Goal: Task Accomplishment & Management: Complete application form

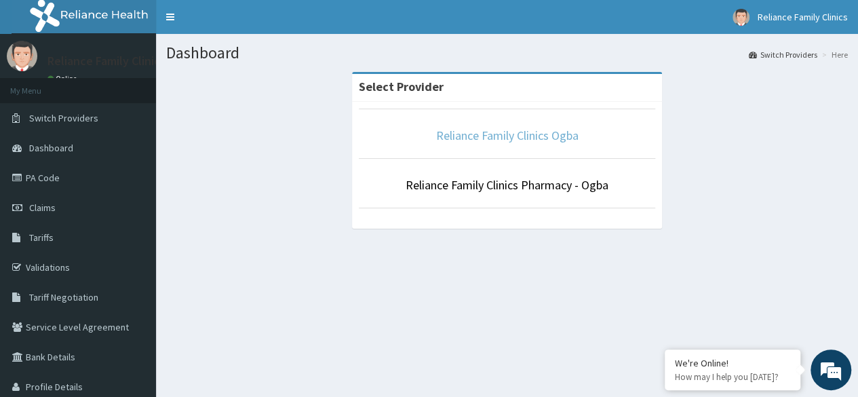
click at [477, 136] on link "Reliance Family Clinics Ogba" at bounding box center [507, 135] width 142 height 16
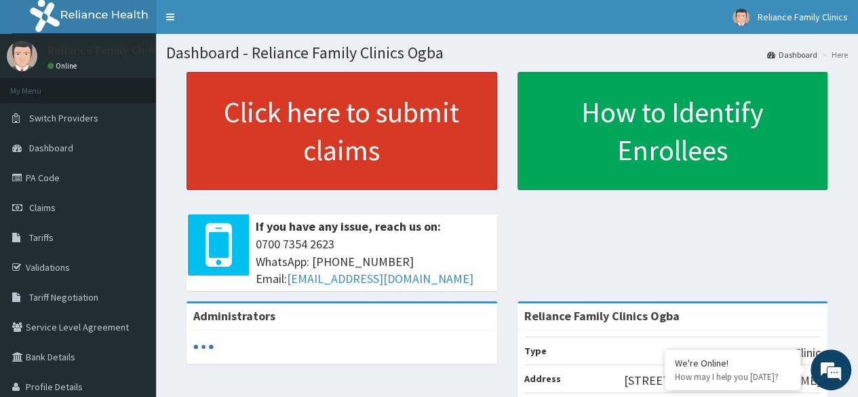
click at [344, 128] on link "Click here to submit claims" at bounding box center [341, 131] width 311 height 118
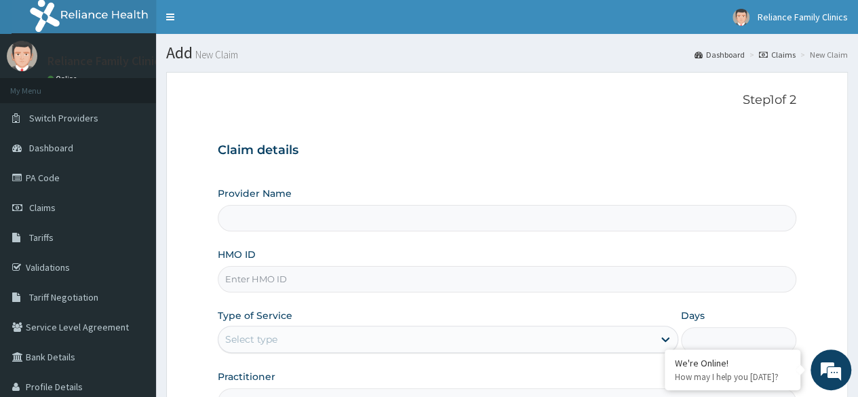
type input "Reliance Family Clinics Ogba"
click at [301, 280] on input "HMO ID" at bounding box center [507, 279] width 578 height 26
type input "OKD/11212/A"
click at [839, 227] on form "Step 1 of 2 Claim details Provider Name Reliance Family Clinics Ogba HMO ID OKD…" at bounding box center [507, 292] width 682 height 440
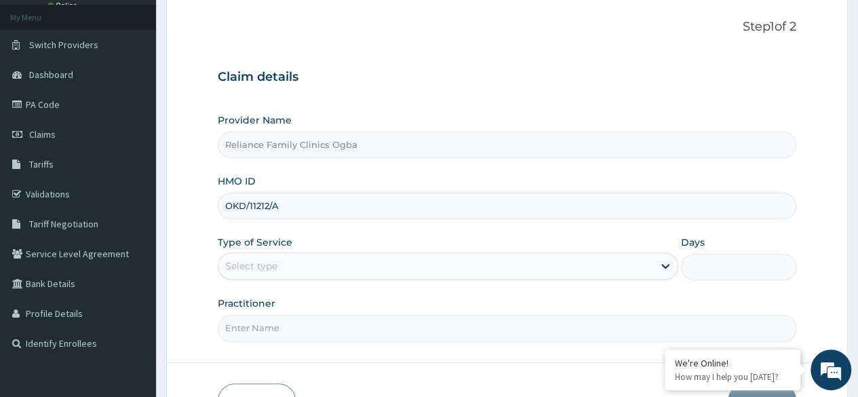
scroll to position [75, 0]
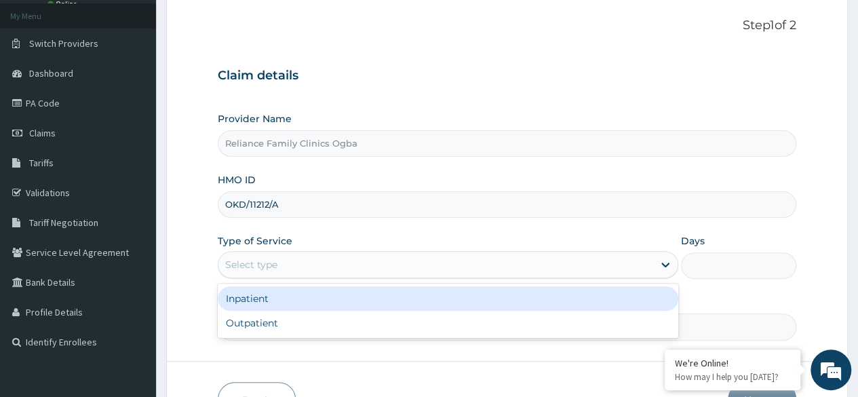
click at [652, 262] on div "Select type" at bounding box center [435, 265] width 435 height 22
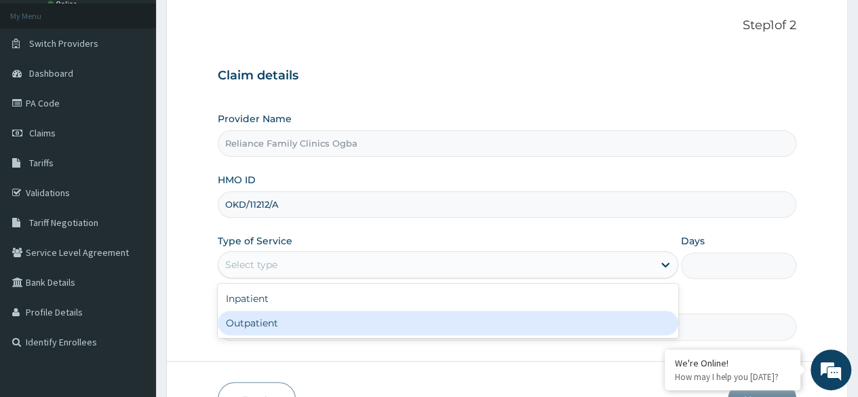
click at [504, 323] on div "Outpatient" at bounding box center [448, 323] width 460 height 24
type input "1"
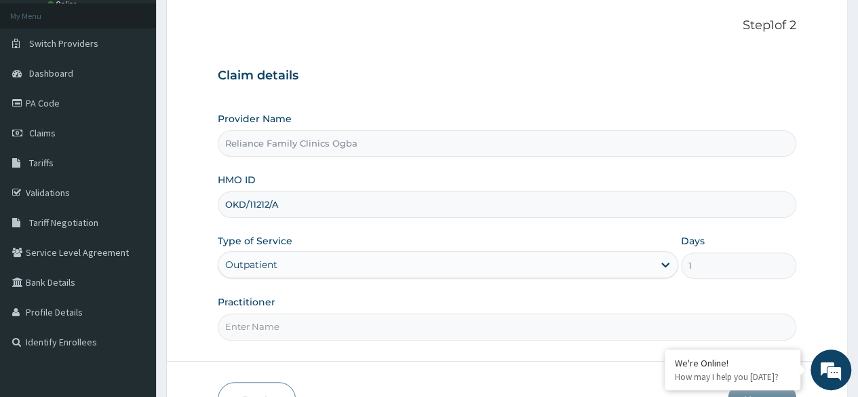
click at [426, 326] on input "Practitioner" at bounding box center [507, 326] width 578 height 26
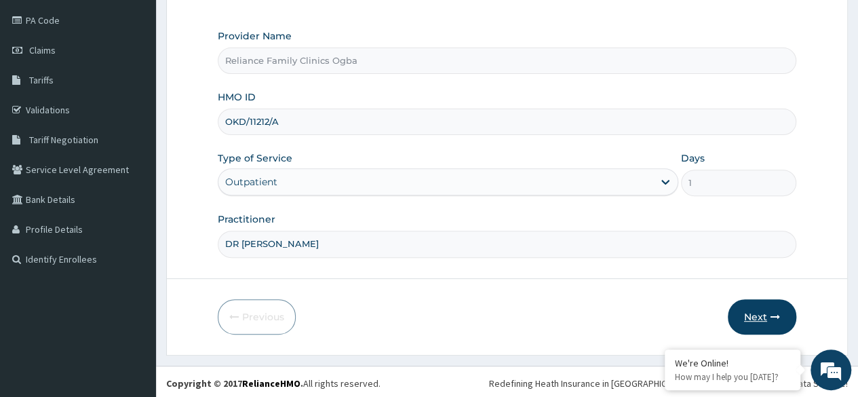
type input "DR LOCUM"
click at [760, 309] on button "Next" at bounding box center [762, 316] width 68 height 35
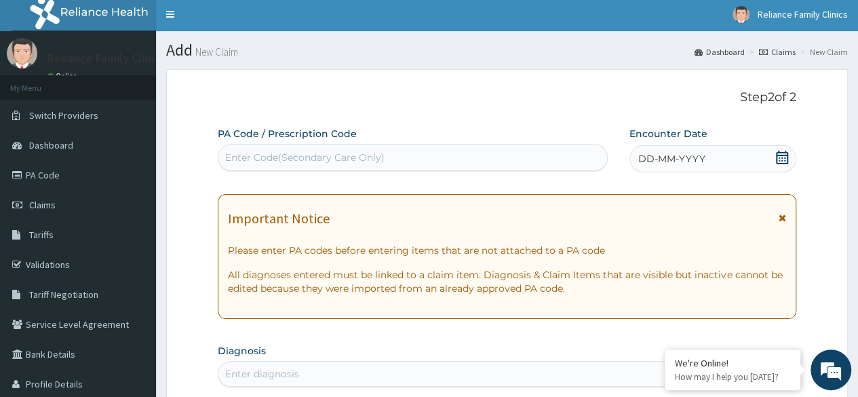
scroll to position [0, 0]
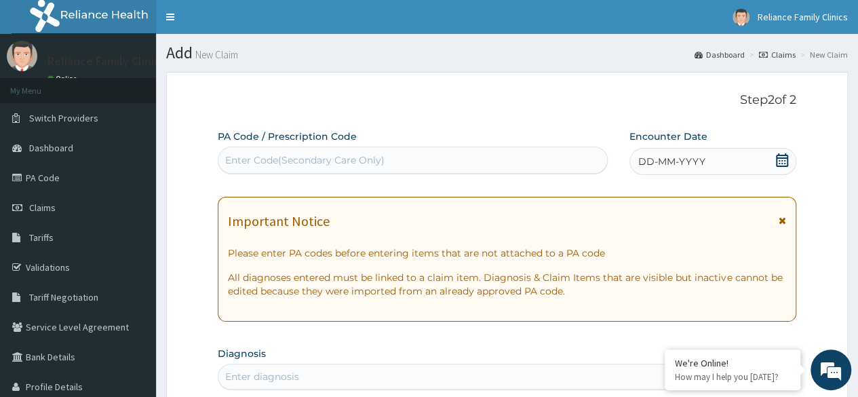
click at [785, 161] on icon at bounding box center [782, 160] width 14 height 14
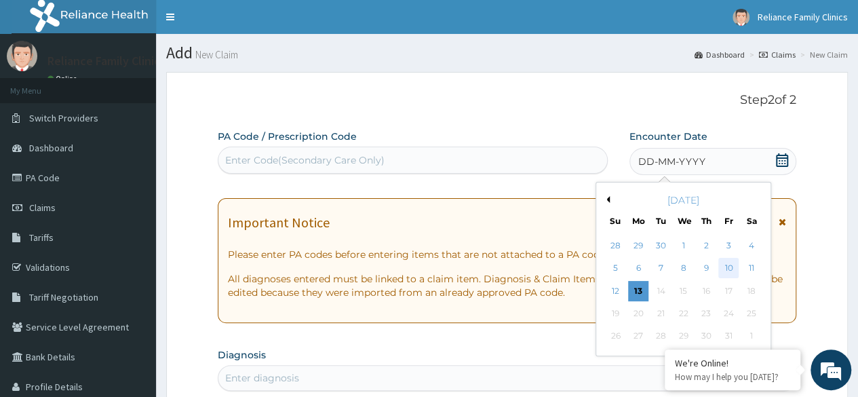
click at [732, 262] on div "10" at bounding box center [728, 268] width 20 height 20
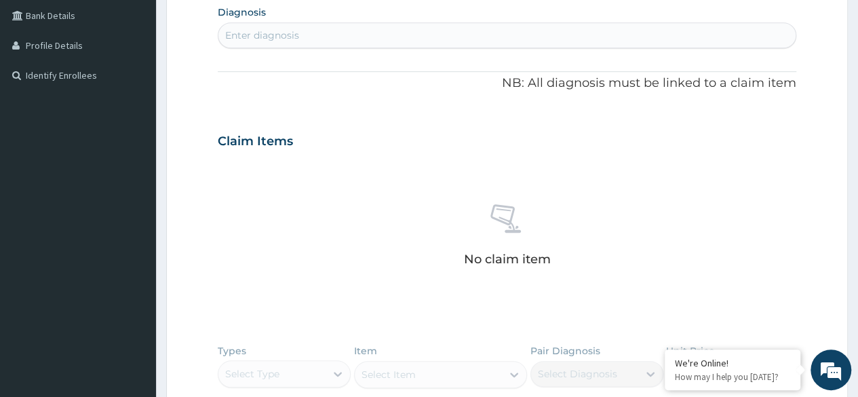
scroll to position [252, 0]
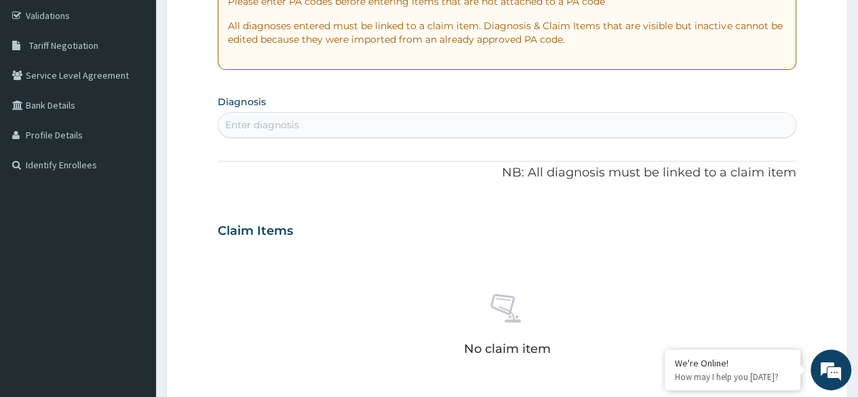
click at [548, 118] on div "Enter diagnosis" at bounding box center [506, 125] width 577 height 22
type input "Malaria"
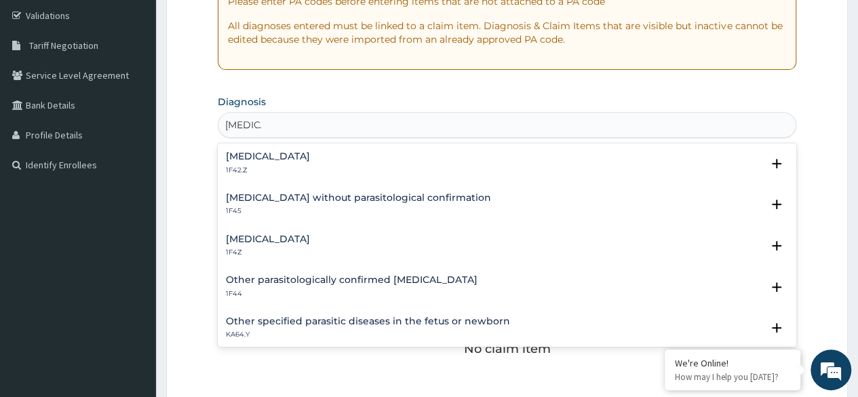
click at [310, 156] on h4 "Plasmodium malariae malaria without complication" at bounding box center [268, 156] width 84 height 10
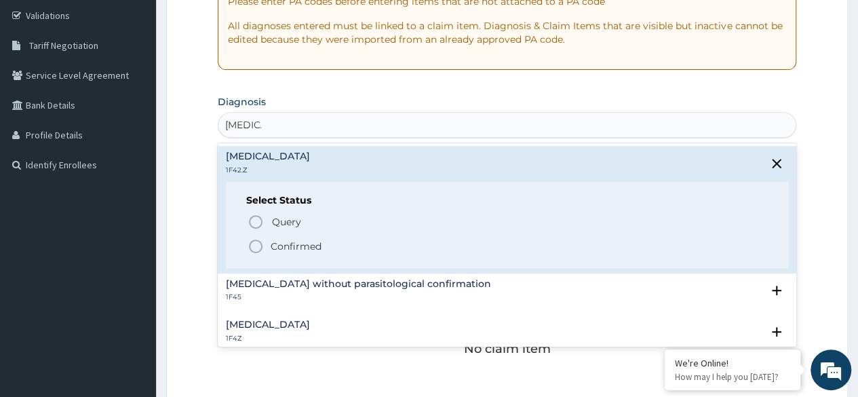
click at [261, 250] on icon "status option filled" at bounding box center [256, 246] width 16 height 16
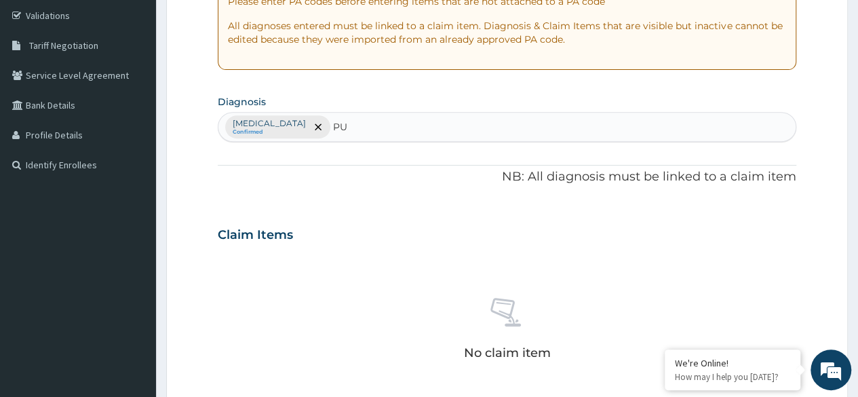
type input "PUD"
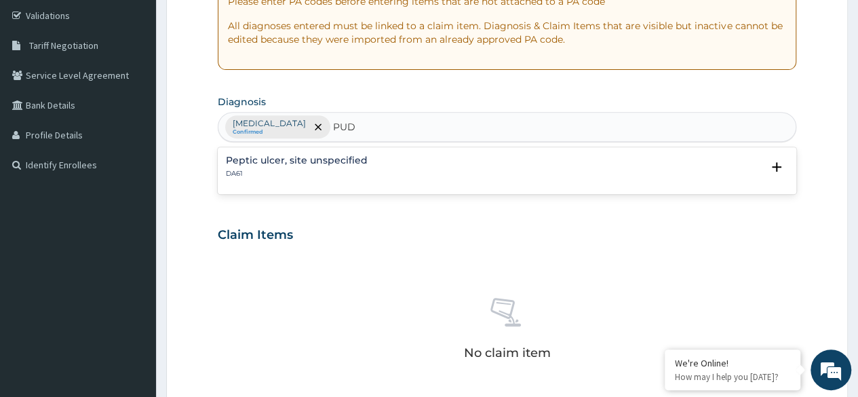
click at [356, 166] on div "Peptic ulcer, site unspecified DA61" at bounding box center [297, 167] width 142 height 24
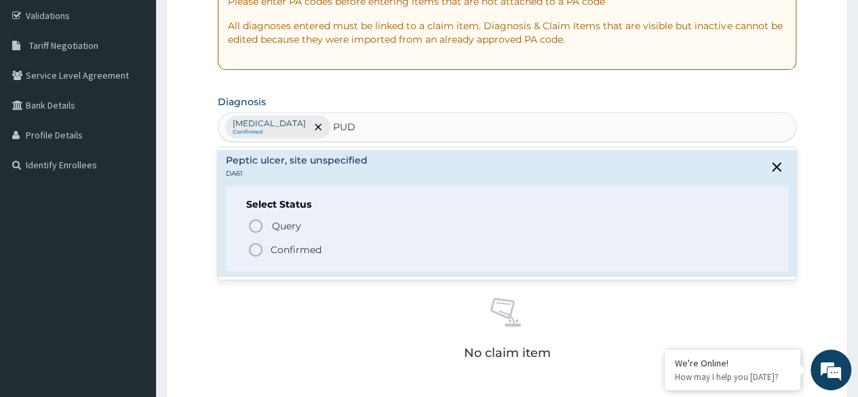
click at [254, 250] on icon "status option filled" at bounding box center [256, 249] width 16 height 16
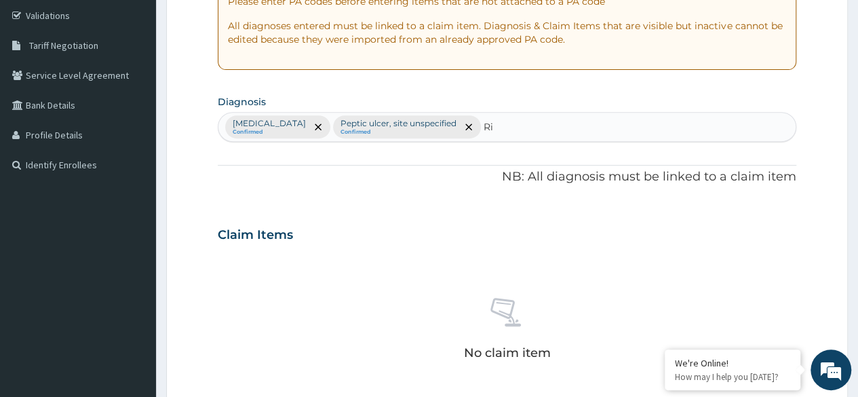
type input "R"
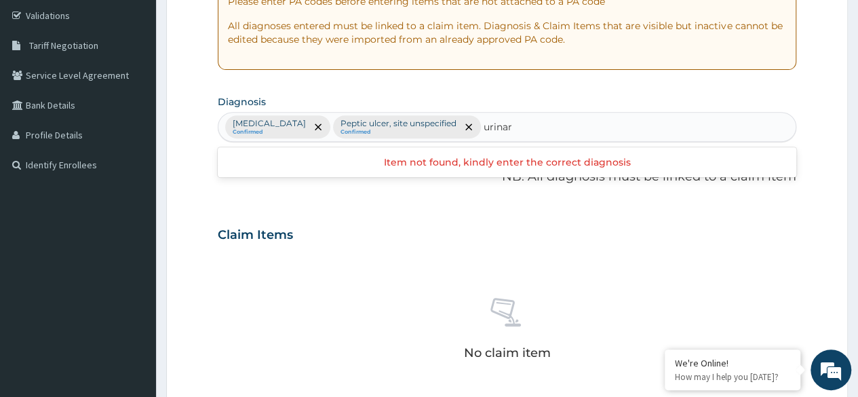
scroll to position [0, 0]
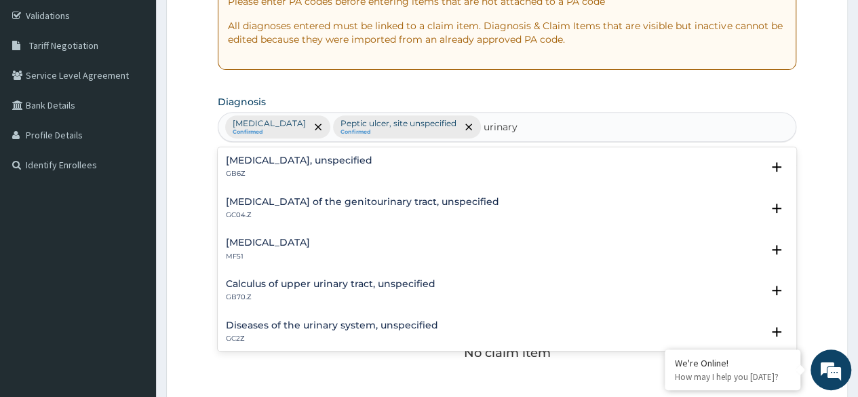
click at [392, 334] on p "GC2Z" at bounding box center [332, 338] width 212 height 9
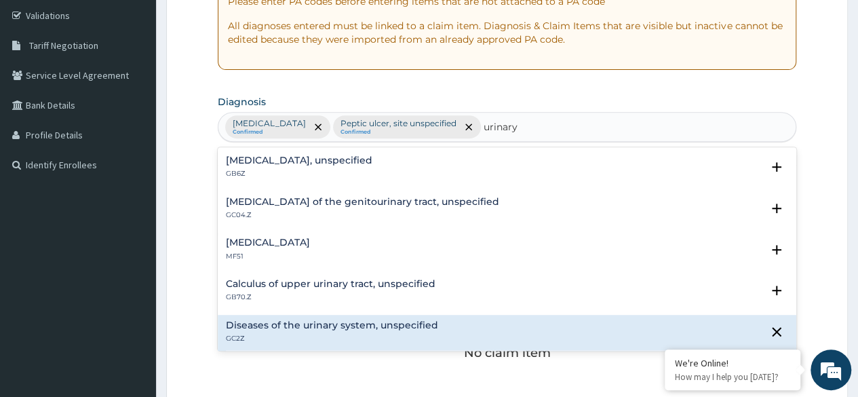
click at [392, 334] on p "GC2Z" at bounding box center [332, 338] width 212 height 9
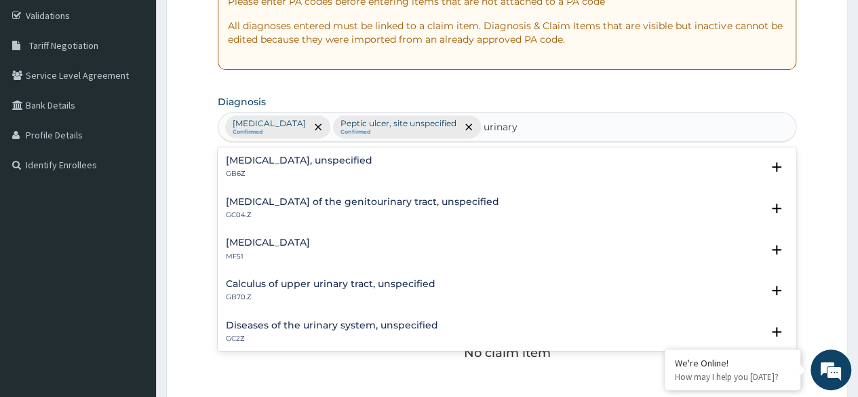
click at [283, 334] on p "GC2Z" at bounding box center [332, 338] width 212 height 9
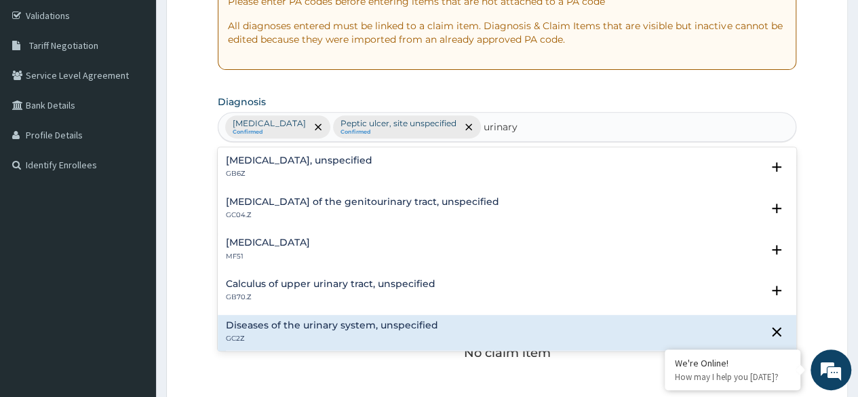
click at [283, 334] on p "GC2Z" at bounding box center [332, 338] width 212 height 9
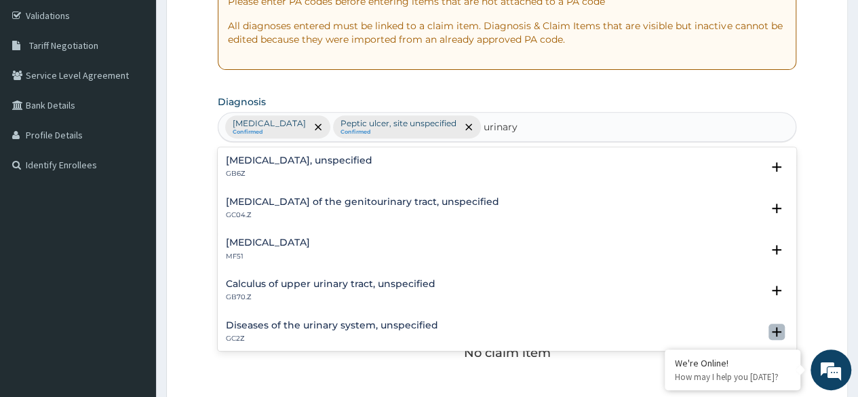
click at [772, 327] on icon "open select status" at bounding box center [776, 331] width 9 height 9
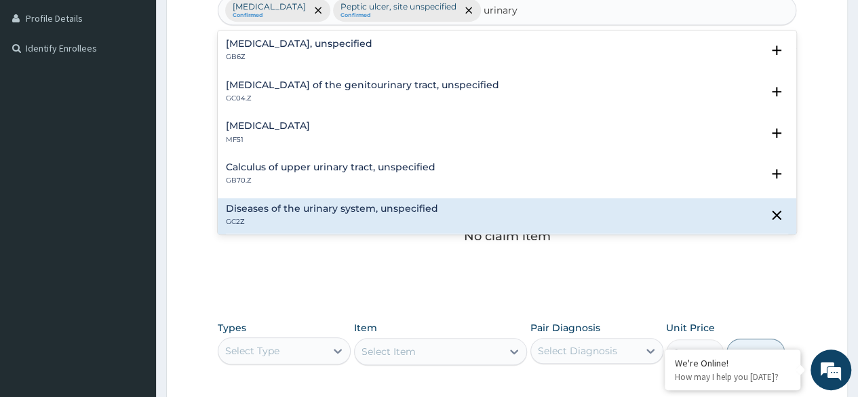
scroll to position [376, 0]
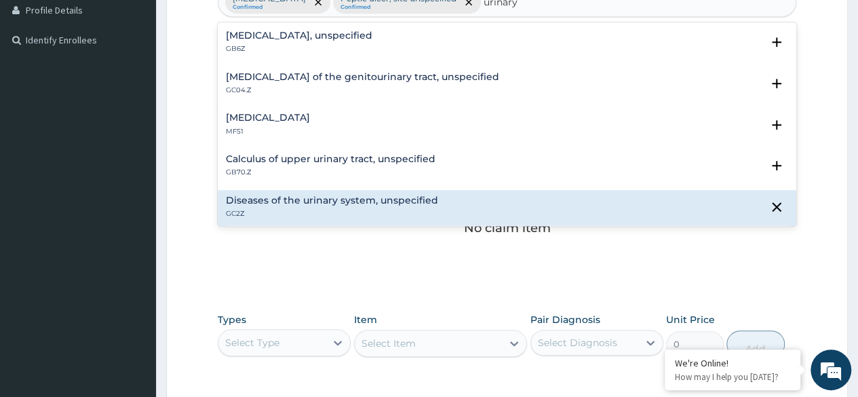
click at [259, 210] on p "GC2Z" at bounding box center [332, 213] width 212 height 9
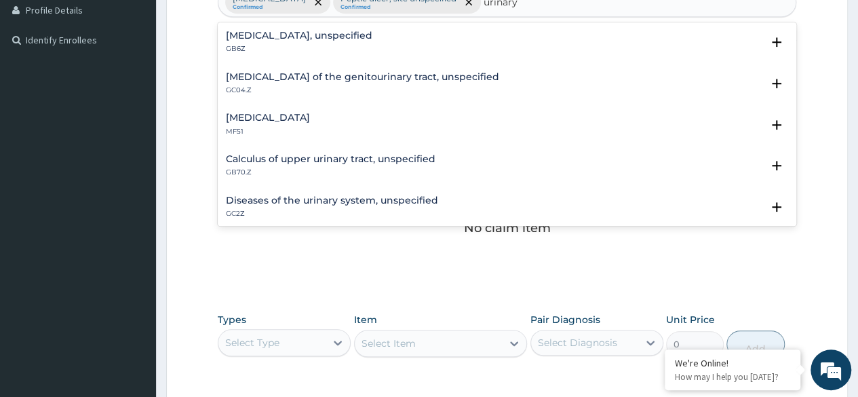
click at [259, 210] on p "GC2Z" at bounding box center [332, 213] width 212 height 9
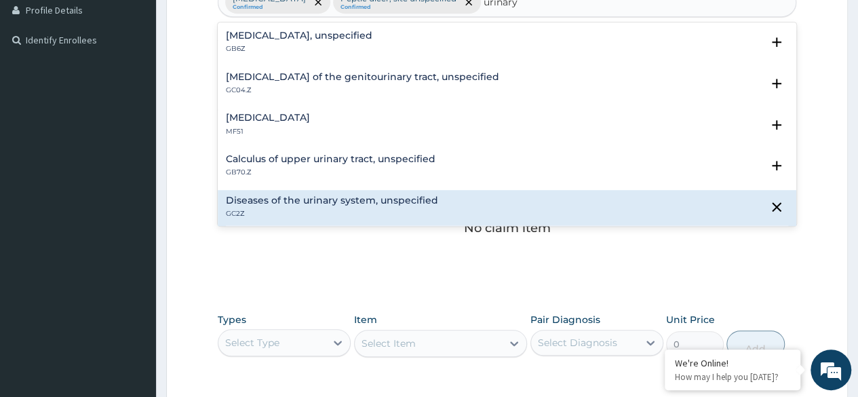
click at [259, 210] on p "GC2Z" at bounding box center [332, 213] width 212 height 9
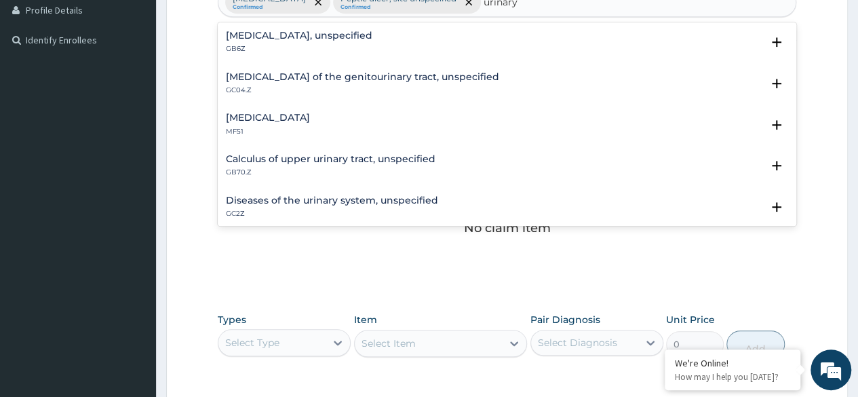
type input "urinary"
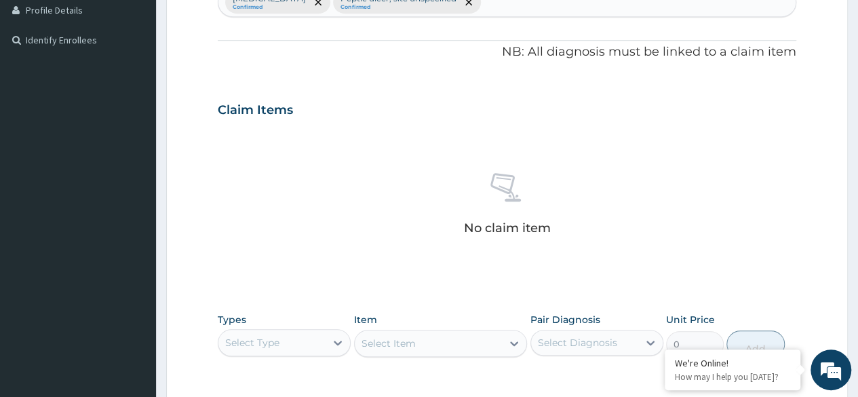
click at [594, 261] on div "No claim item" at bounding box center [507, 206] width 578 height 156
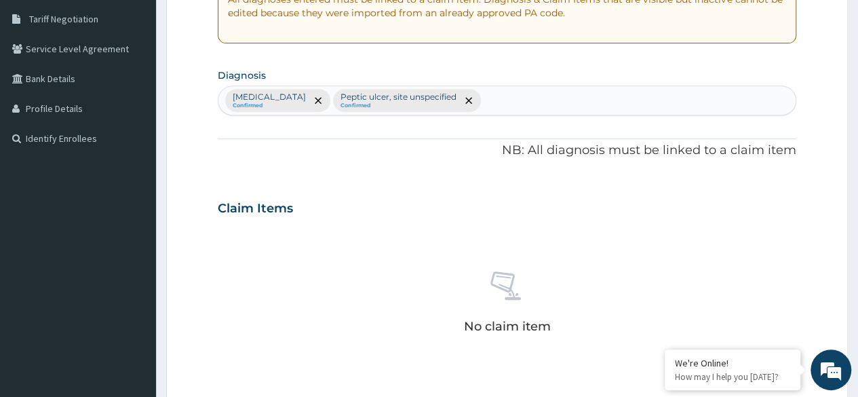
scroll to position [277, 0]
click at [673, 94] on div "Plasmodium malariae malaria without complication Confirmed Peptic ulcer, site u…" at bounding box center [506, 101] width 577 height 28
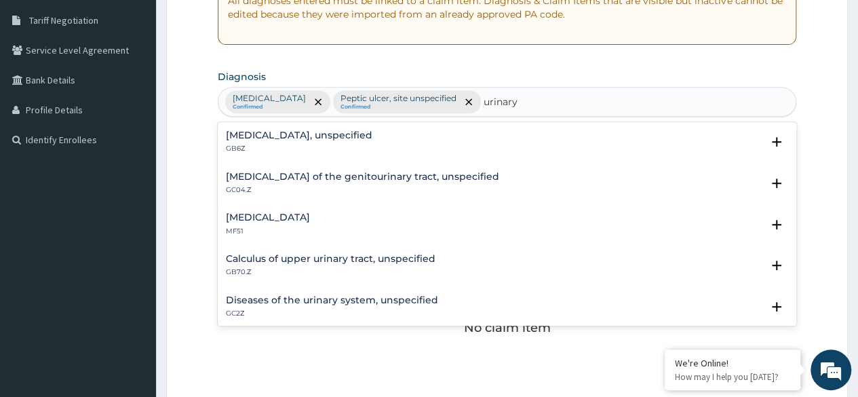
click at [226, 309] on p "GC2Z" at bounding box center [332, 313] width 212 height 9
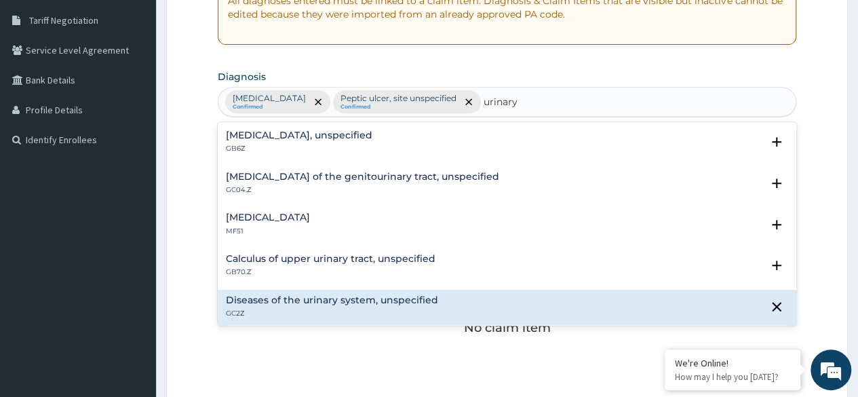
click at [226, 309] on p "GC2Z" at bounding box center [332, 313] width 212 height 9
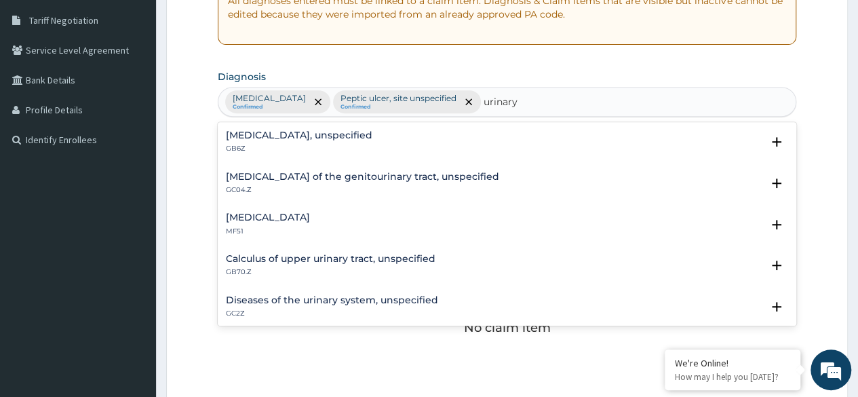
click at [226, 309] on p "GC2Z" at bounding box center [332, 313] width 212 height 9
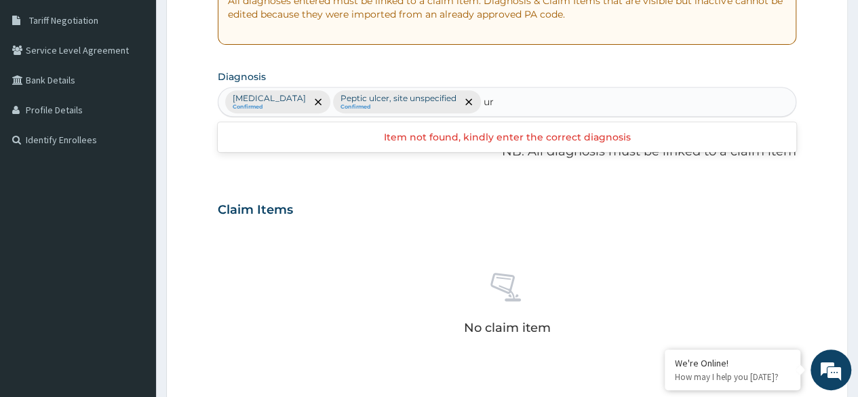
type input "u"
type input "Disease of urinary"
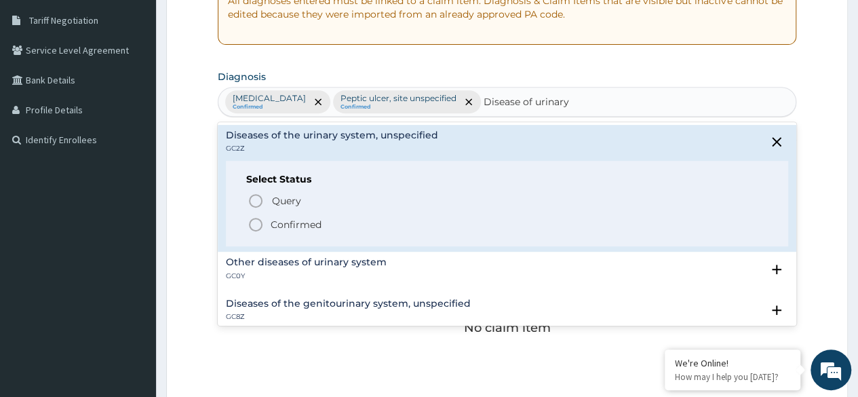
click at [257, 223] on icon "status option filled" at bounding box center [256, 224] width 16 height 16
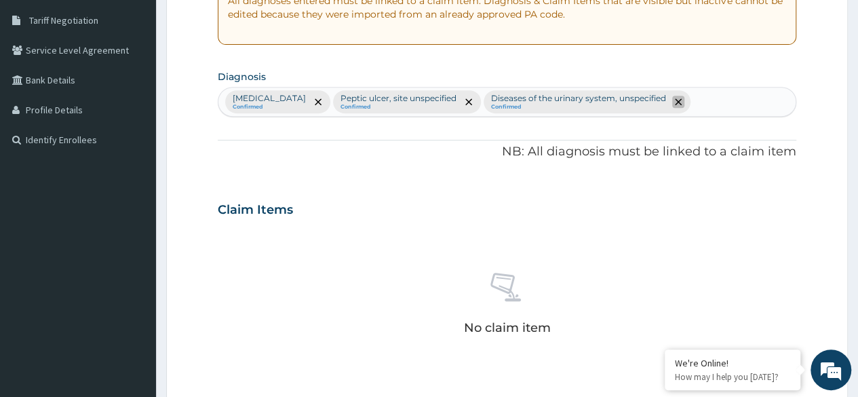
click at [675, 105] on icon "remove selection option" at bounding box center [678, 101] width 7 height 7
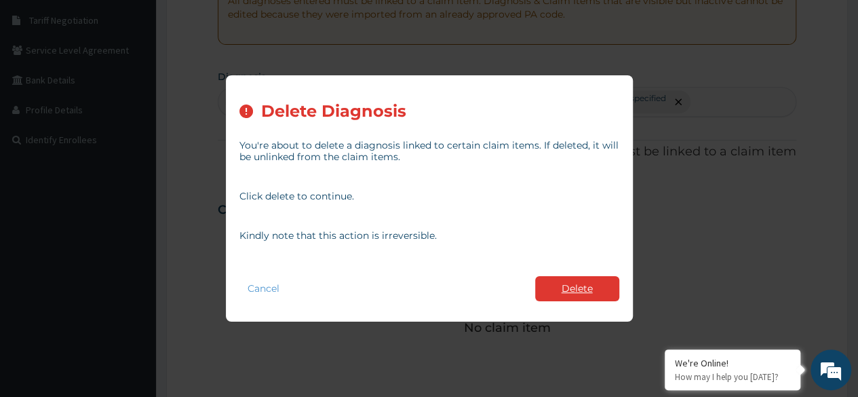
click at [571, 288] on button "Delete" at bounding box center [577, 288] width 84 height 25
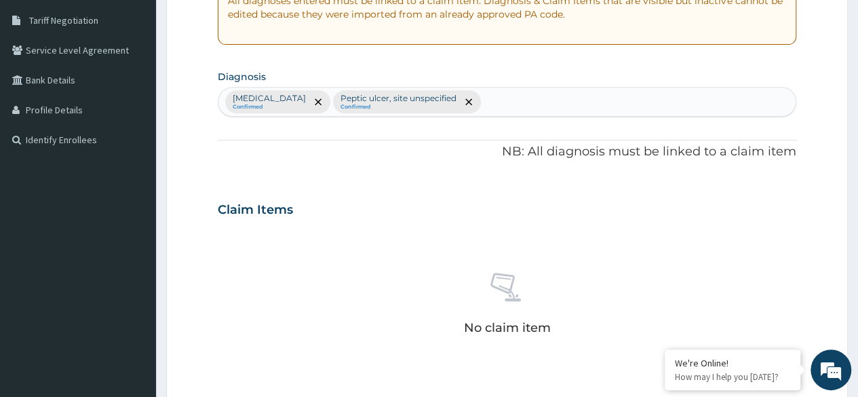
click at [650, 102] on div "Plasmodium malariae malaria without complication Confirmed Peptic ulcer, site u…" at bounding box center [506, 101] width 577 height 28
type input "u"
type input "r"
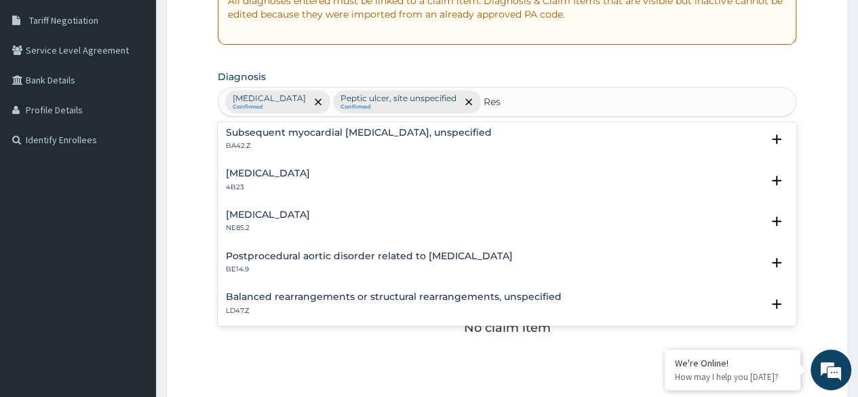
scroll to position [0, 0]
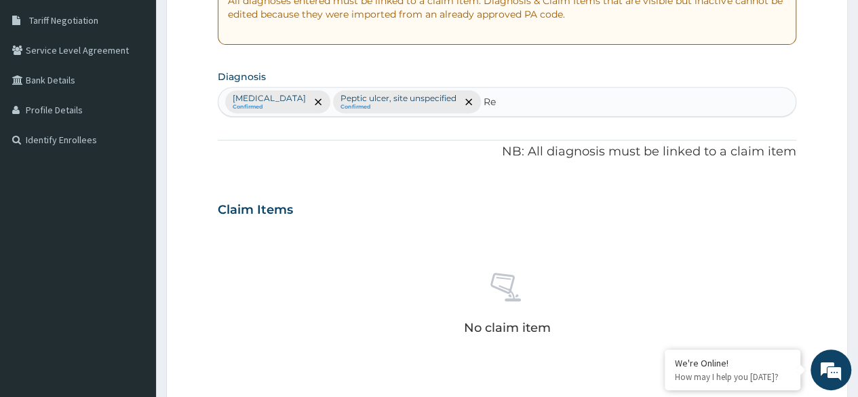
type input "R"
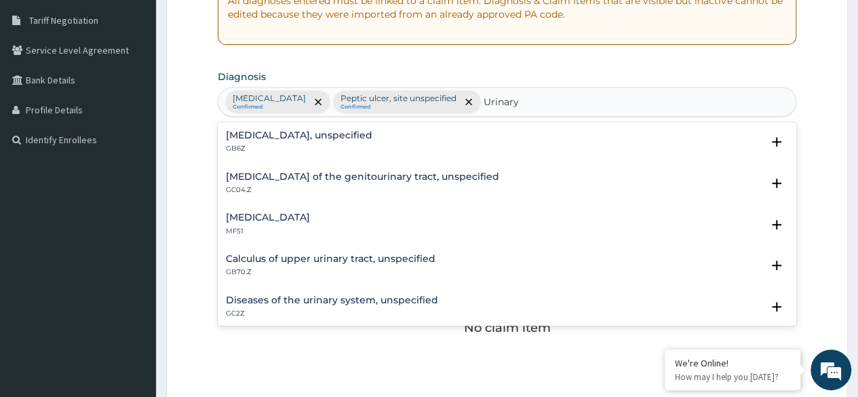
click at [238, 304] on h4 "Diseases of the urinary system, unspecified" at bounding box center [332, 300] width 212 height 10
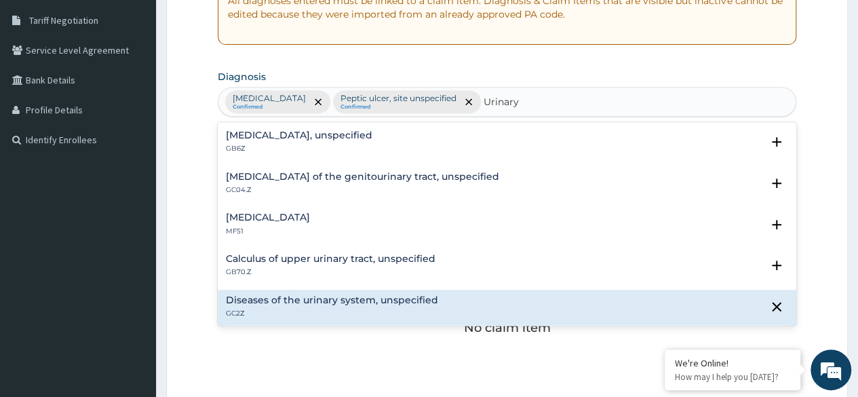
click at [238, 304] on h4 "Diseases of the urinary system, unspecified" at bounding box center [332, 300] width 212 height 10
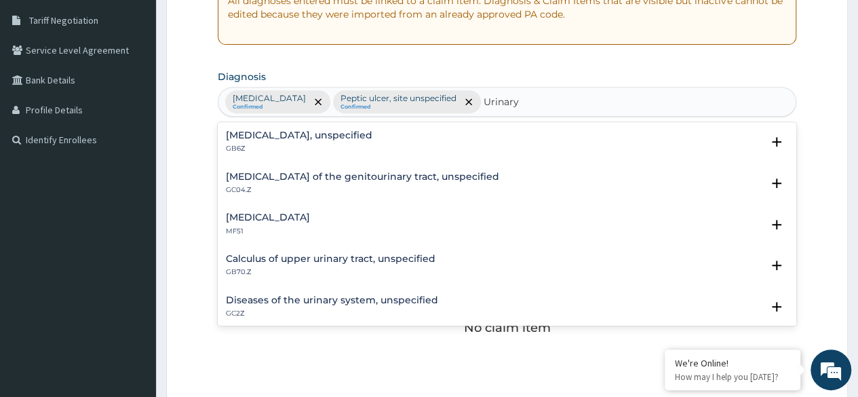
click at [258, 309] on p "GC2Z" at bounding box center [332, 313] width 212 height 9
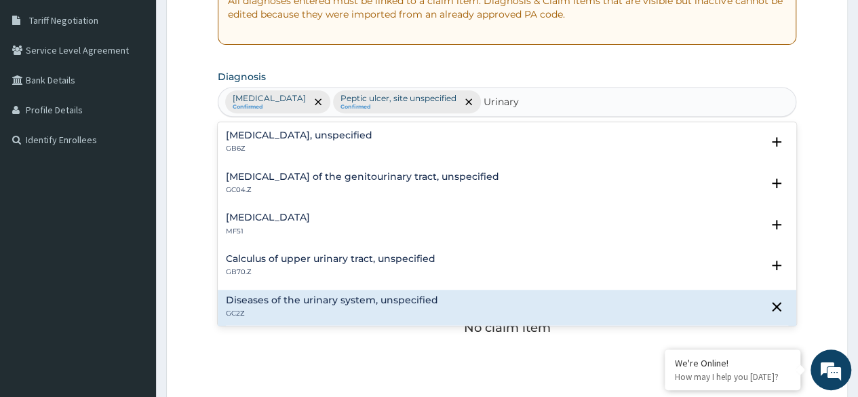
click at [258, 309] on p "GC2Z" at bounding box center [332, 313] width 212 height 9
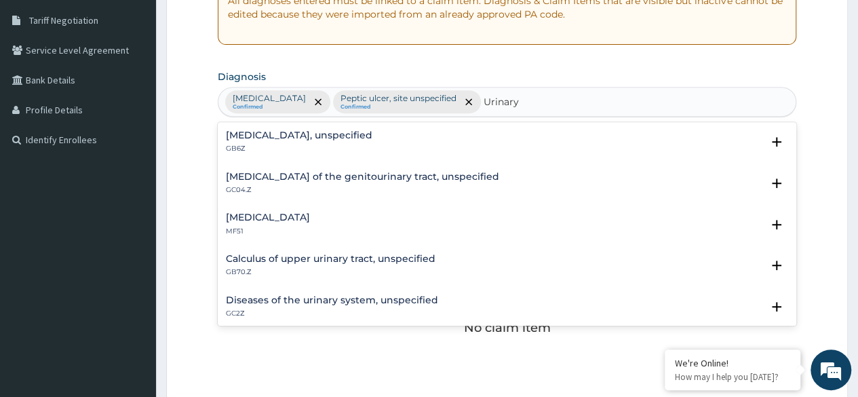
click at [258, 309] on p "GC2Z" at bounding box center [332, 313] width 212 height 9
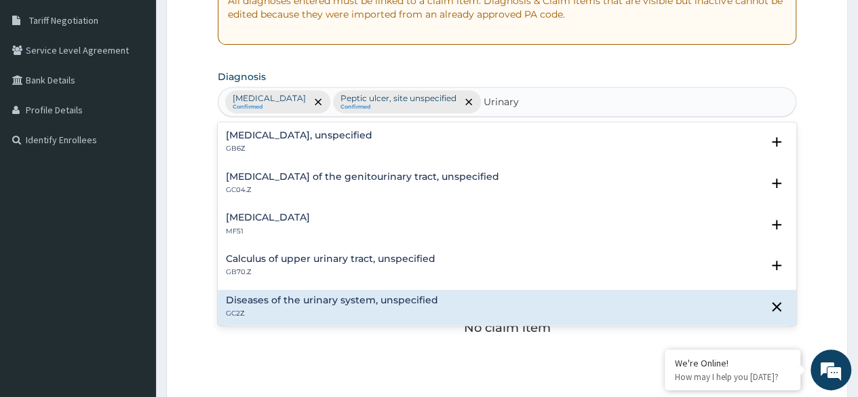
click at [258, 309] on p "GC2Z" at bounding box center [332, 313] width 212 height 9
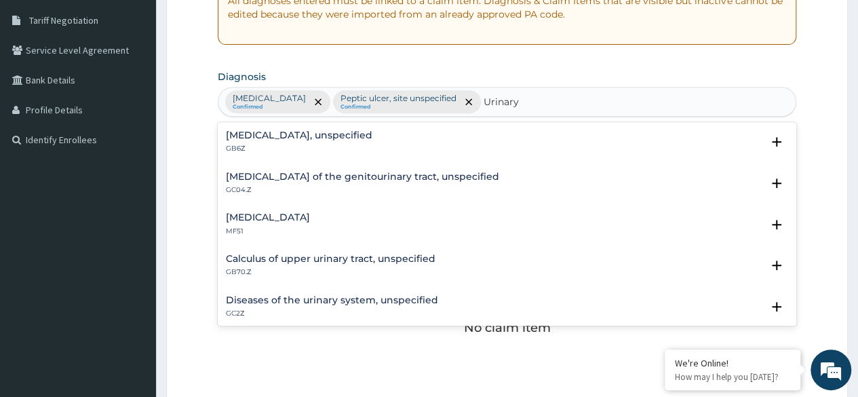
click at [258, 309] on p "GC2Z" at bounding box center [332, 313] width 212 height 9
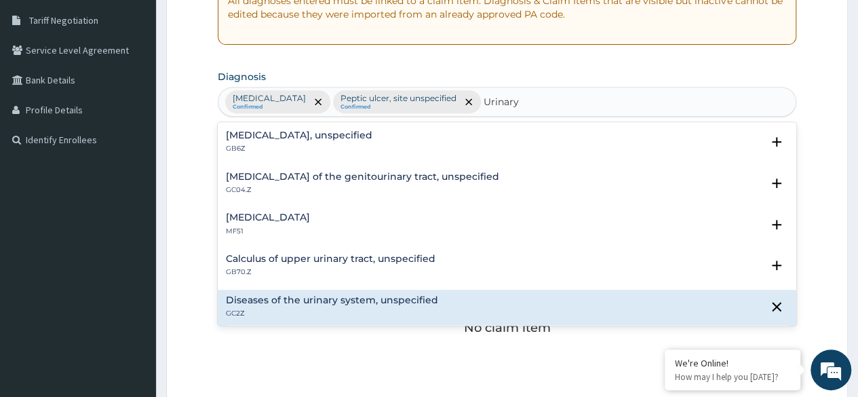
click at [258, 309] on p "GC2Z" at bounding box center [332, 313] width 212 height 9
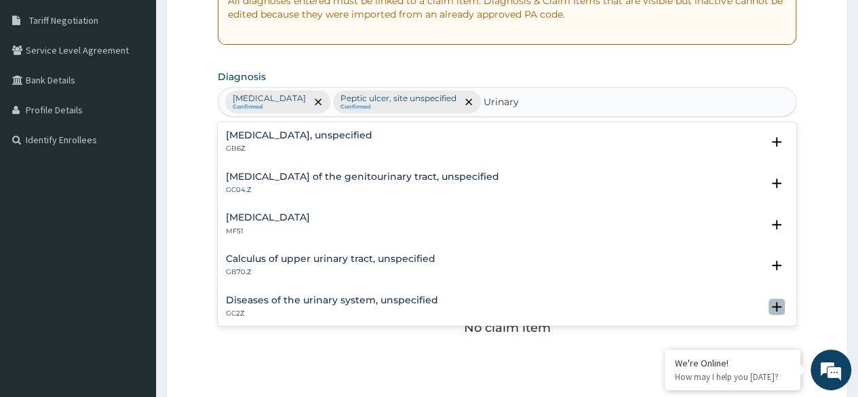
click at [772, 304] on icon "open select status" at bounding box center [776, 306] width 9 height 9
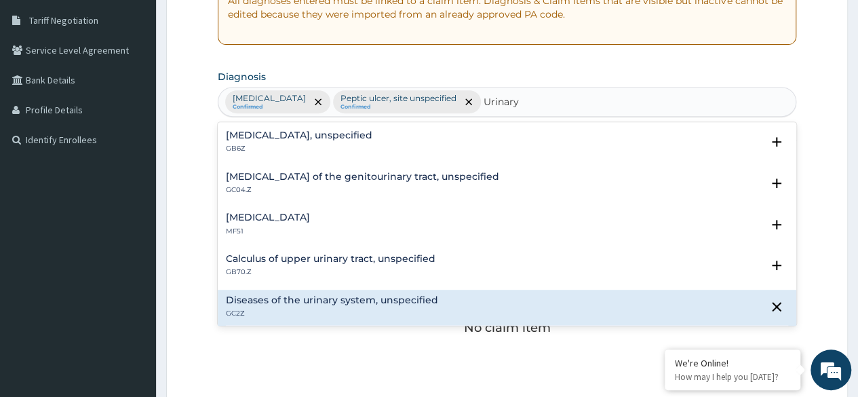
scroll to position [308, 0]
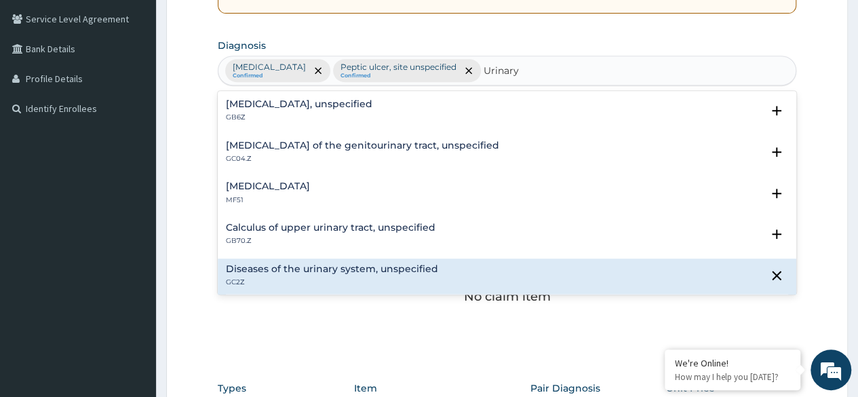
type input "Urinary"
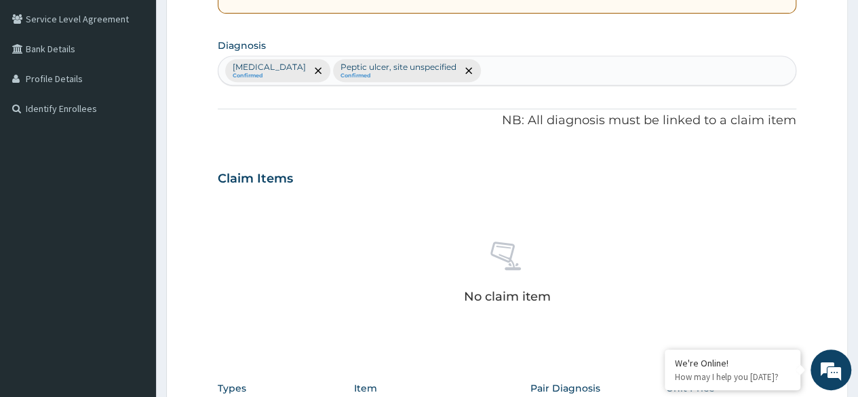
click at [831, 234] on form "Step 2 of 2 PA Code / Prescription Code Enter Code(Secondary Care Only) Encount…" at bounding box center [507, 194] width 682 height 861
click at [642, 66] on div "Plasmodium malariae malaria without complication Confirmed Peptic ulcer, site u…" at bounding box center [506, 70] width 577 height 28
type input "urinary"
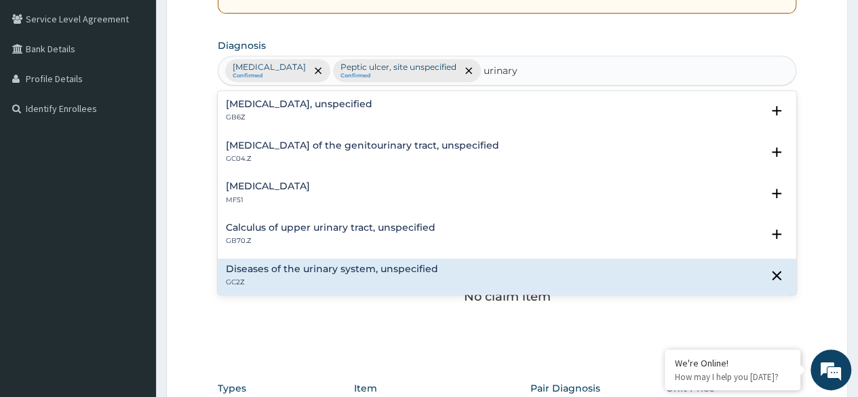
click at [316, 275] on div "Diseases of the urinary system, unspecified GC2Z" at bounding box center [332, 276] width 212 height 24
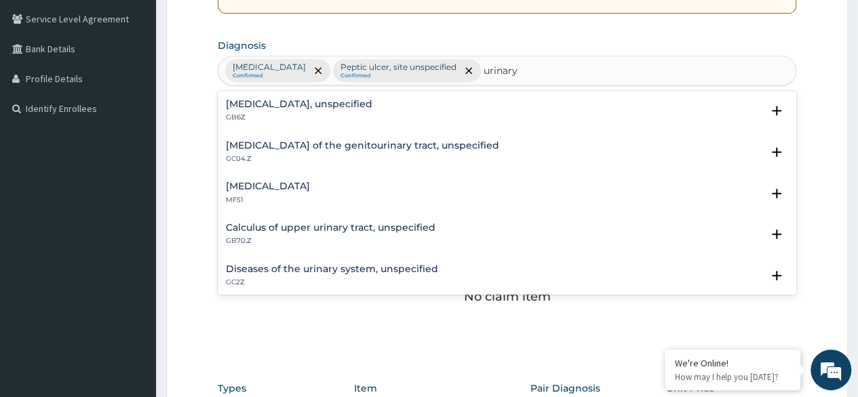
click at [260, 273] on div "Diseases of the urinary system, unspecified GC2Z" at bounding box center [332, 276] width 212 height 24
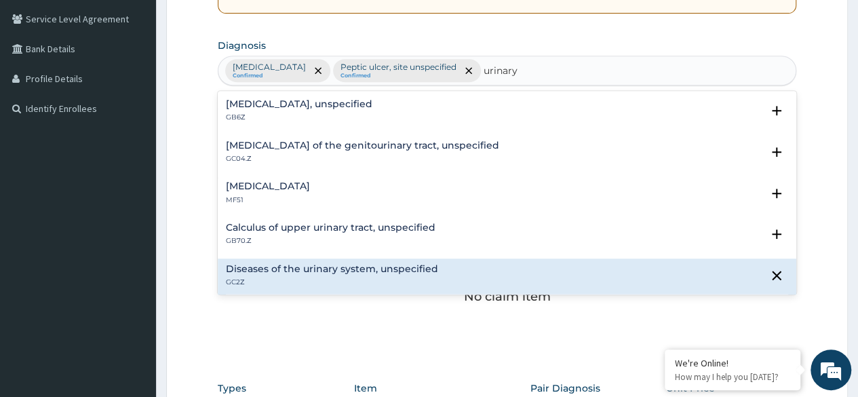
click at [381, 281] on p "GC2Z" at bounding box center [332, 281] width 212 height 9
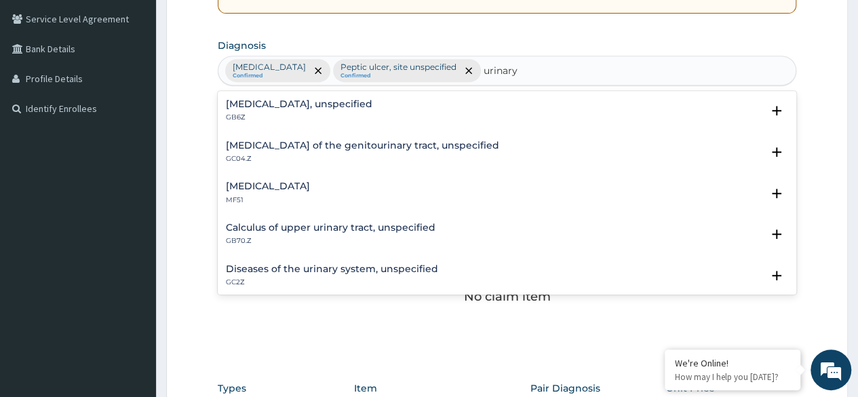
click at [413, 275] on div "Diseases of the urinary system, unspecified GC2Z" at bounding box center [332, 276] width 212 height 24
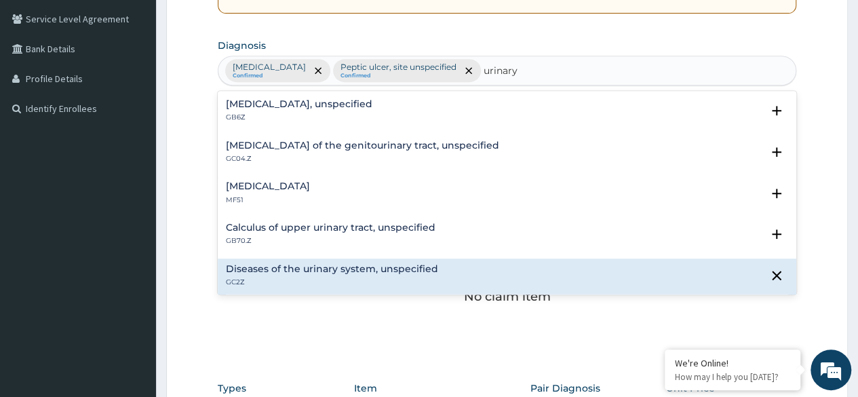
click at [407, 277] on p "GC2Z" at bounding box center [332, 281] width 212 height 9
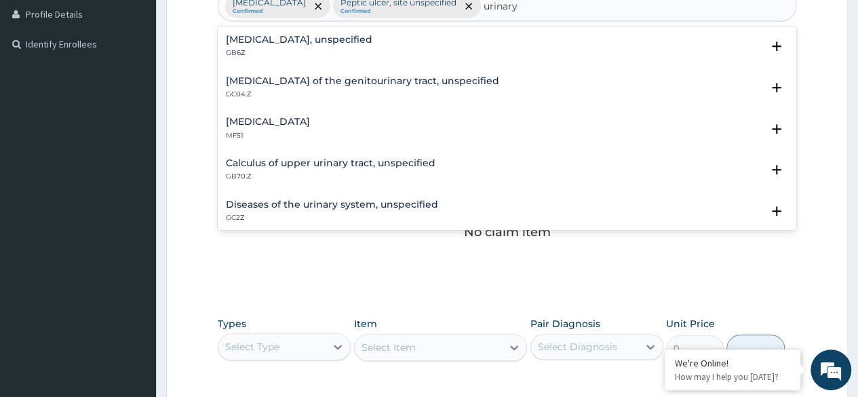
scroll to position [344, 0]
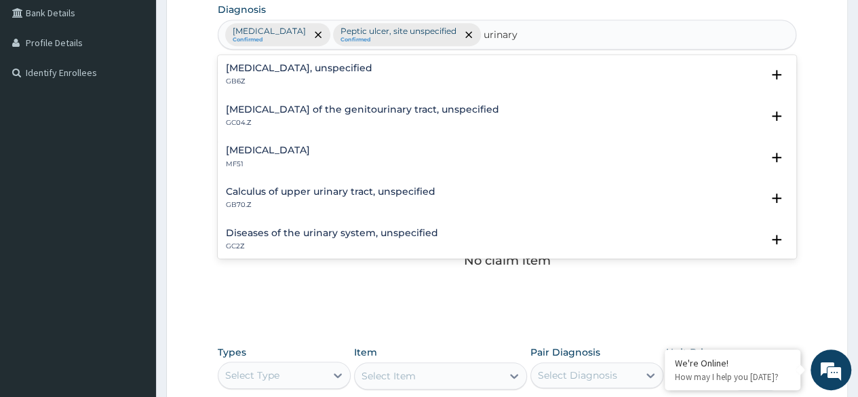
click at [239, 77] on p "GB6Z" at bounding box center [299, 81] width 146 height 9
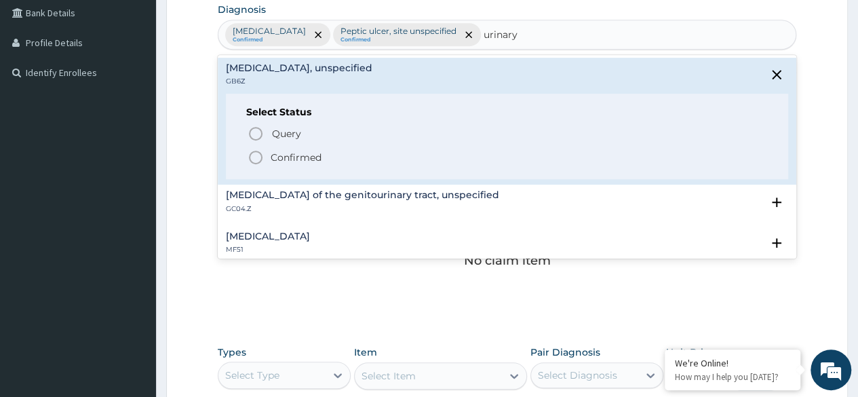
click at [271, 198] on h4 "Fistula of the genitourinary tract, unspecified" at bounding box center [362, 195] width 273 height 10
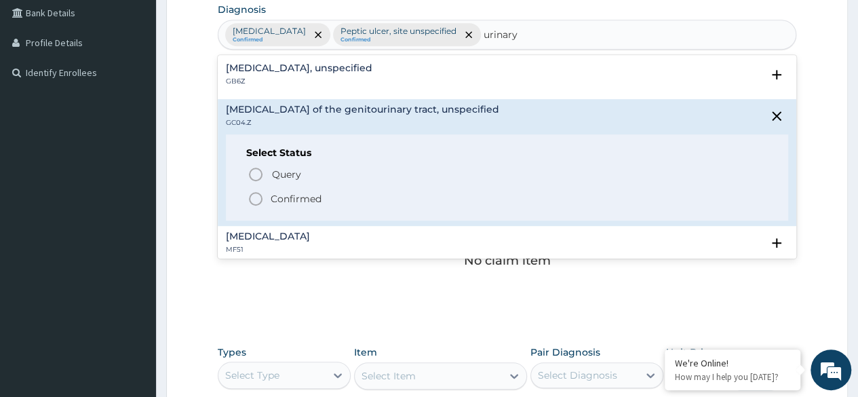
click at [262, 241] on div "Anuria or oliguria MF51" at bounding box center [268, 243] width 84 height 24
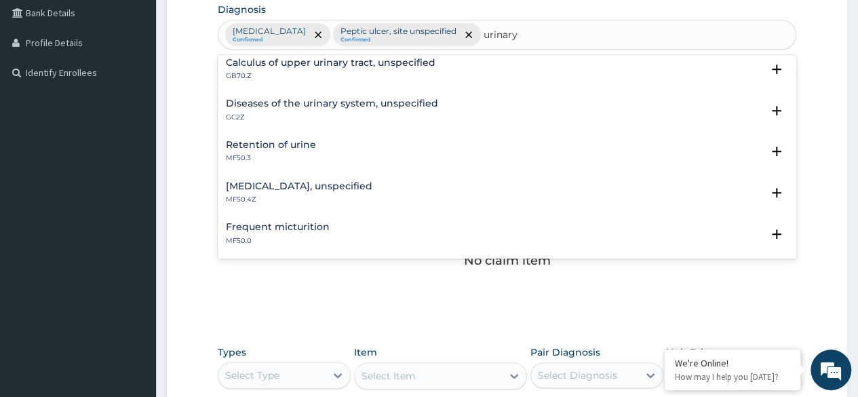
scroll to position [237, 0]
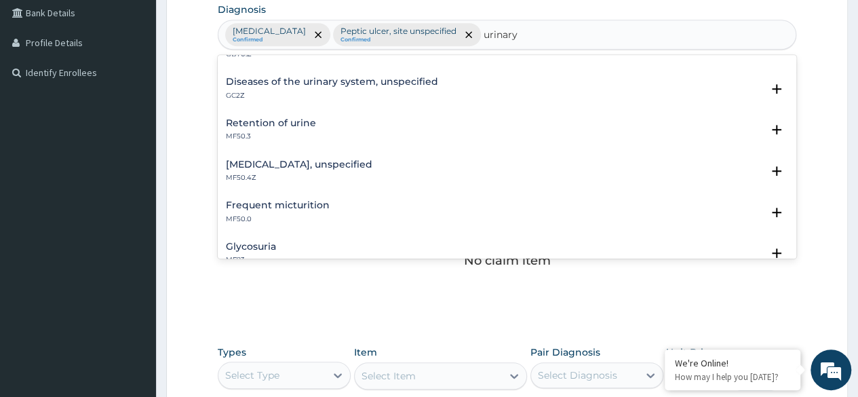
click at [234, 102] on div "Diseases of the urinary system, unspecified GC2Z Select Status Query Query cove…" at bounding box center [507, 92] width 562 height 31
click at [232, 94] on p "GC2Z" at bounding box center [332, 95] width 212 height 9
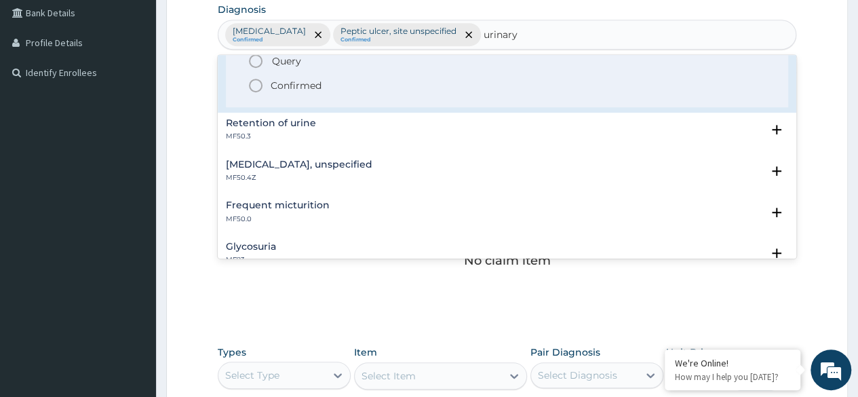
click at [255, 83] on icon "status option filled" at bounding box center [256, 85] width 16 height 16
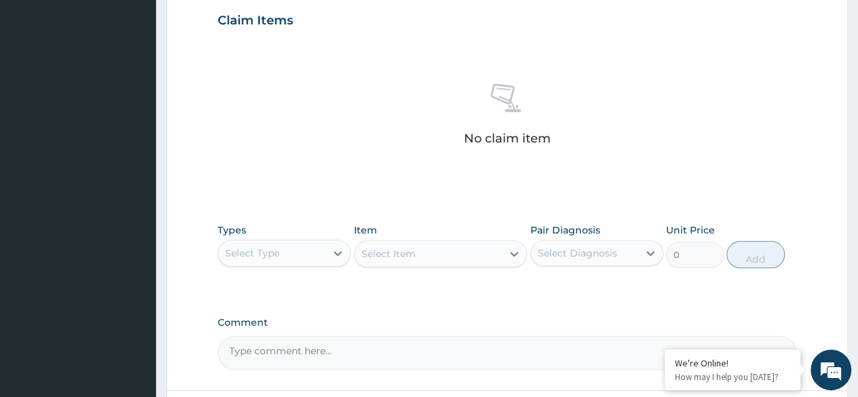
scroll to position [479, 0]
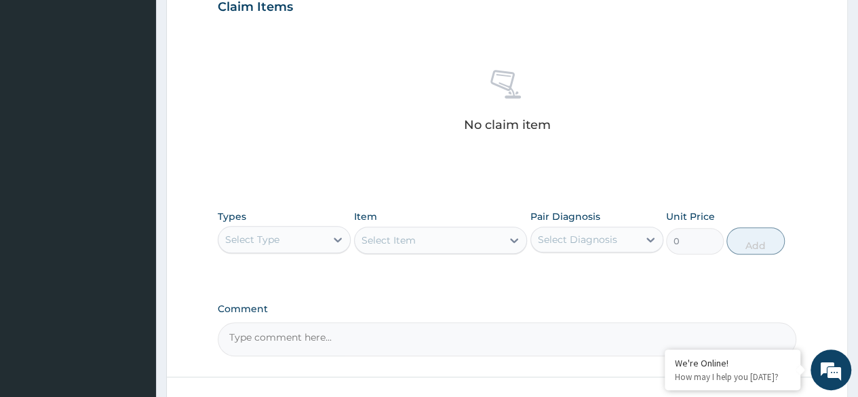
click at [325, 250] on div "Select Type" at bounding box center [271, 240] width 107 height 22
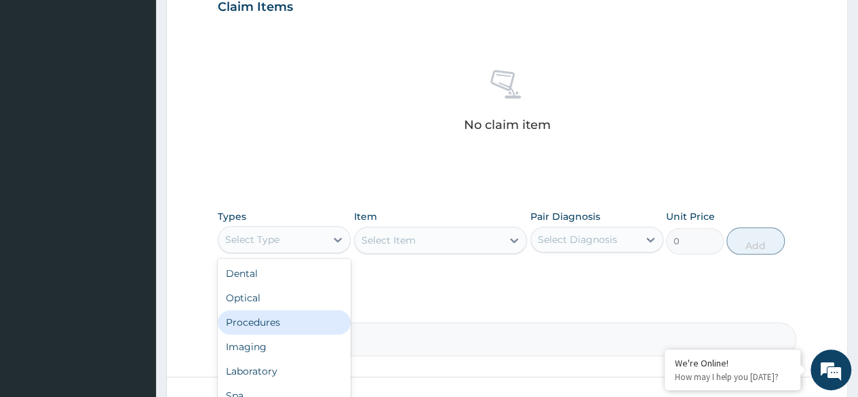
click at [285, 334] on div "Procedures" at bounding box center [284, 322] width 133 height 24
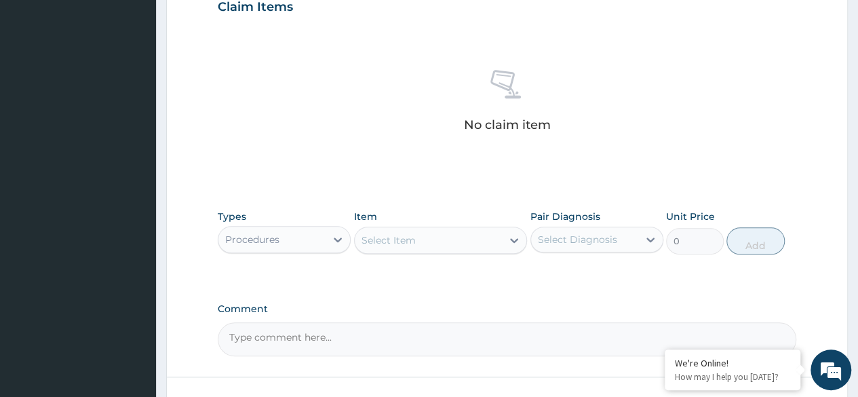
click at [509, 247] on icon at bounding box center [514, 240] width 14 height 14
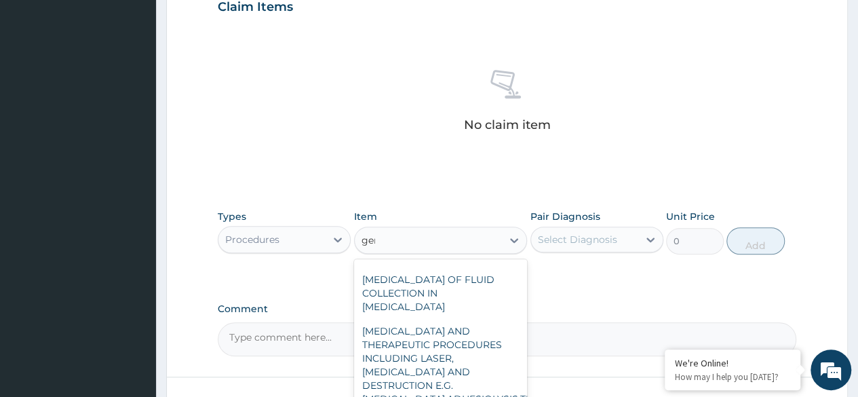
scroll to position [0, 0]
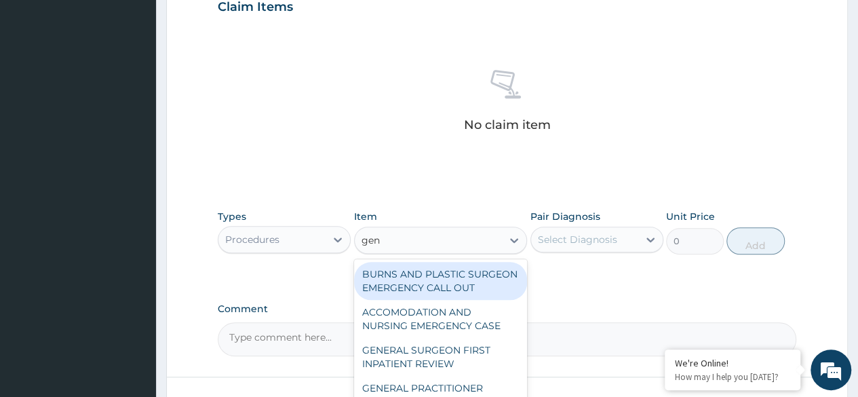
type input "gene"
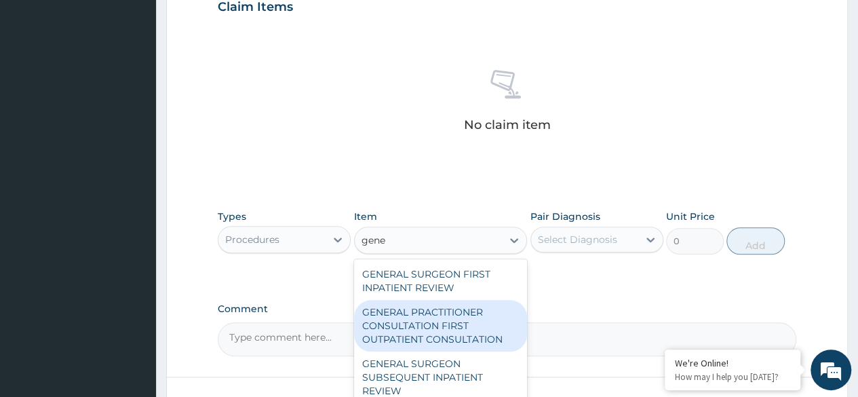
click at [457, 344] on div "GENERAL PRACTITIONER CONSULTATION FIRST OUTPATIENT CONSULTATION" at bounding box center [441, 326] width 174 height 52
type input "3370.125"
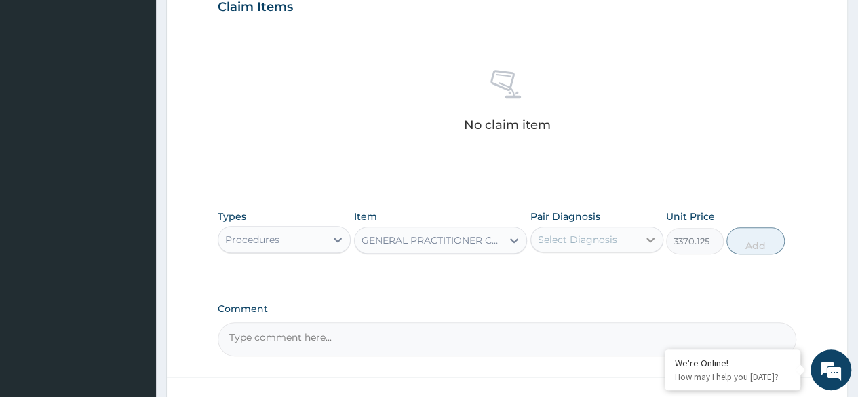
click at [655, 246] on icon at bounding box center [651, 240] width 14 height 14
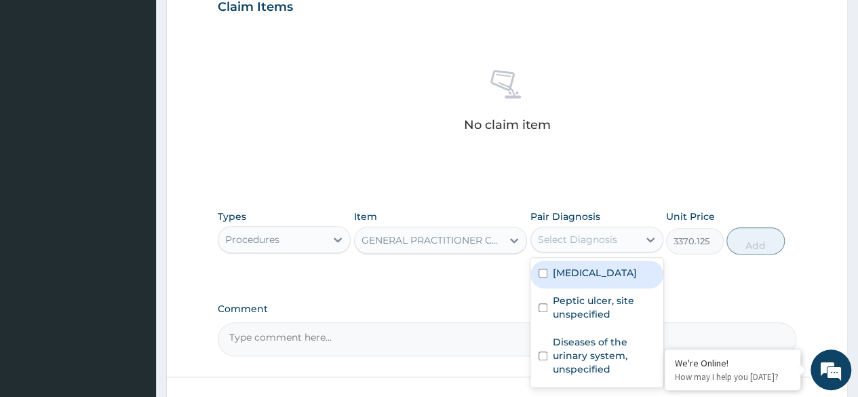
click at [593, 279] on label "Plasmodium malariae malaria without complication" at bounding box center [595, 273] width 84 height 14
checkbox input "true"
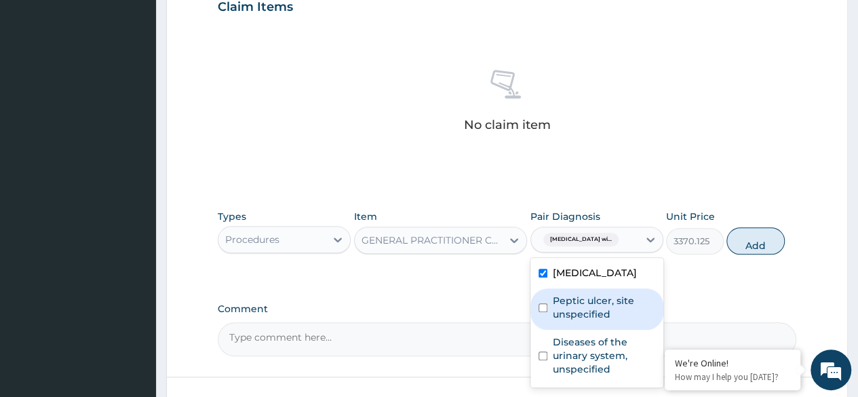
click at [554, 321] on label "Peptic ulcer, site unspecified" at bounding box center [604, 307] width 102 height 27
checkbox input "true"
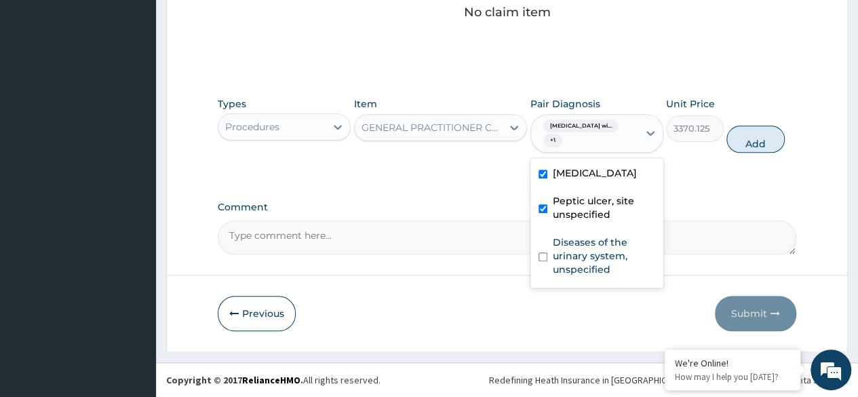
scroll to position [616, 0]
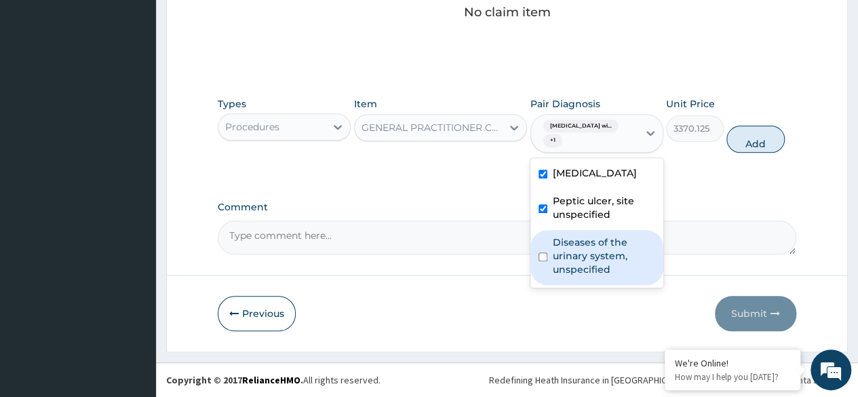
click at [578, 276] on label "Diseases of the urinary system, unspecified" at bounding box center [604, 255] width 102 height 41
checkbox input "true"
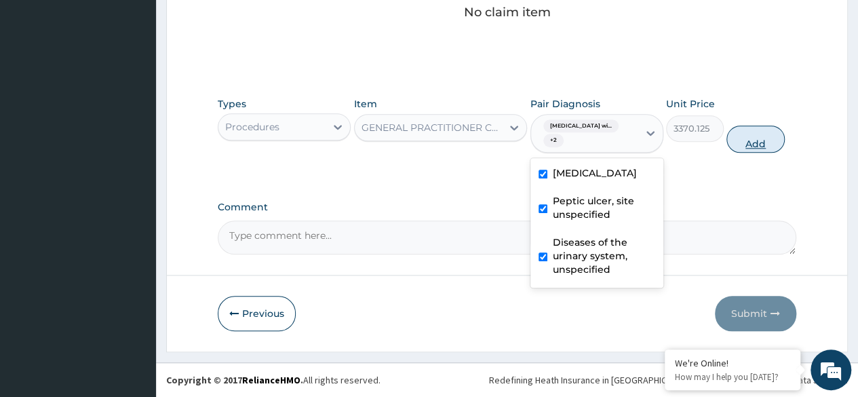
click at [754, 142] on button "Add" at bounding box center [755, 138] width 58 height 27
type input "0"
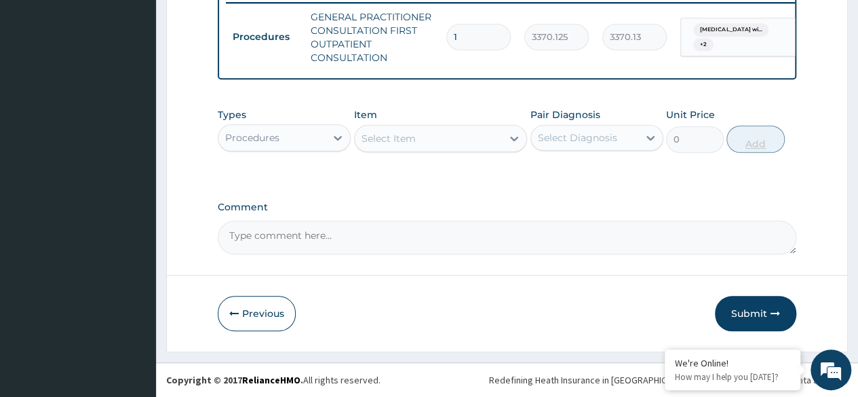
scroll to position [571, 0]
click at [514, 144] on icon at bounding box center [514, 139] width 14 height 14
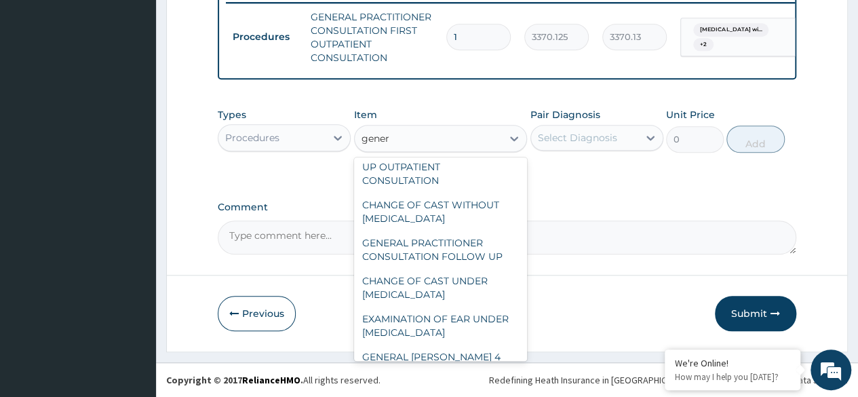
scroll to position [222, 0]
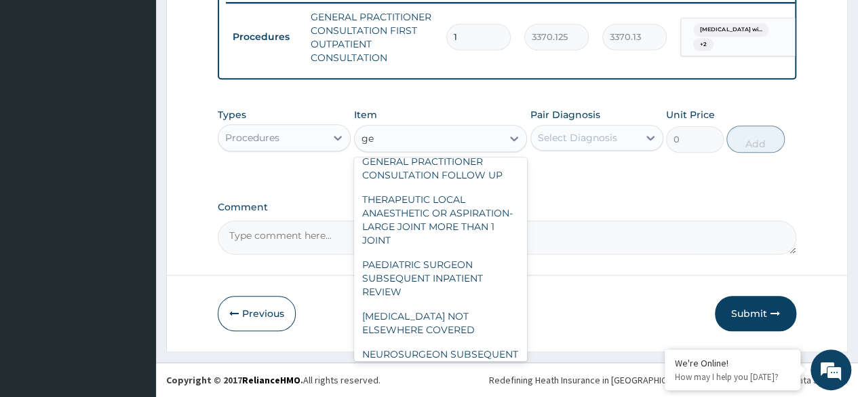
type input "g"
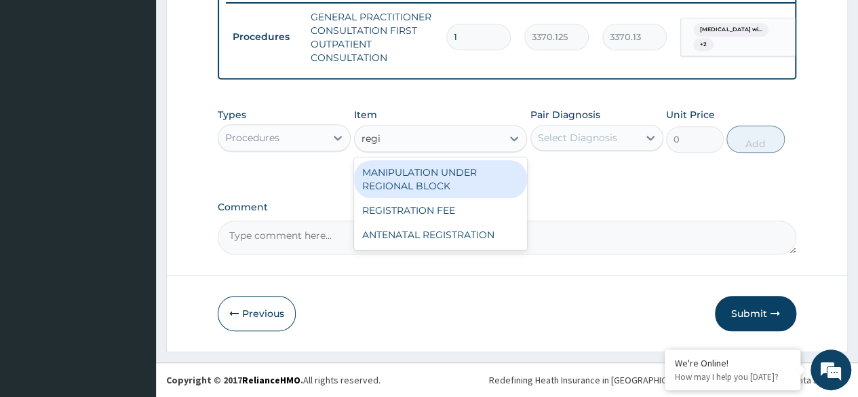
scroll to position [0, 0]
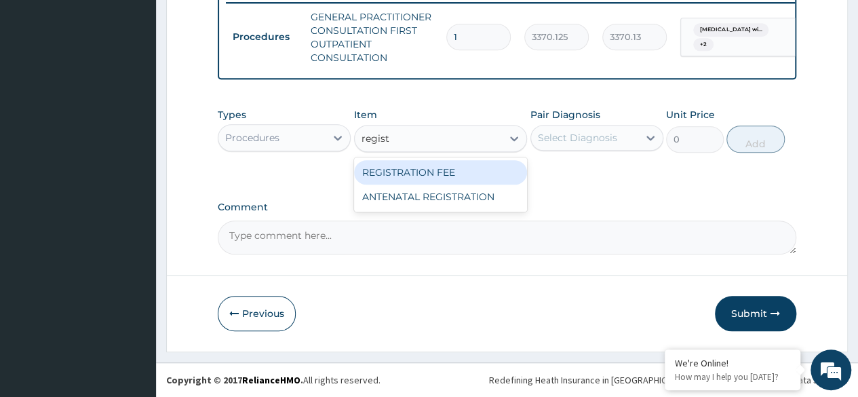
type input "registr"
click at [477, 177] on div "REGISTRATION FEE" at bounding box center [441, 172] width 174 height 24
type input "2042.5"
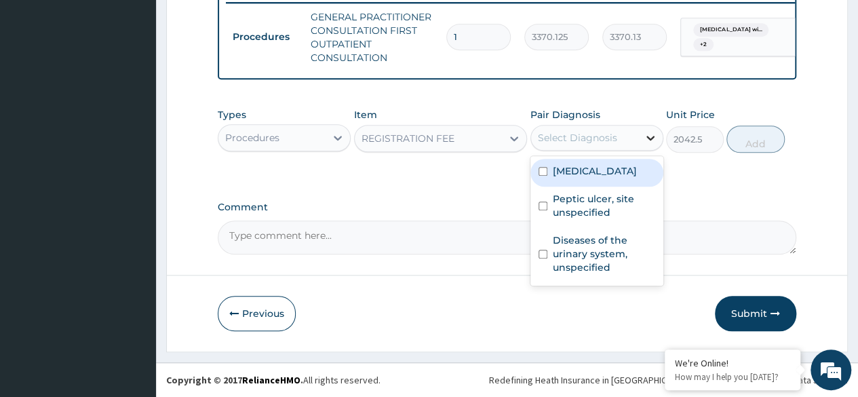
click at [648, 138] on icon at bounding box center [651, 138] width 14 height 14
click at [593, 178] on label "Plasmodium malariae malaria without complication" at bounding box center [595, 171] width 84 height 14
checkbox input "true"
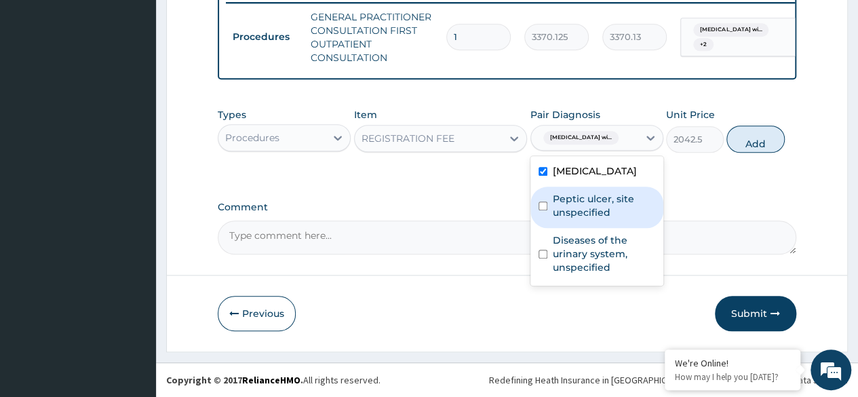
click at [563, 228] on div "Peptic ulcer, site unspecified" at bounding box center [596, 206] width 133 height 41
checkbox input "true"
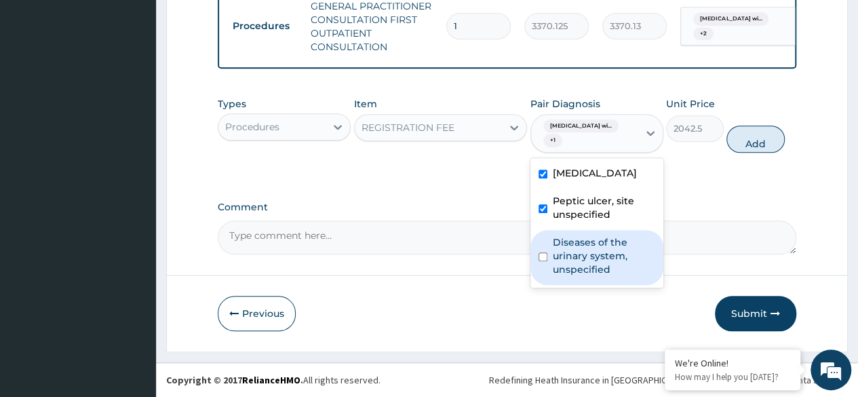
click at [560, 276] on label "Diseases of the urinary system, unspecified" at bounding box center [604, 255] width 102 height 41
checkbox input "true"
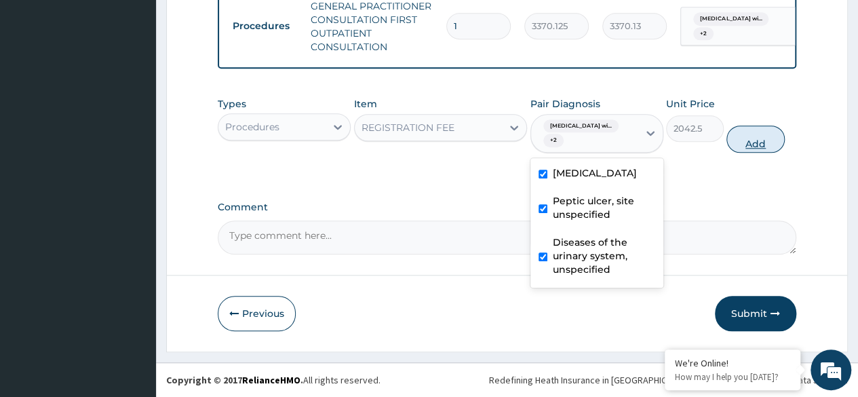
click at [760, 153] on button "Add" at bounding box center [755, 138] width 58 height 27
type input "0"
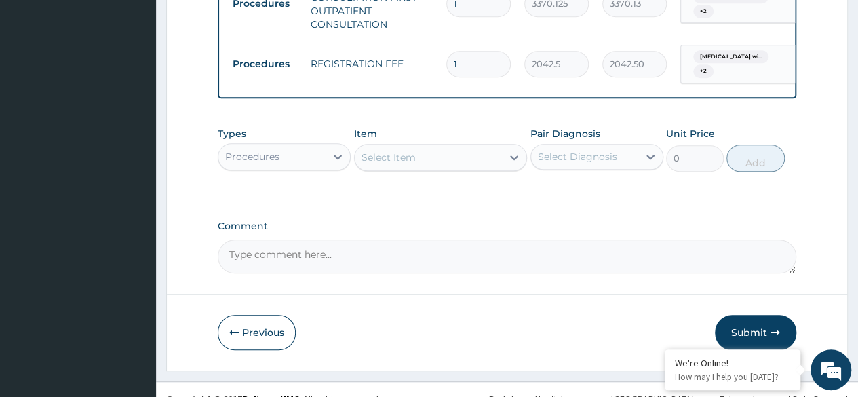
scroll to position [623, 0]
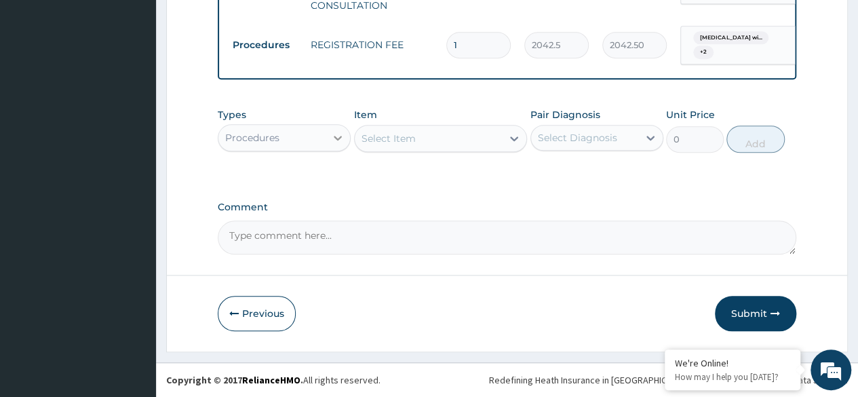
click at [330, 145] on div at bounding box center [338, 137] width 24 height 24
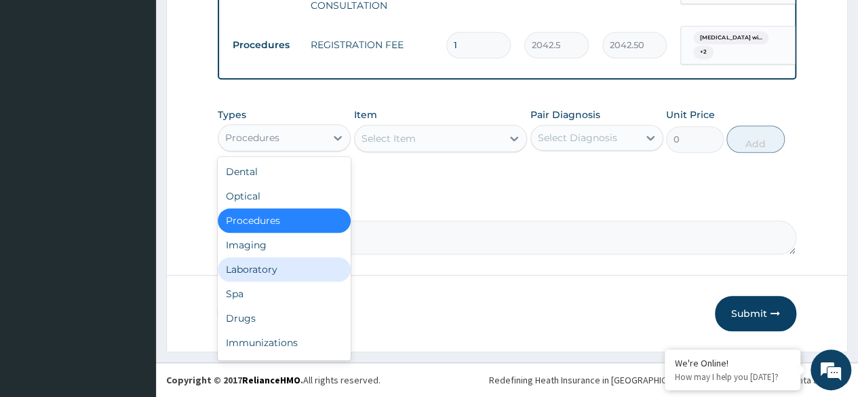
click at [275, 272] on div "Laboratory" at bounding box center [284, 269] width 133 height 24
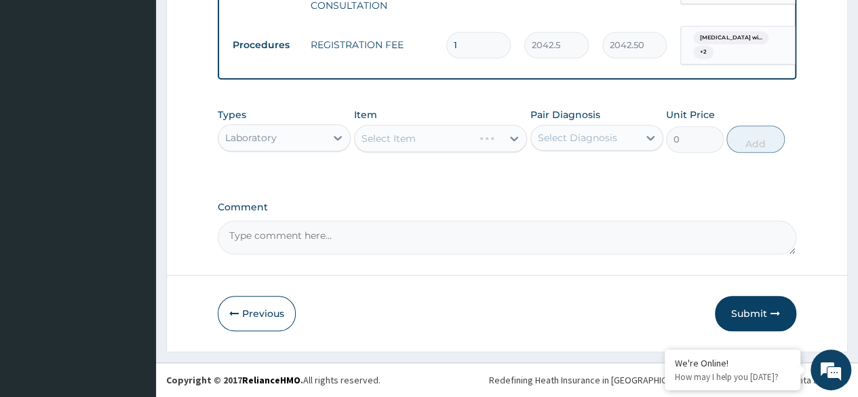
click at [513, 136] on div "Select Item" at bounding box center [441, 138] width 174 height 27
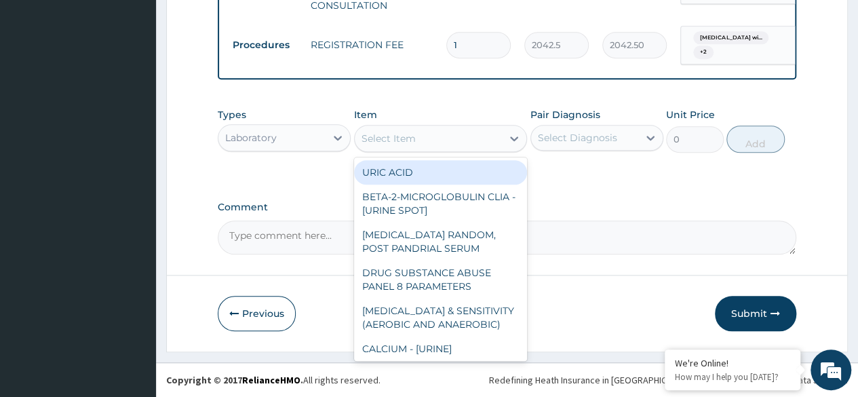
click at [513, 136] on icon at bounding box center [514, 139] width 14 height 14
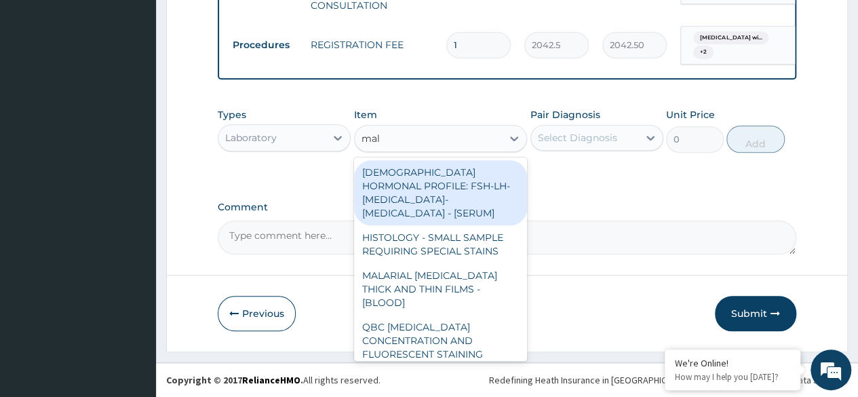
type input "mala"
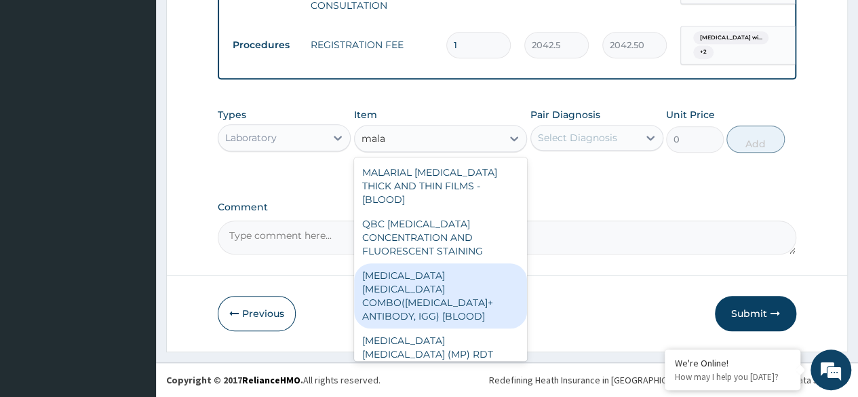
click at [448, 288] on div "MALARIA PARASITE COMBO(BLOOD FILM+ ANTIBODY, IGG) [BLOOD]" at bounding box center [441, 295] width 174 height 65
type input "1531.875"
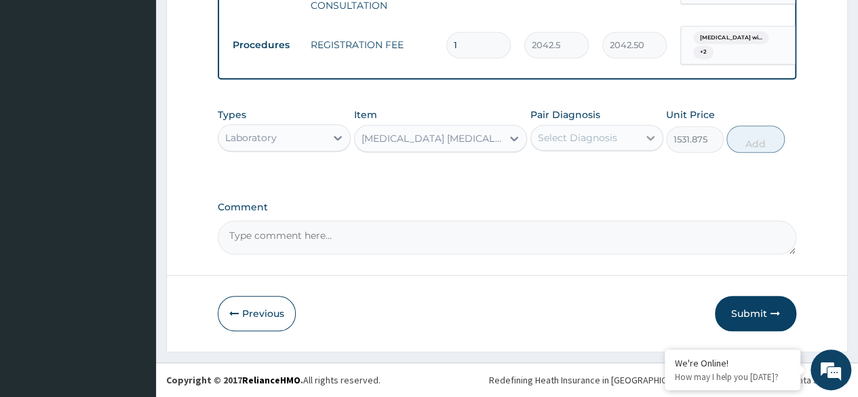
click at [648, 136] on icon at bounding box center [651, 138] width 14 height 14
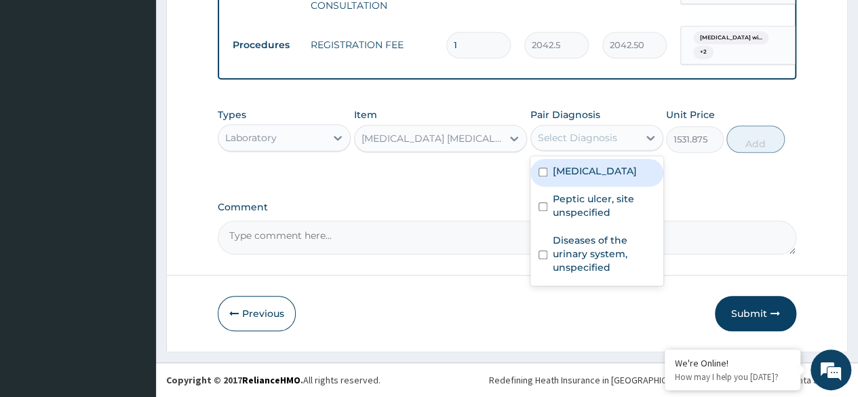
click at [583, 178] on label "Plasmodium malariae malaria without complication" at bounding box center [595, 171] width 84 height 14
checkbox input "true"
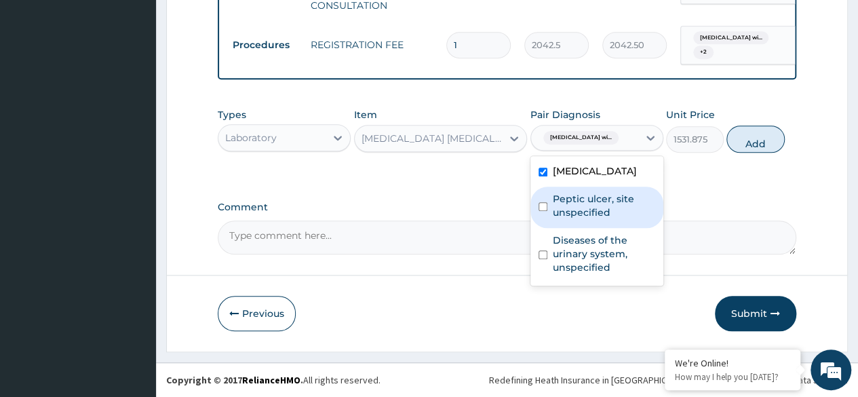
click at [564, 219] on label "Peptic ulcer, site unspecified" at bounding box center [604, 205] width 102 height 27
checkbox input "true"
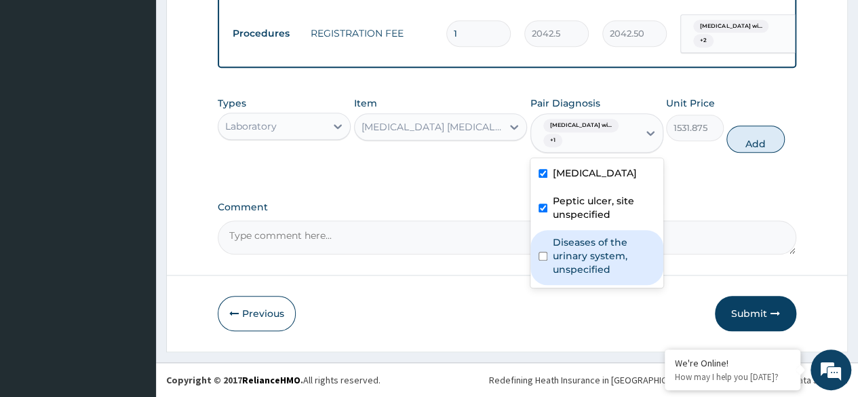
click at [560, 276] on label "Diseases of the urinary system, unspecified" at bounding box center [604, 255] width 102 height 41
checkbox input "true"
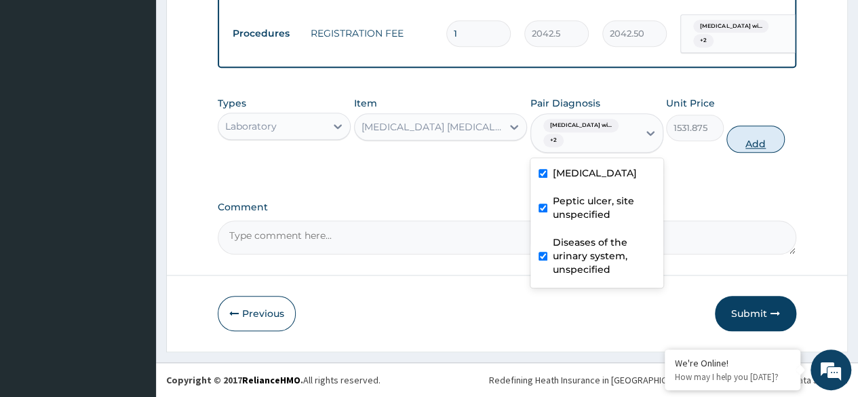
click at [758, 153] on button "Add" at bounding box center [755, 138] width 58 height 27
type input "0"
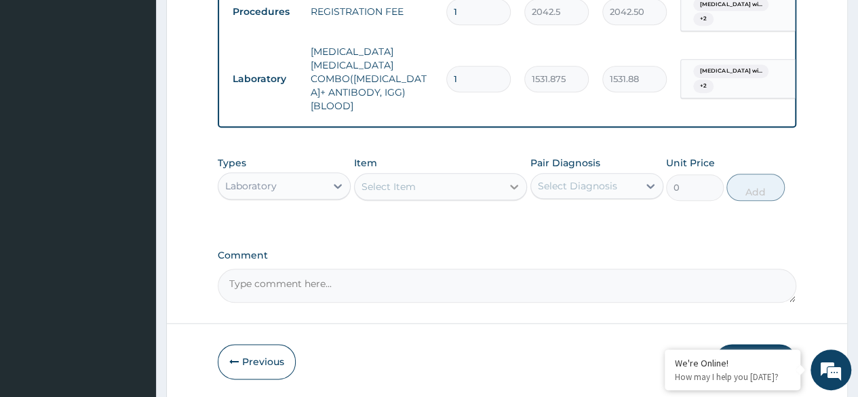
click at [512, 193] on icon at bounding box center [514, 187] width 14 height 14
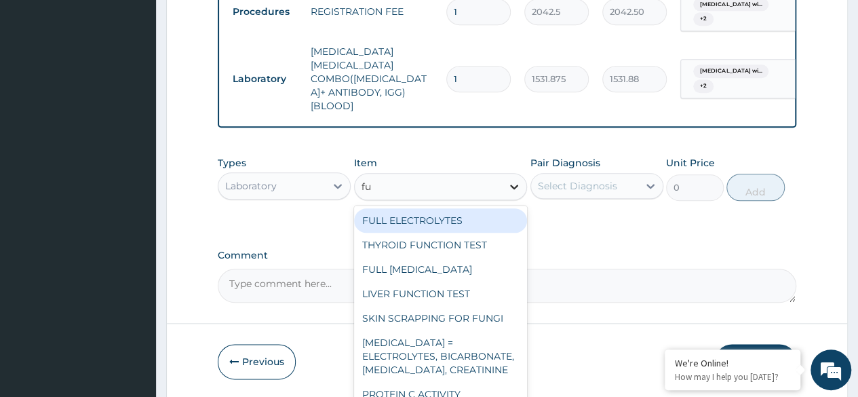
type input "f"
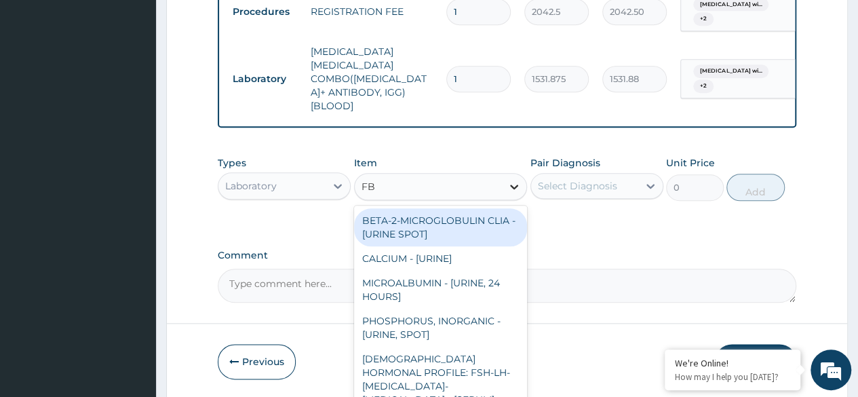
type input "FBC"
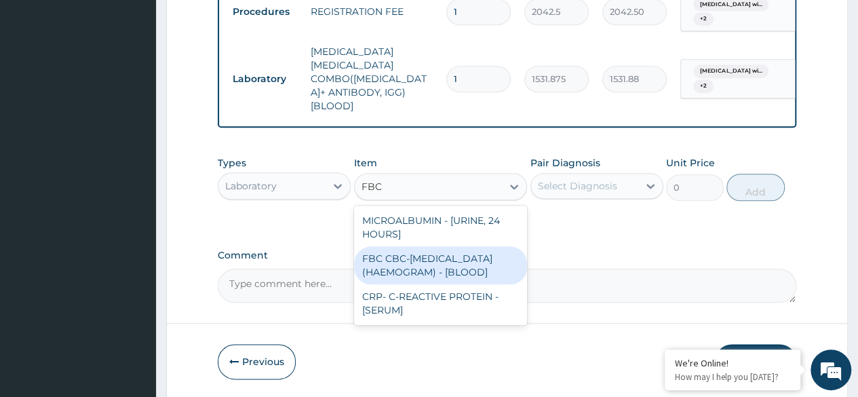
click at [454, 283] on div "FBC CBC-COMPLETE BLOOD COUNT (HAEMOGRAM) - [BLOOD]" at bounding box center [441, 265] width 174 height 38
type input "4085"
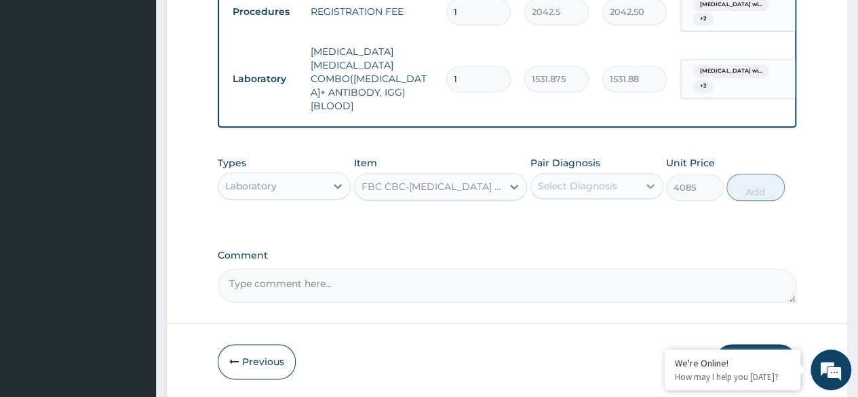
click at [647, 189] on icon at bounding box center [650, 186] width 8 height 5
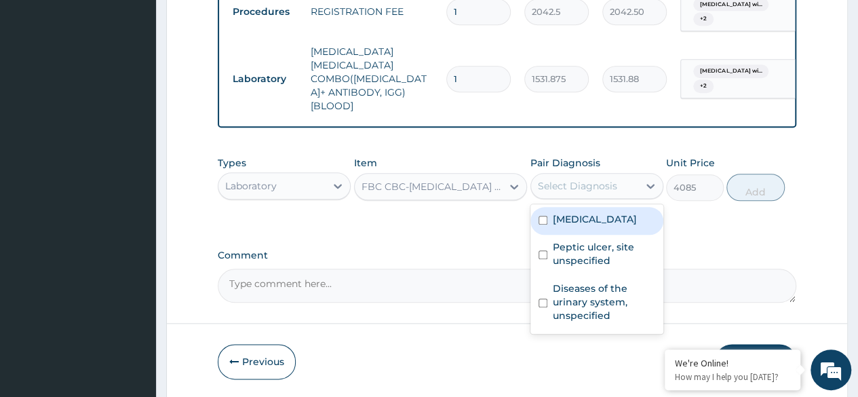
click at [597, 226] on label "Plasmodium malariae malaria without complication" at bounding box center [595, 219] width 84 height 14
checkbox input "true"
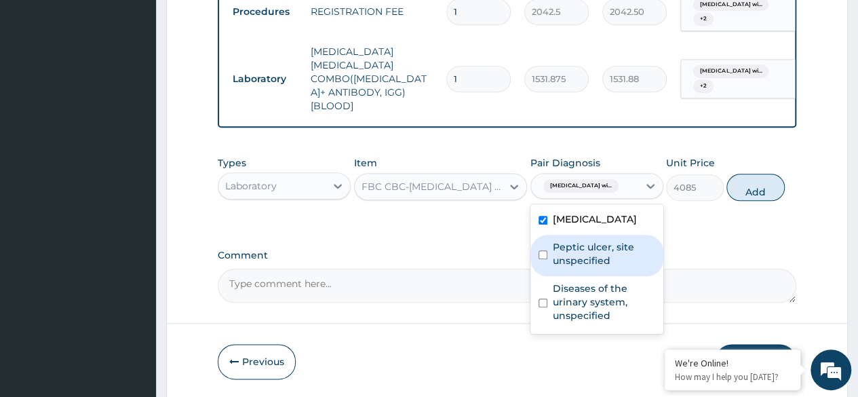
click at [564, 267] on label "Peptic ulcer, site unspecified" at bounding box center [604, 253] width 102 height 27
checkbox input "true"
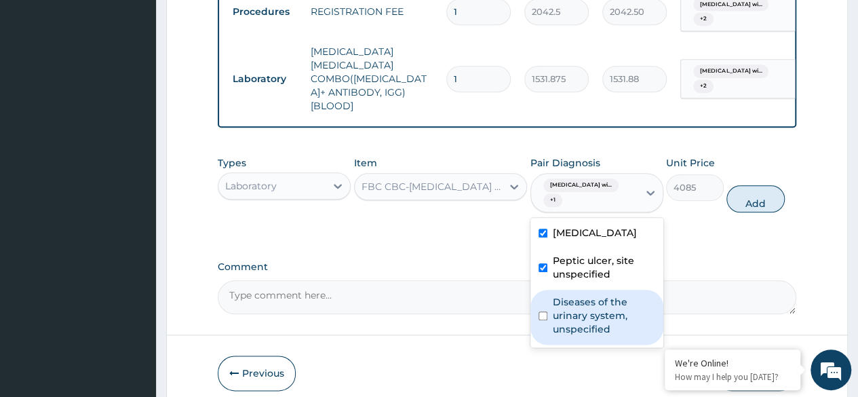
click at [557, 336] on label "Diseases of the urinary system, unspecified" at bounding box center [604, 315] width 102 height 41
checkbox input "true"
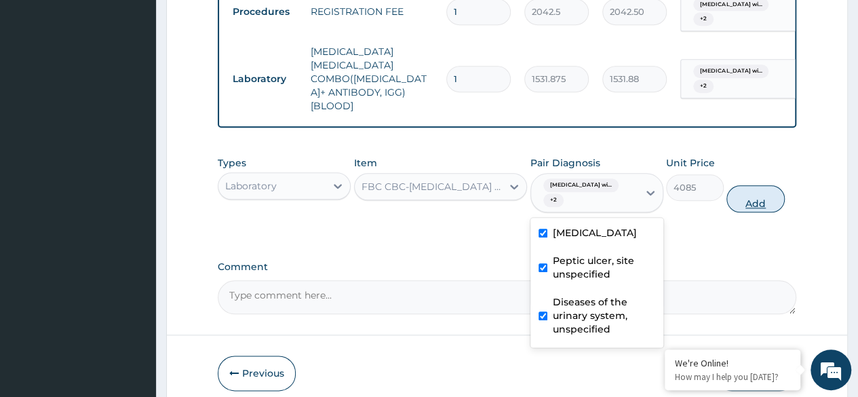
click at [754, 210] on button "Add" at bounding box center [755, 198] width 58 height 27
type input "0"
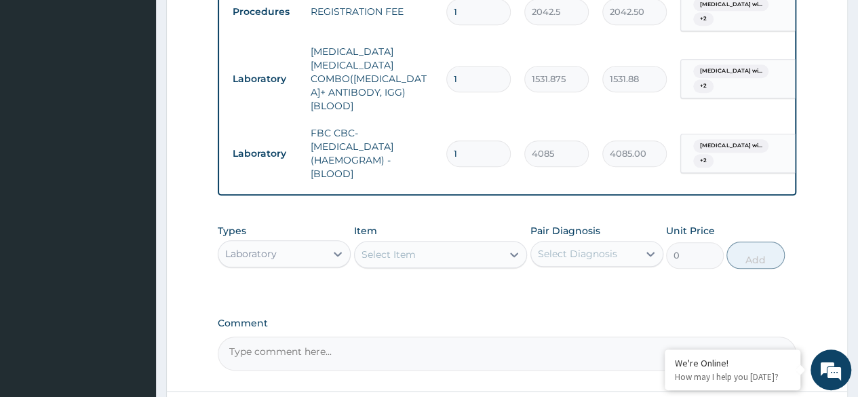
click at [465, 261] on div "Select Item" at bounding box center [429, 254] width 148 height 22
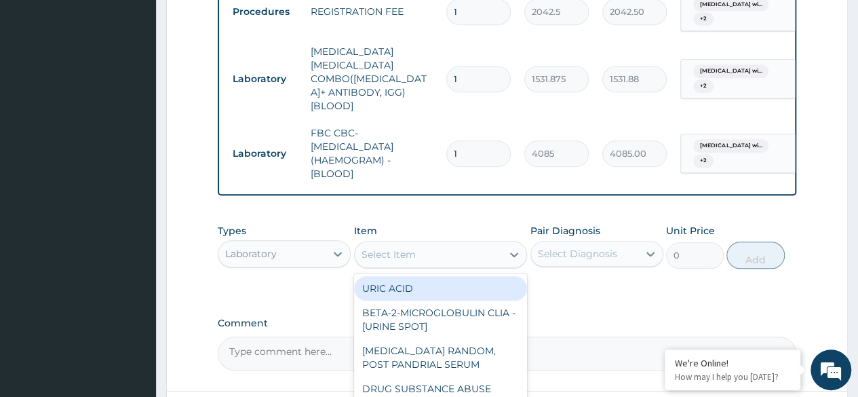
type input "h"
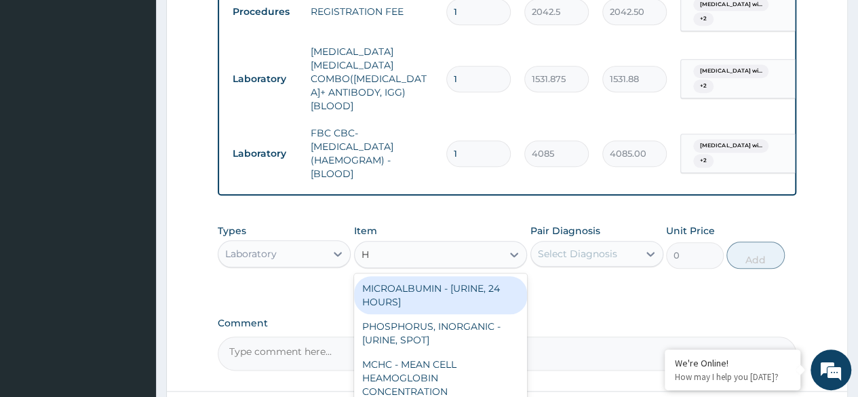
type input "H"
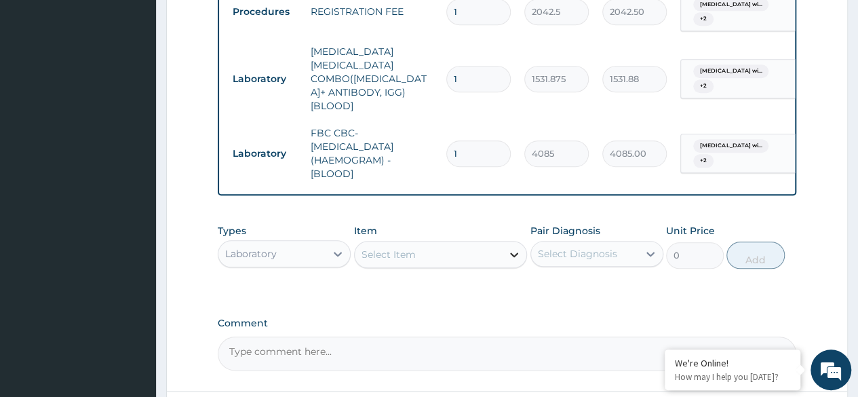
click at [517, 261] on icon at bounding box center [514, 255] width 14 height 14
click at [511, 261] on icon at bounding box center [514, 255] width 14 height 14
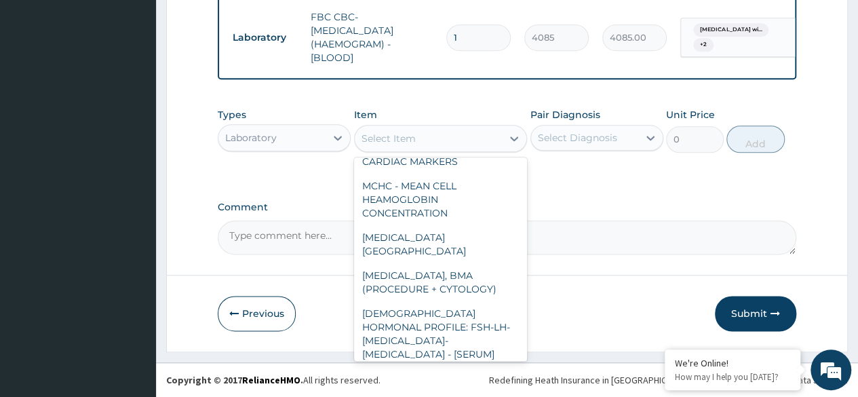
scroll to position [670, 0]
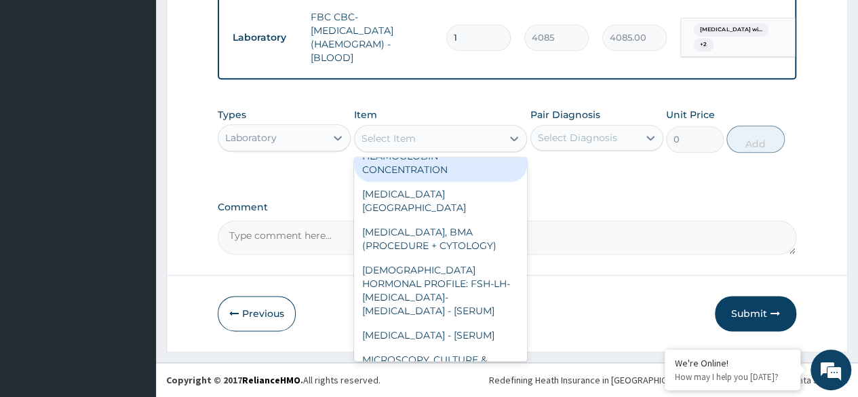
type input "h"
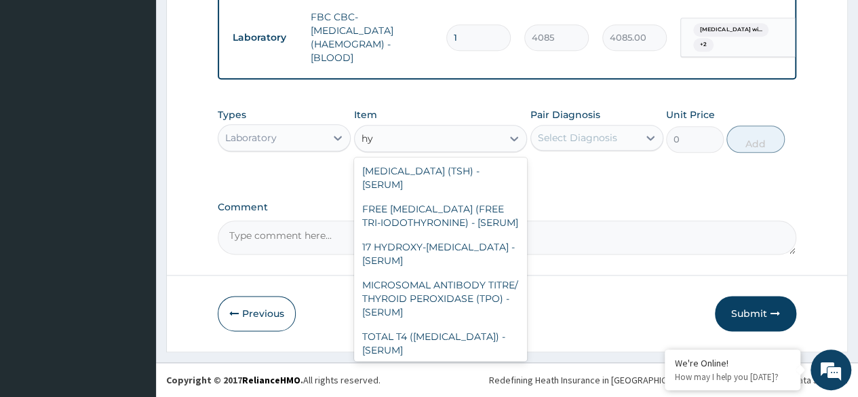
scroll to position [558, 0]
type input "h"
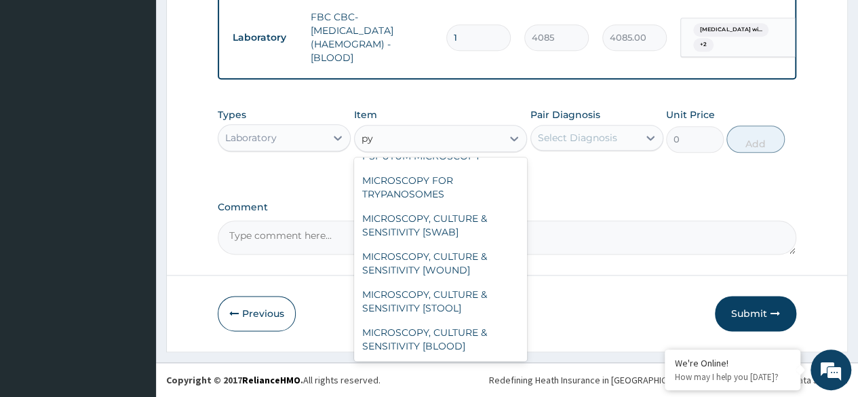
scroll to position [724, 0]
type input "pyl"
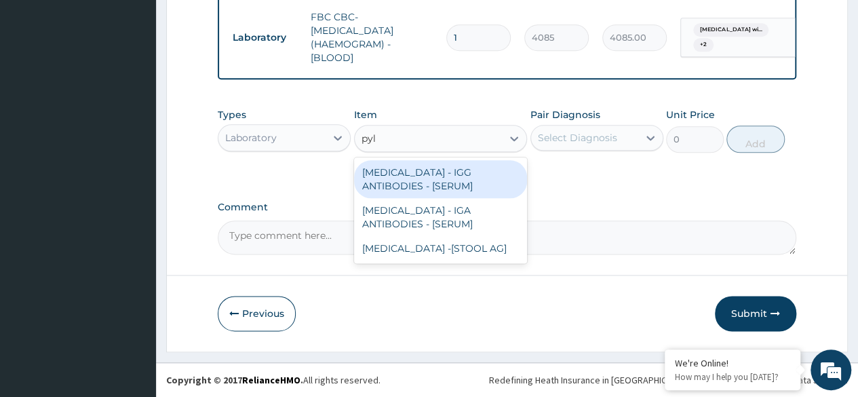
click at [462, 180] on div "HELICOBACTER PYLORI - IGG ANTIBODIES - [SERUM]" at bounding box center [441, 179] width 174 height 38
type input "7260"
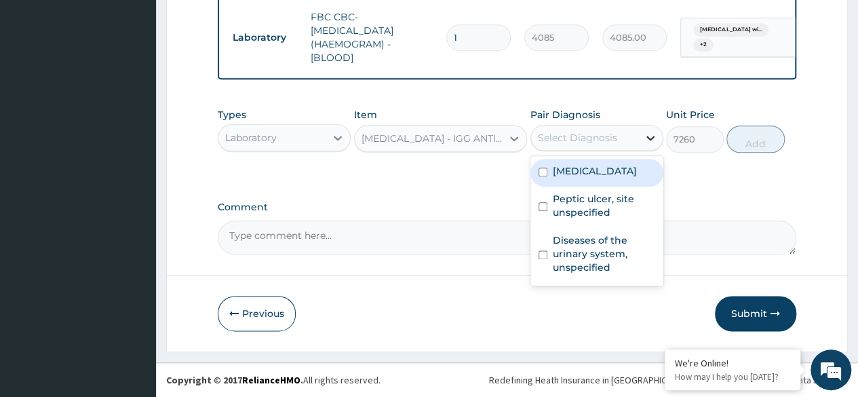
click at [647, 138] on icon at bounding box center [650, 138] width 8 height 5
click at [591, 178] on label "Plasmodium malariae malaria without complication" at bounding box center [595, 171] width 84 height 14
checkbox input "true"
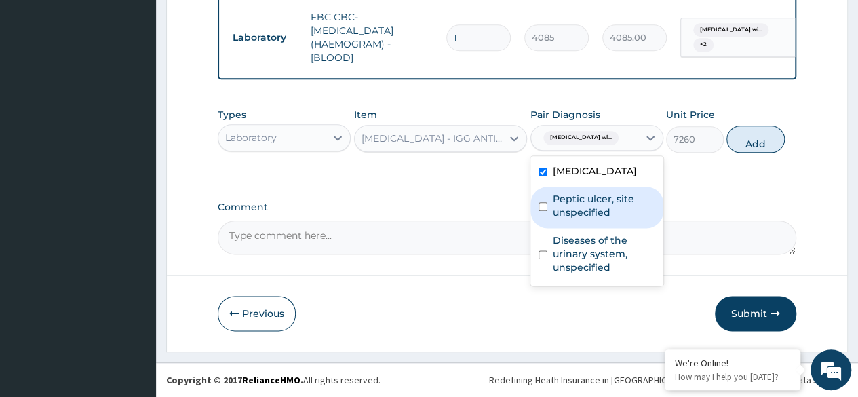
click at [568, 219] on label "Peptic ulcer, site unspecified" at bounding box center [604, 205] width 102 height 27
checkbox input "true"
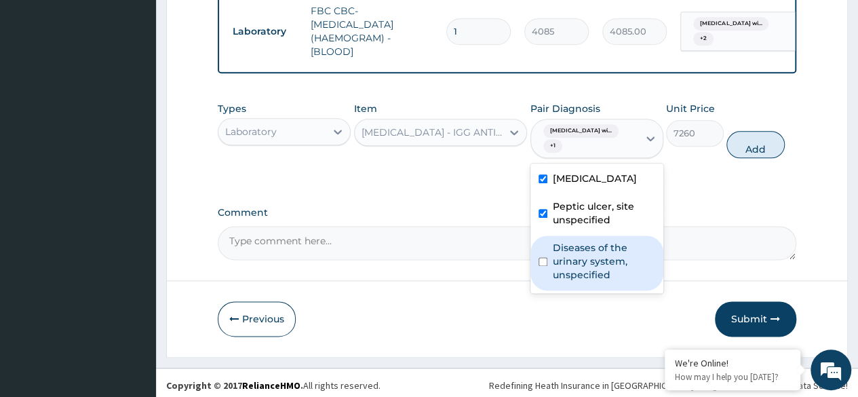
click at [567, 281] on label "Diseases of the urinary system, unspecified" at bounding box center [604, 261] width 102 height 41
checkbox input "true"
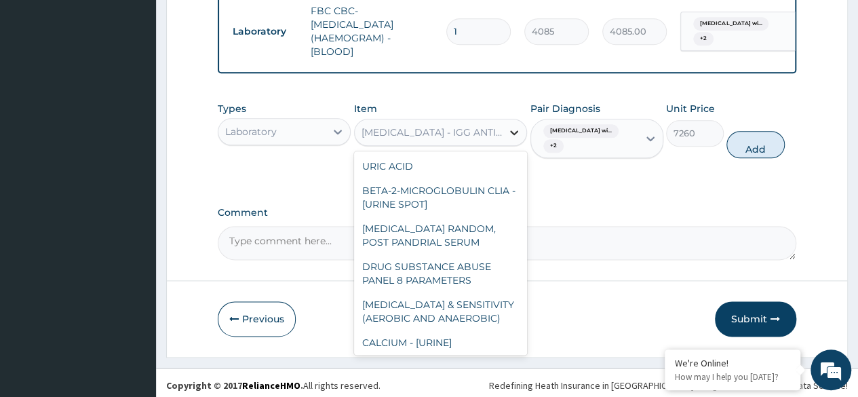
click at [514, 135] on icon at bounding box center [514, 132] width 8 height 5
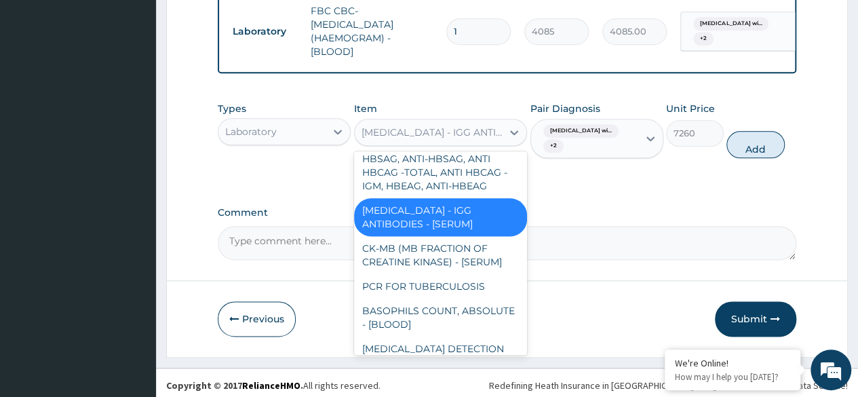
scroll to position [1351, 0]
click at [446, 235] on div "HELICOBACTER PYLORI - IGG ANTIBODIES - [SERUM]" at bounding box center [441, 216] width 174 height 38
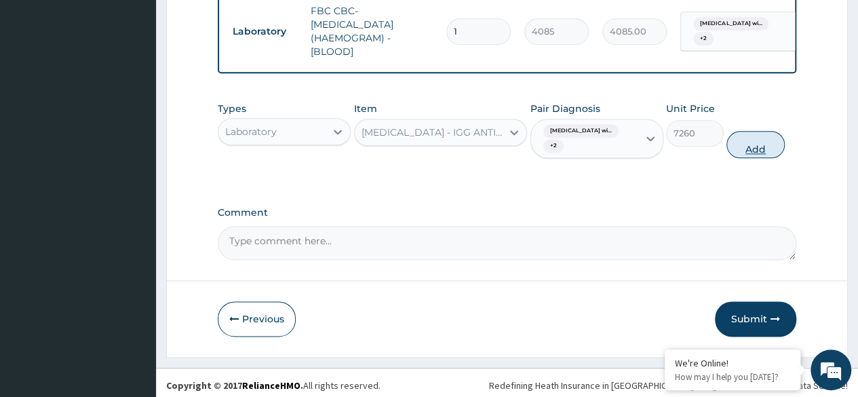
click at [755, 154] on button "Add" at bounding box center [755, 144] width 58 height 27
type input "0"
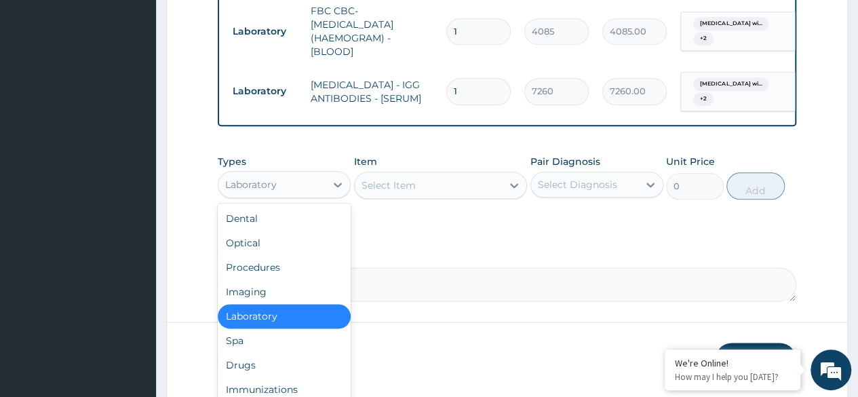
click at [321, 195] on div "Laboratory" at bounding box center [271, 185] width 107 height 22
click at [270, 374] on div "Drugs" at bounding box center [284, 365] width 133 height 24
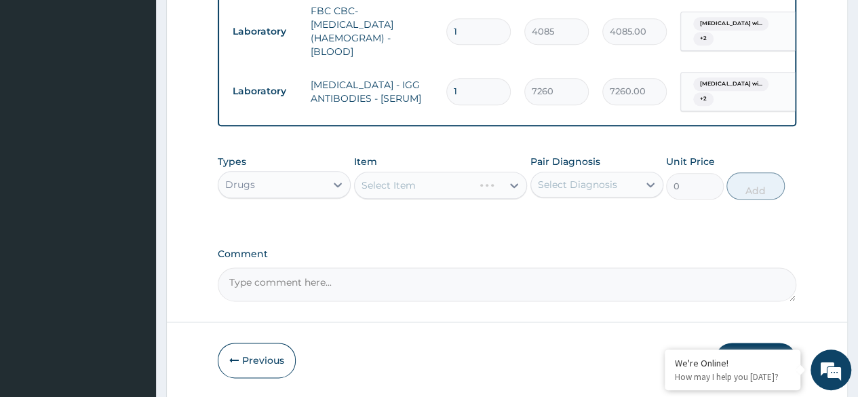
click at [511, 197] on div "Select Item" at bounding box center [441, 185] width 174 height 27
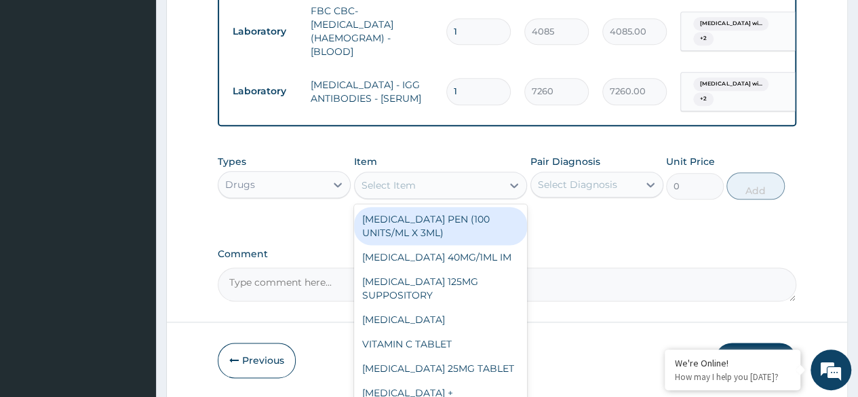
click at [514, 192] on icon at bounding box center [514, 185] width 14 height 14
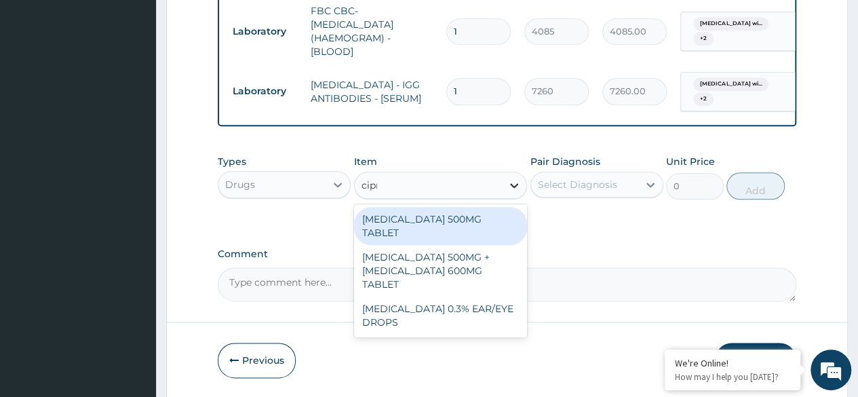
type input "cipro"
click at [499, 228] on div "CIPROFLOXACIN 500MG TABLET" at bounding box center [441, 226] width 174 height 38
type input "400"
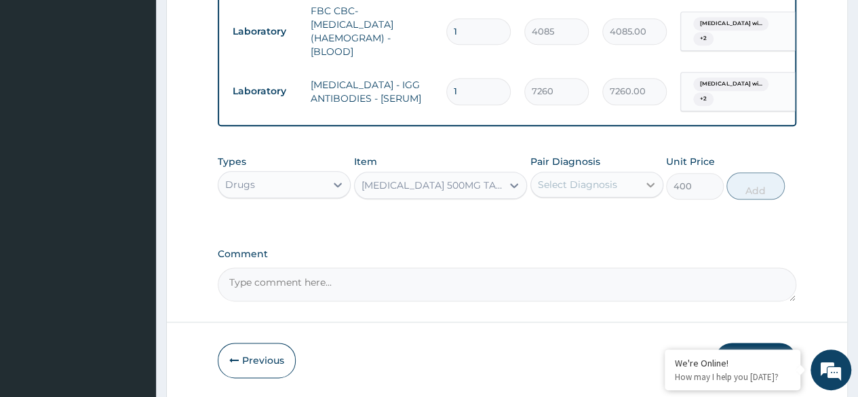
click at [644, 191] on icon at bounding box center [651, 185] width 14 height 14
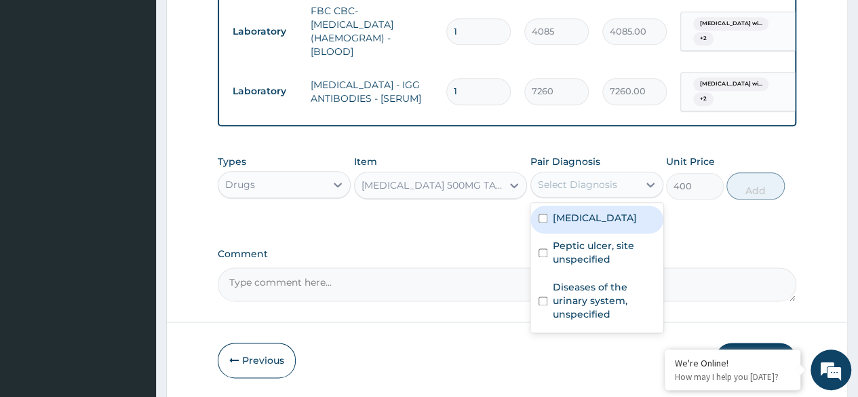
click at [582, 224] on label "Plasmodium malariae malaria without complication" at bounding box center [595, 218] width 84 height 14
checkbox input "true"
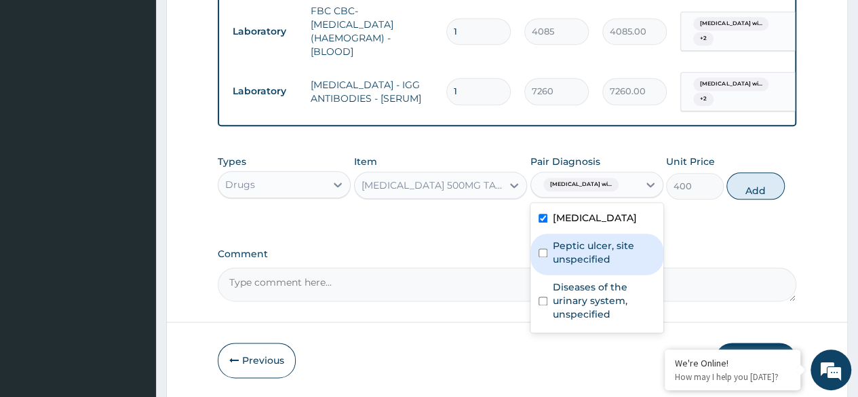
click at [562, 266] on label "Peptic ulcer, site unspecified" at bounding box center [604, 252] width 102 height 27
checkbox input "true"
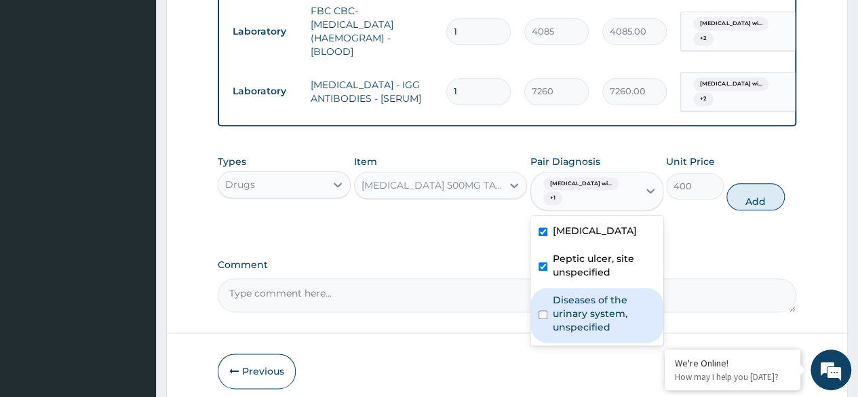
click at [574, 334] on label "Diseases of the urinary system, unspecified" at bounding box center [604, 313] width 102 height 41
checkbox input "true"
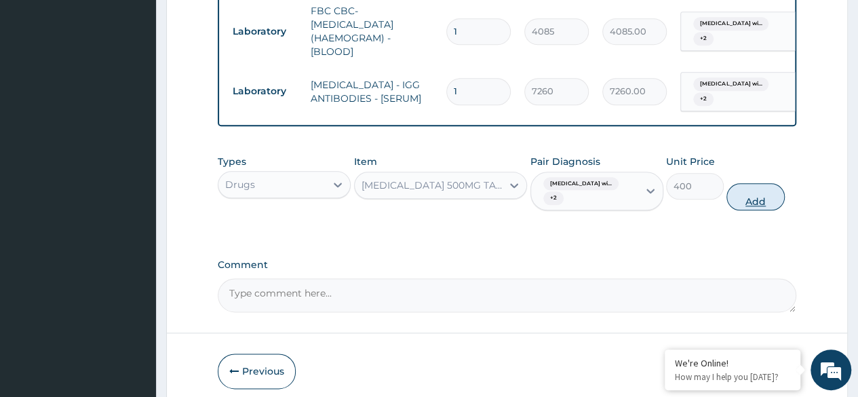
click at [756, 210] on button "Add" at bounding box center [755, 196] width 58 height 27
type input "0"
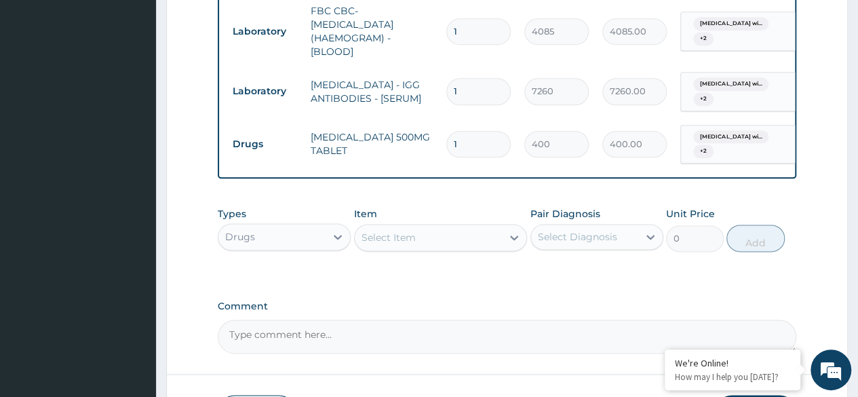
type input "14"
type input "5600.00"
type input "14"
click at [517, 244] on icon at bounding box center [514, 238] width 14 height 14
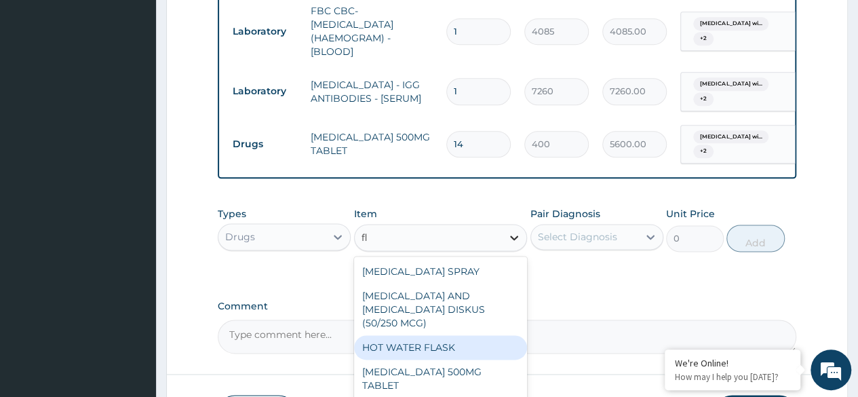
type input "f"
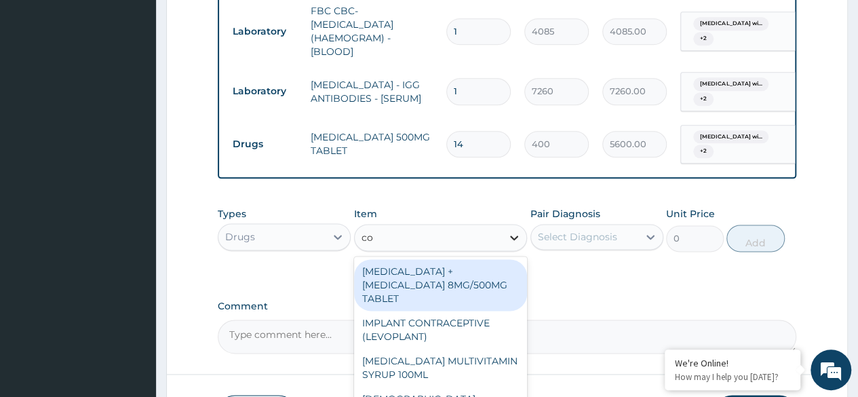
type input "c"
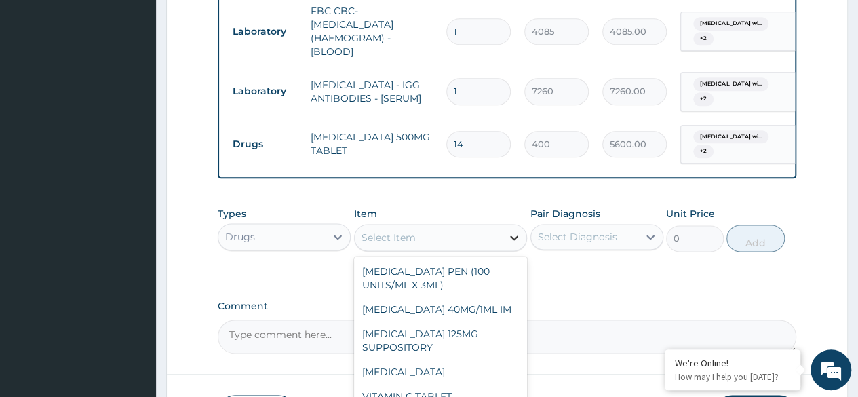
type input "g"
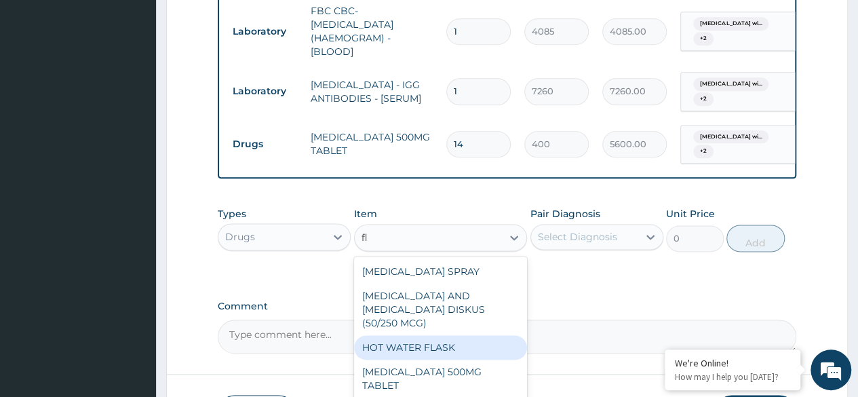
type input "f"
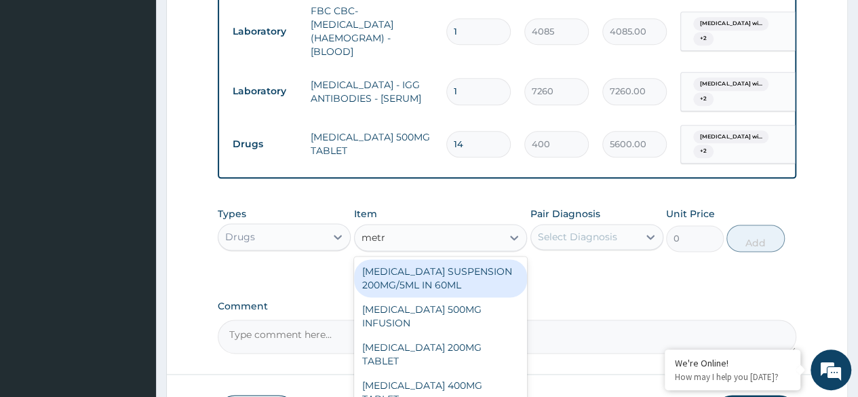
type input "metro"
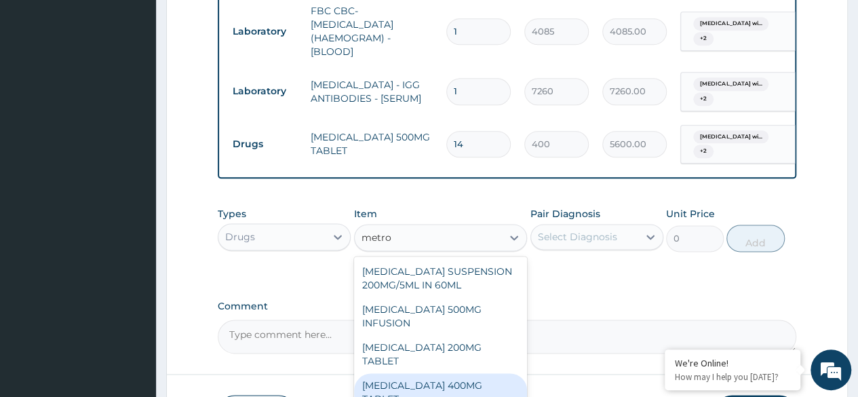
click at [462, 386] on div "METRONIDAZOLE 400MG TABLET" at bounding box center [441, 392] width 174 height 38
type input "125"
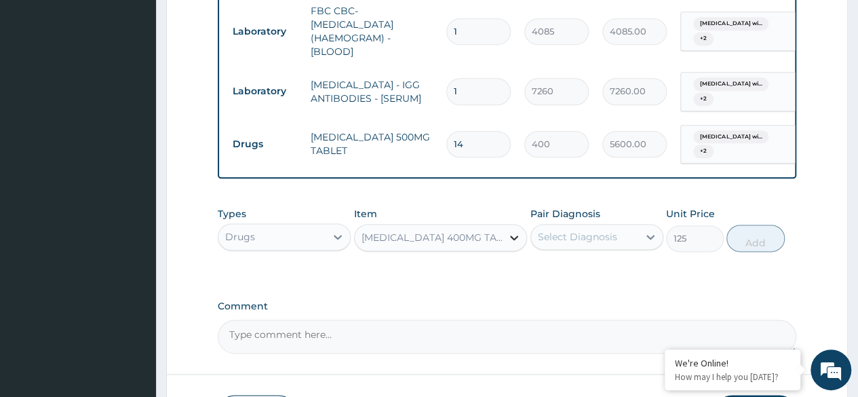
click at [511, 240] on icon at bounding box center [514, 237] width 8 height 5
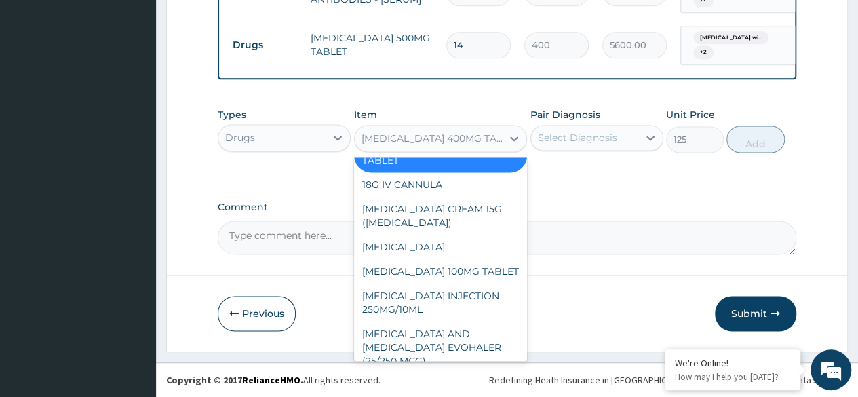
scroll to position [852, 0]
click at [476, 172] on div "METRONIDAZOLE 400MG TABLET" at bounding box center [441, 153] width 174 height 38
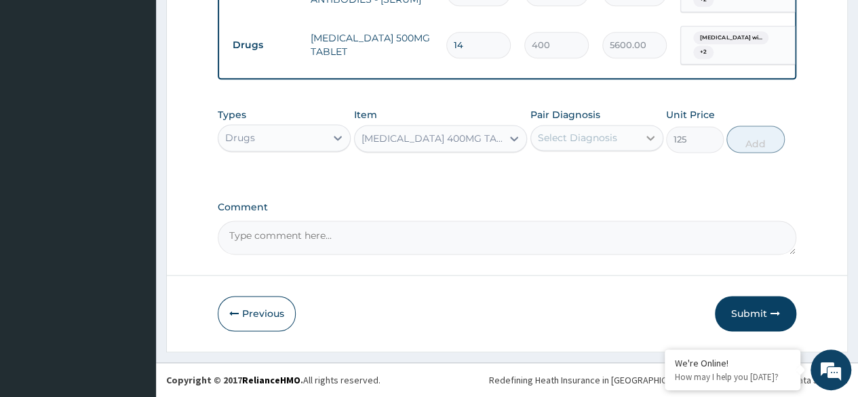
click at [642, 138] on div at bounding box center [650, 137] width 24 height 24
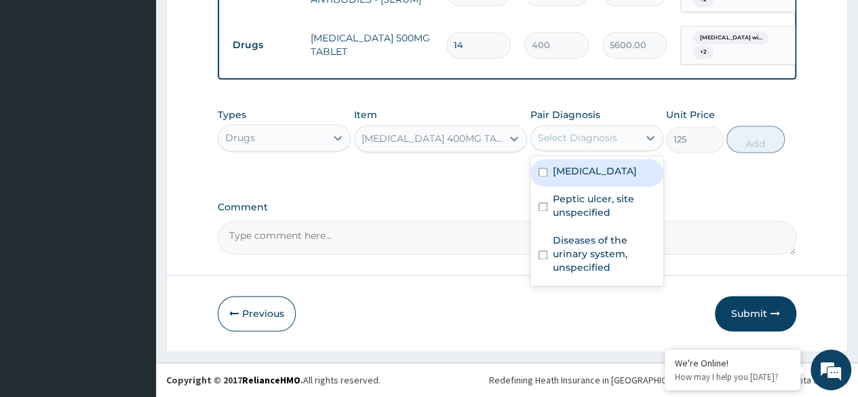
click at [576, 178] on label "Plasmodium malariae malaria without complication" at bounding box center [595, 171] width 84 height 14
checkbox input "true"
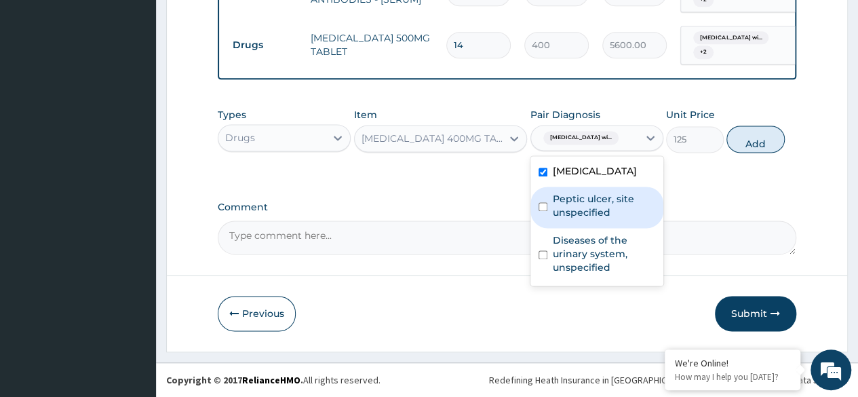
click at [557, 219] on label "Peptic ulcer, site unspecified" at bounding box center [604, 205] width 102 height 27
checkbox input "true"
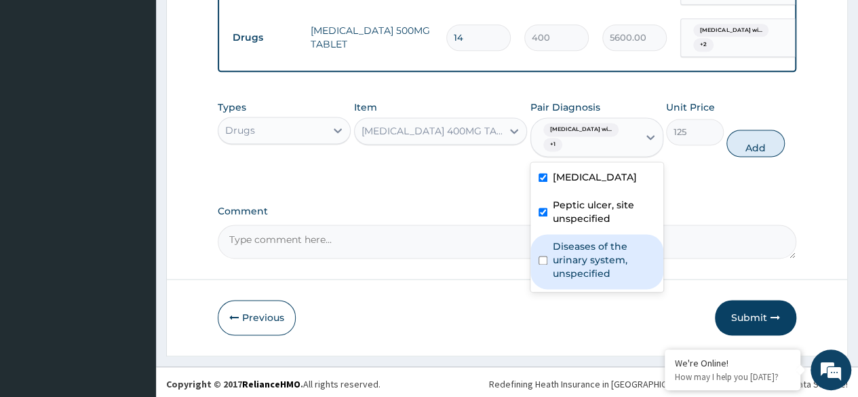
click at [561, 280] on label "Diseases of the urinary system, unspecified" at bounding box center [604, 259] width 102 height 41
checkbox input "true"
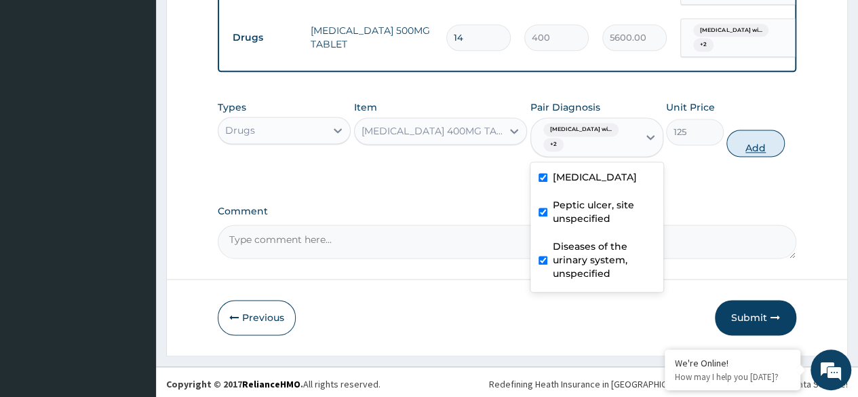
click at [767, 153] on button "Add" at bounding box center [755, 143] width 58 height 27
type input "0"
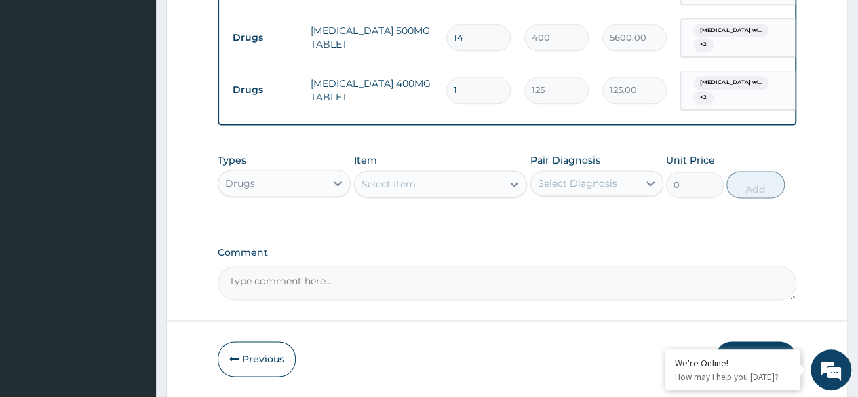
type input "0.00"
type input "2"
type input "250.00"
type input "21"
type input "2625.00"
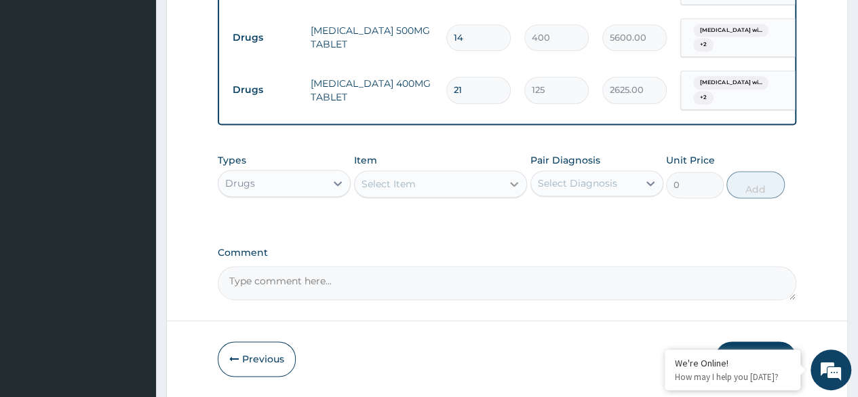
type input "21"
click at [511, 191] on icon at bounding box center [514, 184] width 14 height 14
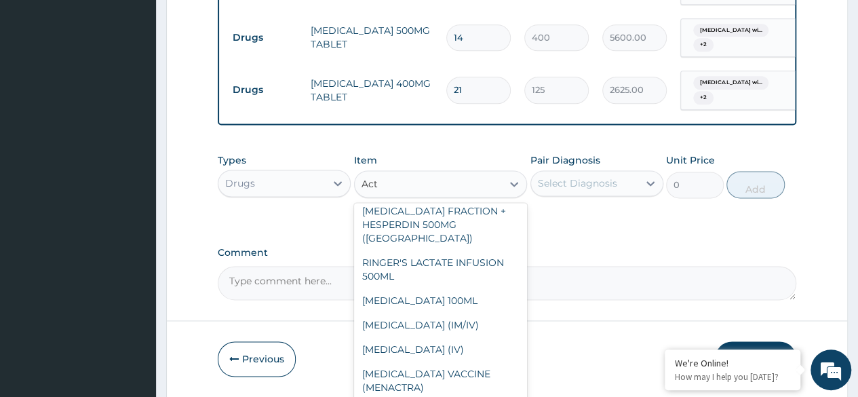
scroll to position [72, 0]
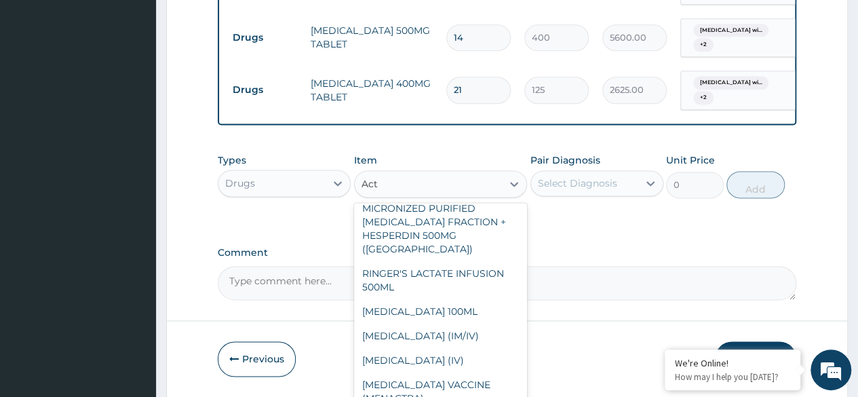
type input "Act"
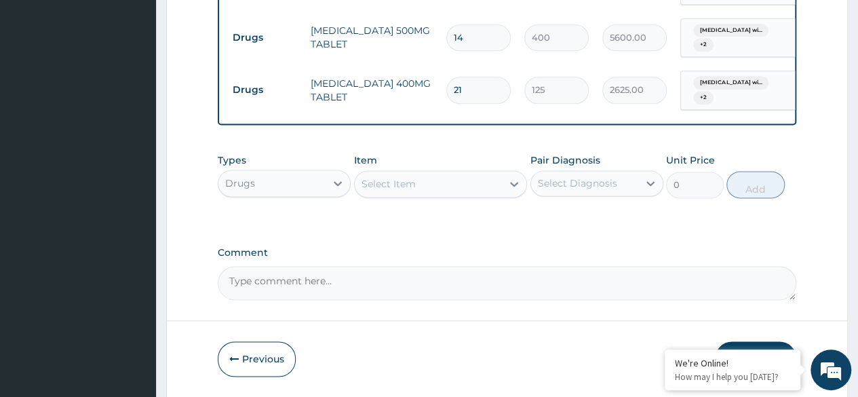
click at [502, 187] on div at bounding box center [514, 184] width 24 height 24
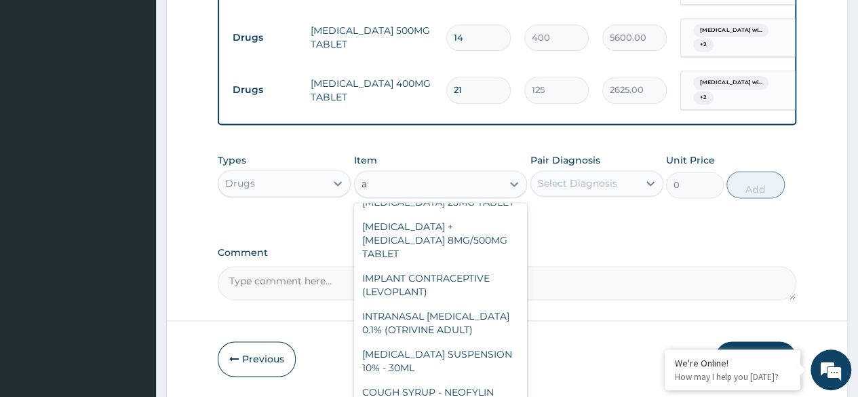
scroll to position [165, 0]
type input "a"
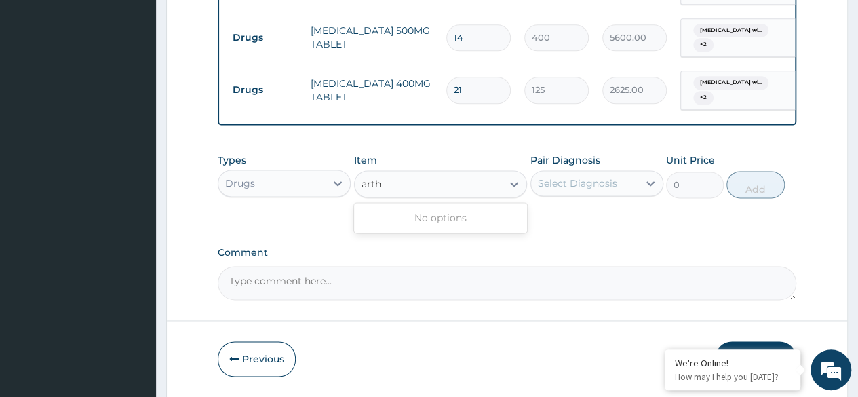
type input "arth"
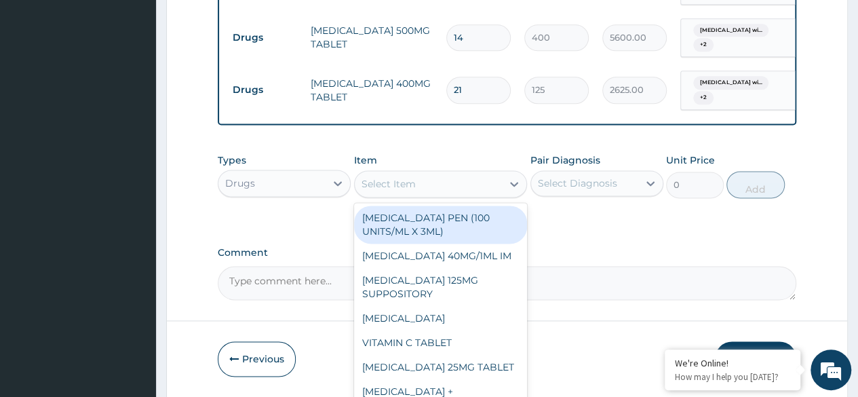
click at [403, 190] on div "Select Item" at bounding box center [388, 184] width 54 height 14
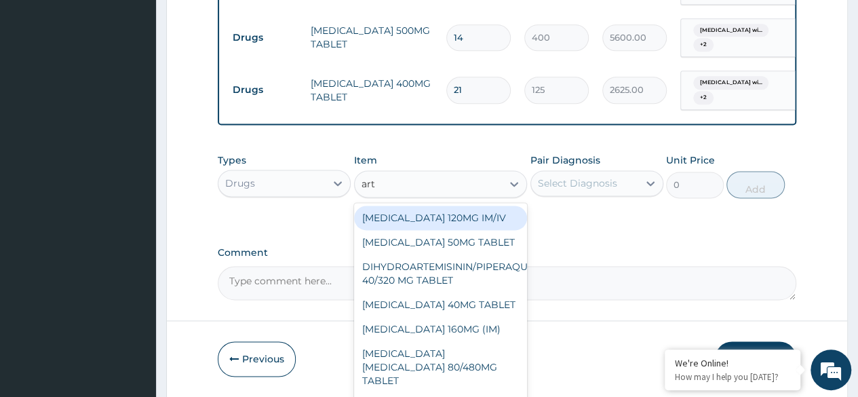
type input "arte"
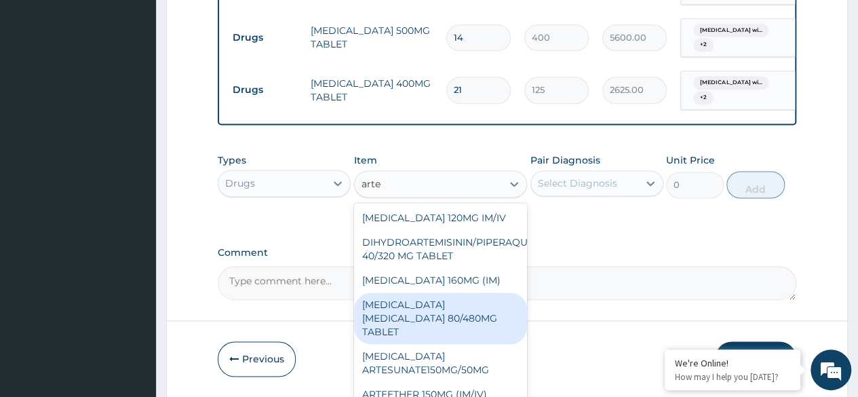
click at [445, 317] on div "ARTEMETHER LUMEFANTRINE 80/480MG TABLET" at bounding box center [441, 318] width 174 height 52
type input "450"
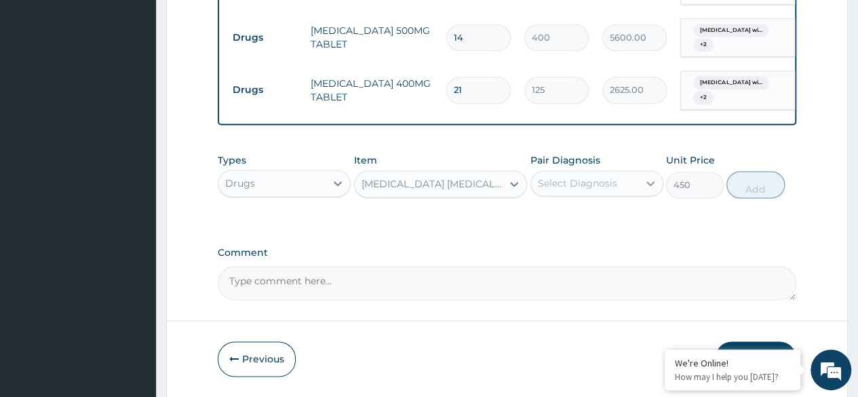
click at [648, 190] on icon at bounding box center [651, 183] width 14 height 14
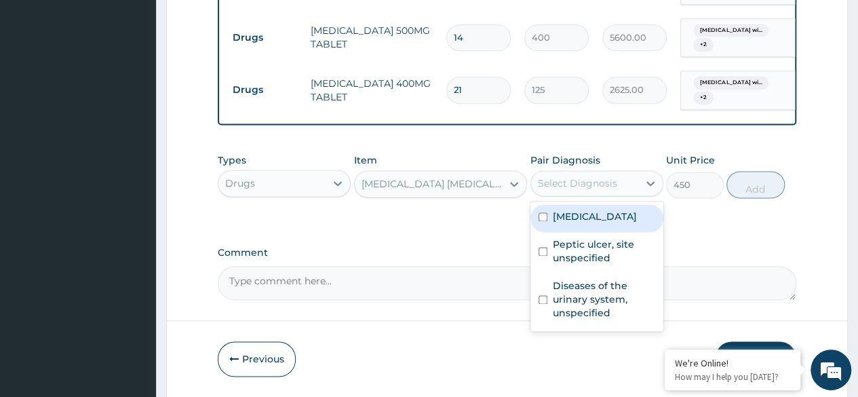
click at [559, 223] on label "Plasmodium malariae malaria without complication" at bounding box center [595, 217] width 84 height 14
checkbox input "true"
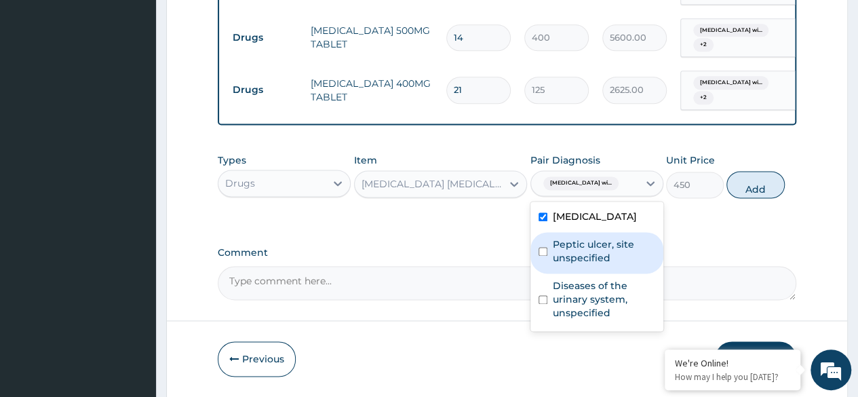
click at [555, 264] on label "Peptic ulcer, site unspecified" at bounding box center [604, 250] width 102 height 27
checkbox input "true"
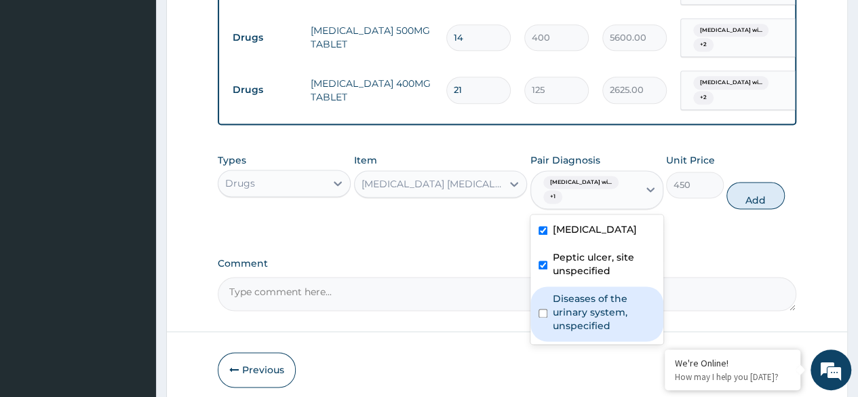
click at [553, 332] on label "Diseases of the urinary system, unspecified" at bounding box center [604, 312] width 102 height 41
checkbox input "true"
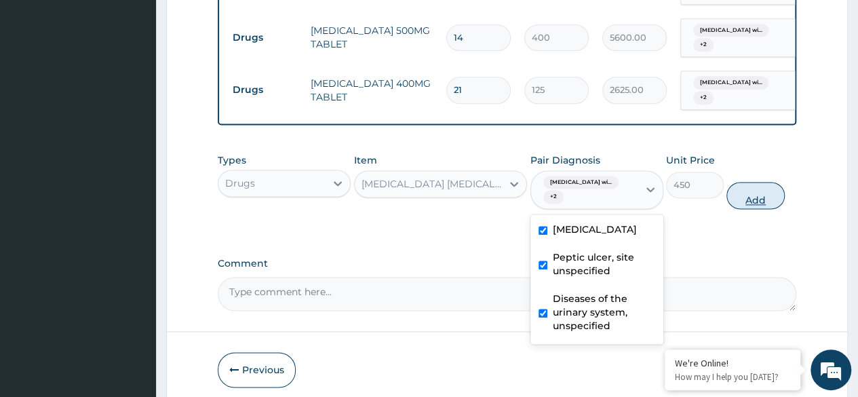
click at [753, 205] on button "Add" at bounding box center [755, 195] width 58 height 27
type input "0"
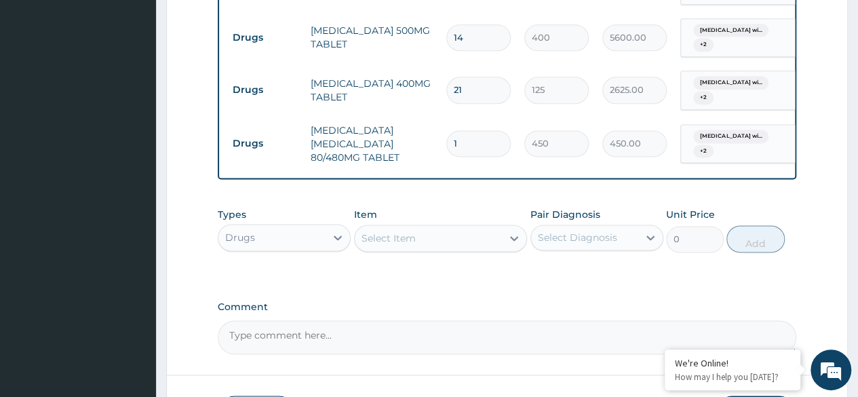
type input "0.00"
type input "6"
type input "2700.00"
type input "6"
click at [451, 247] on div "Select Item" at bounding box center [429, 238] width 148 height 22
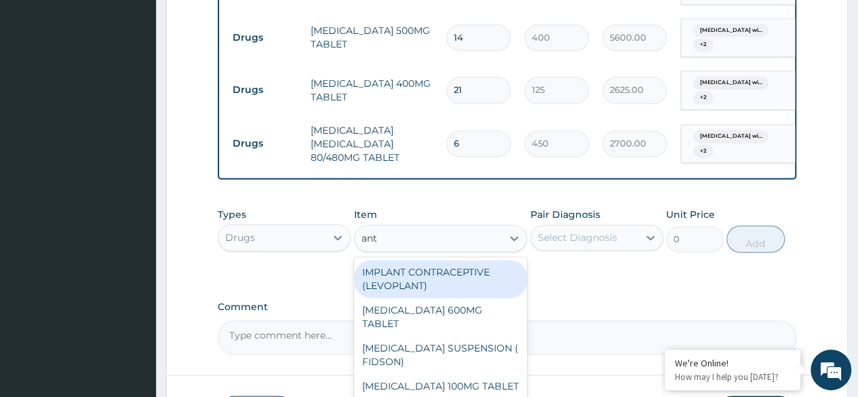
type input "anta"
click at [439, 287] on div "ANTACID SUSPENSION ( FIDSON)" at bounding box center [441, 279] width 174 height 38
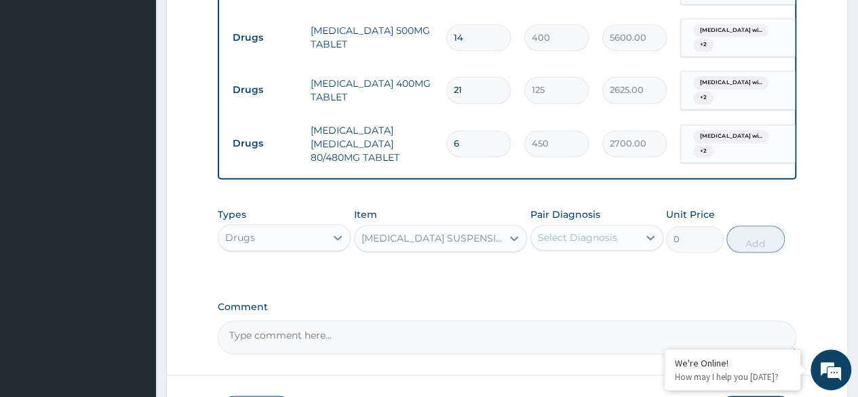
type input "1248"
click at [648, 244] on icon at bounding box center [651, 238] width 14 height 14
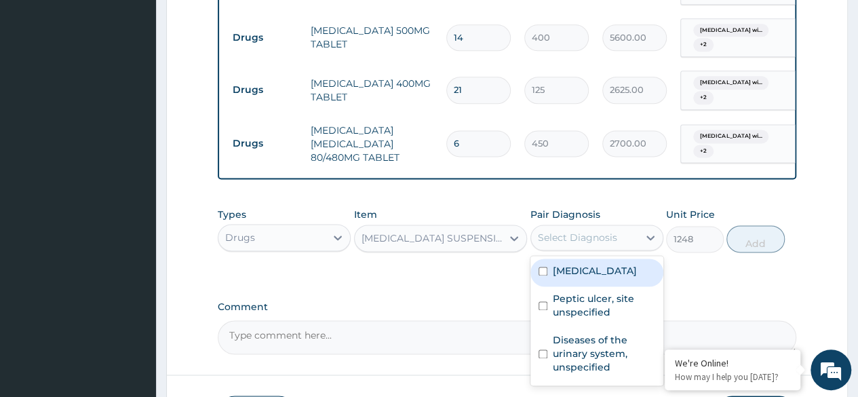
click at [604, 277] on label "Plasmodium malariae malaria without complication" at bounding box center [595, 271] width 84 height 14
checkbox input "true"
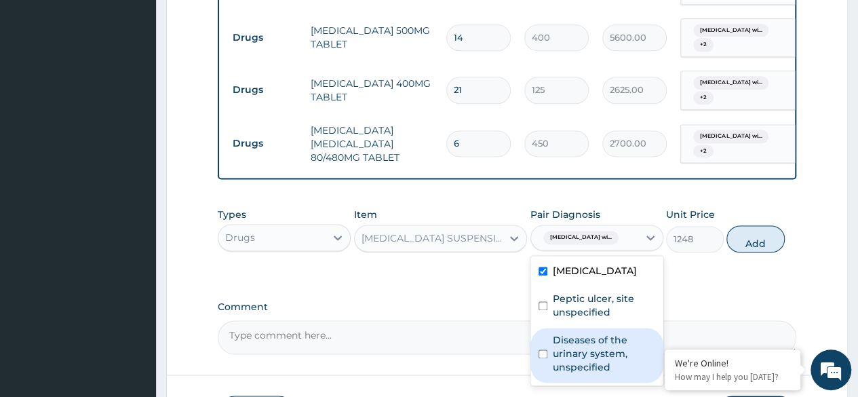
click at [567, 370] on label "Diseases of the urinary system, unspecified" at bounding box center [604, 353] width 102 height 41
checkbox input "true"
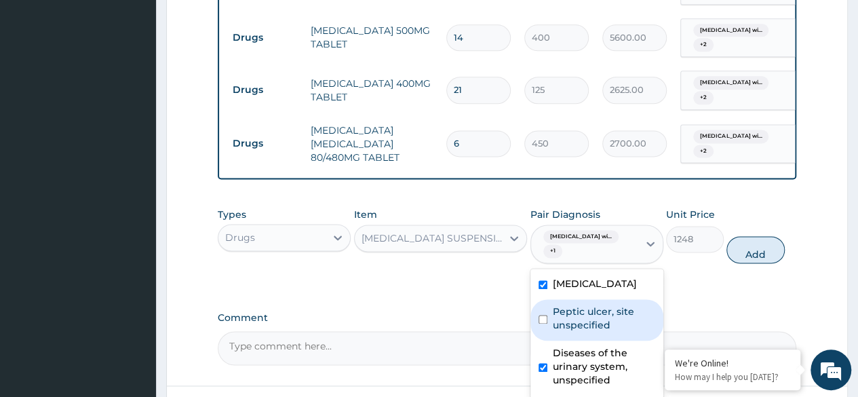
click at [559, 332] on label "Peptic ulcer, site unspecified" at bounding box center [604, 317] width 102 height 27
checkbox input "true"
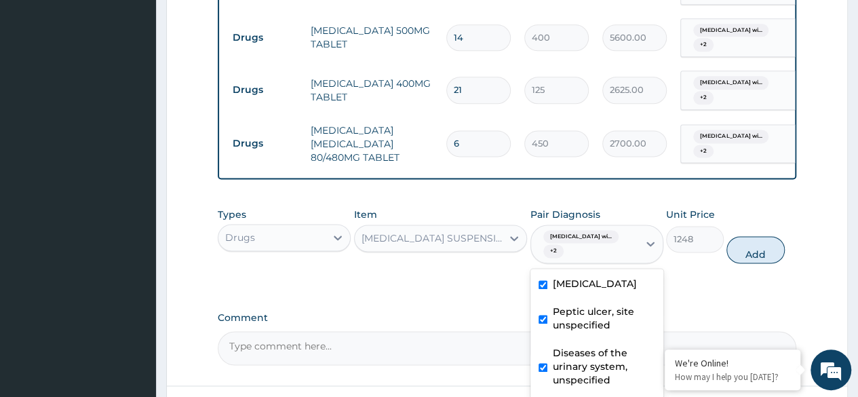
scroll to position [969, 0]
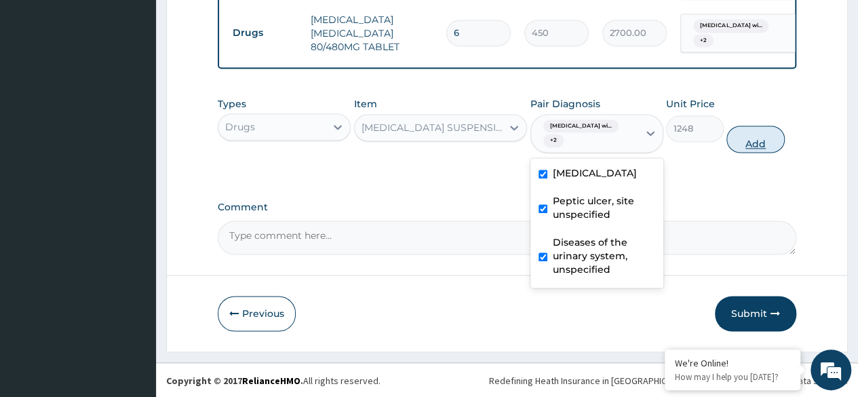
click at [761, 143] on button "Add" at bounding box center [755, 138] width 58 height 27
type input "0"
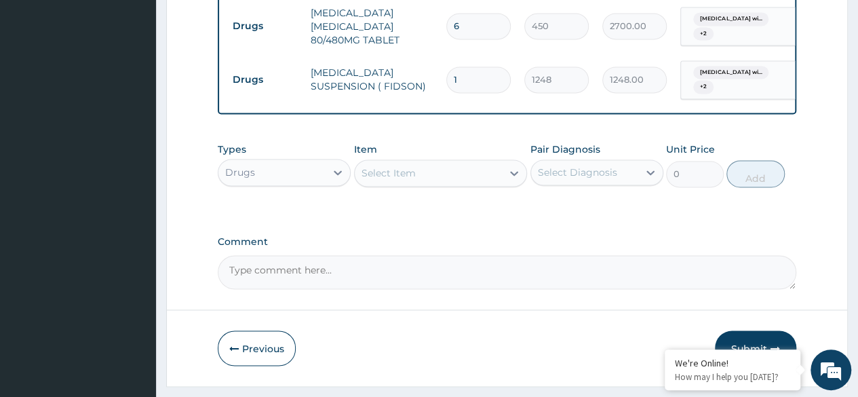
type input "0.00"
type input "2"
type input "2496.00"
type input "21"
type input "26208.00"
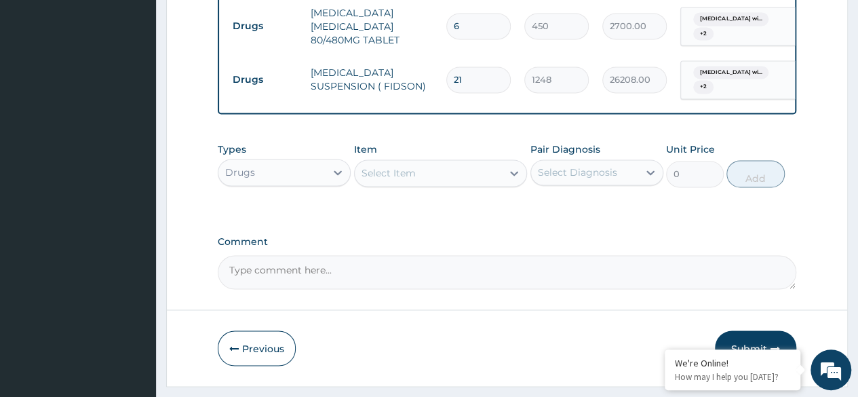
type input "21"
click at [456, 186] on div "Select Item" at bounding box center [441, 172] width 174 height 27
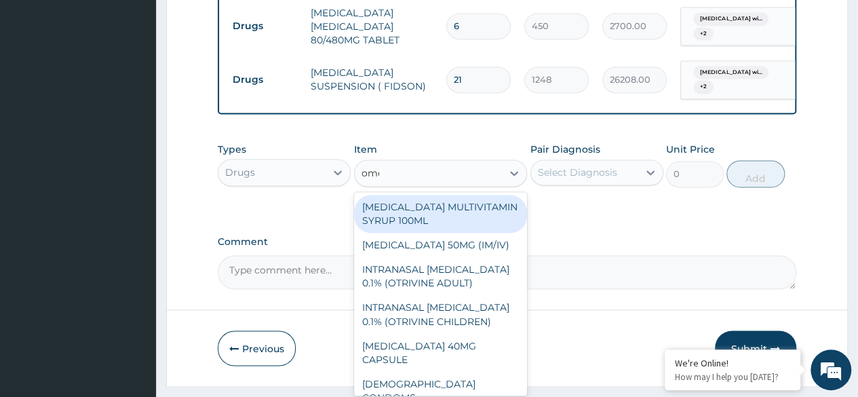
type input "omep"
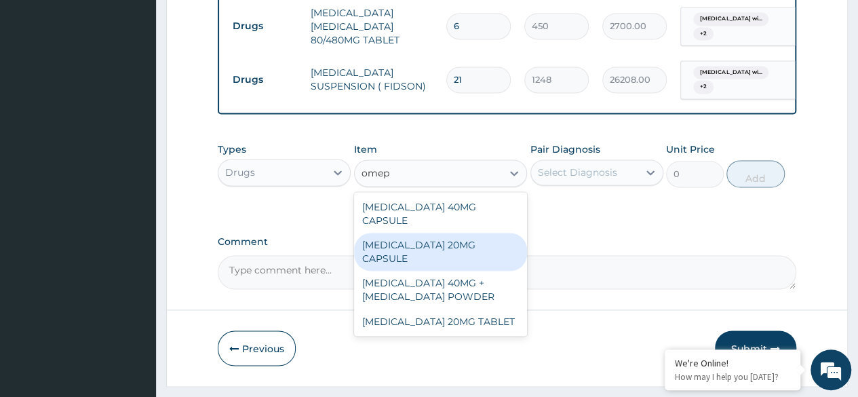
click at [456, 235] on div "OMEPRAZOLE 20MG CAPSULE" at bounding box center [441, 252] width 174 height 38
type input "100"
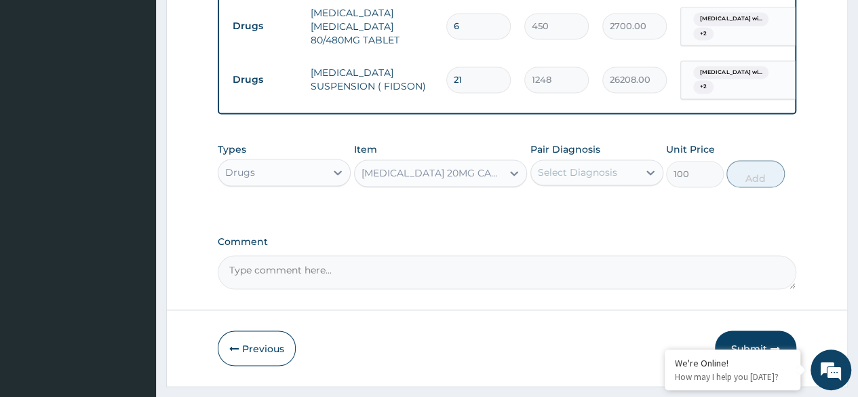
click at [616, 183] on div "Select Diagnosis" at bounding box center [584, 172] width 107 height 22
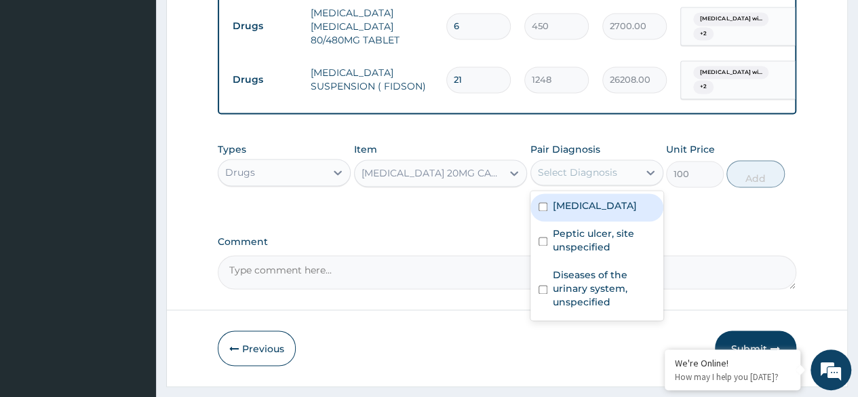
click at [582, 212] on label "Plasmodium malariae malaria without complication" at bounding box center [595, 206] width 84 height 14
checkbox input "true"
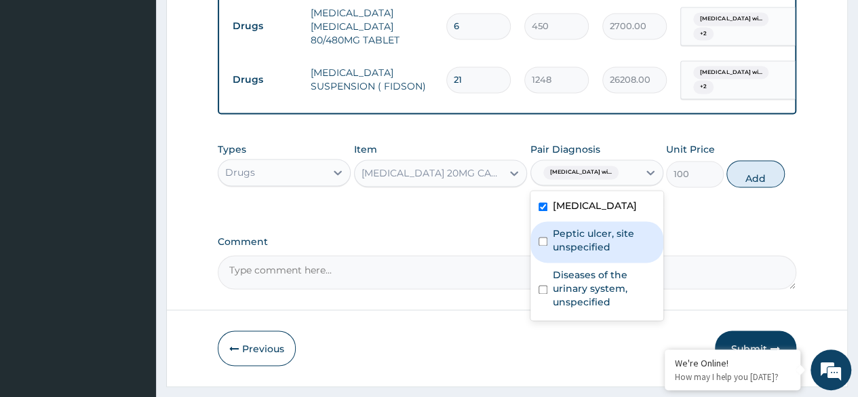
click at [561, 254] on label "Peptic ulcer, site unspecified" at bounding box center [604, 239] width 102 height 27
checkbox input "true"
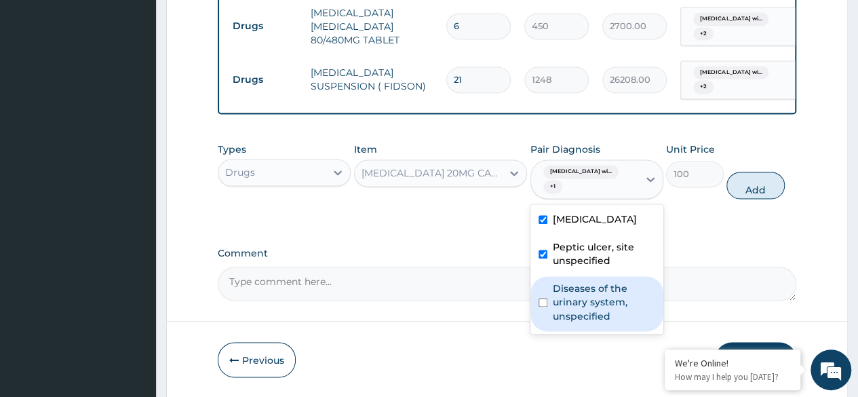
click at [562, 322] on label "Diseases of the urinary system, unspecified" at bounding box center [604, 301] width 102 height 41
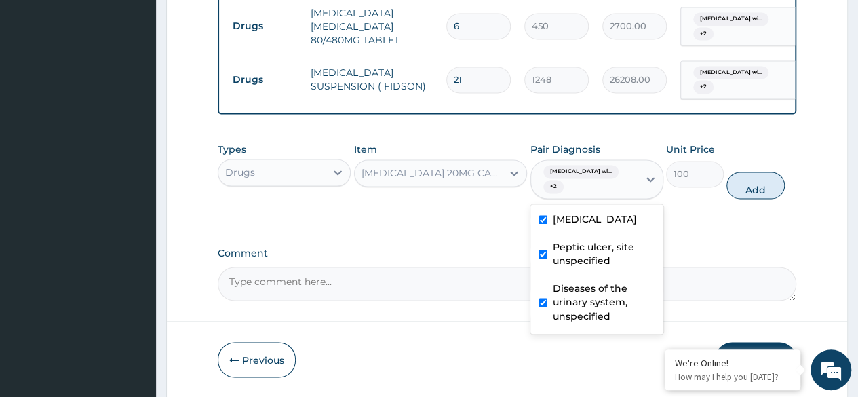
checkbox input "true"
click at [757, 193] on button "Add" at bounding box center [755, 185] width 58 height 27
type input "0"
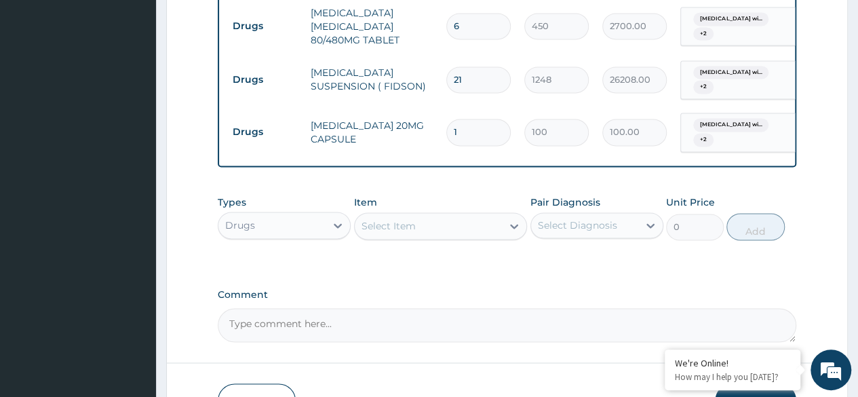
type input "14"
type input "1400.00"
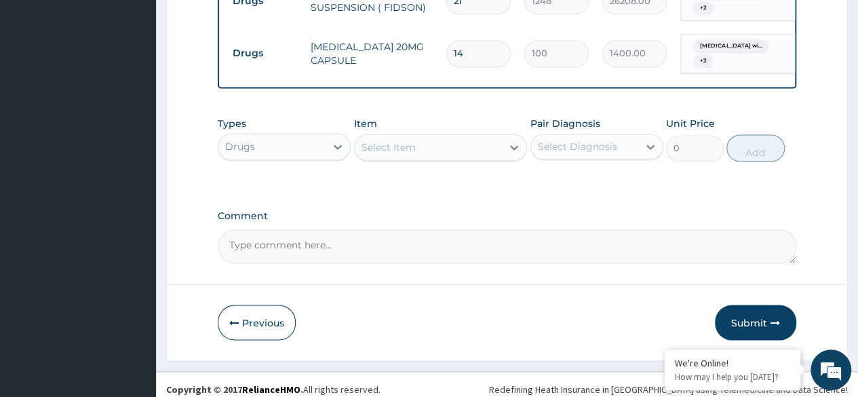
scroll to position [1062, 0]
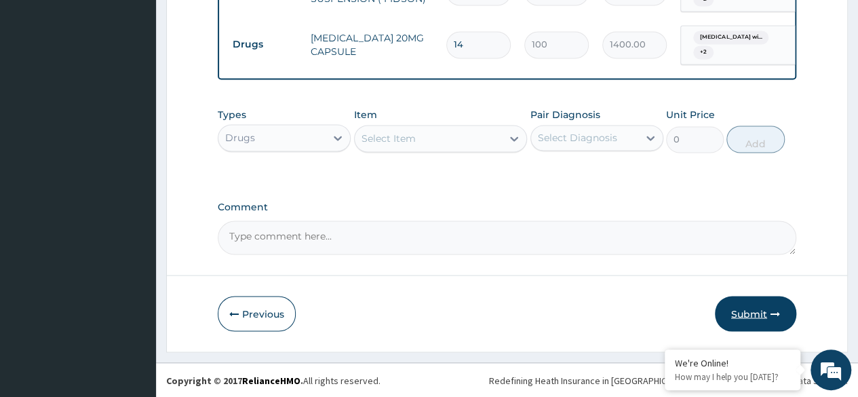
type input "14"
click at [756, 311] on button "Submit" at bounding box center [755, 313] width 81 height 35
click at [749, 314] on button "Submit" at bounding box center [755, 313] width 81 height 35
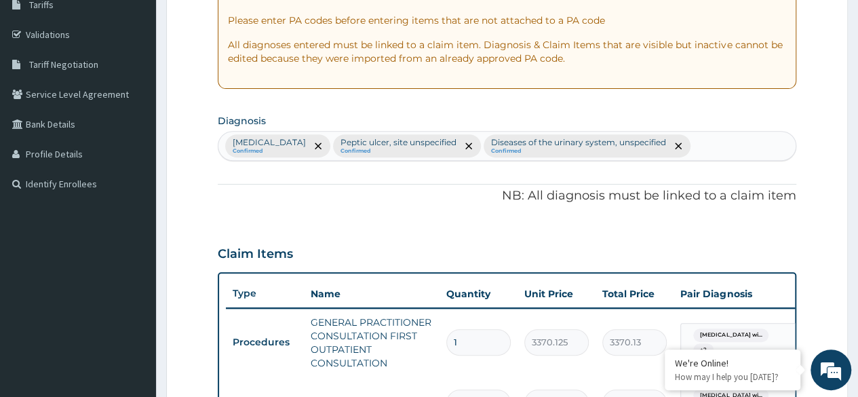
scroll to position [0, 0]
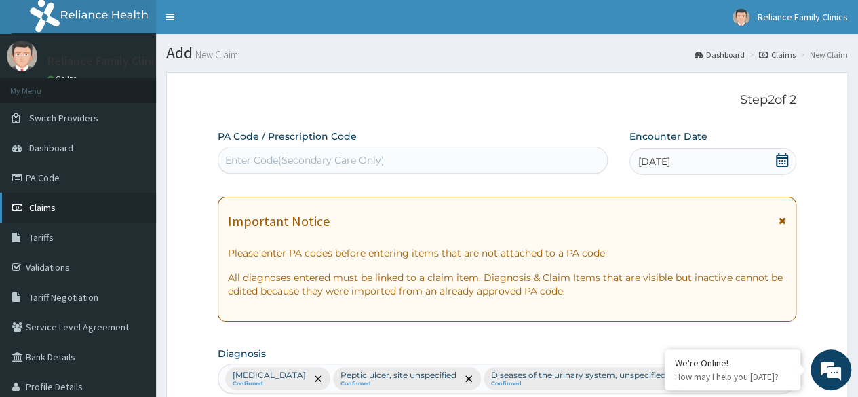
drag, startPoint x: 43, startPoint y: 210, endPoint x: 43, endPoint y: 193, distance: 17.0
click at [43, 210] on span "Claims" at bounding box center [42, 207] width 26 height 12
click at [41, 150] on span "Dashboard" at bounding box center [51, 148] width 44 height 12
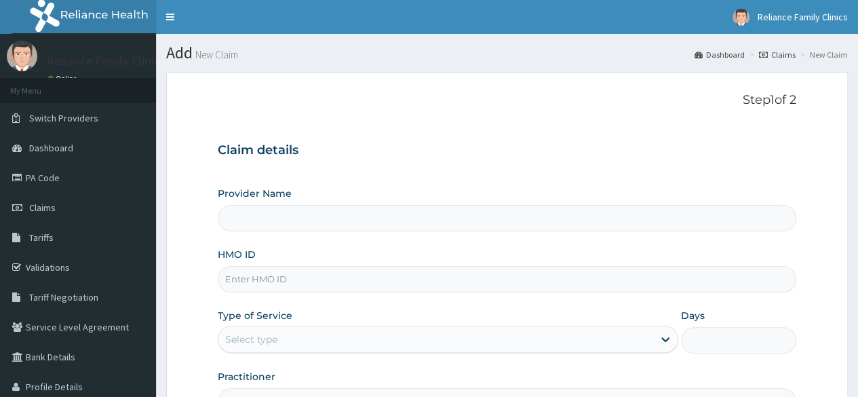
type input "Reliance Family Clinics Ogba"
click at [314, 283] on input "HMO ID" at bounding box center [507, 279] width 578 height 26
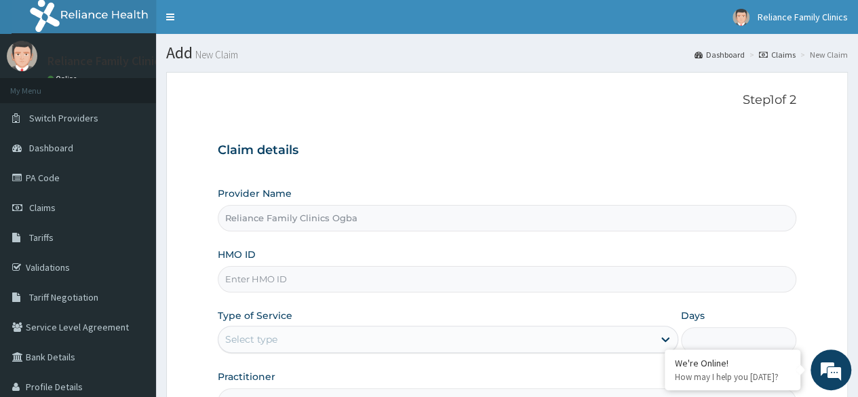
paste input "OKB/11212/A"
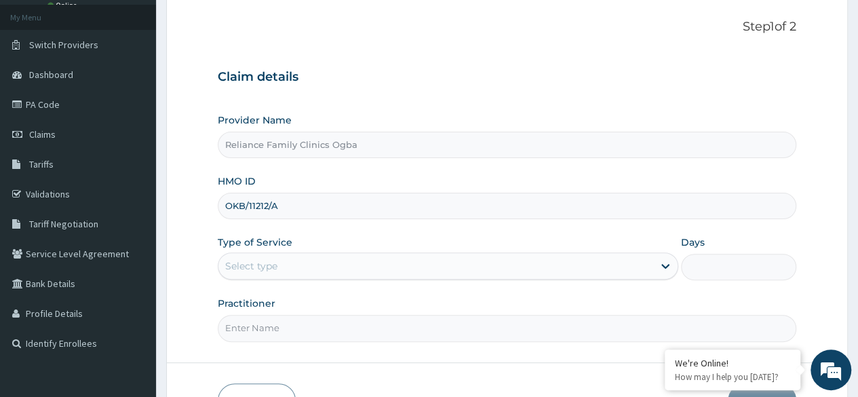
scroll to position [84, 0]
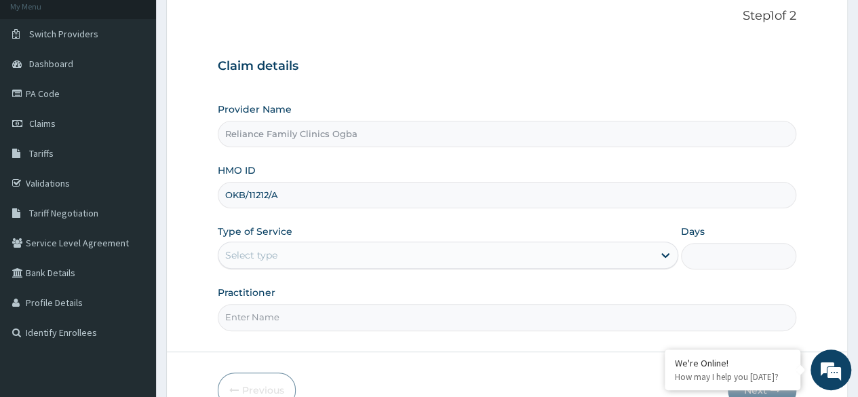
type input "OKB/11212/A"
click at [406, 252] on div "Select type" at bounding box center [435, 255] width 435 height 22
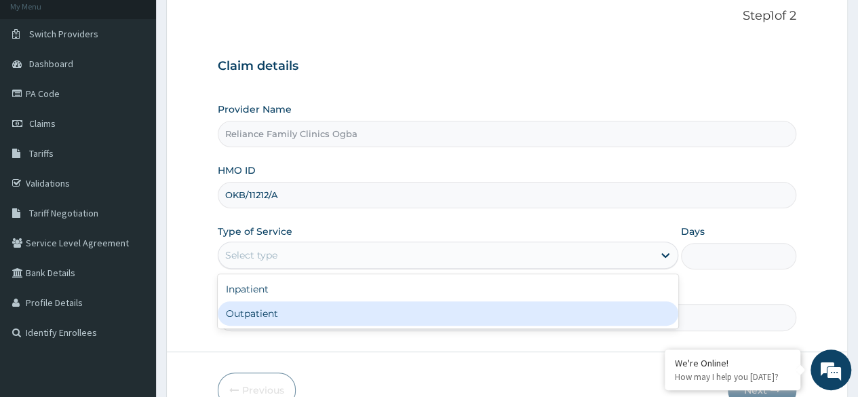
click at [326, 313] on div "Outpatient" at bounding box center [448, 313] width 460 height 24
type input "1"
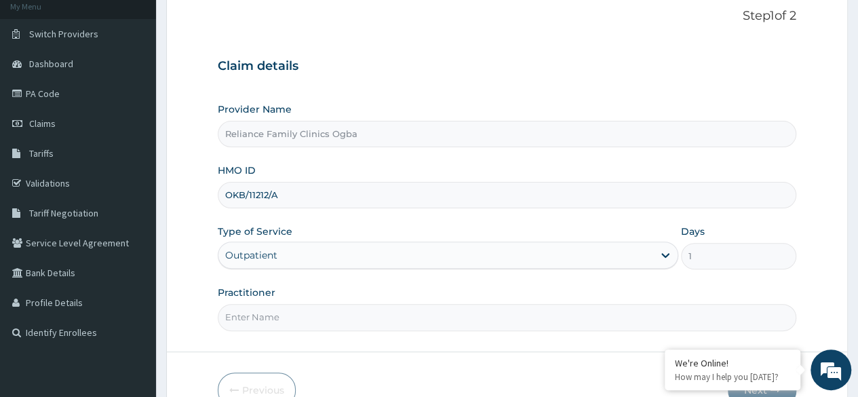
click at [380, 319] on input "Practitioner" at bounding box center [507, 317] width 578 height 26
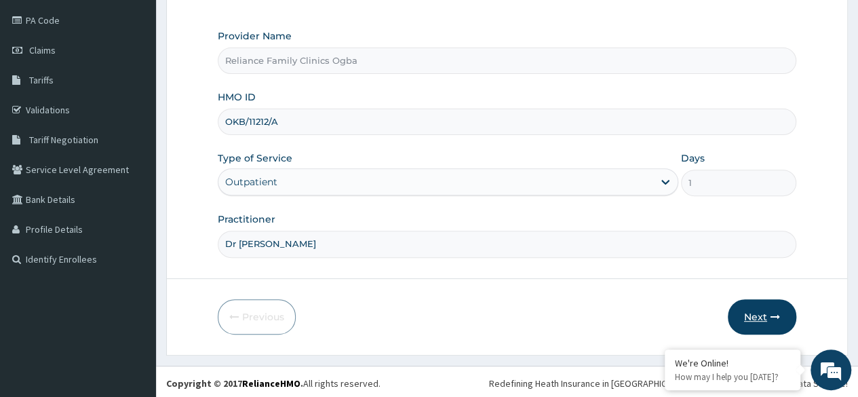
type input "Dr Locum"
click at [758, 311] on button "Next" at bounding box center [762, 316] width 68 height 35
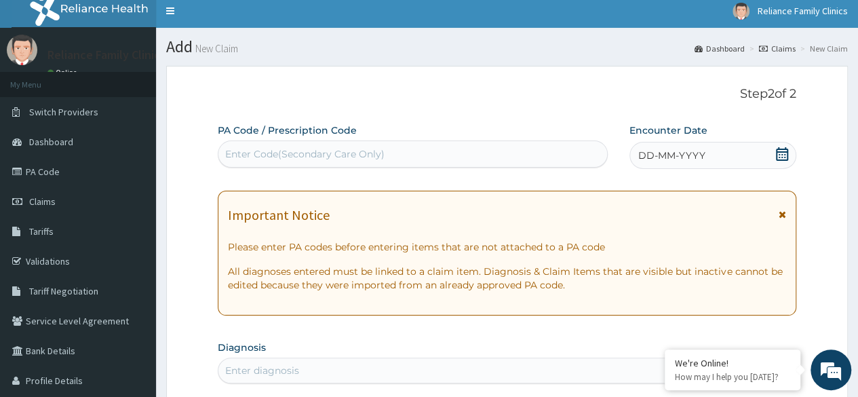
scroll to position [0, 0]
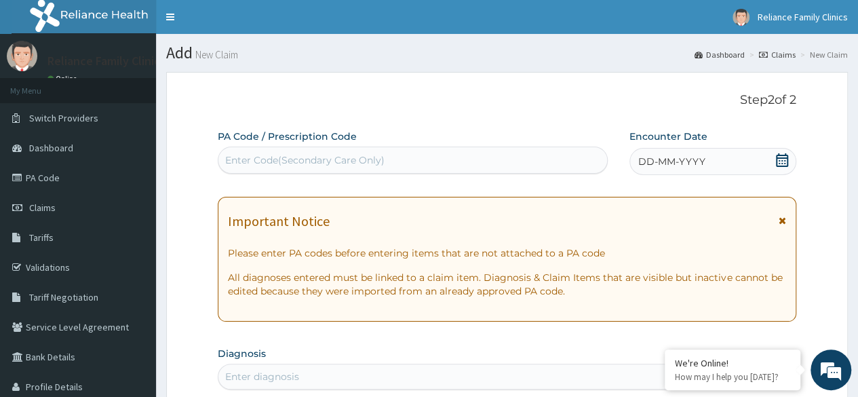
click at [782, 157] on icon at bounding box center [782, 160] width 12 height 14
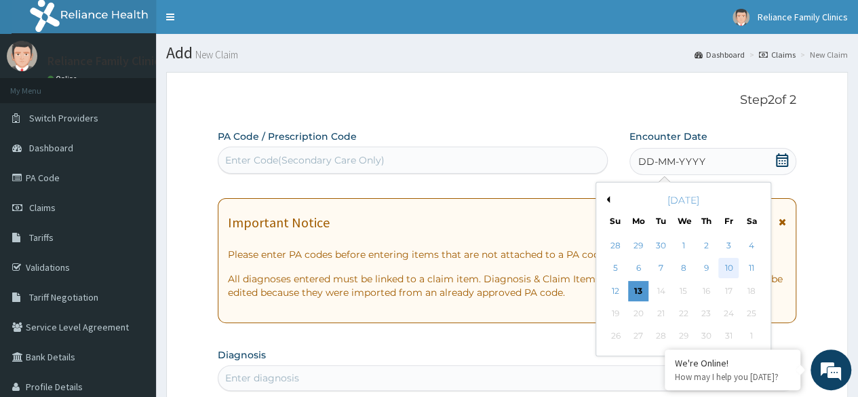
click at [730, 268] on div "10" at bounding box center [728, 268] width 20 height 20
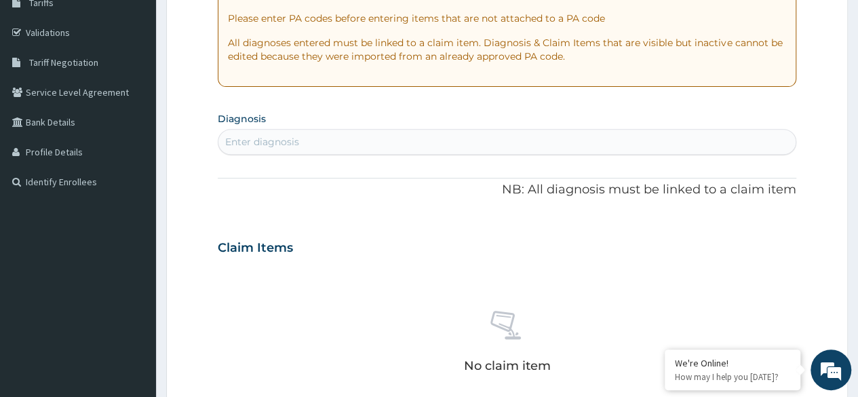
scroll to position [222, 0]
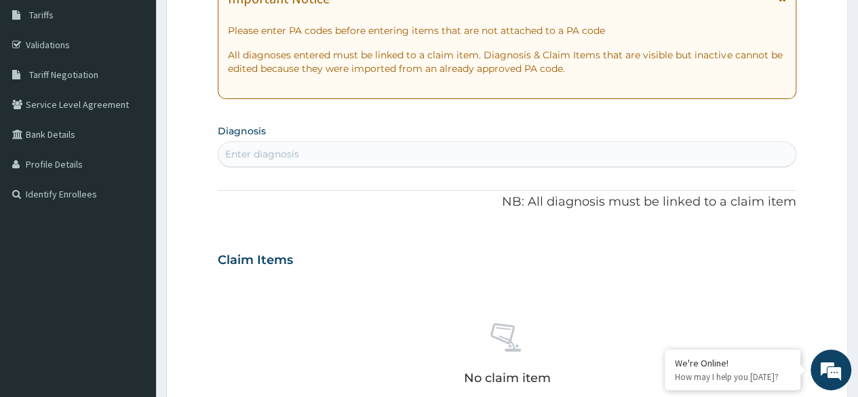
click at [629, 143] on div "Enter diagnosis" at bounding box center [506, 154] width 577 height 22
type input "m"
type input "Malaria"
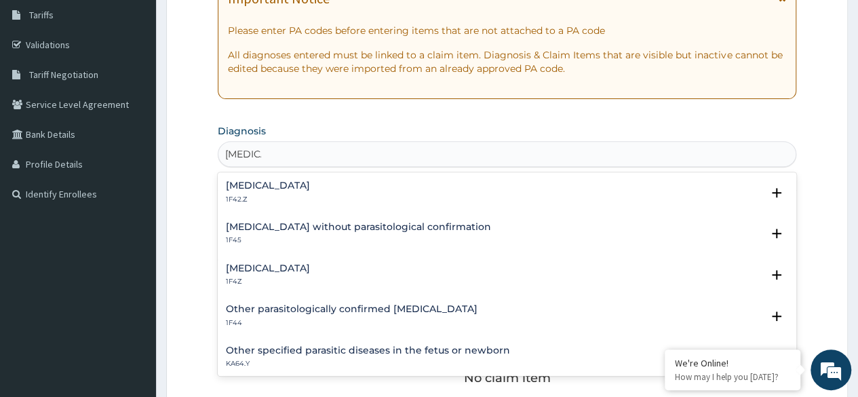
click at [298, 188] on h4 "Plasmodium malariae malaria without complication" at bounding box center [268, 185] width 84 height 10
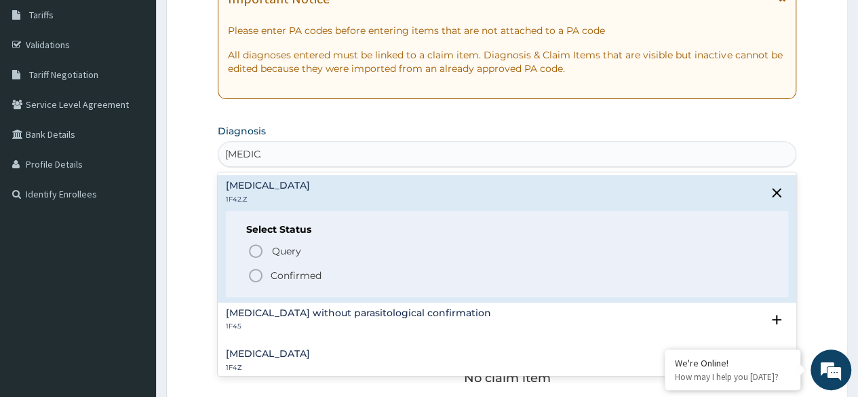
click at [259, 275] on icon "status option filled" at bounding box center [256, 275] width 16 height 16
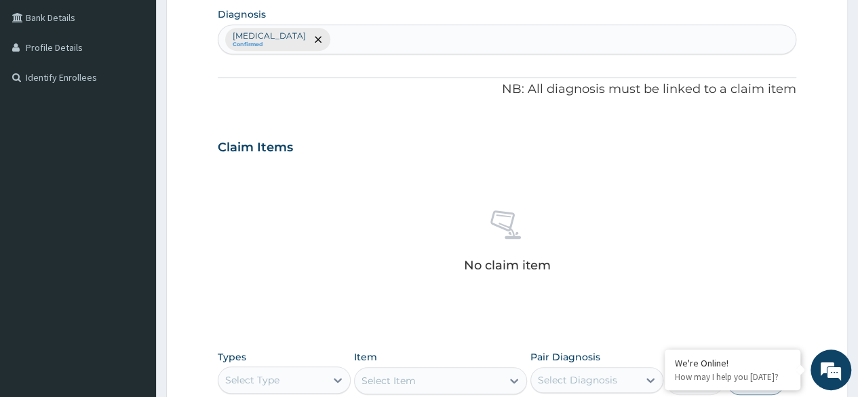
scroll to position [332, 0]
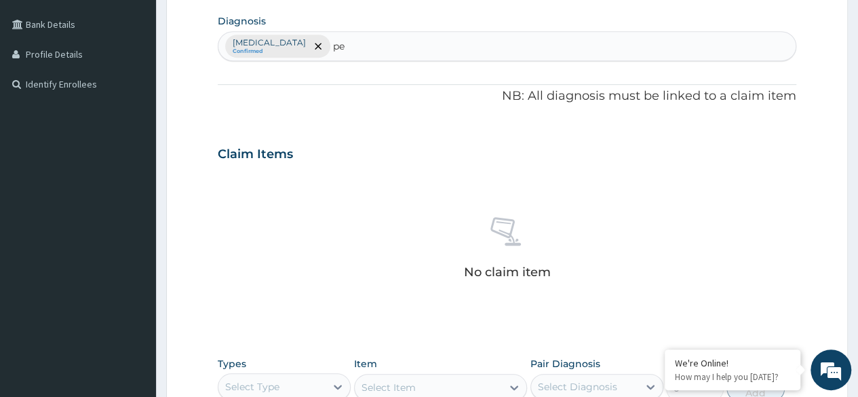
type input "p"
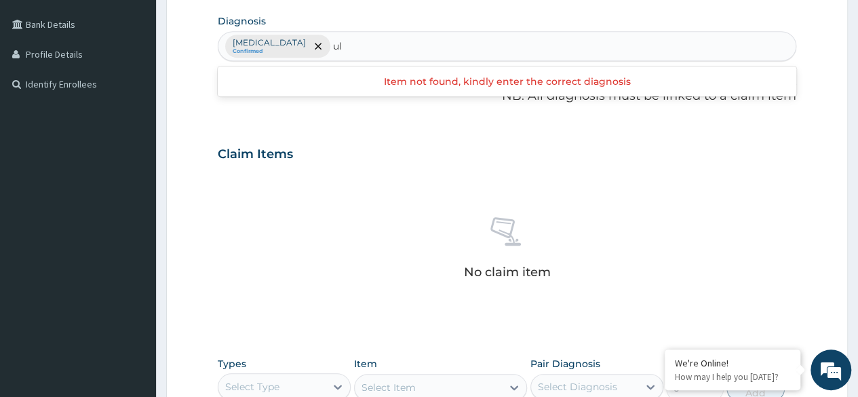
type input "u"
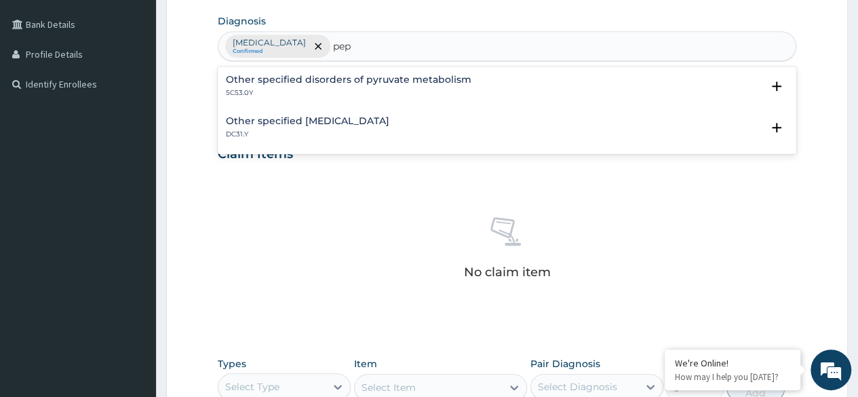
type input "pep"
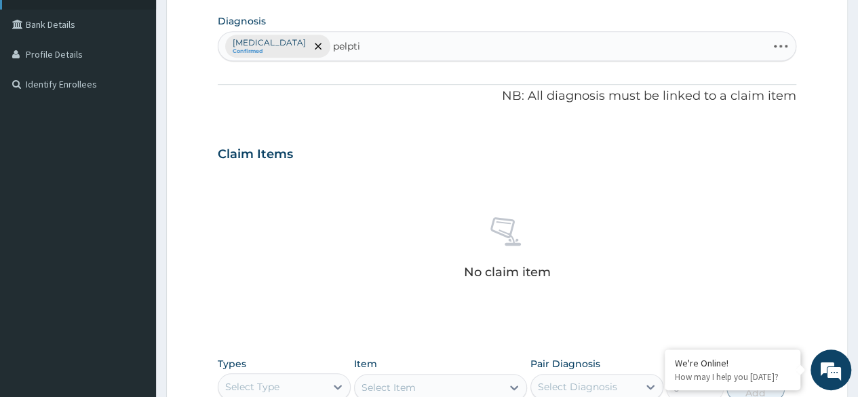
type input "pelptic"
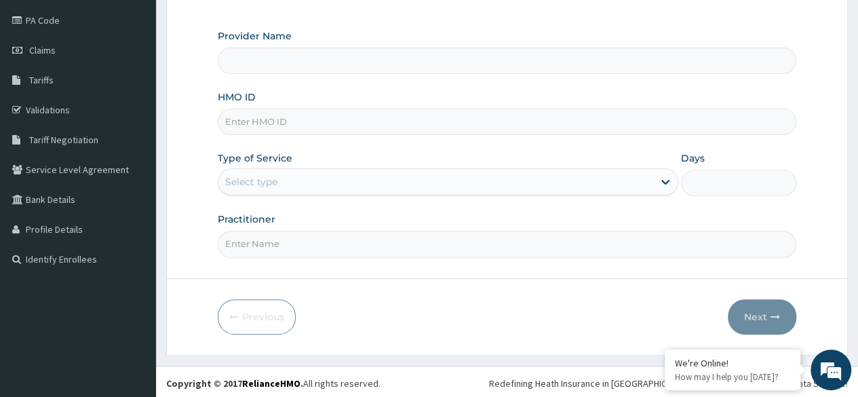
click at [296, 123] on input "HMO ID" at bounding box center [507, 122] width 578 height 26
paste input "OKB/11212/A"
type input "OKB/11212/A"
click at [288, 185] on div "Select type" at bounding box center [435, 182] width 435 height 22
click at [796, 45] on form "Step 1 of 2 Claim details Provider Name HMO ID OKB/11212/A Type of Service Use …" at bounding box center [507, 135] width 682 height 440
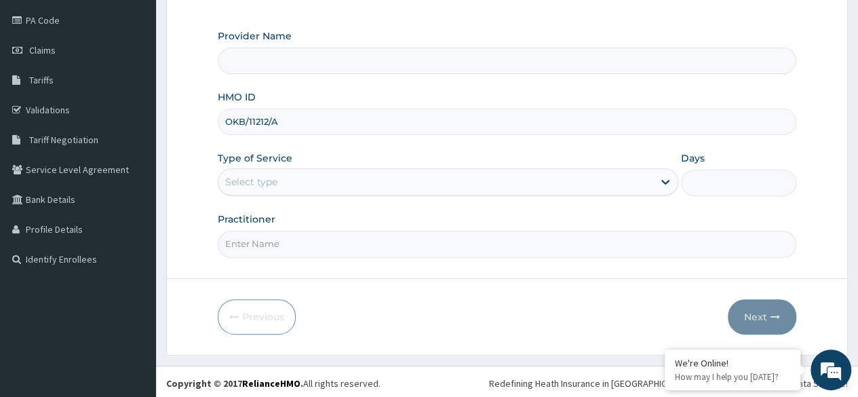
click at [298, 176] on div "Select type" at bounding box center [435, 182] width 435 height 22
click at [302, 182] on div "Select type" at bounding box center [435, 182] width 435 height 22
click at [664, 177] on icon at bounding box center [665, 182] width 14 height 14
click at [793, 16] on div "Claim details Provider Name HMO ID OKB/11212/A Type of Service Select type Days…" at bounding box center [507, 114] width 578 height 285
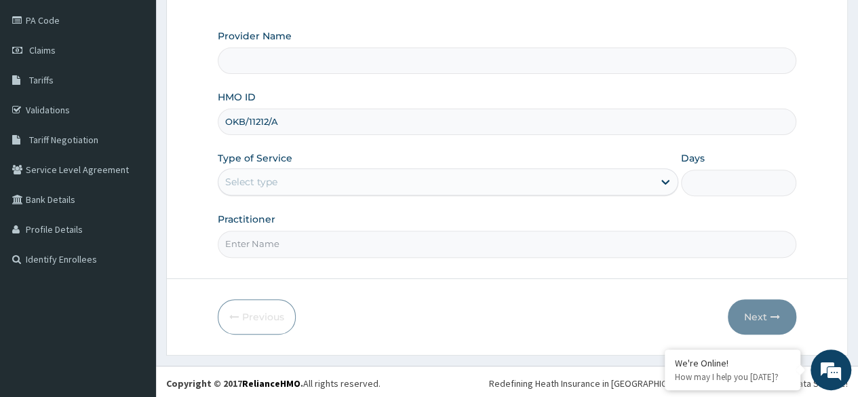
click at [640, 173] on div "Select type" at bounding box center [435, 182] width 435 height 22
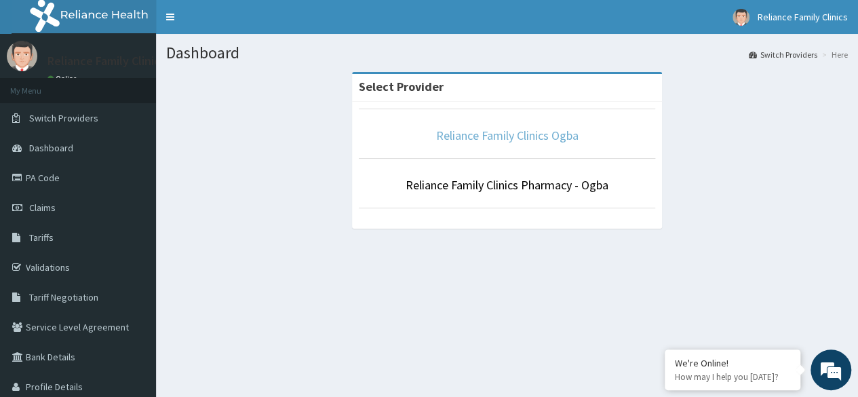
click at [518, 135] on link "Reliance Family Clinics Ogba" at bounding box center [507, 135] width 142 height 16
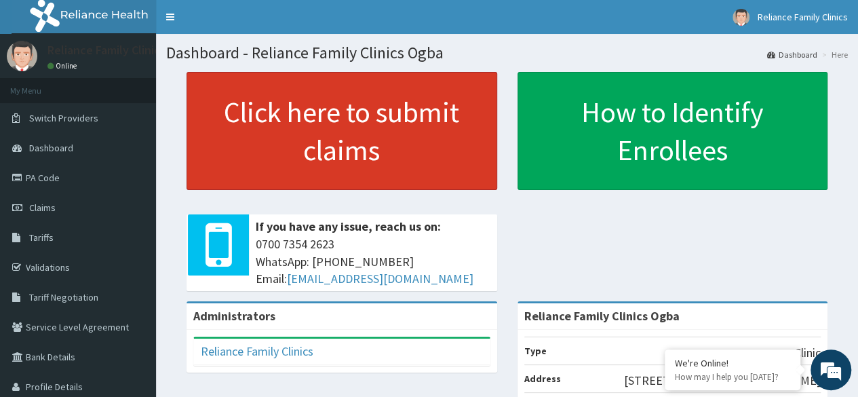
click at [332, 119] on link "Click here to submit claims" at bounding box center [341, 131] width 311 height 118
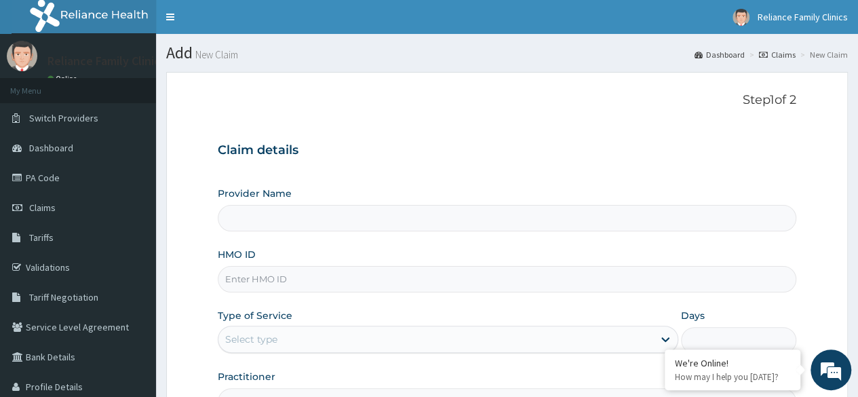
type input "Reliance Family Clinics Ogba"
click at [281, 281] on input "HMO ID" at bounding box center [507, 279] width 578 height 26
paste input "LEAgW8uwQP"
type input "L"
paste input "OKB/11212/A"
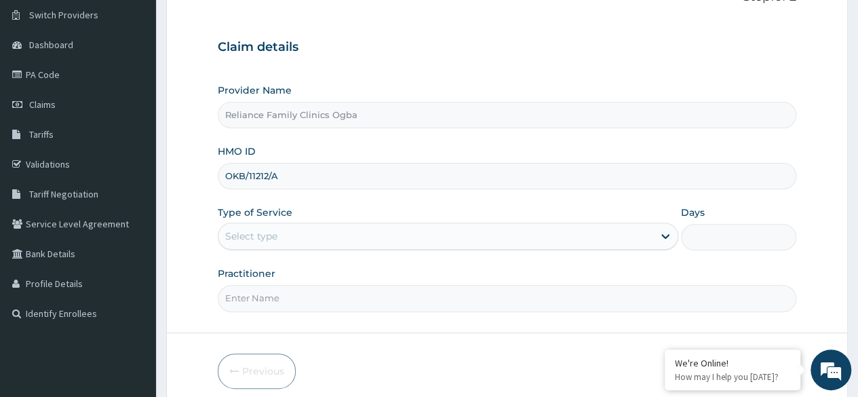
scroll to position [122, 0]
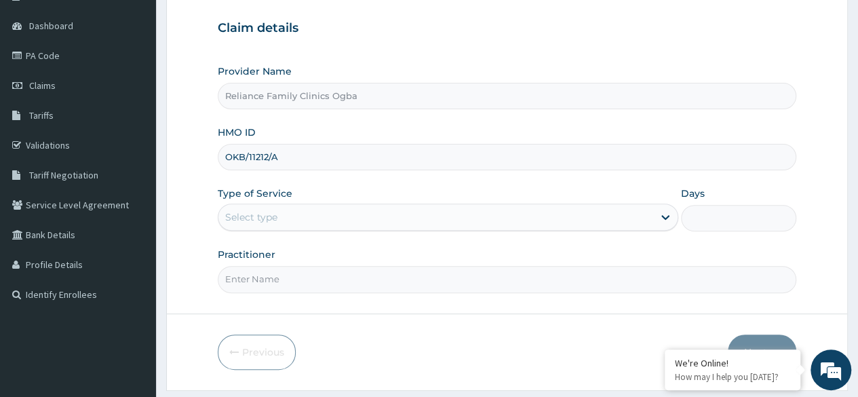
type input "OKB/11212/A"
click at [616, 212] on div "Select type" at bounding box center [435, 217] width 435 height 22
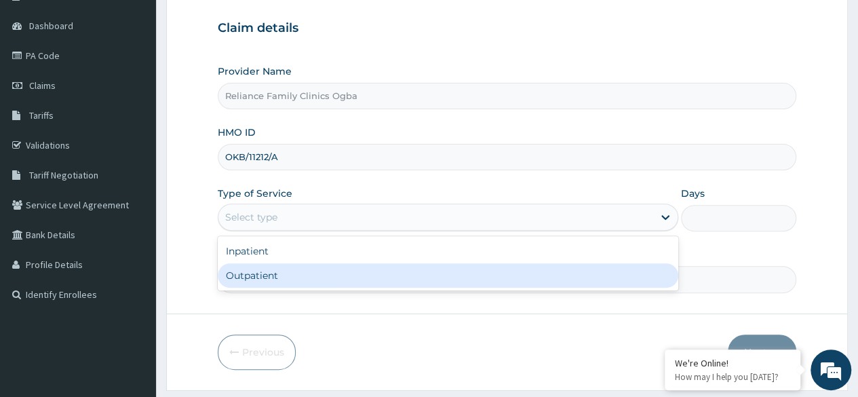
click at [490, 279] on div "Outpatient" at bounding box center [448, 275] width 460 height 24
type input "1"
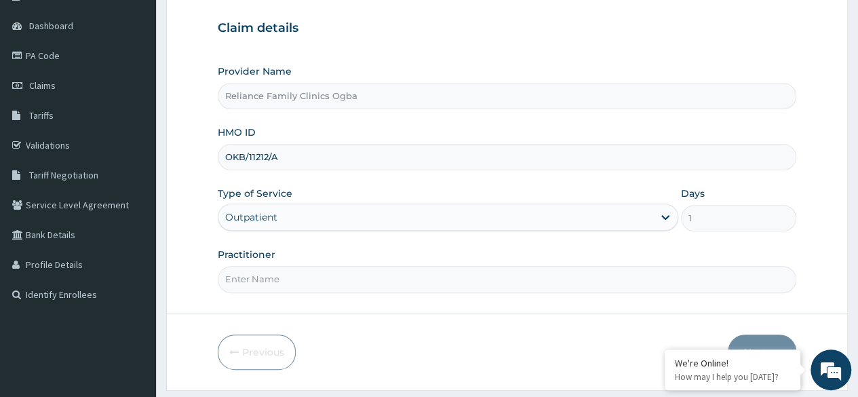
click at [356, 286] on input "Practitioner" at bounding box center [507, 279] width 578 height 26
type input "Dr Locum"
click at [765, 337] on button "Next" at bounding box center [762, 351] width 68 height 35
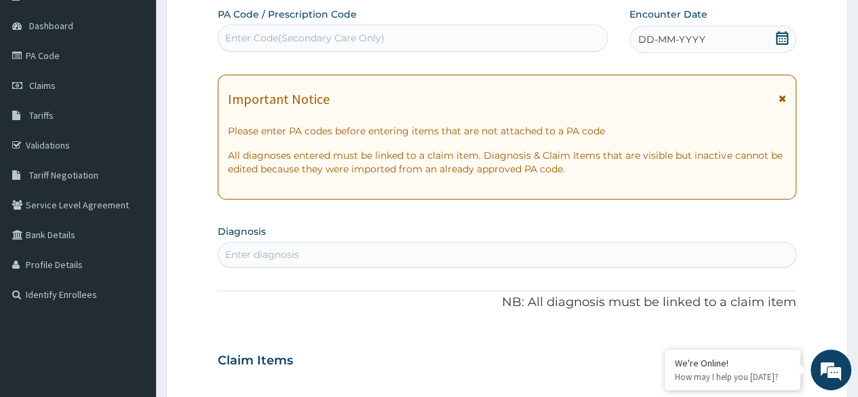
click at [783, 40] on icon at bounding box center [782, 38] width 12 height 14
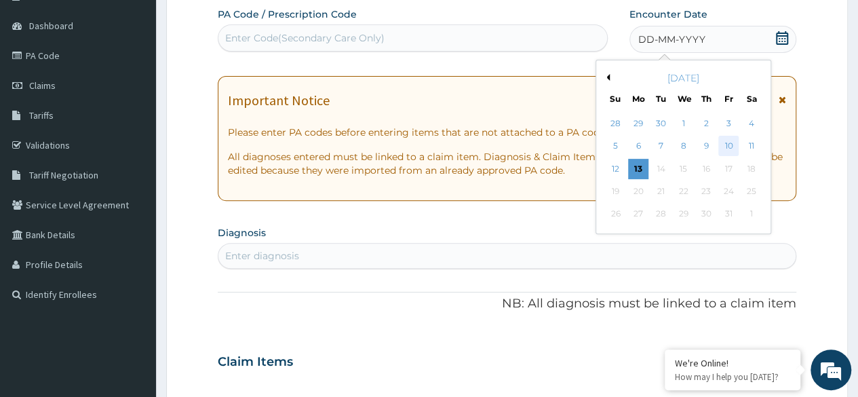
click at [725, 144] on div "10" at bounding box center [728, 146] width 20 height 20
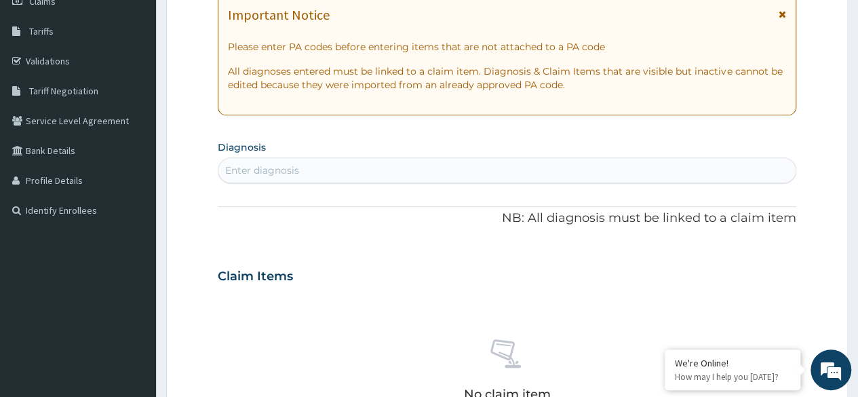
scroll to position [260, 0]
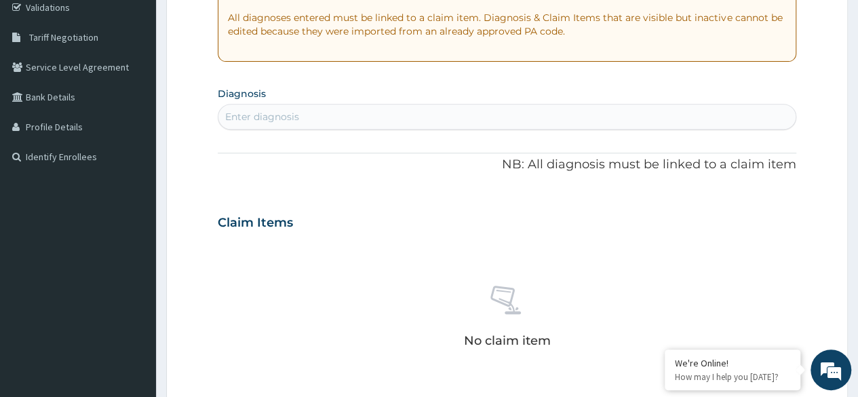
click at [633, 115] on div "Enter diagnosis" at bounding box center [506, 117] width 577 height 22
type input "[MEDICAL_DATA]"
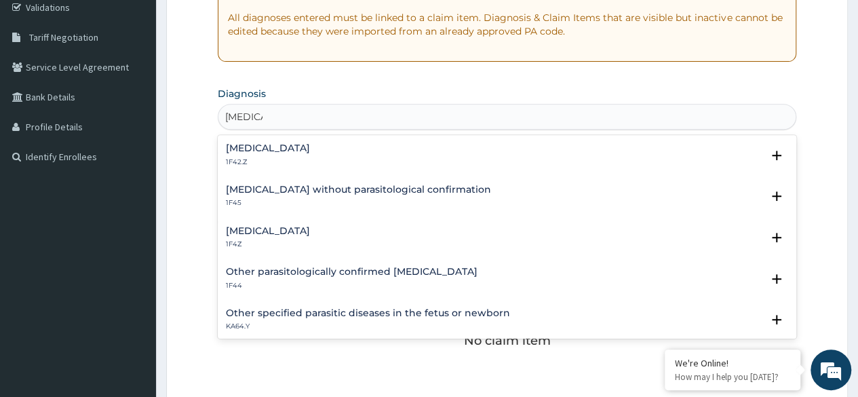
click at [310, 149] on h4 "[MEDICAL_DATA]" at bounding box center [268, 148] width 84 height 10
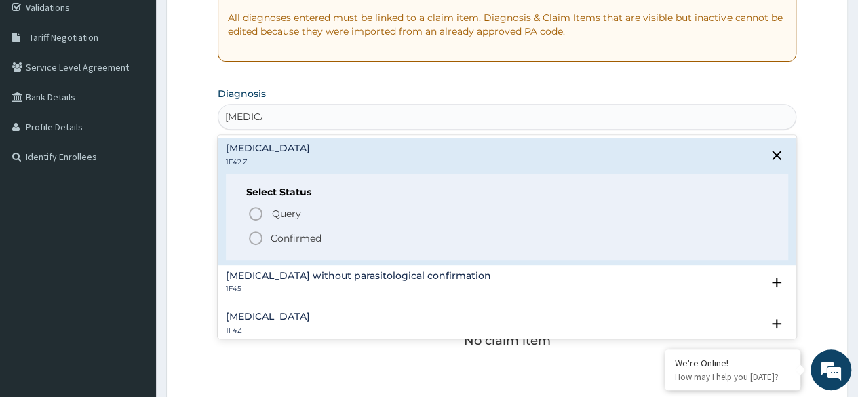
click at [265, 237] on span "Confirmed" at bounding box center [508, 238] width 520 height 16
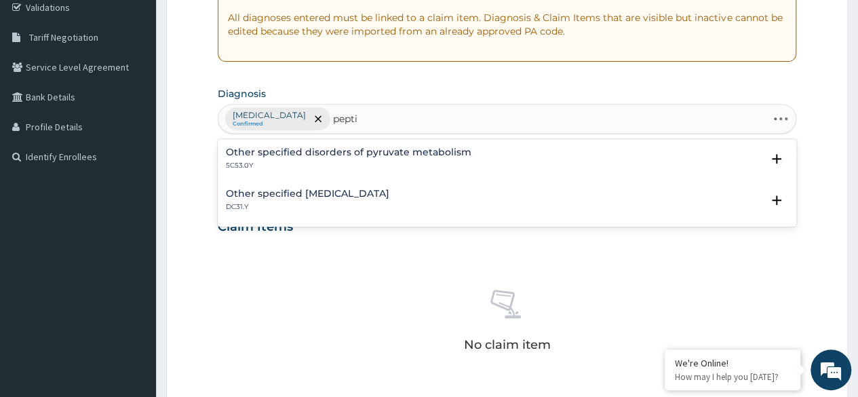
type input "peptic"
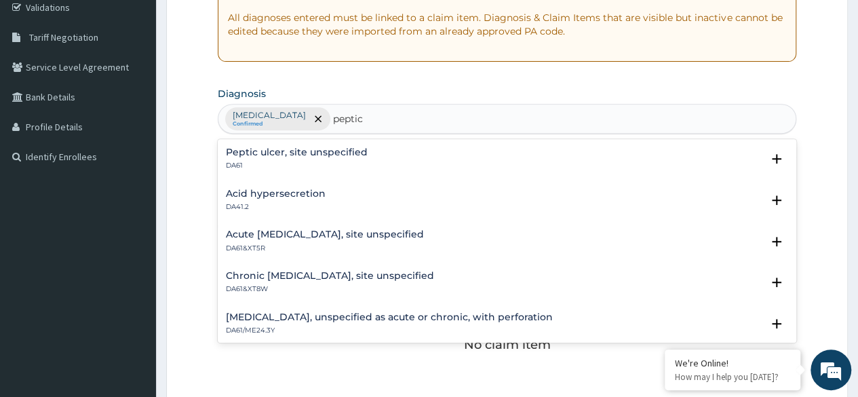
click at [275, 149] on h4 "Peptic ulcer, site unspecified" at bounding box center [297, 152] width 142 height 10
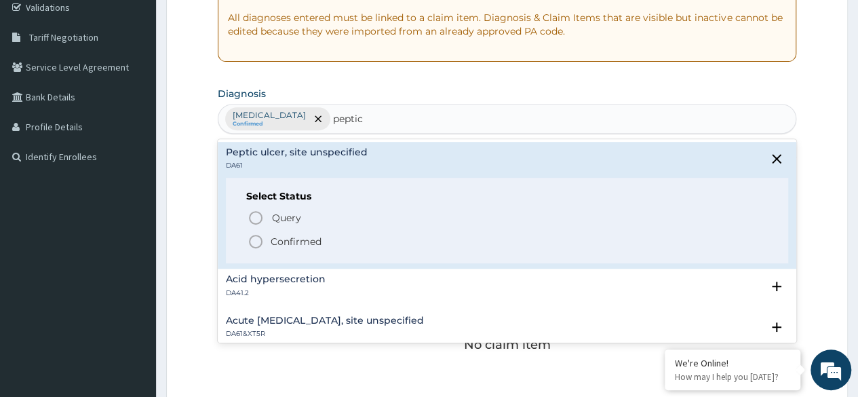
click at [254, 239] on icon "status option filled" at bounding box center [256, 241] width 16 height 16
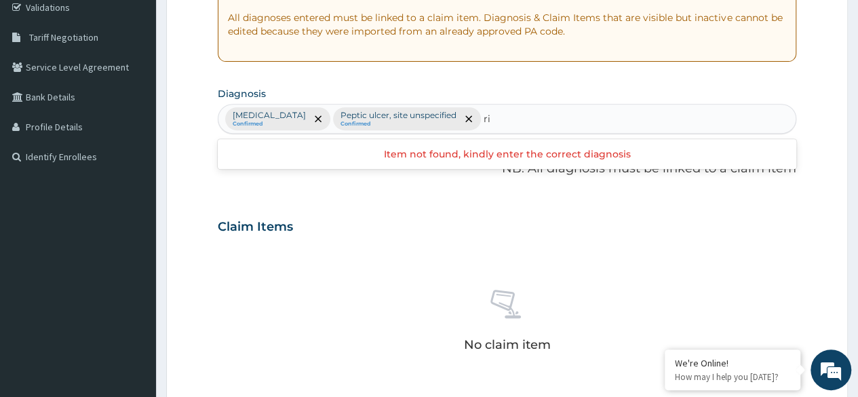
type input "r"
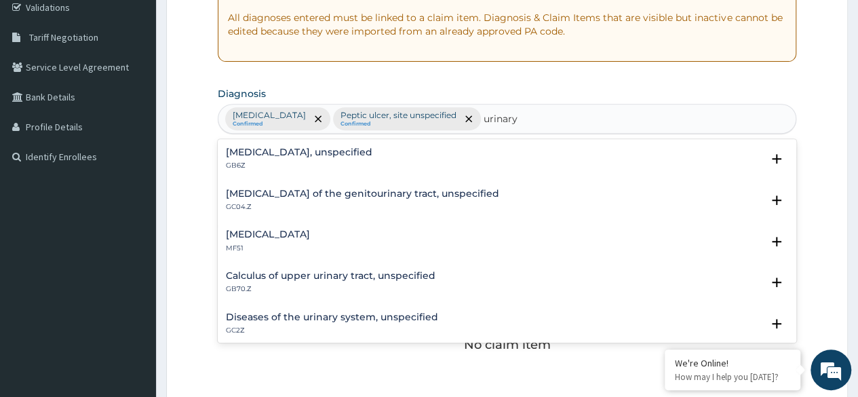
click at [365, 313] on h4 "Diseases of the urinary system, unspecified" at bounding box center [332, 317] width 212 height 10
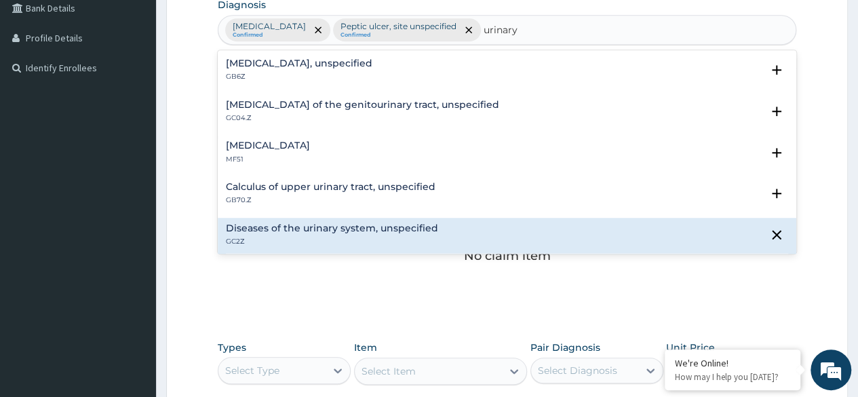
scroll to position [407, 0]
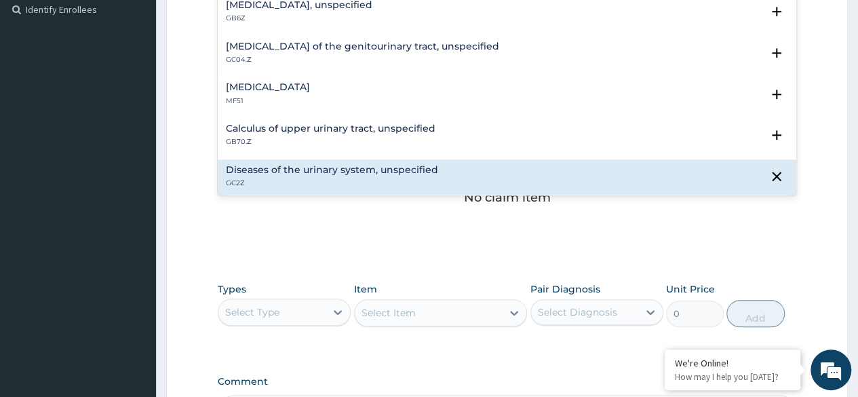
click at [242, 184] on p "GC2Z" at bounding box center [332, 182] width 212 height 9
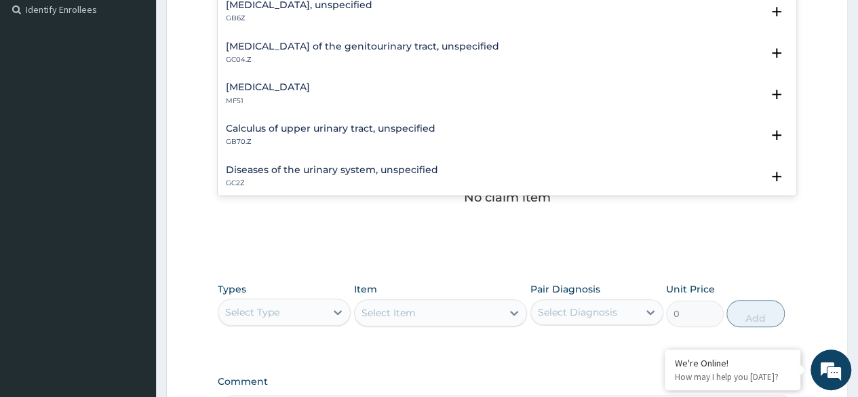
click at [242, 184] on p "GC2Z" at bounding box center [332, 182] width 212 height 9
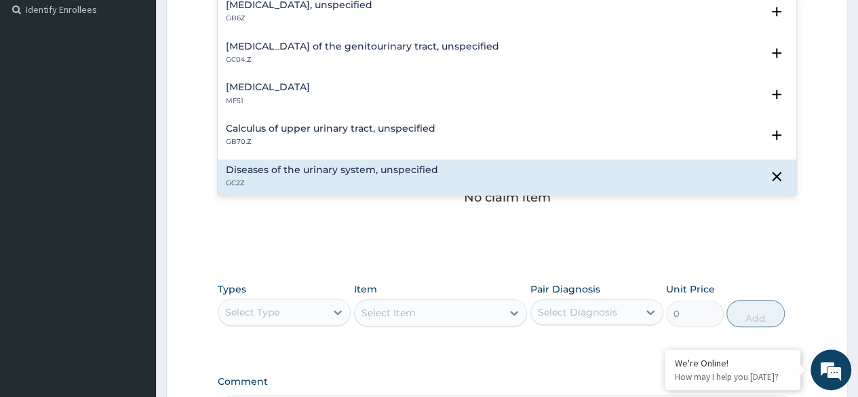
click at [242, 184] on p "GC2Z" at bounding box center [332, 182] width 212 height 9
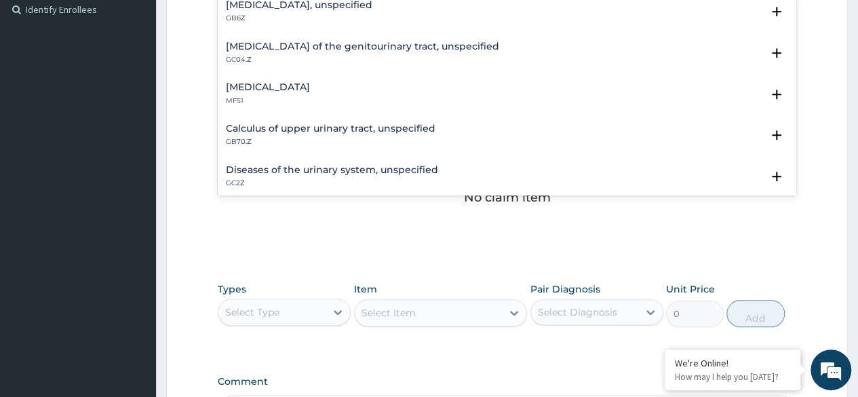
click at [242, 184] on p "GC2Z" at bounding box center [332, 182] width 212 height 9
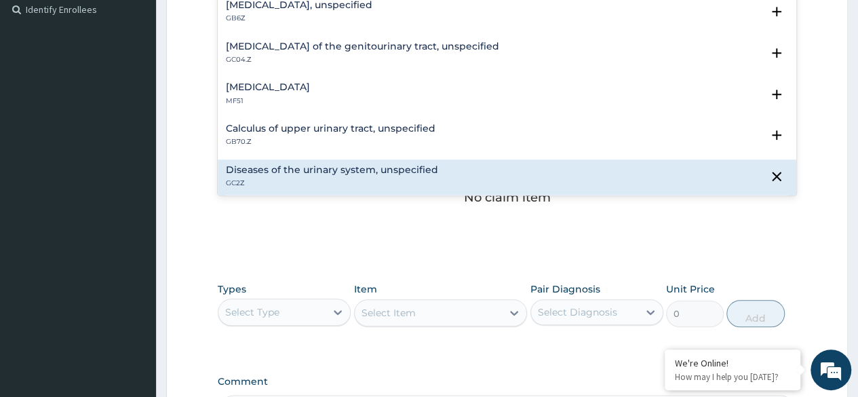
type input "urinary"
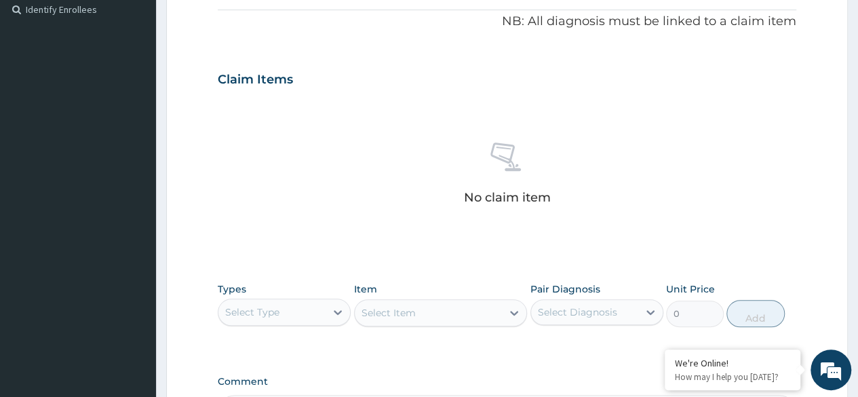
click at [818, 143] on form "Step 2 of 2 PA Code / Prescription Code Enter Code(Secondary Care Only) Encount…" at bounding box center [507, 95] width 682 height 861
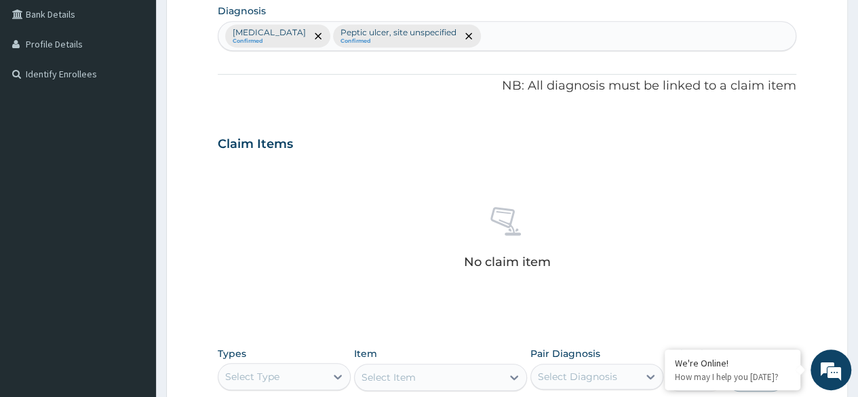
scroll to position [325, 0]
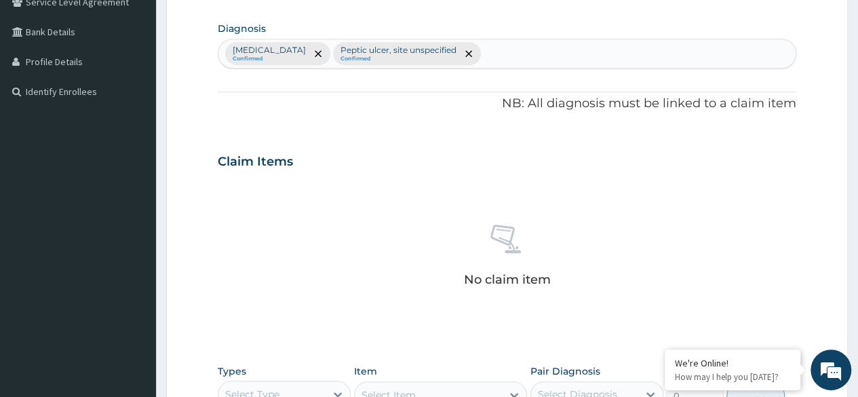
click at [690, 58] on div "Plasmodium malariae malaria without complication Confirmed Peptic ulcer, site u…" at bounding box center [506, 53] width 577 height 28
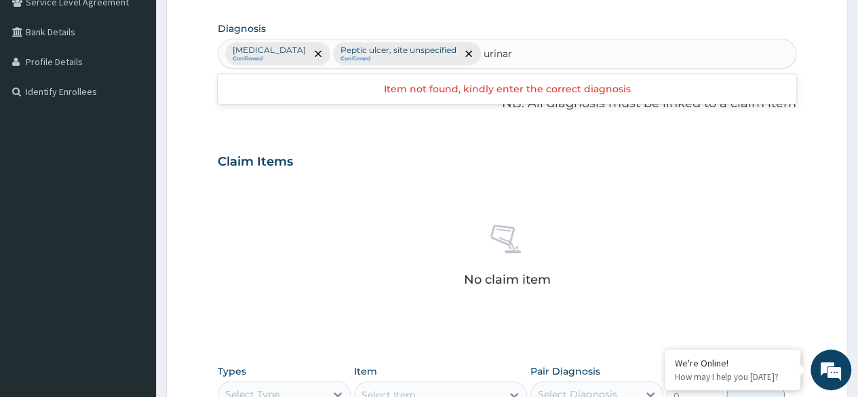
type input "urinary"
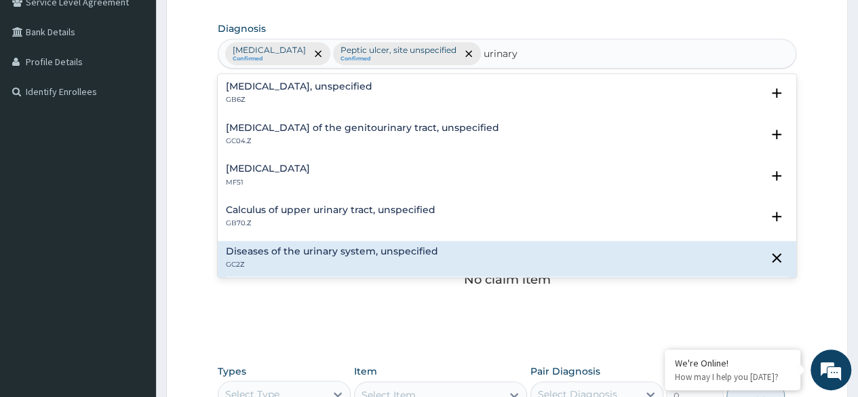
scroll to position [6, 0]
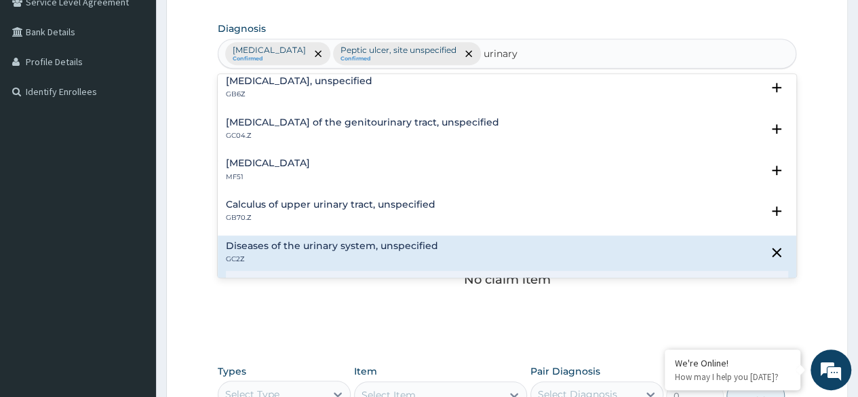
click at [237, 205] on h4 "Calculus of upper urinary tract, unspecified" at bounding box center [331, 204] width 210 height 10
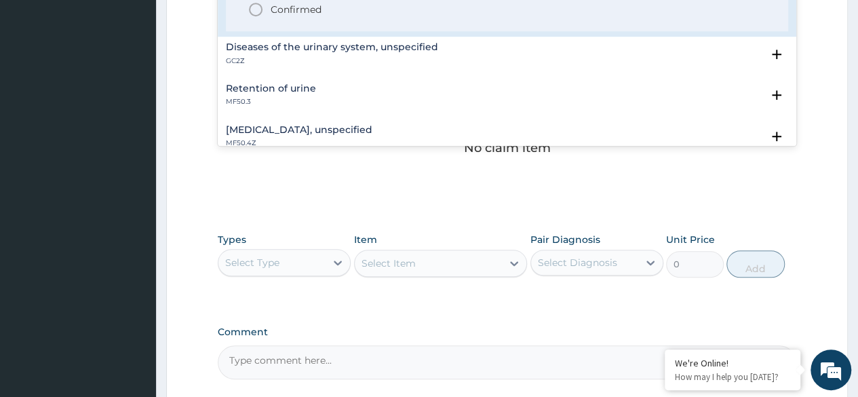
scroll to position [164, 0]
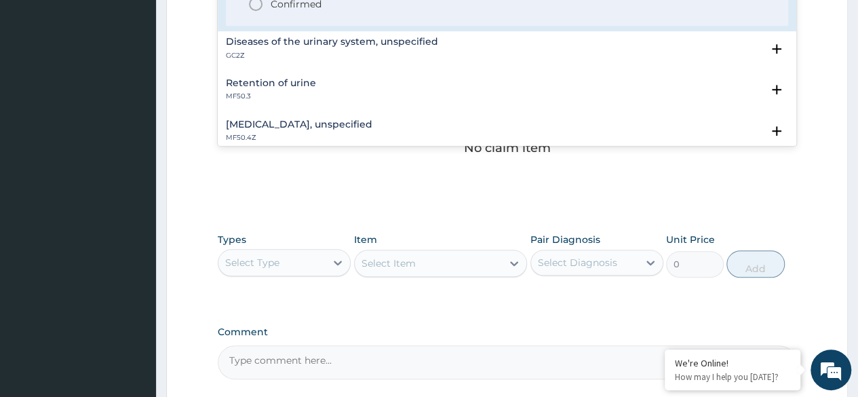
click at [230, 52] on p "GC2Z" at bounding box center [332, 55] width 212 height 9
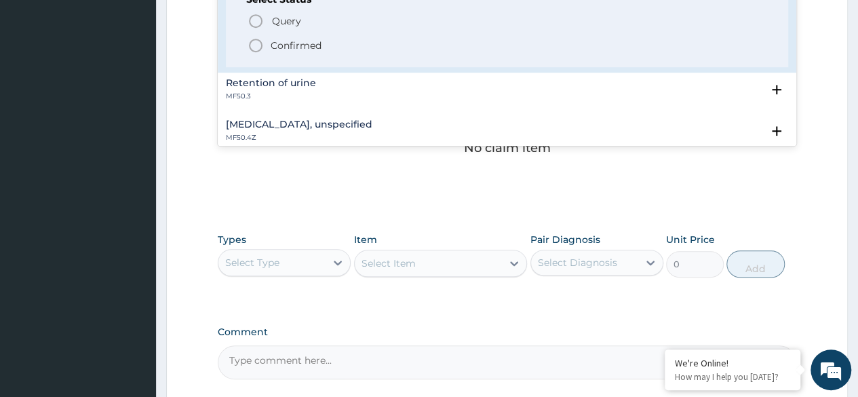
click at [256, 46] on icon "status option filled" at bounding box center [256, 45] width 16 height 16
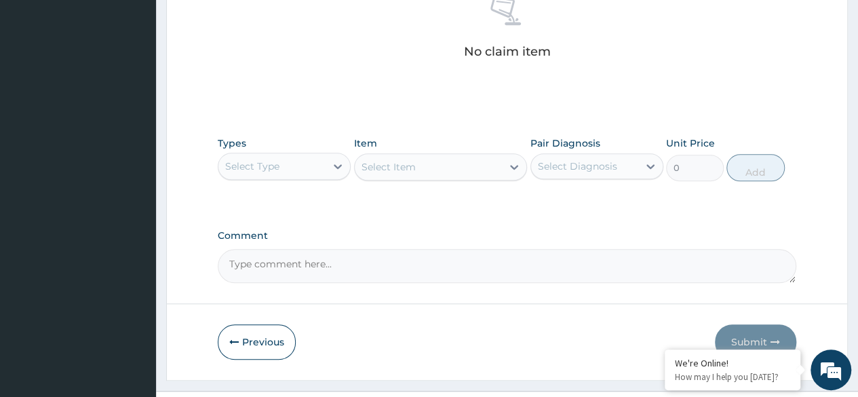
scroll to position [564, 0]
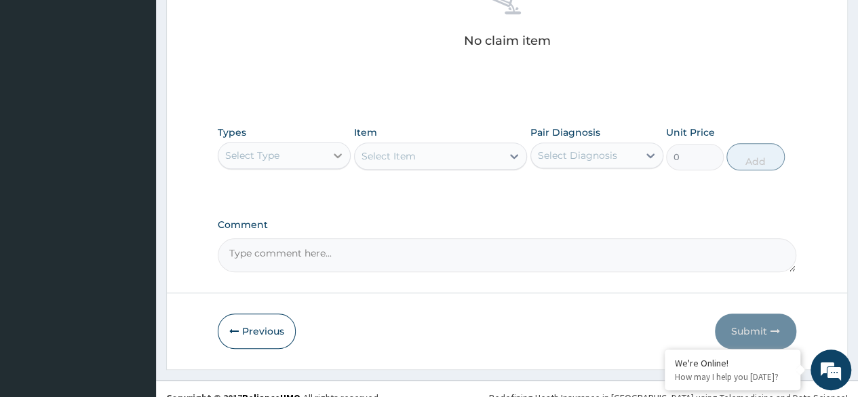
click at [338, 162] on icon at bounding box center [338, 156] width 14 height 14
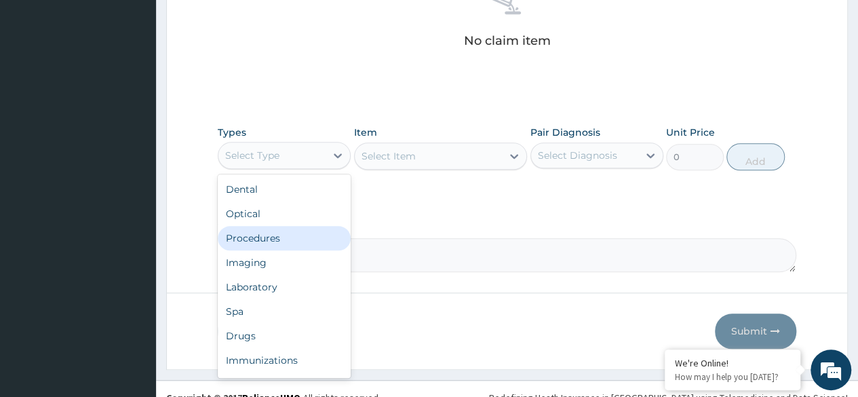
click at [312, 250] on div "Procedures" at bounding box center [284, 238] width 133 height 24
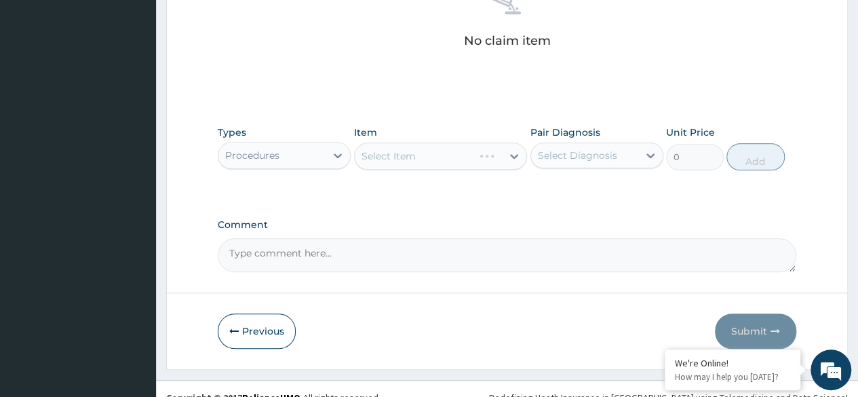
click at [515, 170] on div "Select Item" at bounding box center [441, 155] width 174 height 27
click at [515, 163] on icon at bounding box center [514, 156] width 14 height 14
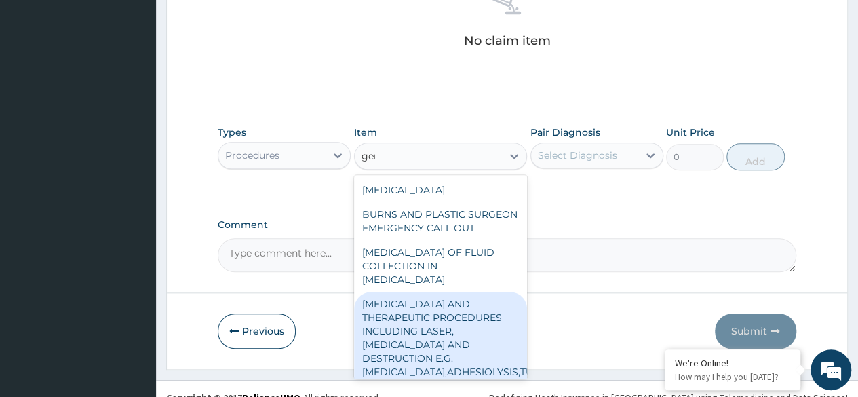
type input "gene"
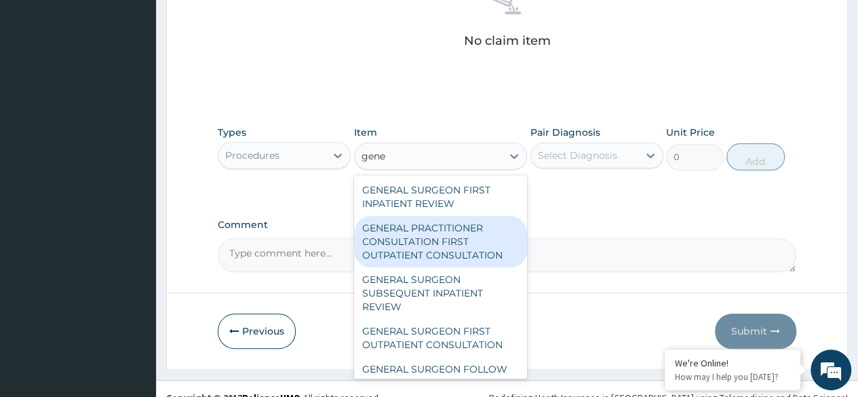
click at [465, 258] on div "GENERAL PRACTITIONER CONSULTATION FIRST OUTPATIENT CONSULTATION" at bounding box center [441, 242] width 174 height 52
type input "3370.125"
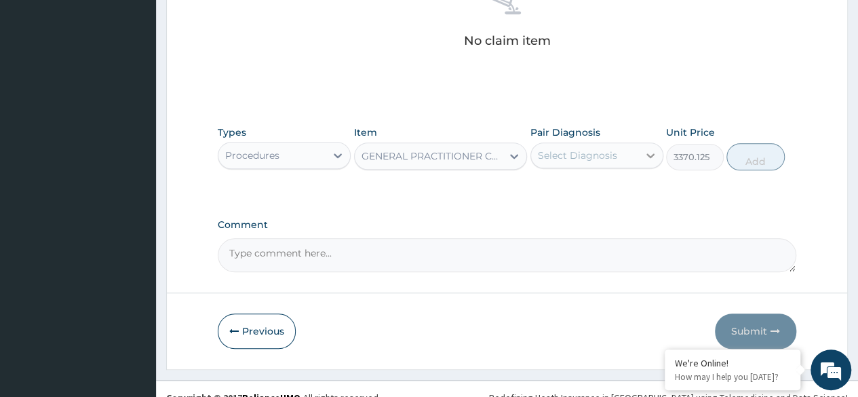
click at [649, 162] on icon at bounding box center [651, 156] width 14 height 14
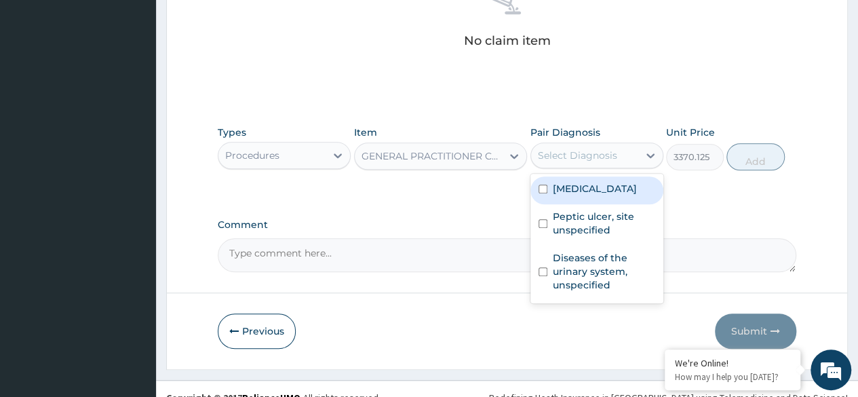
click at [603, 195] on label "Plasmodium malariae malaria without complication" at bounding box center [595, 189] width 84 height 14
checkbox input "true"
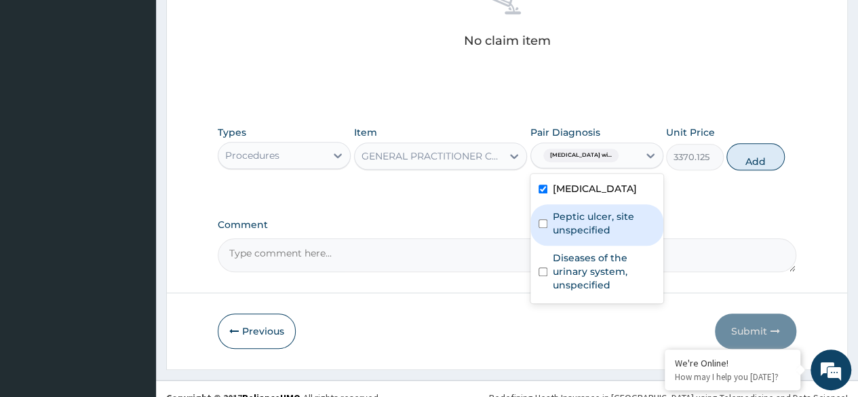
click at [564, 237] on label "Peptic ulcer, site unspecified" at bounding box center [604, 223] width 102 height 27
checkbox input "true"
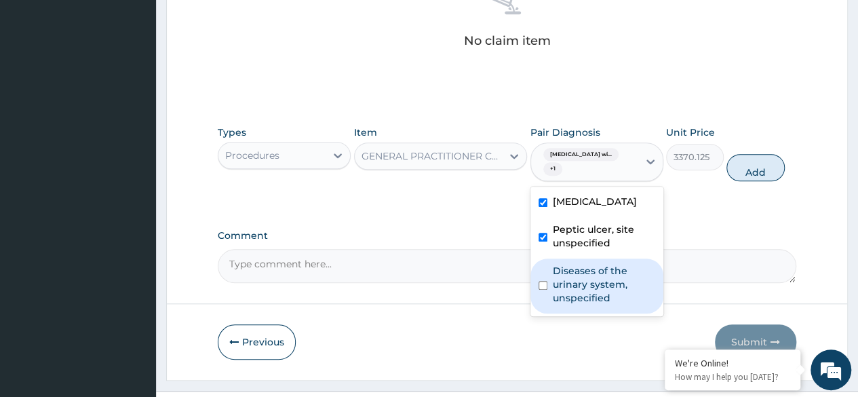
click at [561, 304] on label "Diseases of the urinary system, unspecified" at bounding box center [604, 284] width 102 height 41
checkbox input "true"
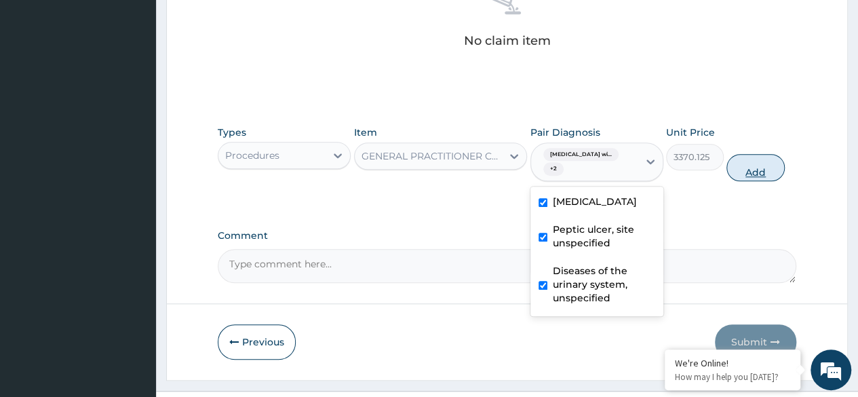
click at [765, 181] on button "Add" at bounding box center [755, 167] width 58 height 27
type input "0"
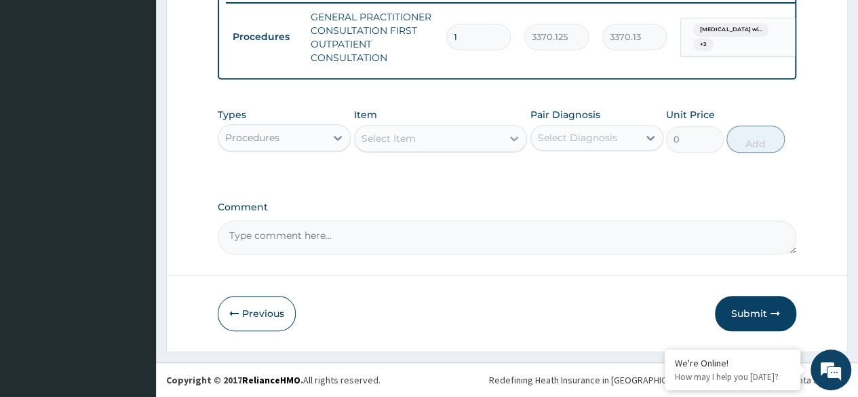
click at [513, 145] on icon at bounding box center [514, 139] width 14 height 14
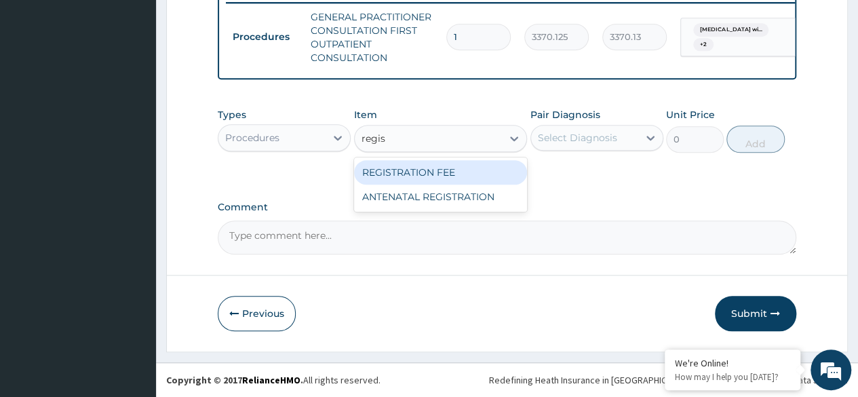
type input "regist"
click at [441, 174] on div "REGISTRATION FEE" at bounding box center [441, 172] width 174 height 24
type input "2042.5"
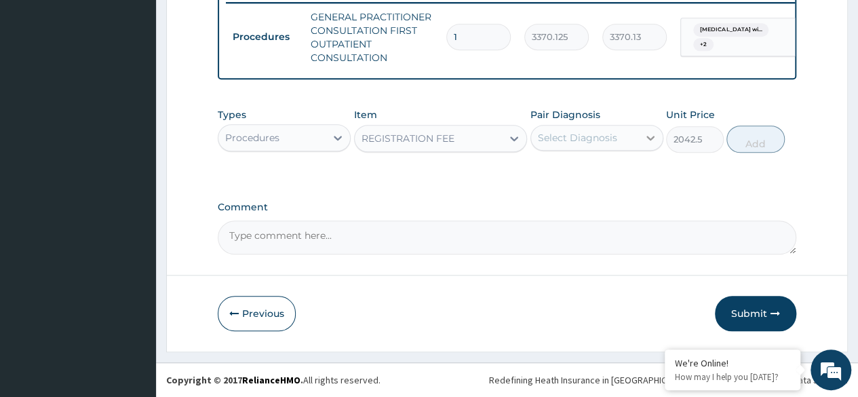
click at [646, 144] on icon at bounding box center [651, 138] width 14 height 14
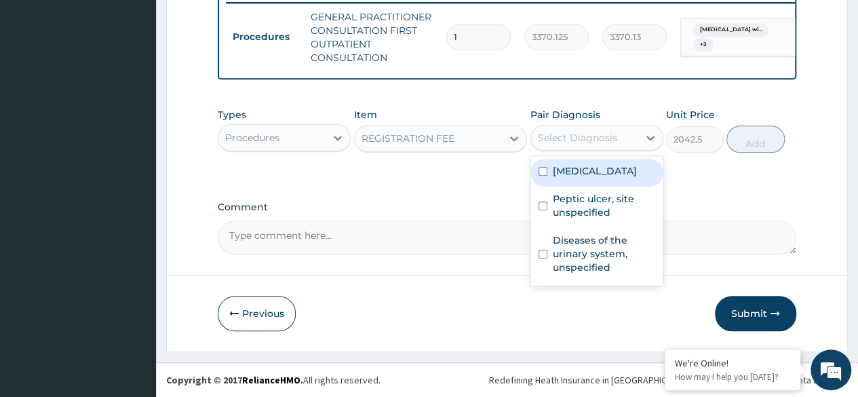
click at [590, 178] on label "Plasmodium malariae malaria without complication" at bounding box center [595, 171] width 84 height 14
checkbox input "true"
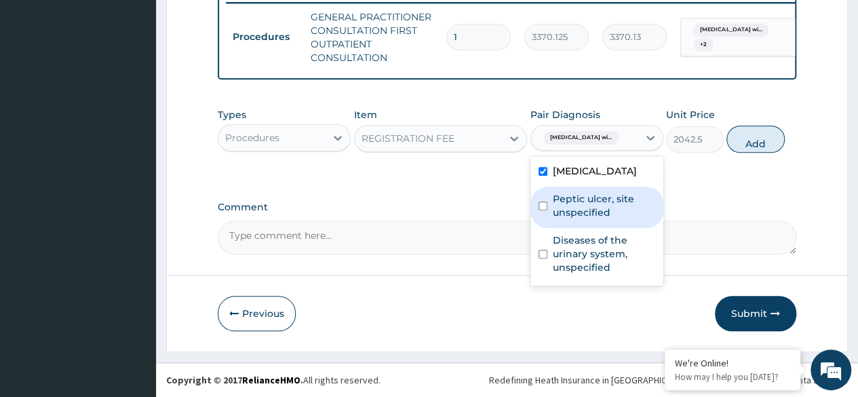
click at [563, 219] on label "Peptic ulcer, site unspecified" at bounding box center [604, 205] width 102 height 27
checkbox input "true"
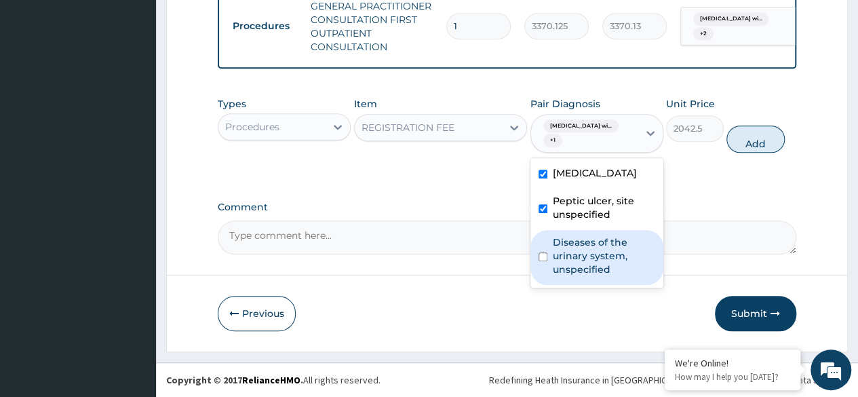
click at [565, 276] on label "Diseases of the urinary system, unspecified" at bounding box center [604, 255] width 102 height 41
checkbox input "true"
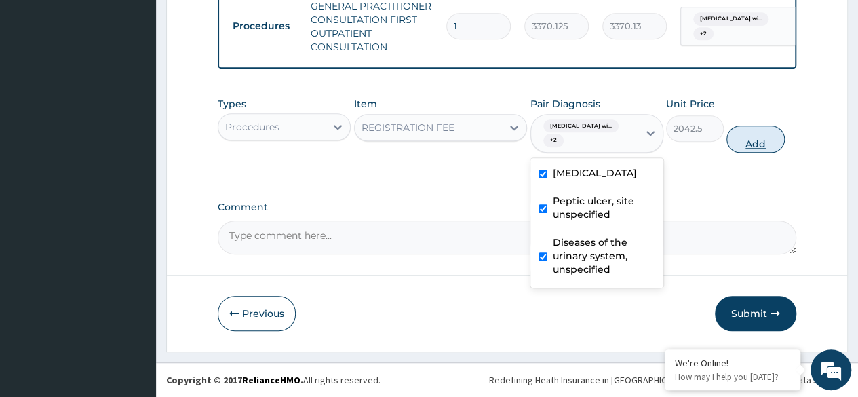
click at [764, 153] on button "Add" at bounding box center [755, 138] width 58 height 27
type input "0"
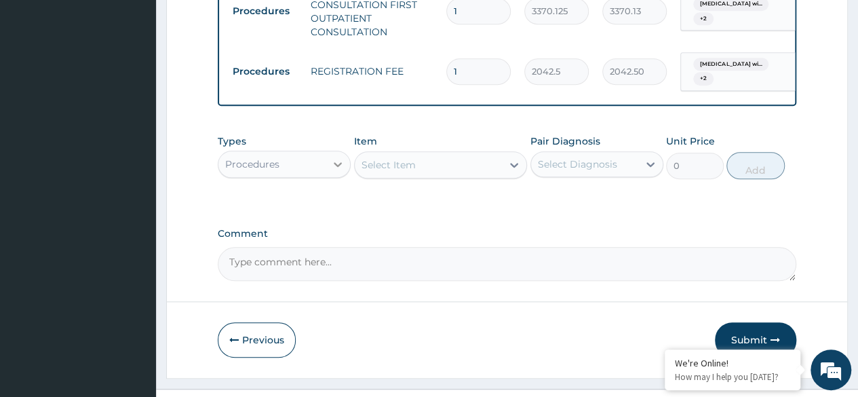
click at [337, 167] on icon at bounding box center [338, 164] width 8 height 5
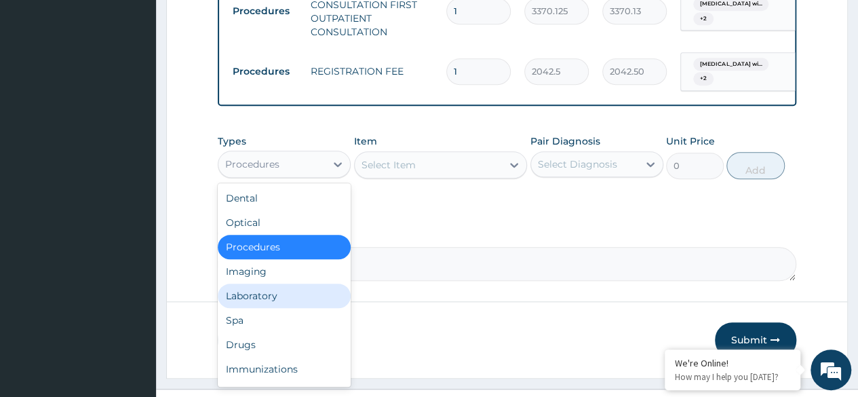
click at [288, 308] on div "Laboratory" at bounding box center [284, 295] width 133 height 24
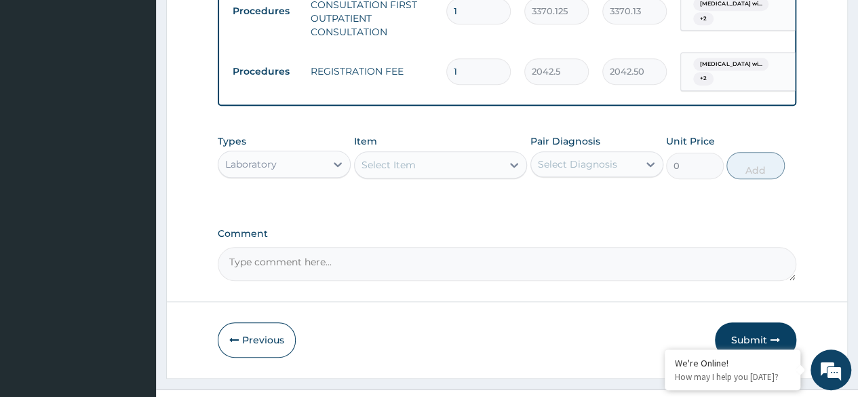
click at [515, 172] on icon at bounding box center [514, 165] width 14 height 14
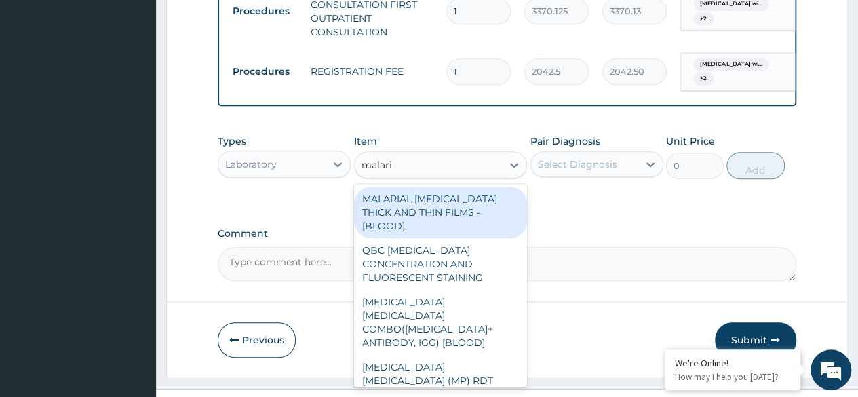
type input "malaria"
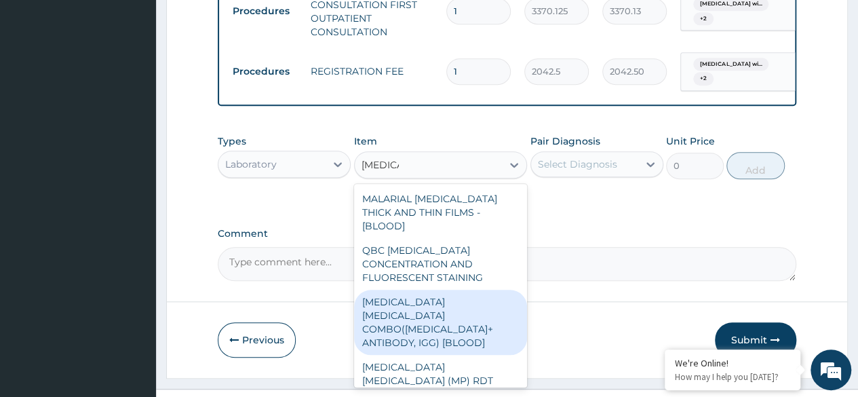
click at [456, 332] on div "MALARIA PARASITE COMBO(BLOOD FILM+ ANTIBODY, IGG) [BLOOD]" at bounding box center [441, 322] width 174 height 65
type input "1531.875"
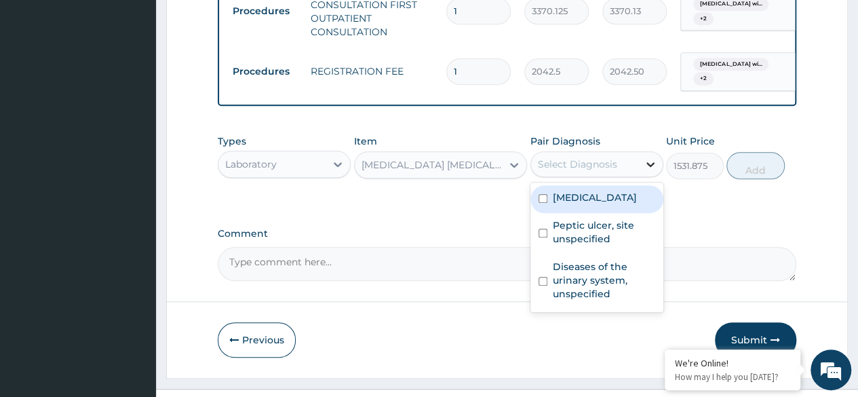
click at [651, 171] on icon at bounding box center [651, 164] width 14 height 14
click at [581, 204] on label "Plasmodium malariae malaria without complication" at bounding box center [595, 198] width 84 height 14
checkbox input "true"
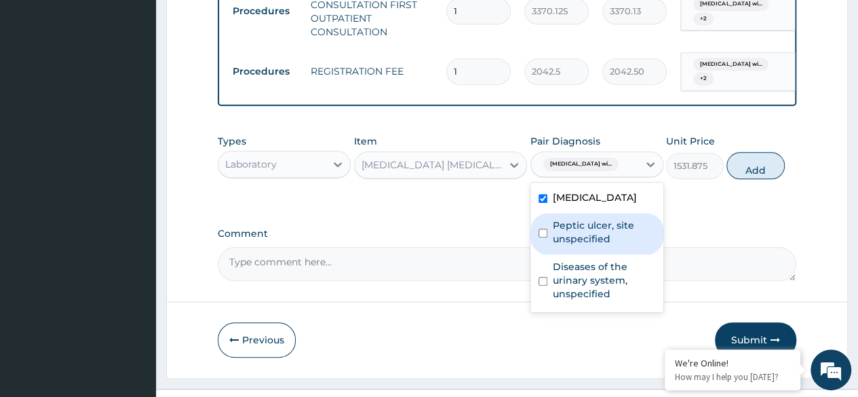
click at [558, 245] on label "Peptic ulcer, site unspecified" at bounding box center [604, 231] width 102 height 27
checkbox input "true"
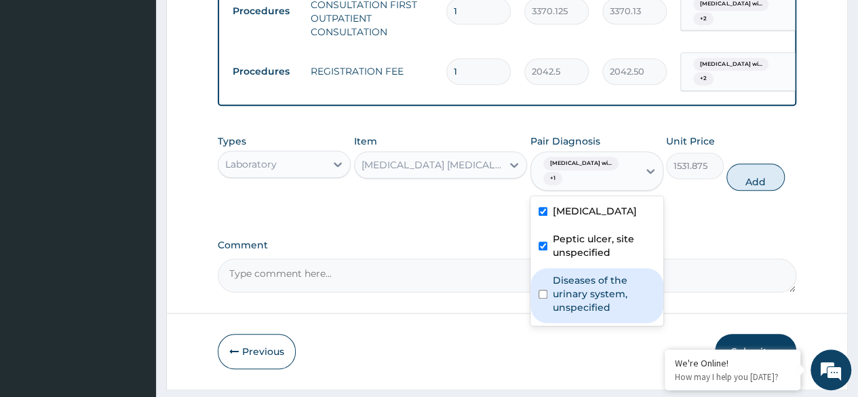
click at [554, 314] on label "Diseases of the urinary system, unspecified" at bounding box center [604, 293] width 102 height 41
checkbox input "true"
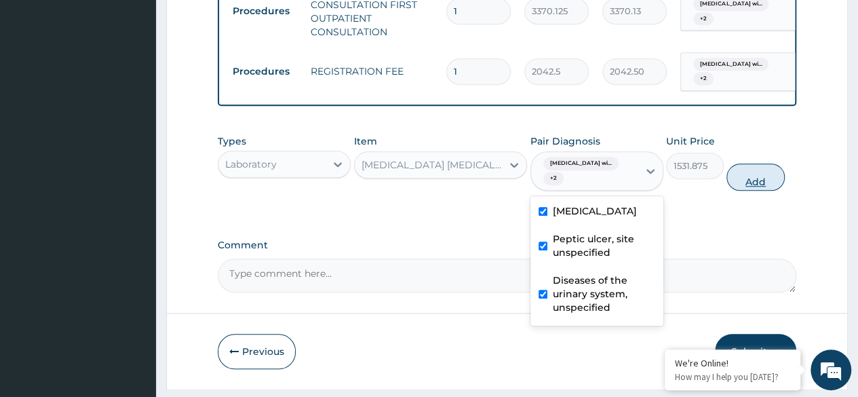
click at [754, 191] on button "Add" at bounding box center [755, 176] width 58 height 27
type input "0"
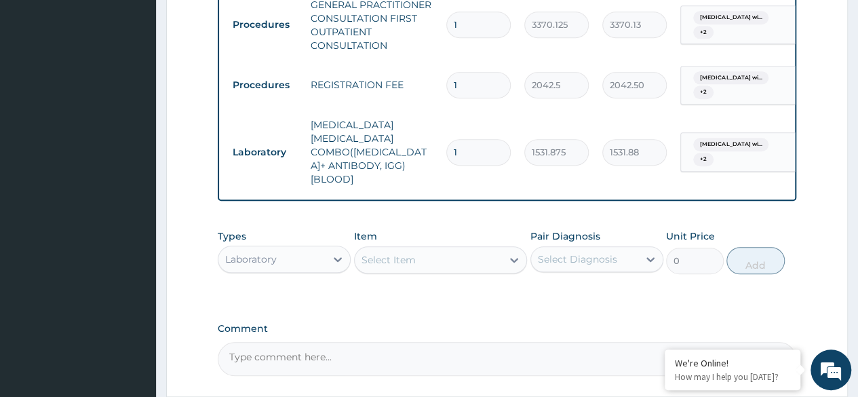
scroll to position [557, 0]
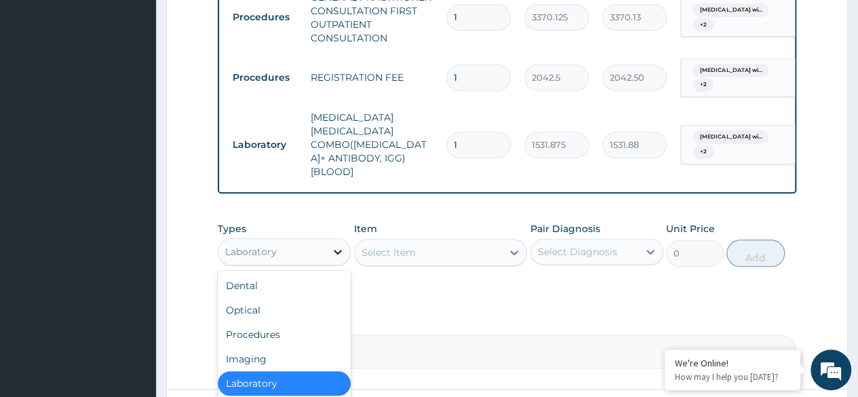
click at [338, 258] on icon at bounding box center [338, 252] width 14 height 14
click at [281, 384] on div "Laboratory" at bounding box center [284, 383] width 133 height 24
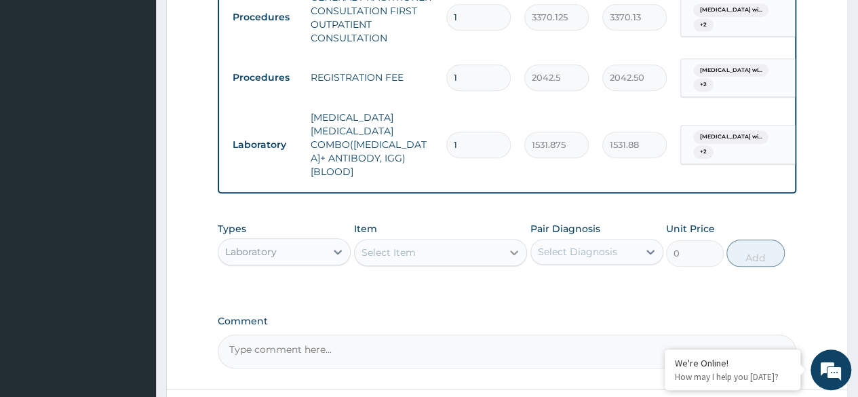
click at [509, 258] on icon at bounding box center [514, 252] width 14 height 14
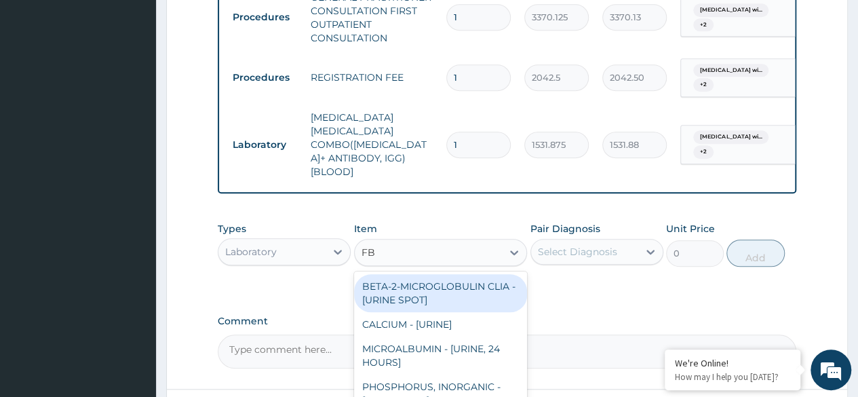
type input "FBC"
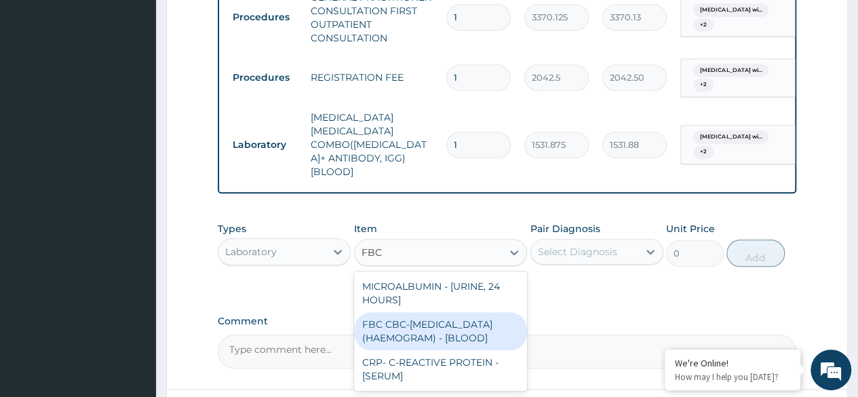
click at [465, 345] on div "FBC CBC-COMPLETE BLOOD COUNT (HAEMOGRAM) - [BLOOD]" at bounding box center [441, 331] width 174 height 38
type input "4085"
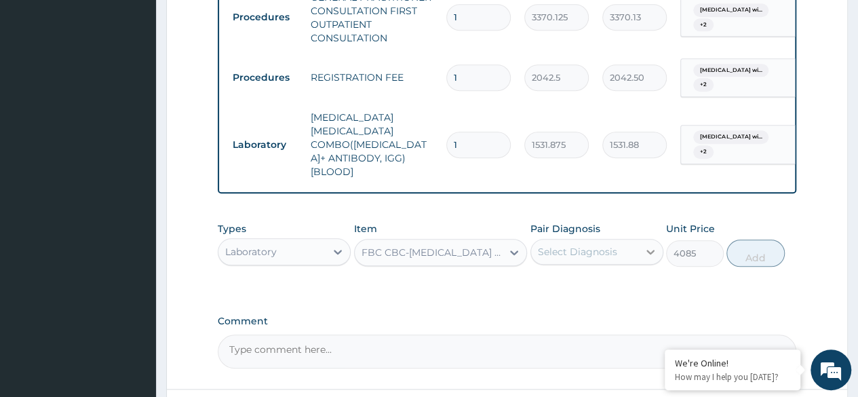
click at [653, 254] on icon at bounding box center [650, 252] width 8 height 5
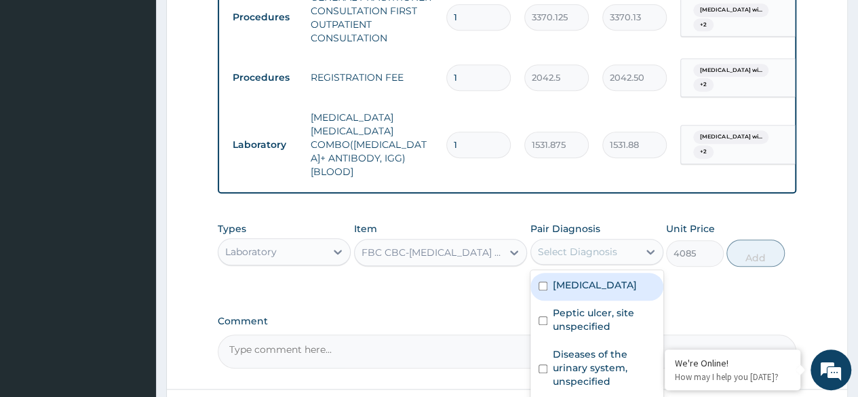
click at [593, 292] on label "Plasmodium malariae malaria without complication" at bounding box center [595, 285] width 84 height 14
checkbox input "true"
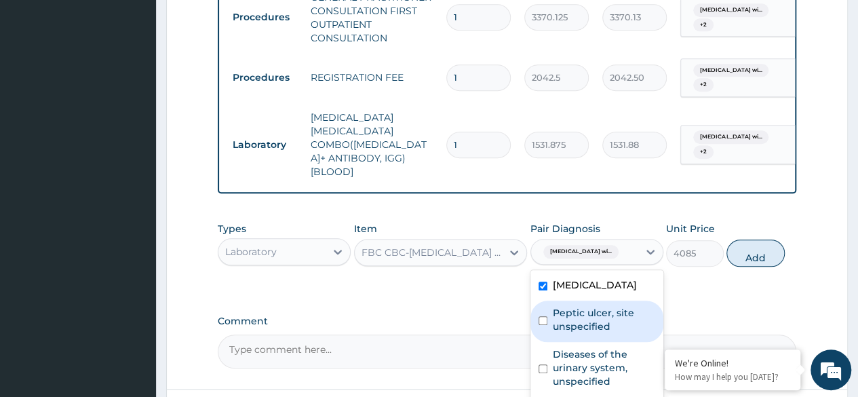
click at [559, 333] on label "Peptic ulcer, site unspecified" at bounding box center [604, 319] width 102 height 27
checkbox input "true"
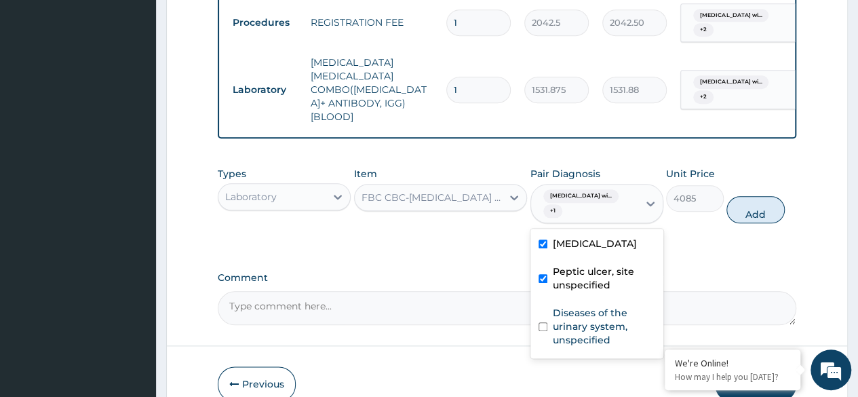
scroll to position [689, 0]
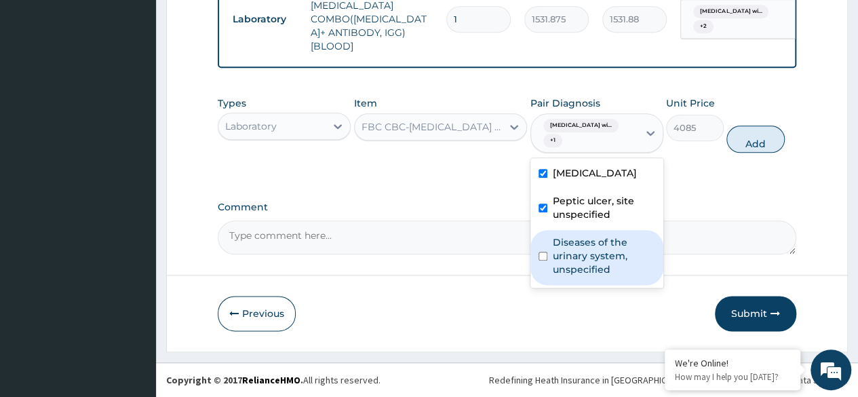
click at [580, 276] on label "Diseases of the urinary system, unspecified" at bounding box center [604, 255] width 102 height 41
checkbox input "true"
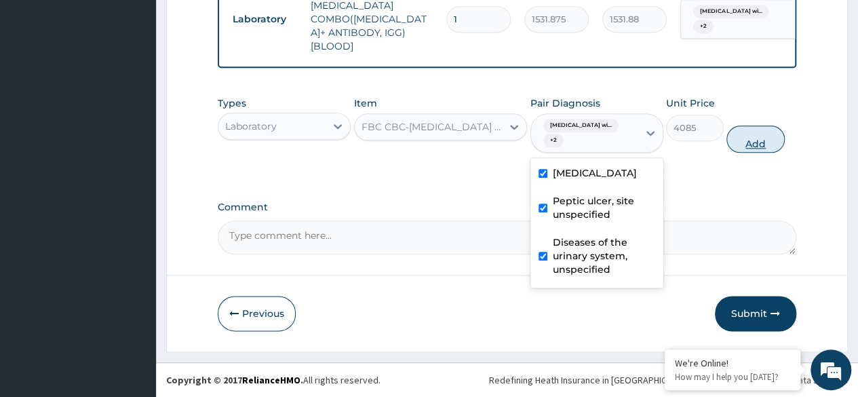
click at [751, 146] on button "Add" at bounding box center [755, 138] width 58 height 27
type input "0"
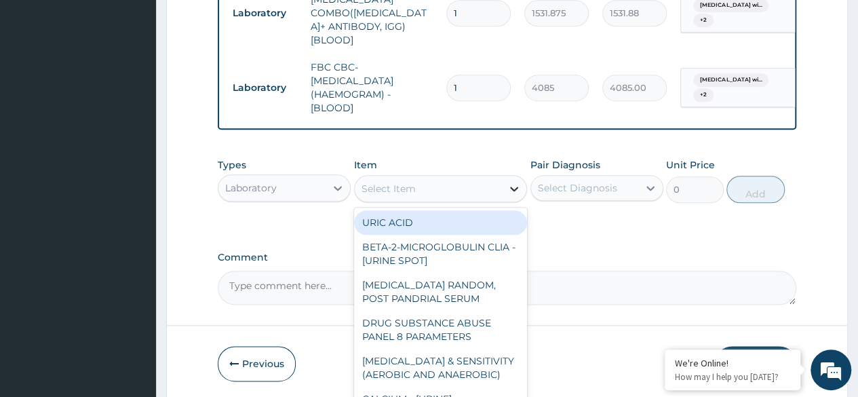
click at [514, 189] on icon at bounding box center [514, 189] width 14 height 14
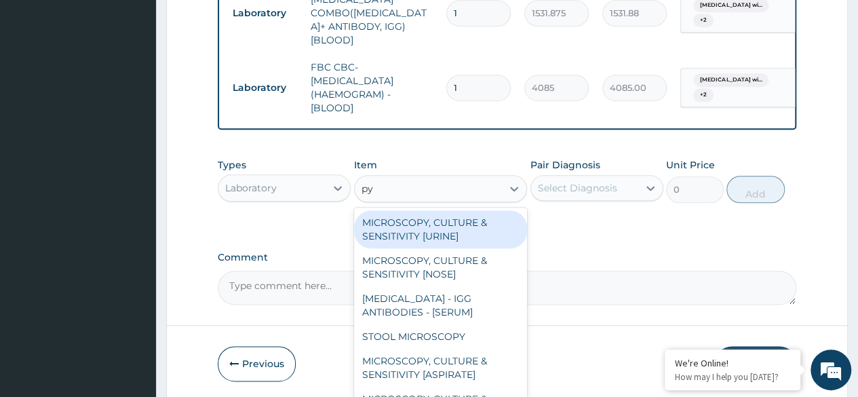
type input "pyl"
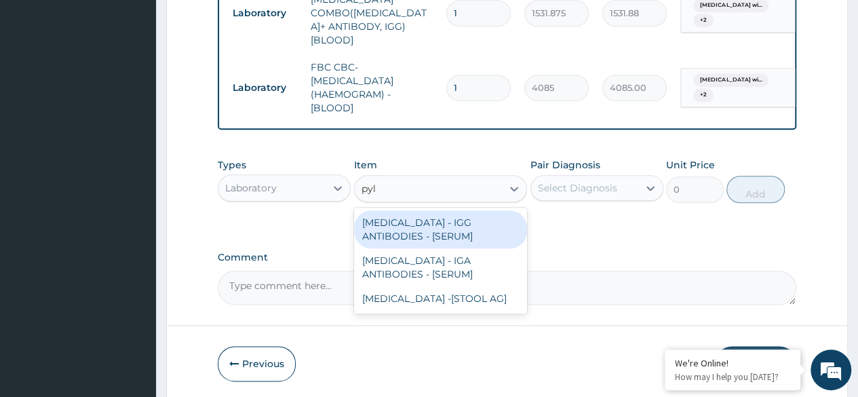
click at [441, 247] on div "HELICOBACTER PYLORI - IGG ANTIBODIES - [SERUM]" at bounding box center [441, 229] width 174 height 38
type input "7260"
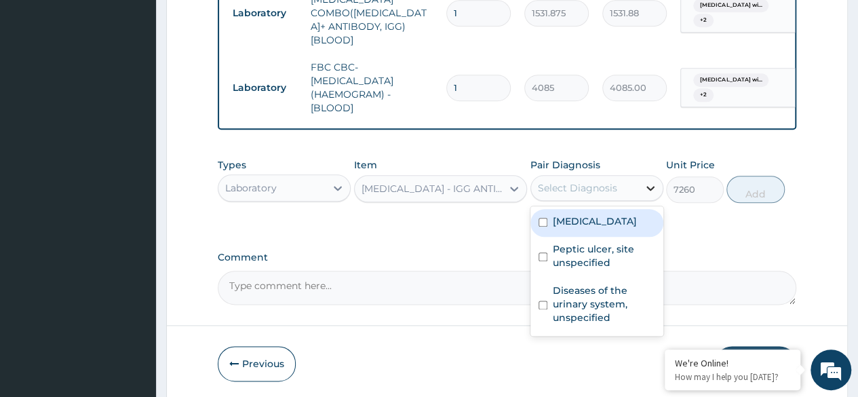
click at [650, 195] on icon at bounding box center [651, 188] width 14 height 14
click at [578, 228] on label "Plasmodium malariae malaria without complication" at bounding box center [595, 221] width 84 height 14
checkbox input "true"
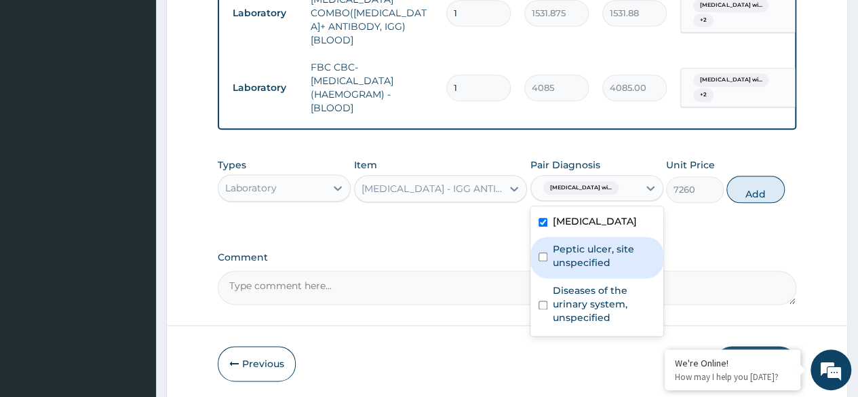
click at [556, 278] on div "Peptic ulcer, site unspecified" at bounding box center [596, 257] width 133 height 41
checkbox input "true"
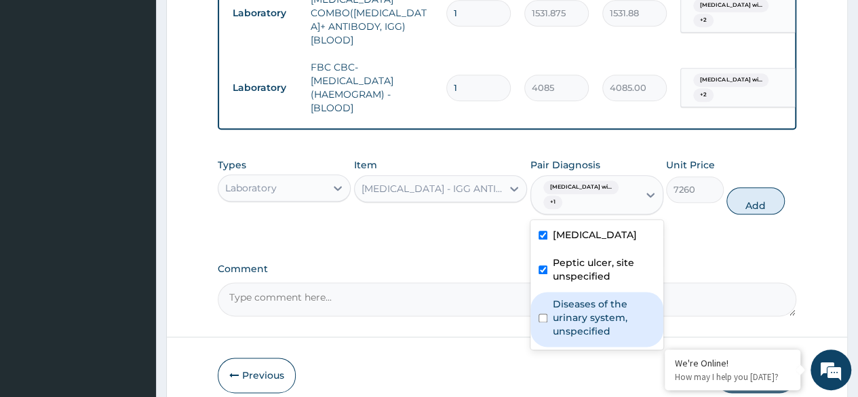
click at [553, 338] on label "Diseases of the urinary system, unspecified" at bounding box center [604, 317] width 102 height 41
checkbox input "true"
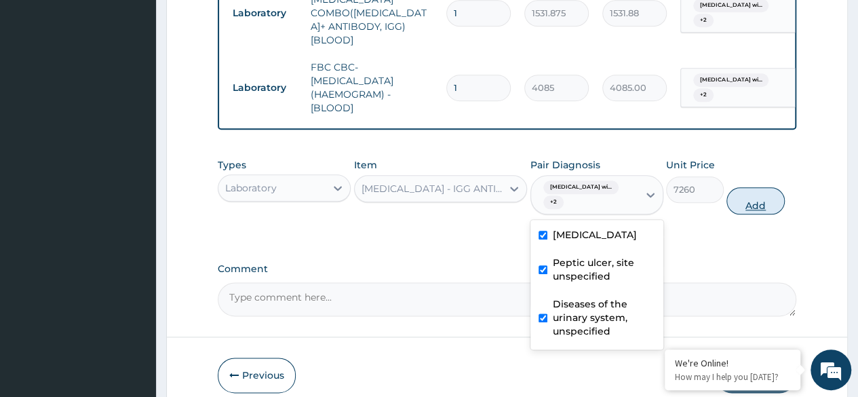
click at [755, 212] on button "Add" at bounding box center [755, 200] width 58 height 27
type input "0"
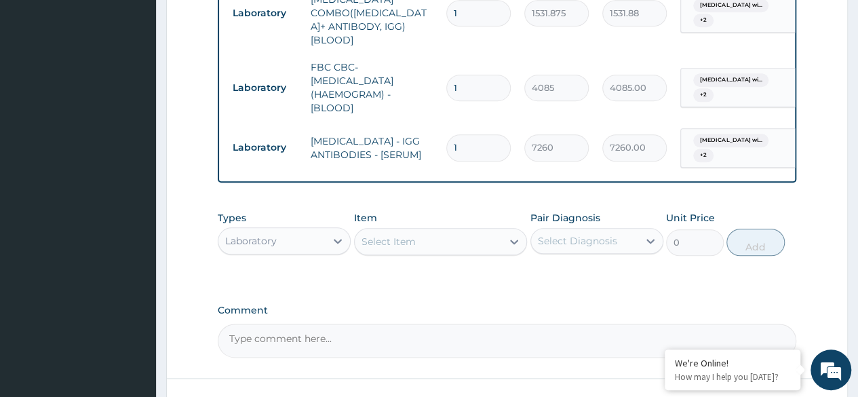
scroll to position [800, 0]
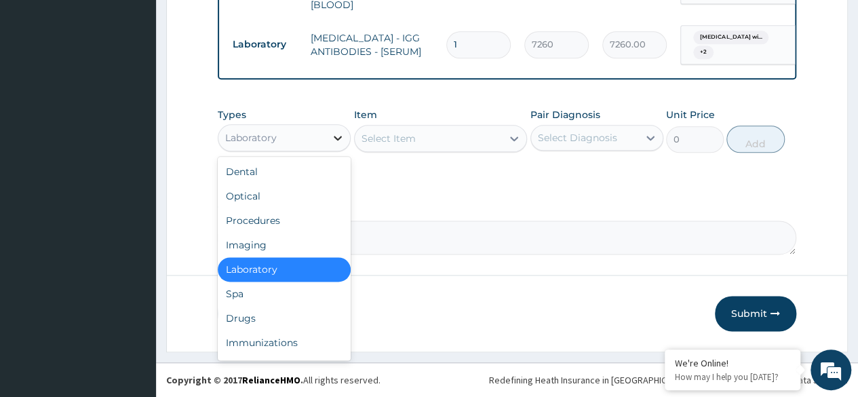
click at [337, 139] on icon at bounding box center [338, 138] width 8 height 5
click at [260, 317] on div "Drugs" at bounding box center [284, 318] width 133 height 24
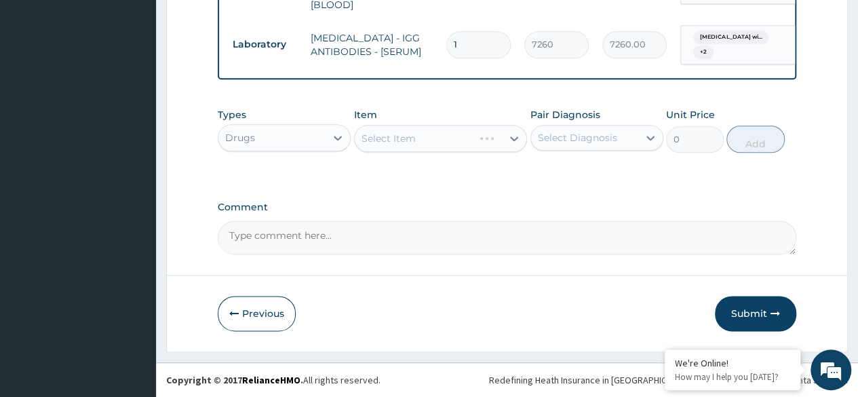
click at [515, 142] on div "Select Item" at bounding box center [441, 138] width 174 height 27
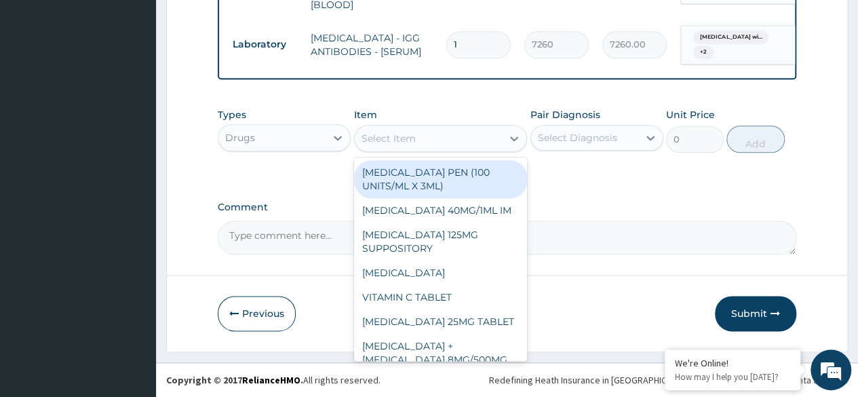
click at [515, 142] on icon at bounding box center [514, 139] width 14 height 14
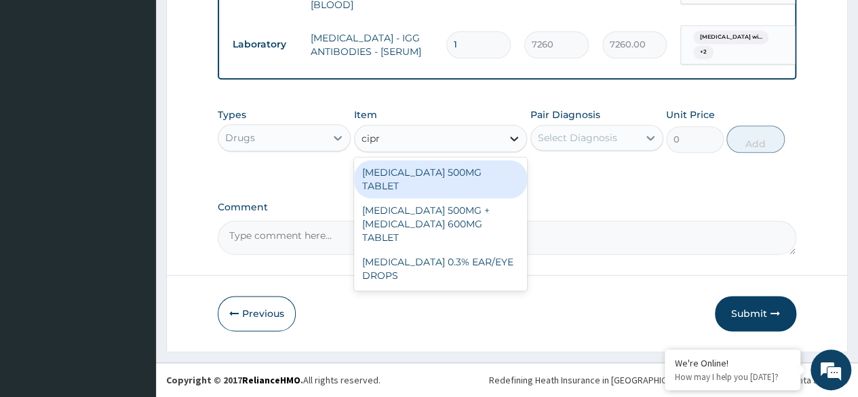
type input "cipro"
click at [476, 170] on div "CIPROFLOXACIN 500MG TABLET" at bounding box center [441, 179] width 174 height 38
type input "400"
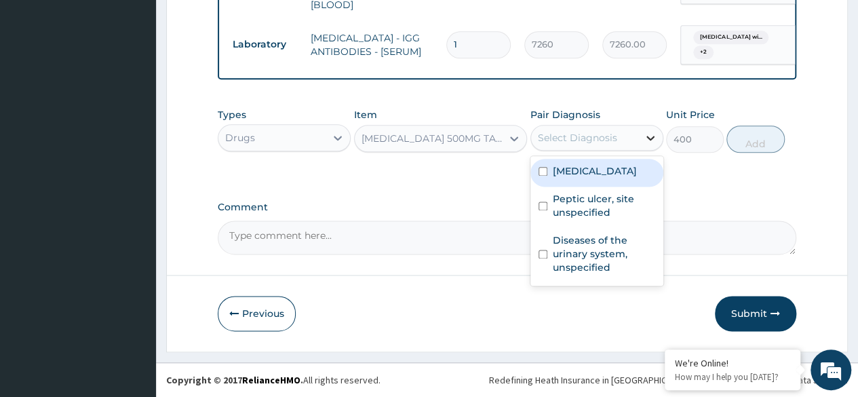
click at [639, 140] on div at bounding box center [650, 137] width 24 height 24
click at [602, 178] on label "Plasmodium malariae malaria without complication" at bounding box center [595, 171] width 84 height 14
checkbox input "true"
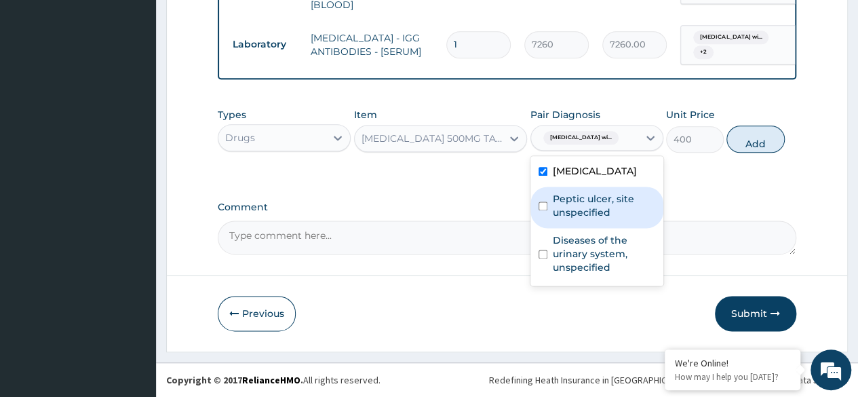
click at [579, 219] on label "Peptic ulcer, site unspecified" at bounding box center [604, 205] width 102 height 27
checkbox input "true"
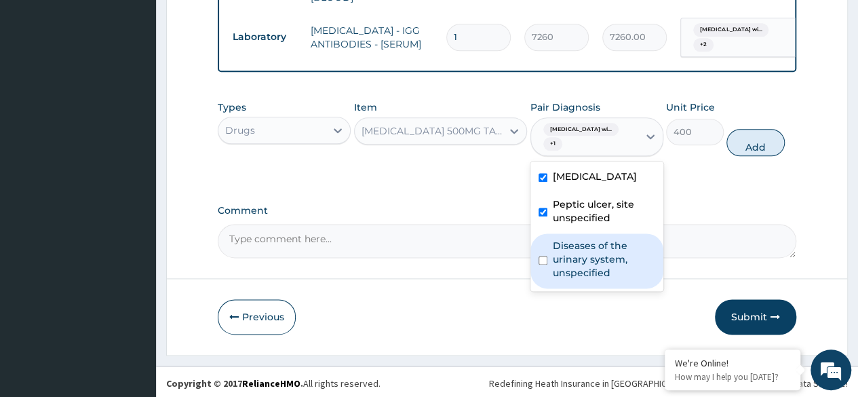
click at [556, 279] on label "Diseases of the urinary system, unspecified" at bounding box center [604, 259] width 102 height 41
checkbox input "true"
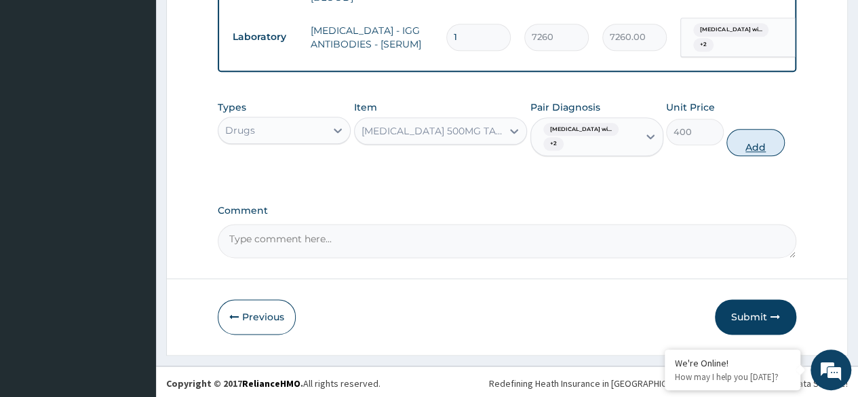
click at [762, 156] on button "Add" at bounding box center [755, 142] width 58 height 27
type input "0"
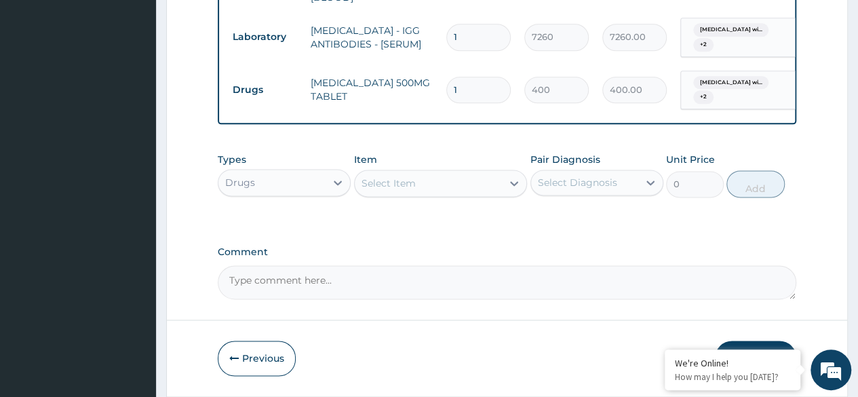
type input "11"
type input "4400.00"
type input "114"
type input "45600.00"
type input "11"
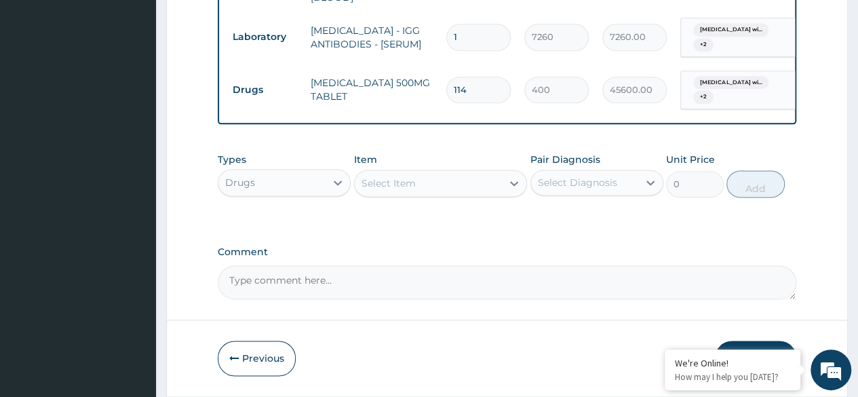
type input "4400.00"
type input "1"
type input "400.00"
type input "14"
type input "5600.00"
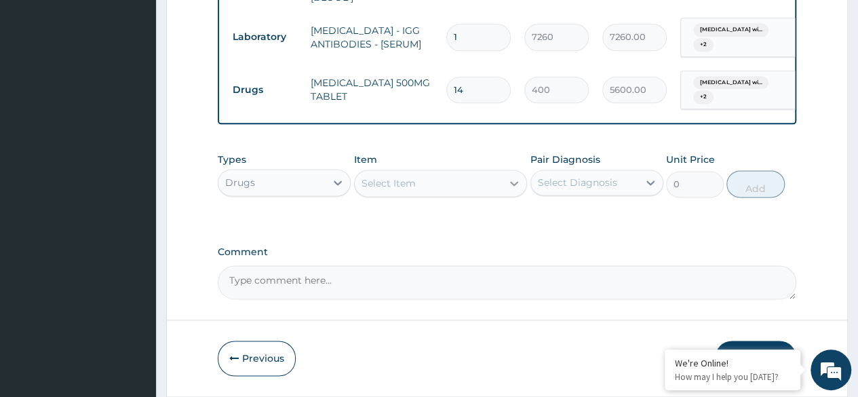
type input "14"
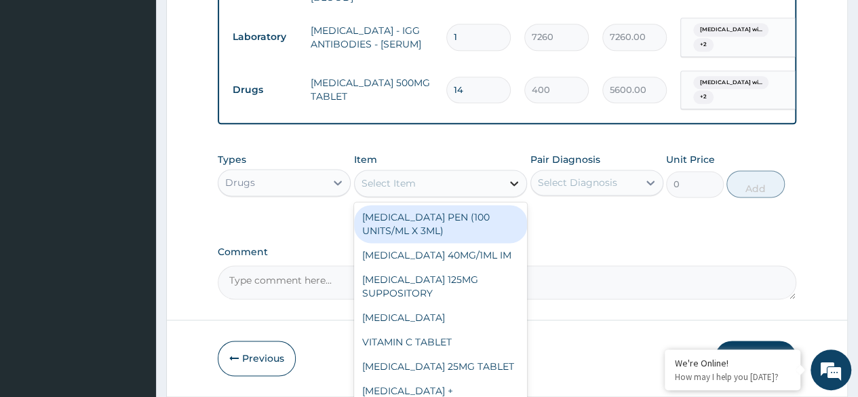
click at [504, 189] on div at bounding box center [514, 183] width 24 height 24
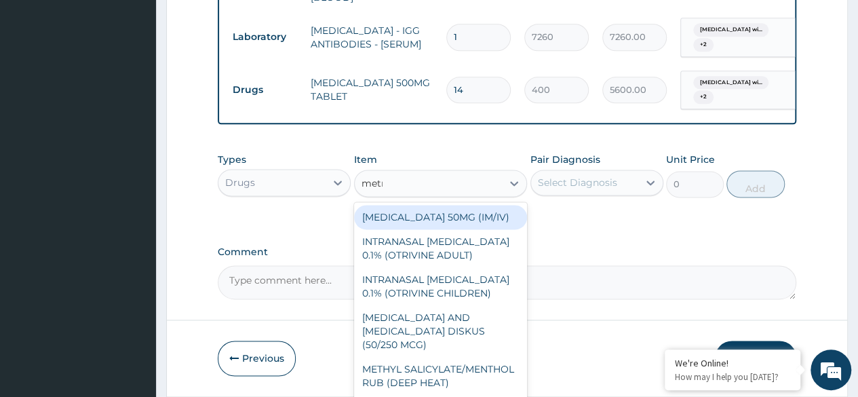
type input "metro"
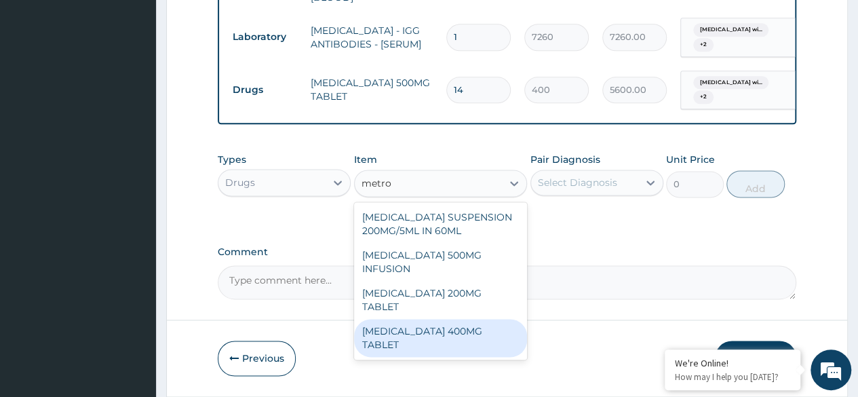
click at [443, 339] on div "METRONIDAZOLE 400MG TABLET" at bounding box center [441, 338] width 174 height 38
type input "125"
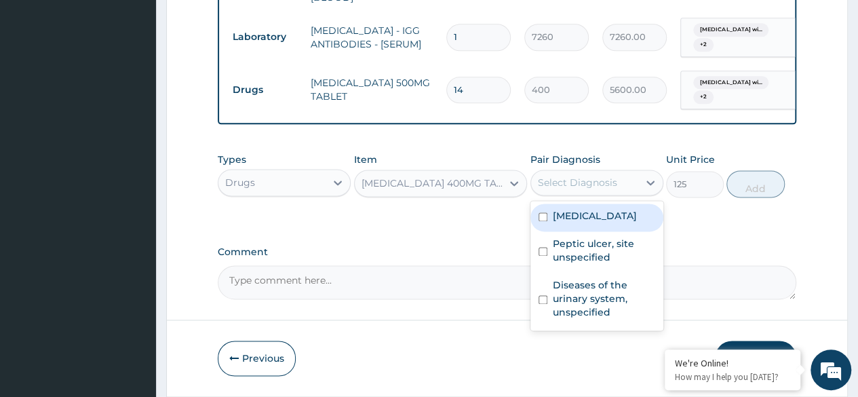
click at [637, 193] on div "Select Diagnosis" at bounding box center [584, 183] width 107 height 22
click at [583, 222] on label "Plasmodium malariae malaria without complication" at bounding box center [595, 216] width 84 height 14
checkbox input "true"
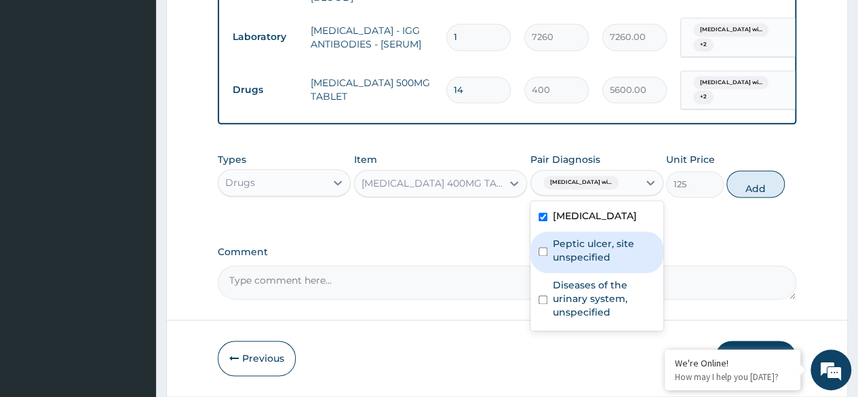
click at [573, 264] on label "Peptic ulcer, site unspecified" at bounding box center [604, 250] width 102 height 27
checkbox input "true"
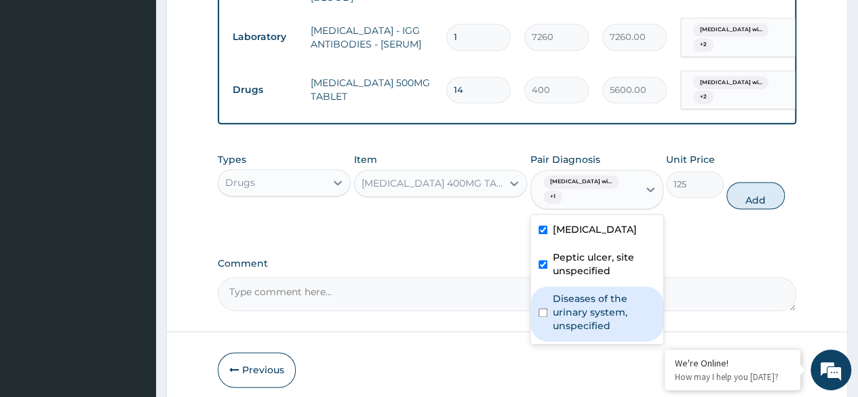
click at [557, 332] on label "Diseases of the urinary system, unspecified" at bounding box center [604, 312] width 102 height 41
checkbox input "true"
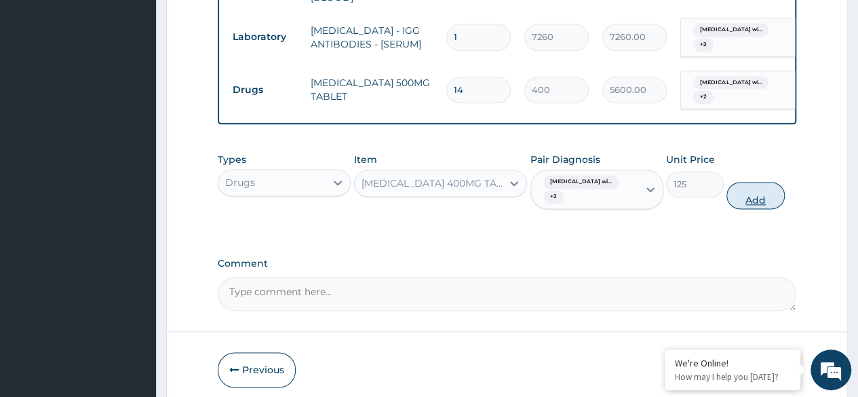
click at [753, 209] on button "Add" at bounding box center [755, 195] width 58 height 27
type input "0"
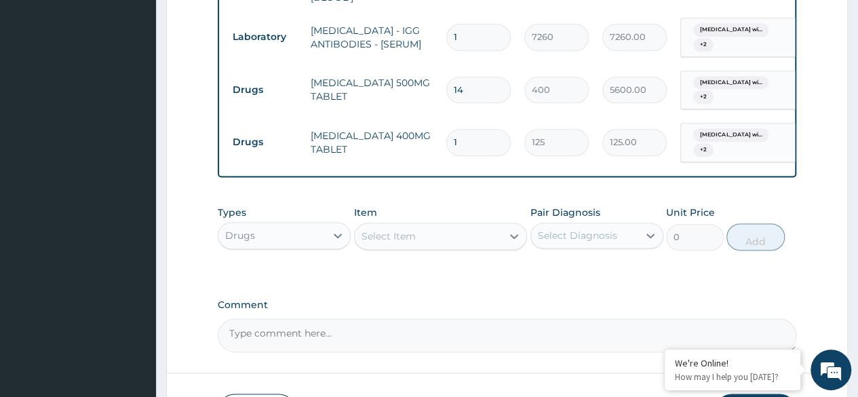
type input "12"
type input "1500.00"
type input "121"
type input "15125.00"
type input "12"
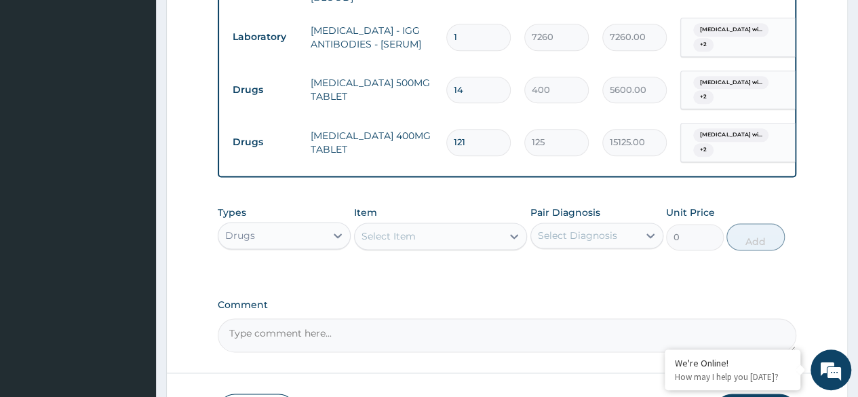
type input "1500.00"
type input "1"
type input "125.00"
type input "0.00"
type input "2"
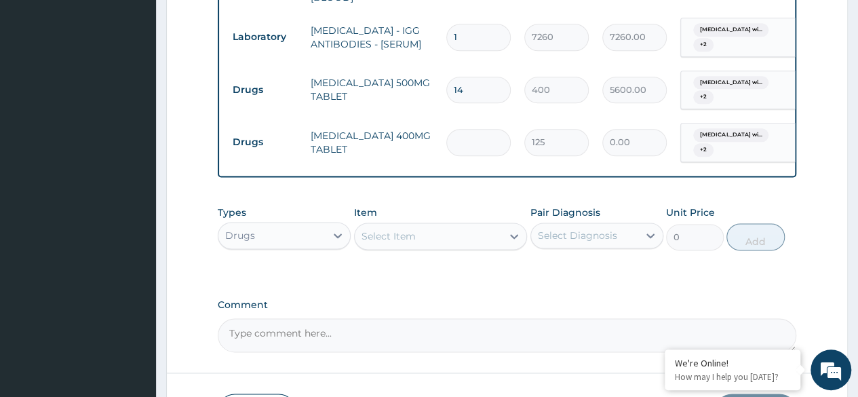
type input "250.00"
type input "21"
type input "2625.00"
type input "21"
click at [505, 242] on div at bounding box center [514, 236] width 24 height 24
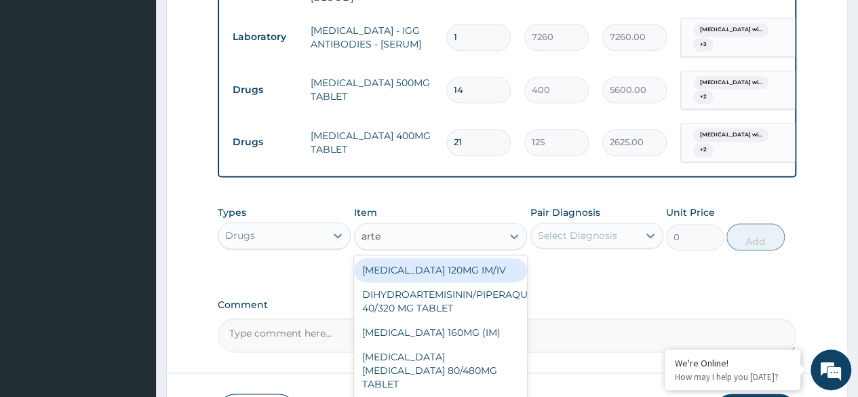
type input "artem"
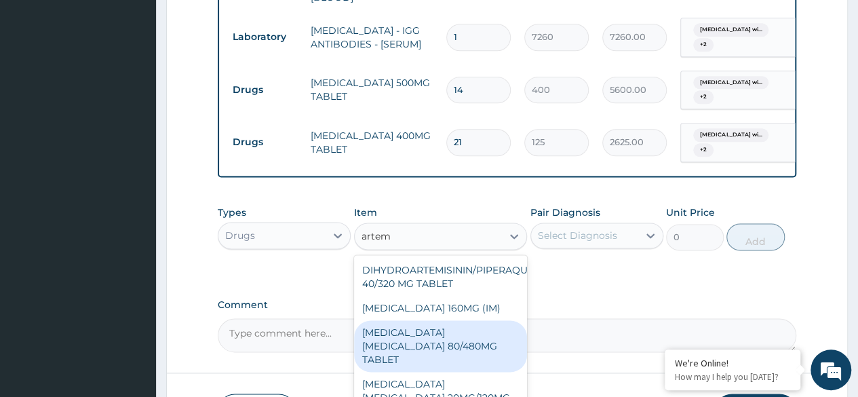
click at [471, 353] on div "ARTEMETHER LUMEFANTRINE 80/480MG TABLET" at bounding box center [441, 346] width 174 height 52
type input "450"
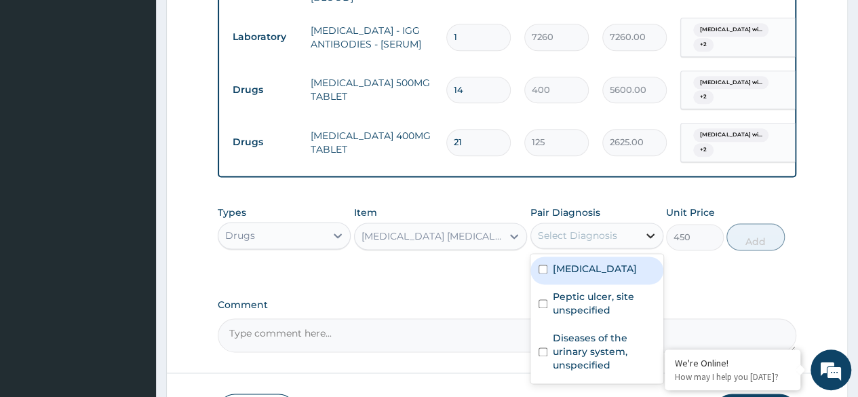
click at [652, 238] on icon at bounding box center [650, 235] width 8 height 5
click at [575, 275] on label "Plasmodium malariae malaria without complication" at bounding box center [595, 269] width 84 height 14
checkbox input "true"
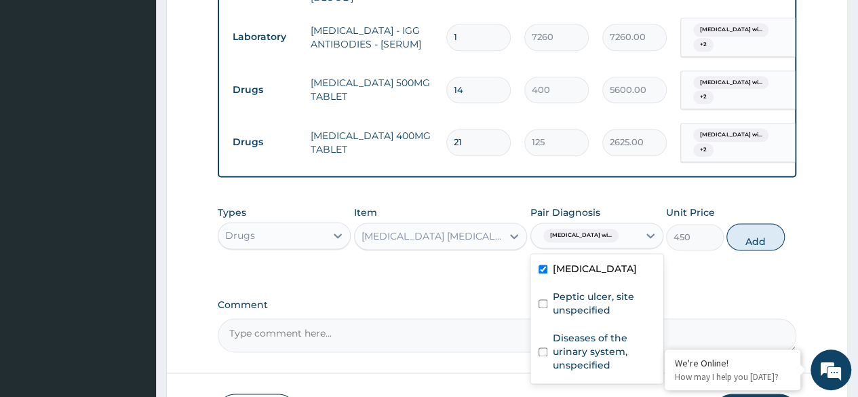
scroll to position [904, 0]
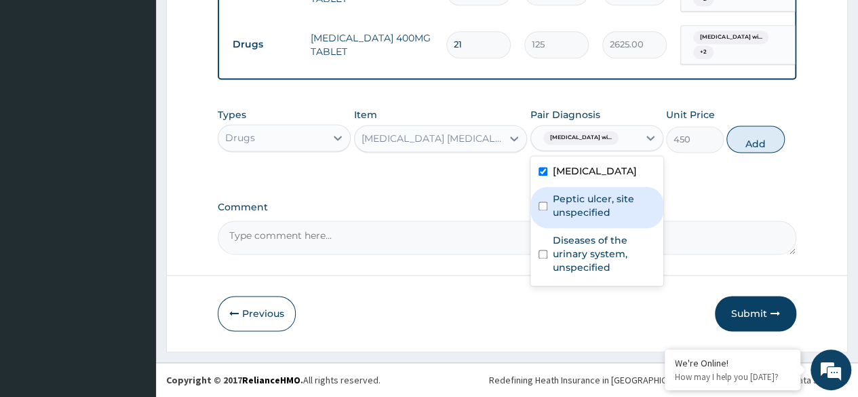
click at [606, 219] on label "Peptic ulcer, site unspecified" at bounding box center [604, 205] width 102 height 27
checkbox input "true"
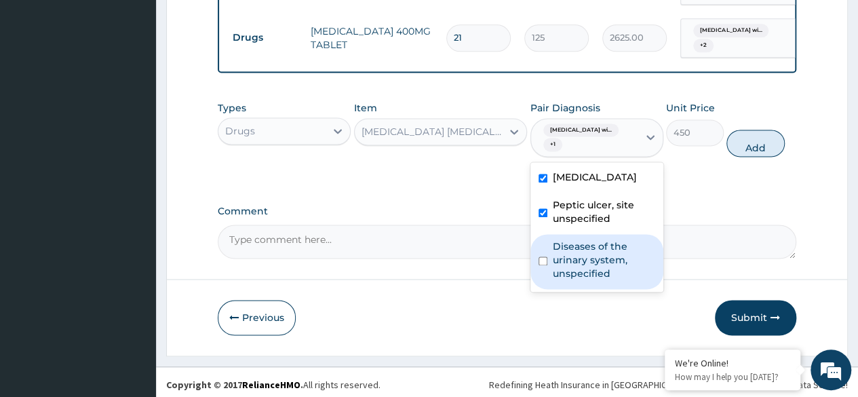
click at [573, 280] on label "Diseases of the urinary system, unspecified" at bounding box center [604, 259] width 102 height 41
checkbox input "true"
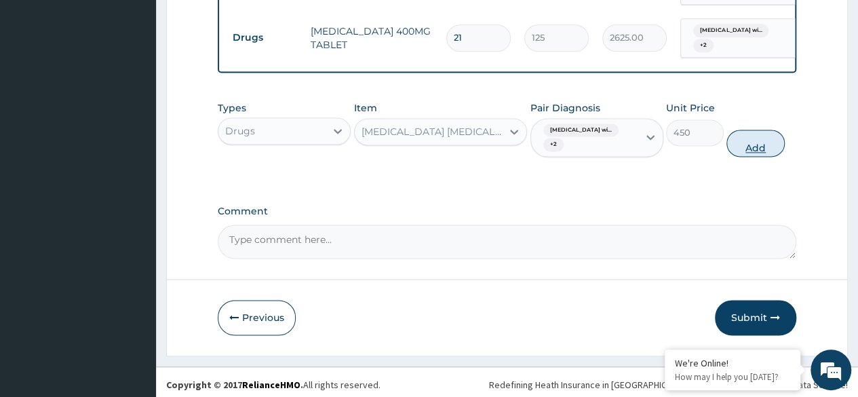
click at [761, 157] on button "Add" at bounding box center [755, 143] width 58 height 27
type input "0"
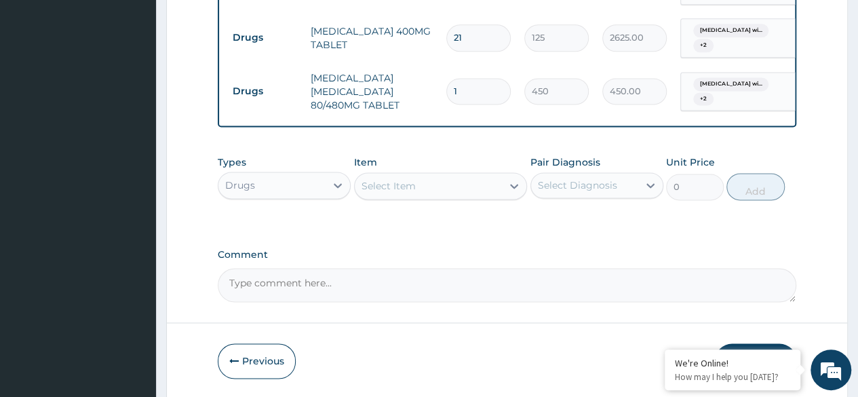
type input "0.00"
type input "6"
type input "2700.00"
type input "6"
click at [510, 193] on icon at bounding box center [514, 186] width 14 height 14
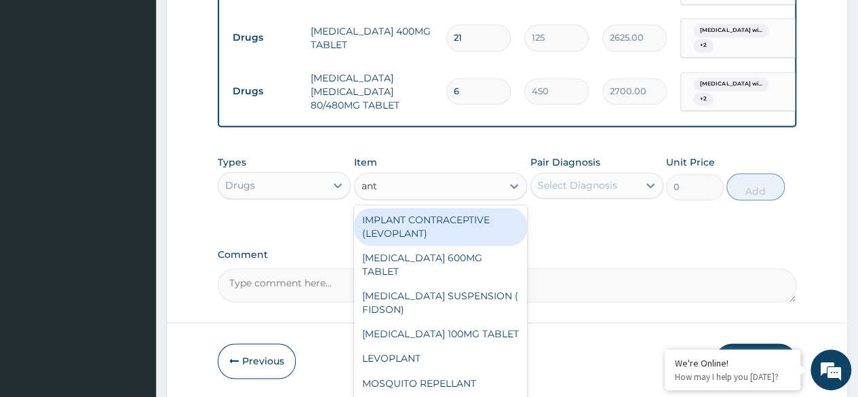
type input "anta"
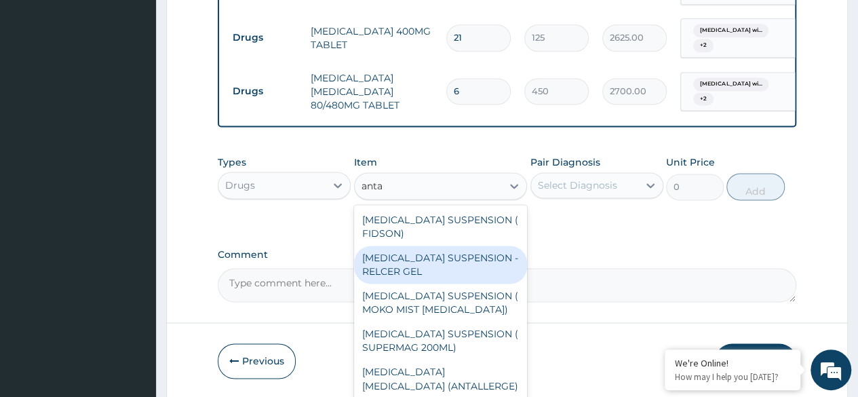
scroll to position [5, 0]
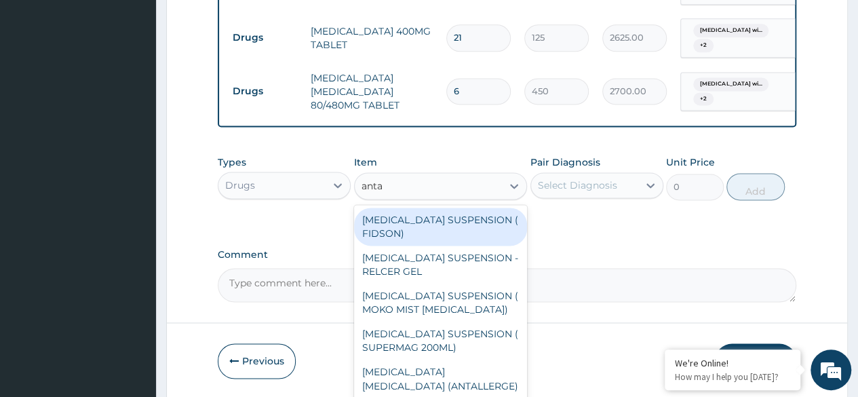
click at [449, 235] on div "ANTACID SUSPENSION ( FIDSON)" at bounding box center [441, 227] width 174 height 38
type input "1248"
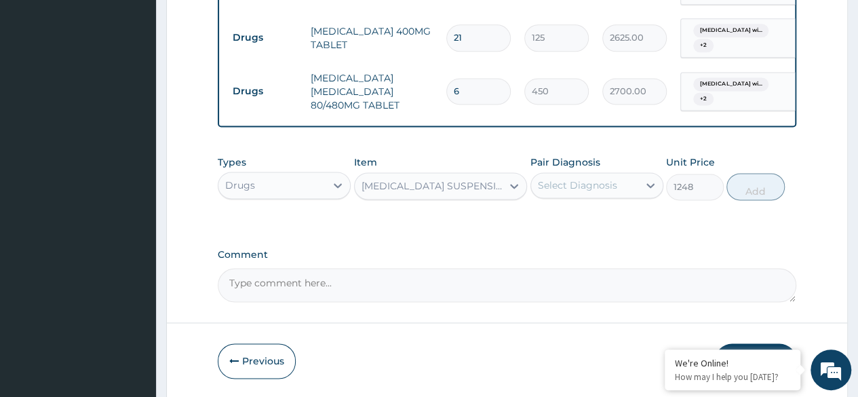
click at [629, 192] on div "Select Diagnosis" at bounding box center [584, 185] width 107 height 22
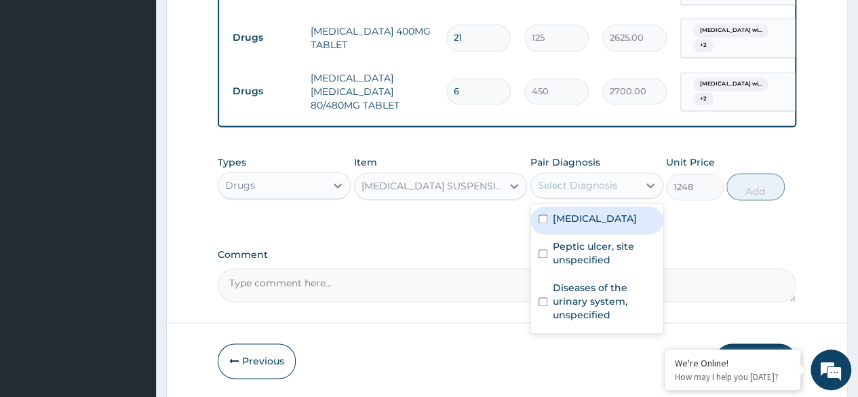
click at [576, 225] on label "Plasmodium malariae malaria without complication" at bounding box center [595, 219] width 84 height 14
checkbox input "true"
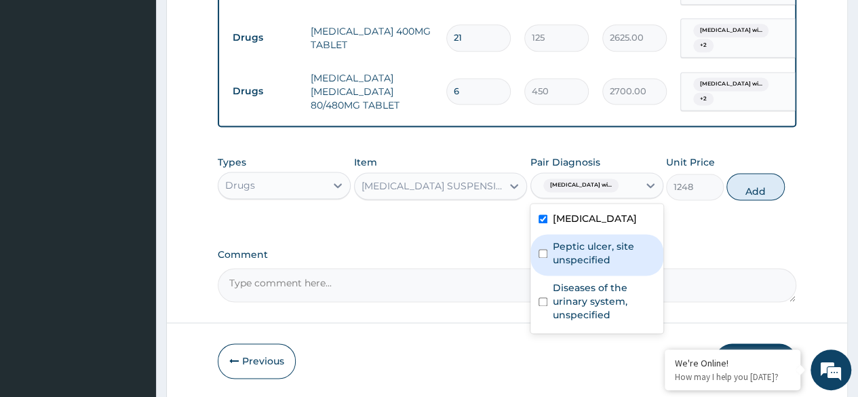
click at [554, 267] on label "Peptic ulcer, site unspecified" at bounding box center [604, 252] width 102 height 27
checkbox input "true"
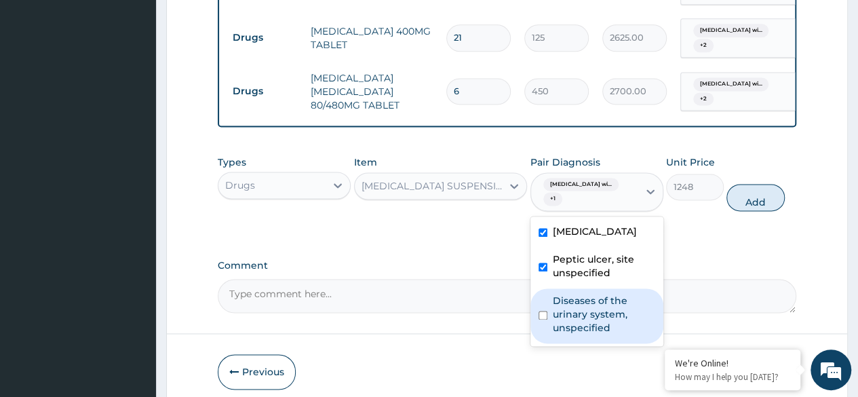
click at [549, 343] on div "Diseases of the urinary system, unspecified" at bounding box center [596, 315] width 133 height 55
checkbox input "true"
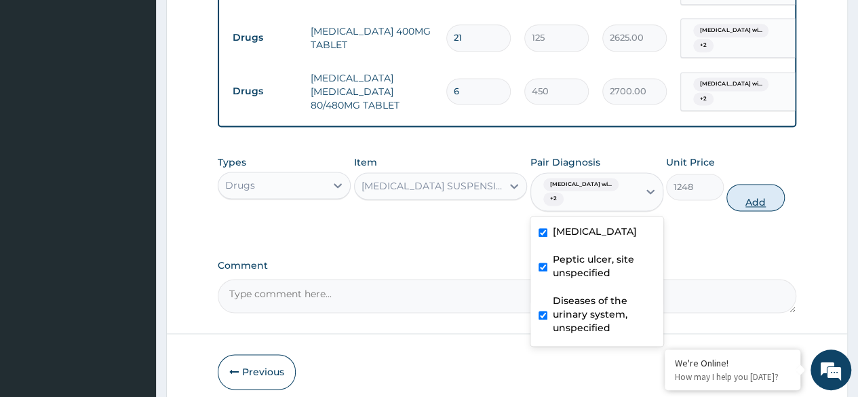
click at [760, 209] on button "Add" at bounding box center [755, 197] width 58 height 27
type input "0"
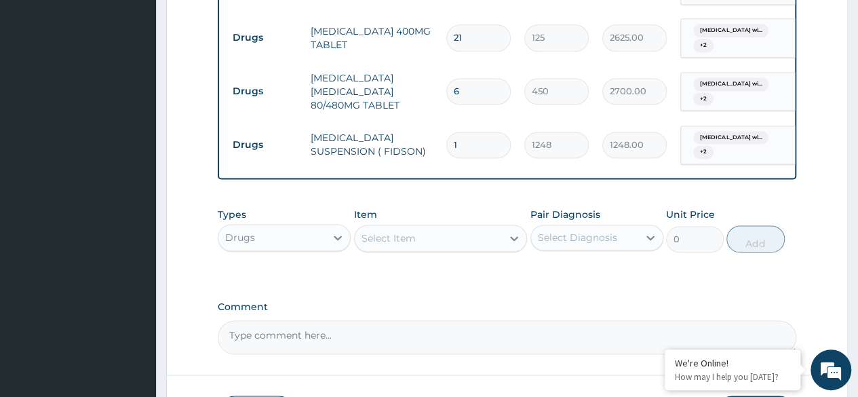
type input "0.00"
type input "2"
type input "2496.00"
type input "21"
type input "26208.00"
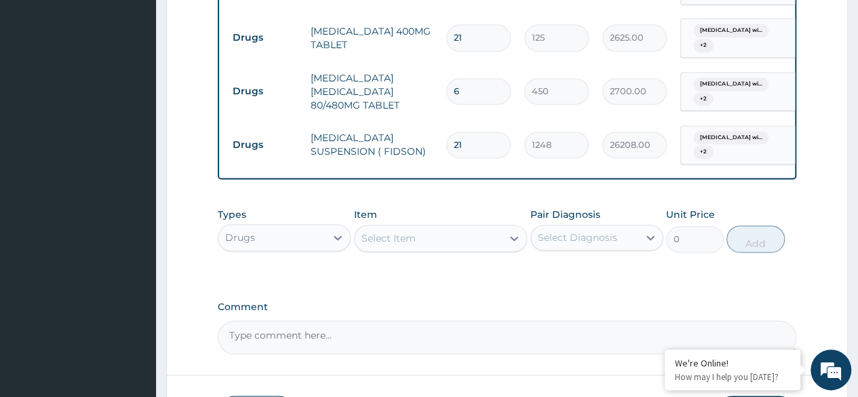
type input "2"
type input "2496.00"
type input "0.00"
type input "1"
type input "1248.00"
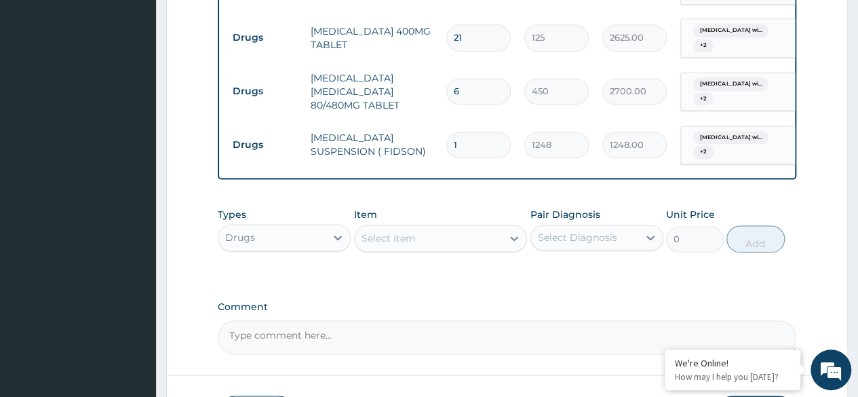
click at [479, 249] on div "Select Item" at bounding box center [429, 238] width 148 height 22
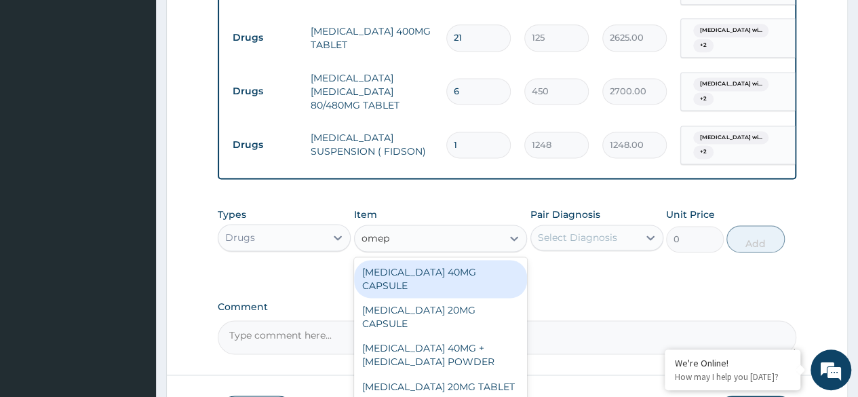
type input "omepr"
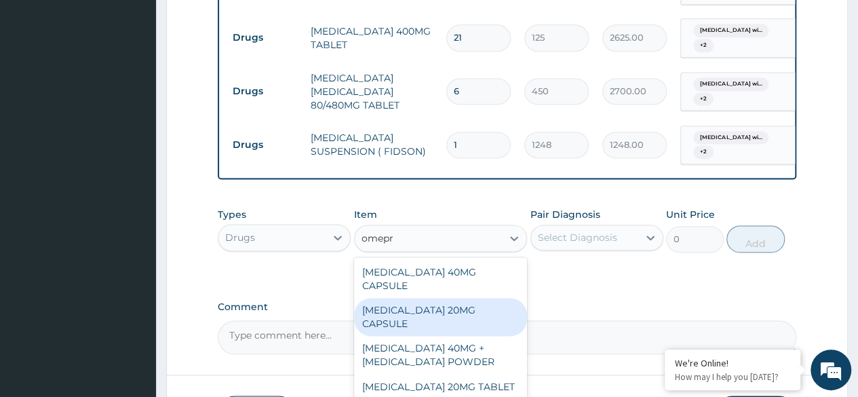
click at [441, 303] on div "OMEPRAZOLE 20MG CAPSULE" at bounding box center [441, 317] width 174 height 38
type input "100"
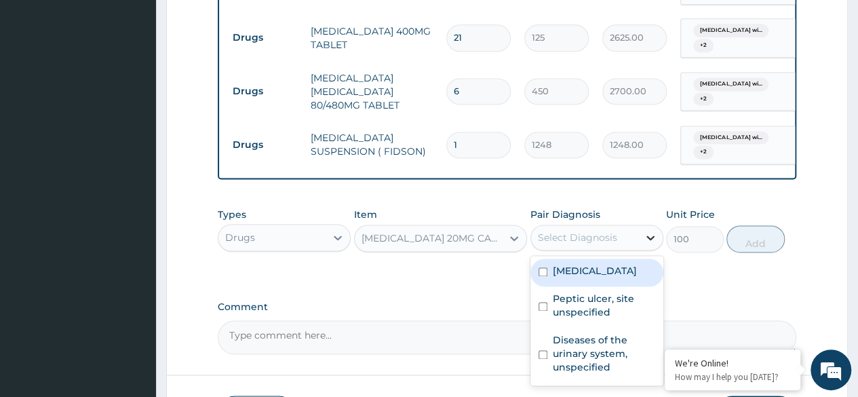
click at [651, 244] on icon at bounding box center [651, 238] width 14 height 14
click at [564, 277] on label "Plasmodium malariae malaria without complication" at bounding box center [595, 271] width 84 height 14
checkbox input "true"
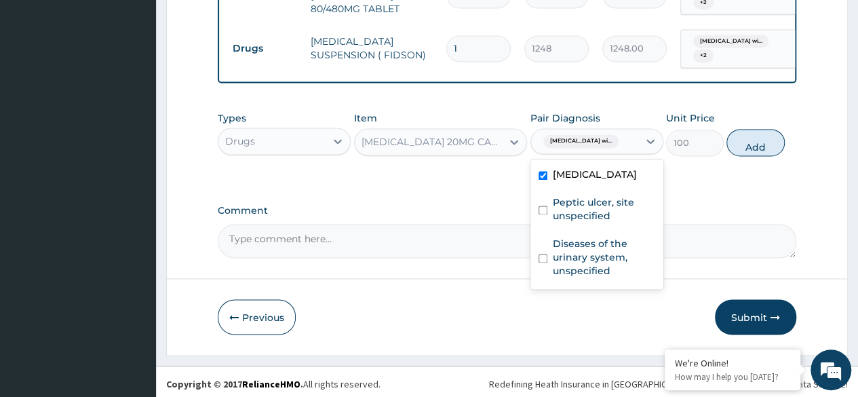
scroll to position [1010, 0]
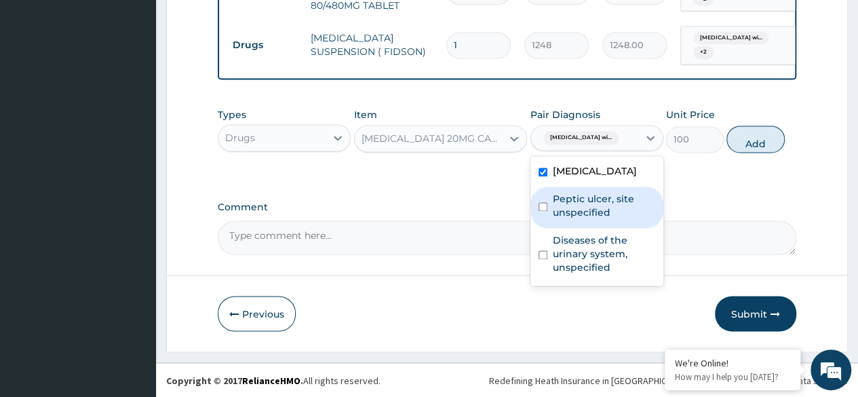
click at [588, 219] on label "Peptic ulcer, site unspecified" at bounding box center [604, 205] width 102 height 27
checkbox input "true"
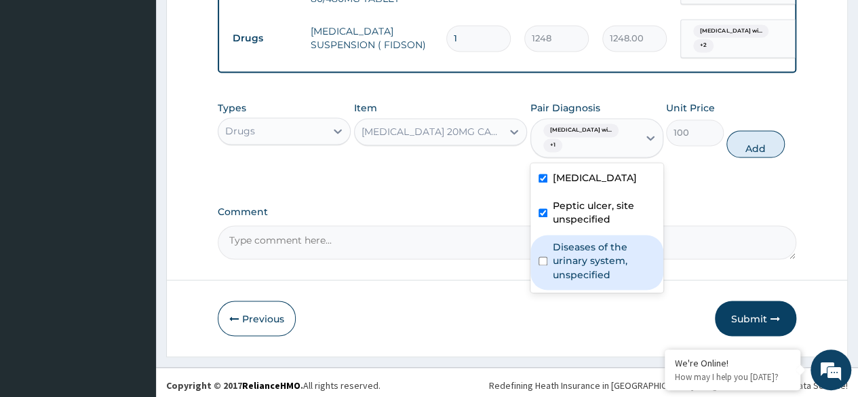
click at [564, 281] on label "Diseases of the urinary system, unspecified" at bounding box center [604, 260] width 102 height 41
checkbox input "true"
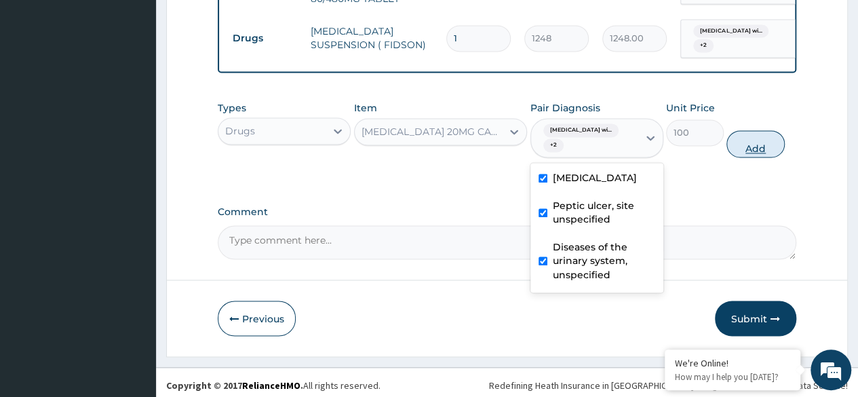
click at [760, 153] on button "Add" at bounding box center [755, 143] width 58 height 27
type input "0"
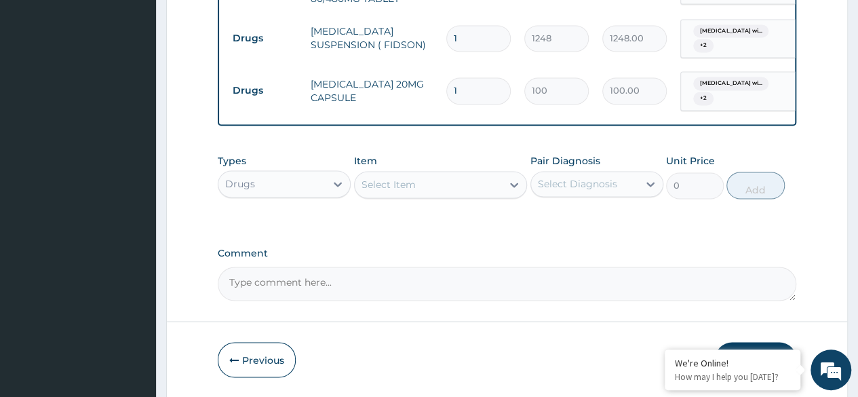
type input "14"
type input "1400.00"
type input "14"
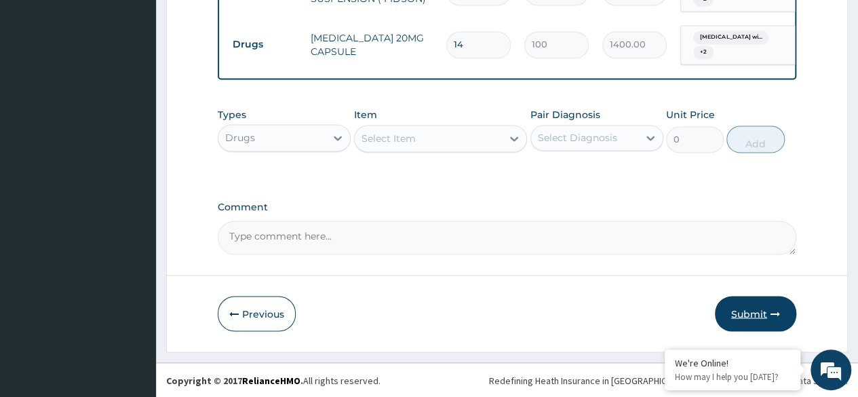
click at [749, 315] on button "Submit" at bounding box center [755, 313] width 81 height 35
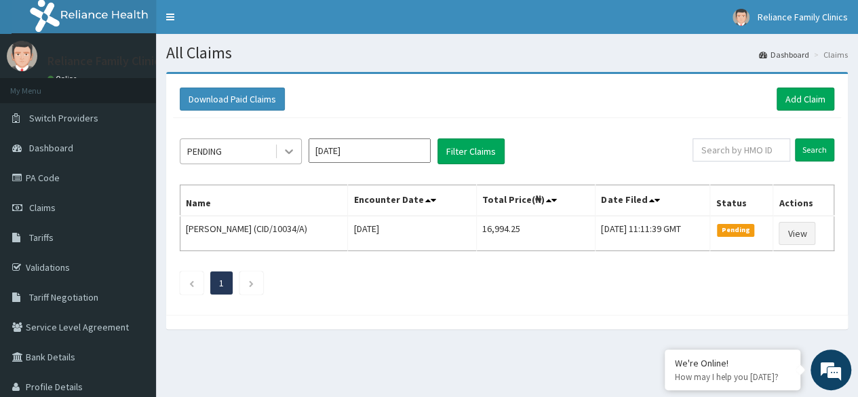
click at [292, 150] on icon at bounding box center [289, 152] width 8 height 5
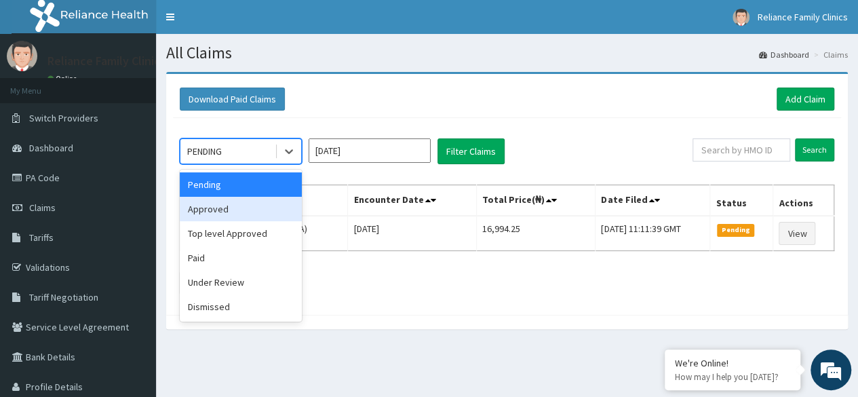
click at [260, 212] on div "Approved" at bounding box center [241, 209] width 122 height 24
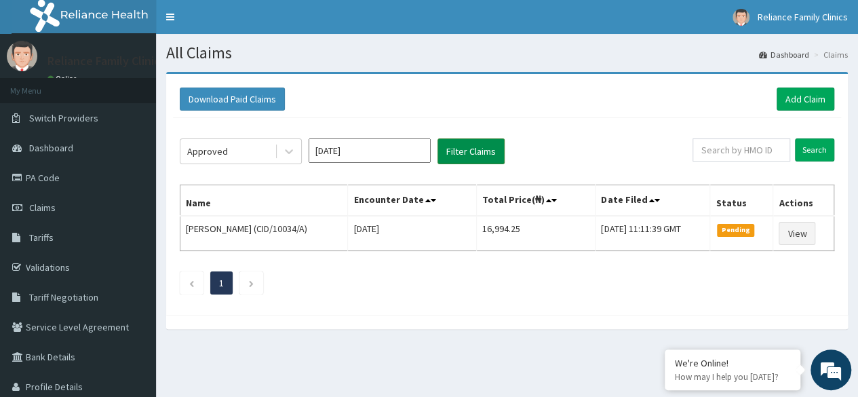
click at [449, 162] on button "Filter Claims" at bounding box center [470, 151] width 67 height 26
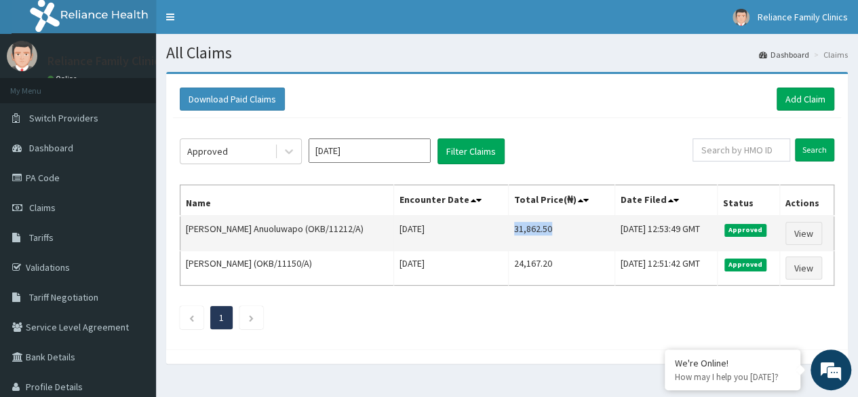
drag, startPoint x: 500, startPoint y: 226, endPoint x: 538, endPoint y: 233, distance: 39.1
click at [538, 233] on td "31,862.50" at bounding box center [561, 233] width 106 height 35
copy td "31,862.50"
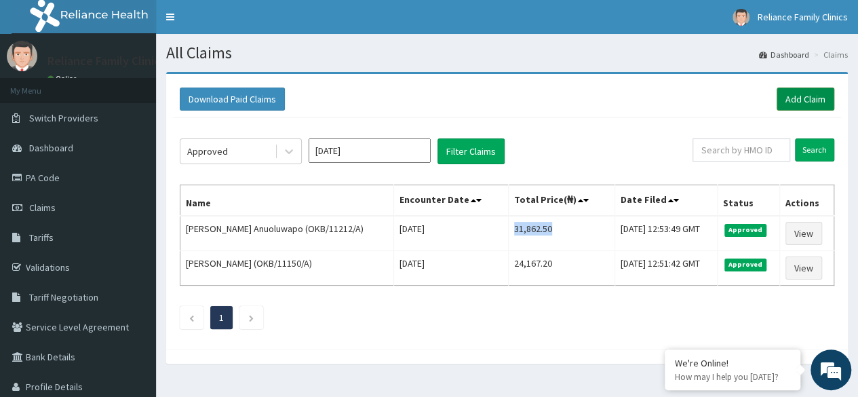
click at [802, 97] on link "Add Claim" at bounding box center [805, 98] width 58 height 23
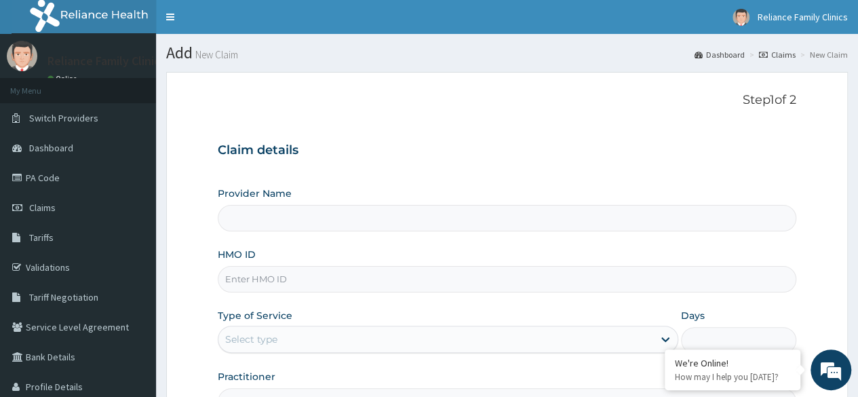
click at [479, 271] on input "HMO ID" at bounding box center [507, 279] width 578 height 26
type input "Reliance Family Clinics Ogba"
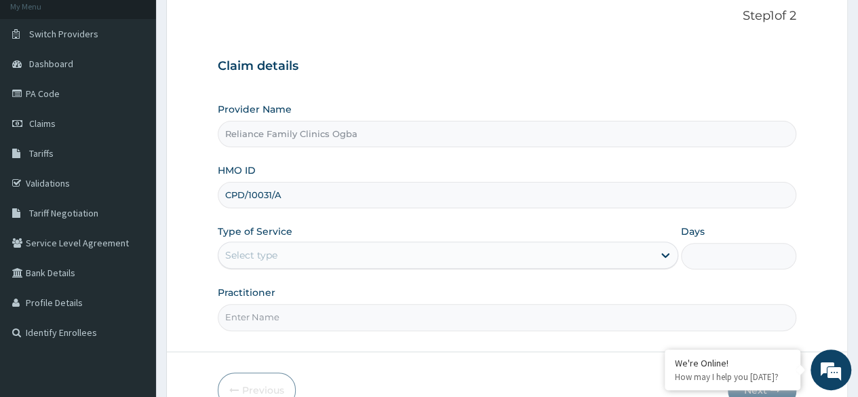
scroll to position [84, 0]
type input "CPD/10031/A"
click at [292, 256] on div "Select type" at bounding box center [435, 255] width 435 height 22
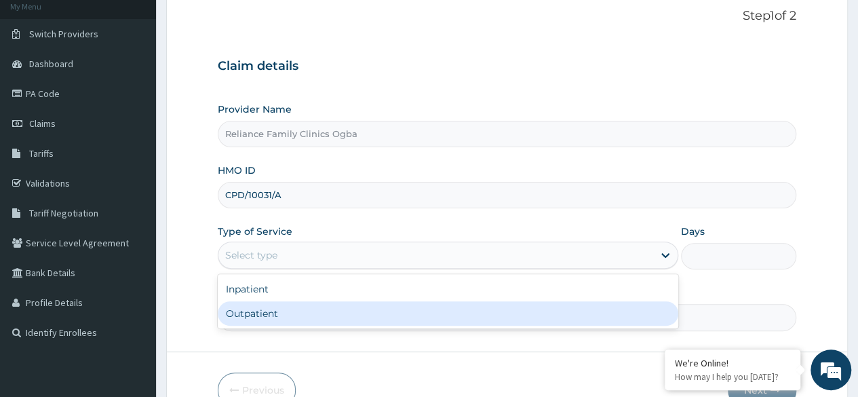
click at [281, 313] on div "Outpatient" at bounding box center [448, 313] width 460 height 24
type input "1"
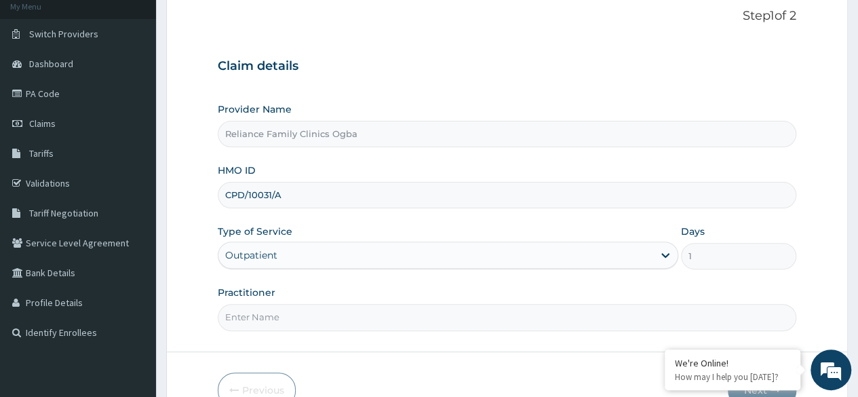
click at [283, 319] on input "Practitioner" at bounding box center [507, 317] width 578 height 26
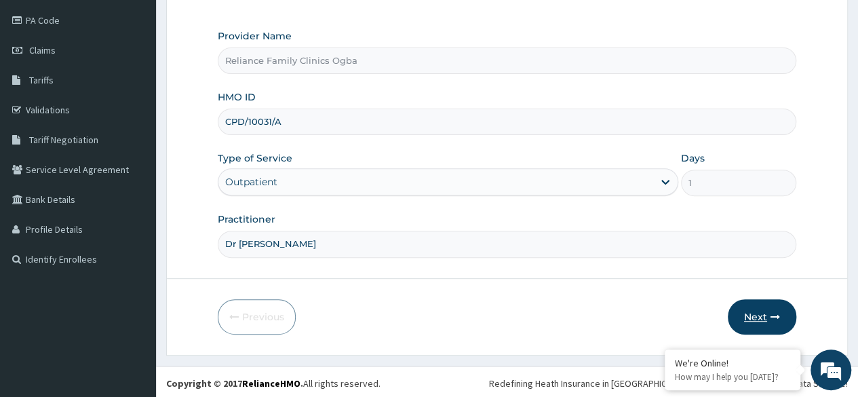
type input "Dr Locum"
click at [757, 307] on button "Next" at bounding box center [762, 316] width 68 height 35
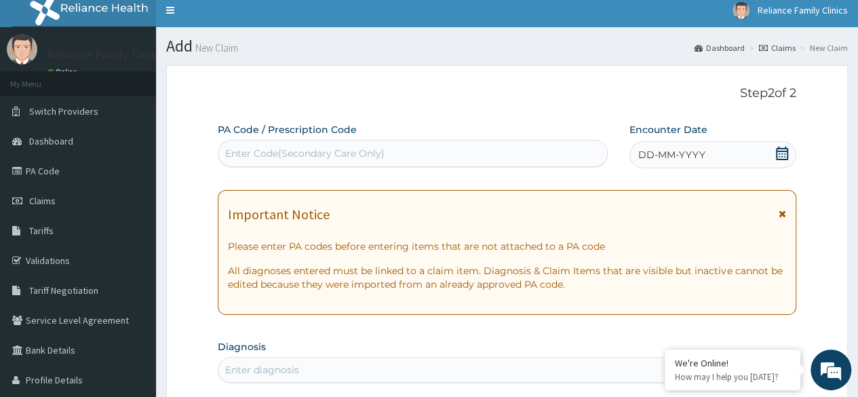
scroll to position [0, 0]
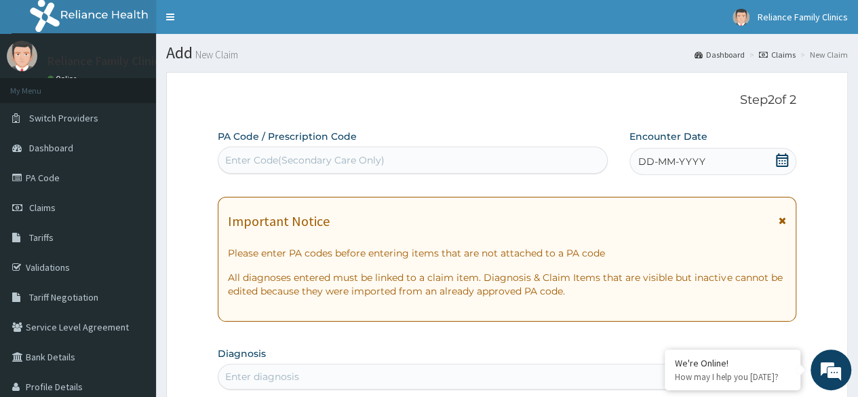
click at [787, 155] on icon at bounding box center [782, 160] width 12 height 14
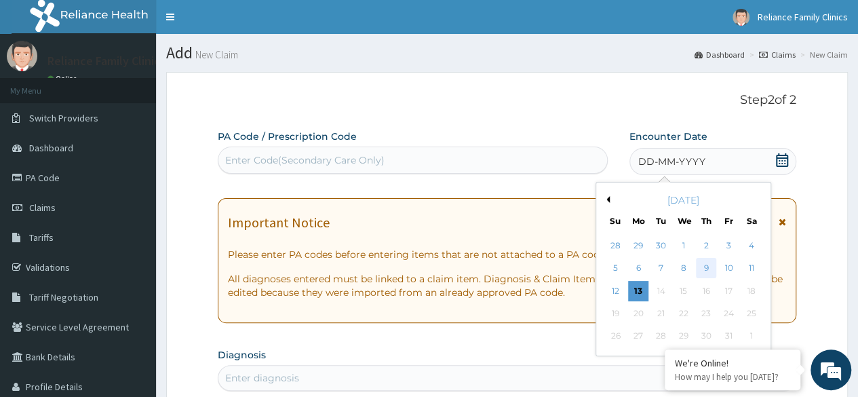
click at [708, 267] on div "9" at bounding box center [706, 268] width 20 height 20
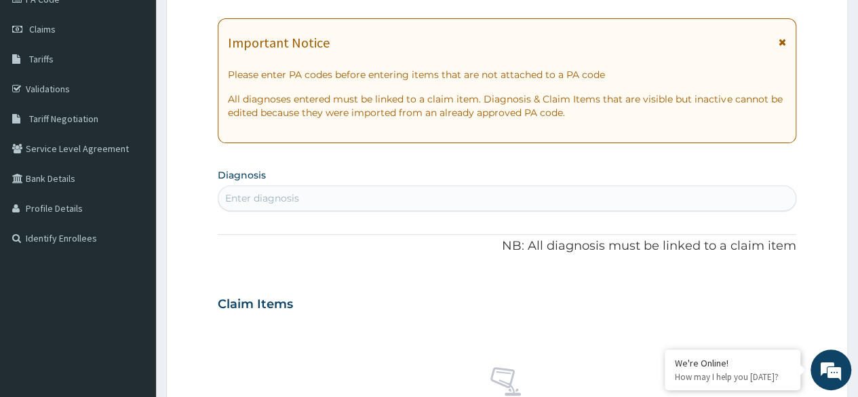
scroll to position [256, 0]
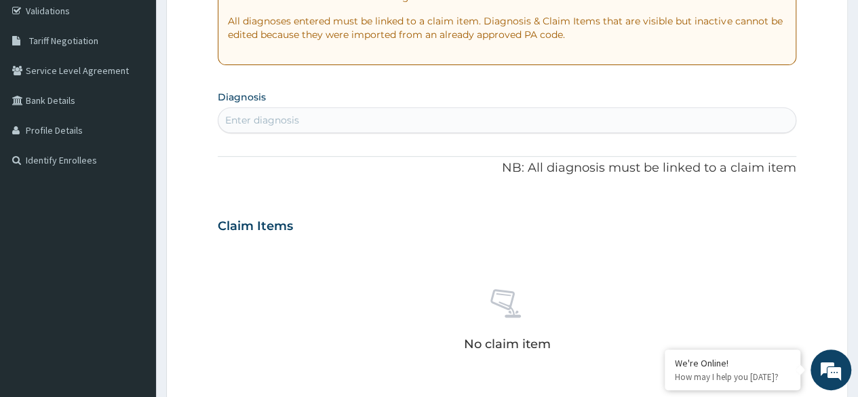
click at [401, 121] on div "Enter diagnosis" at bounding box center [506, 120] width 577 height 22
type input "malaria"
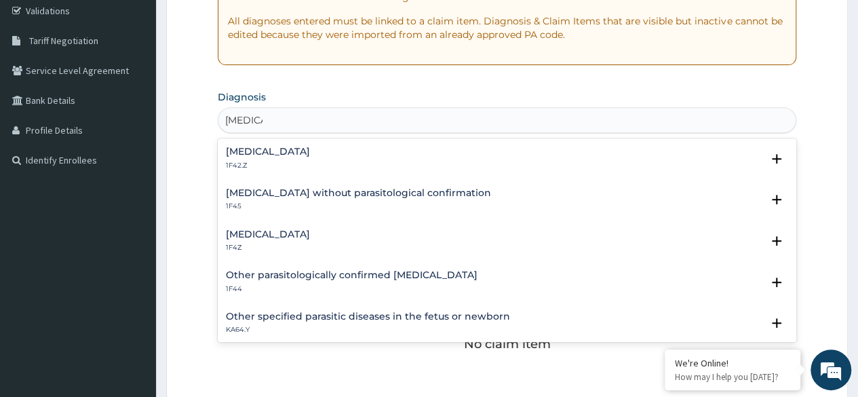
click at [310, 166] on p "1F42.Z" at bounding box center [268, 165] width 84 height 9
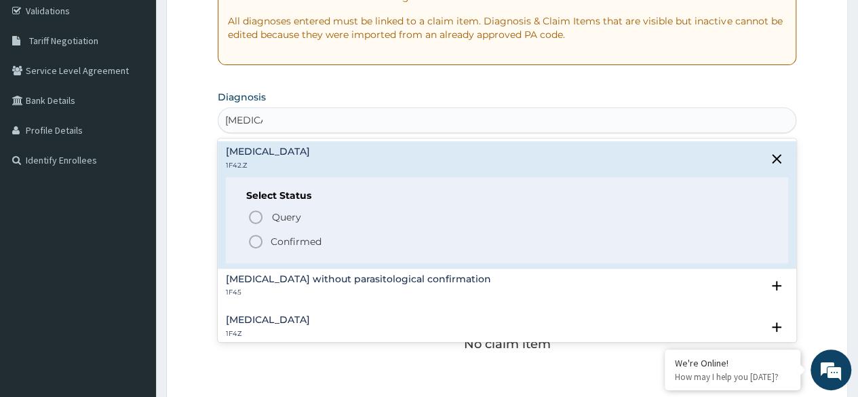
click at [281, 249] on div "Select Status Query Query covers suspected (?), Keep in view (kiv), Ruled out (…" at bounding box center [507, 220] width 562 height 86
click at [263, 240] on icon "status option filled" at bounding box center [256, 241] width 16 height 16
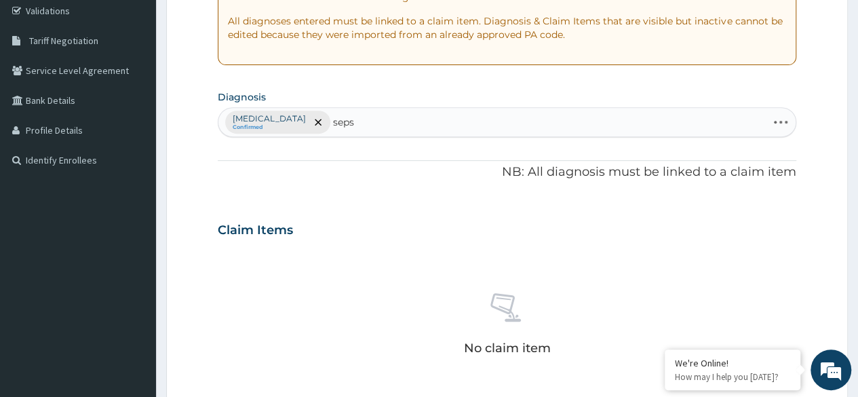
type input "sepsi"
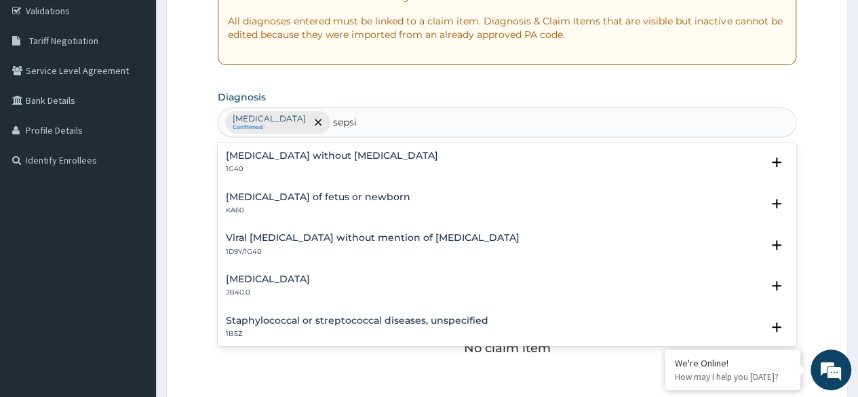
click at [309, 156] on h4 "Sepsis without septic shock" at bounding box center [332, 156] width 212 height 10
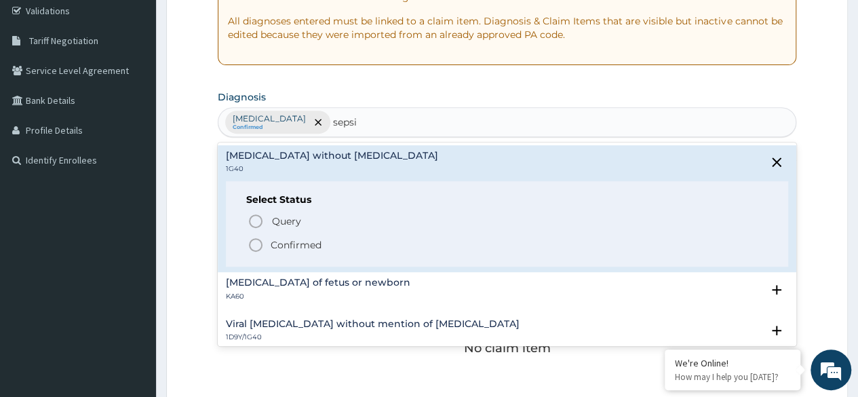
click at [252, 245] on icon "status option filled" at bounding box center [256, 245] width 16 height 16
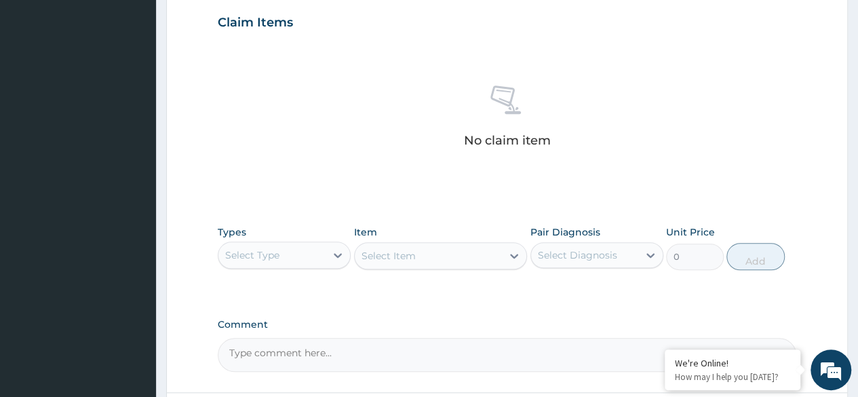
scroll to position [465, 0]
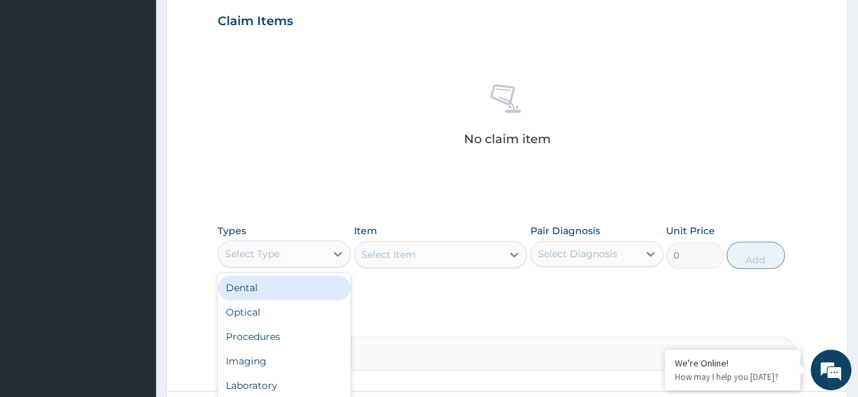
click at [317, 260] on div "Select Type" at bounding box center [271, 254] width 107 height 22
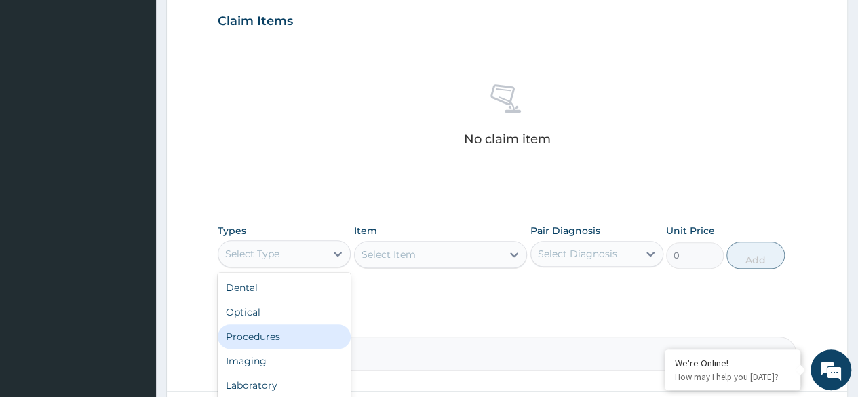
click at [271, 336] on div "Procedures" at bounding box center [284, 336] width 133 height 24
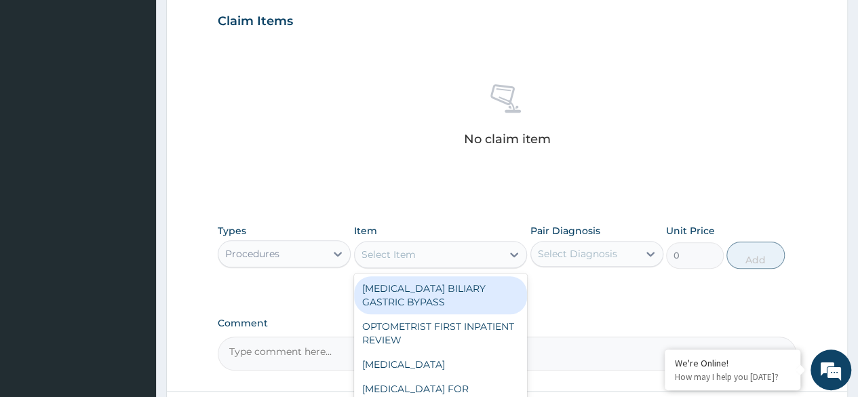
click at [514, 257] on icon at bounding box center [514, 255] width 14 height 14
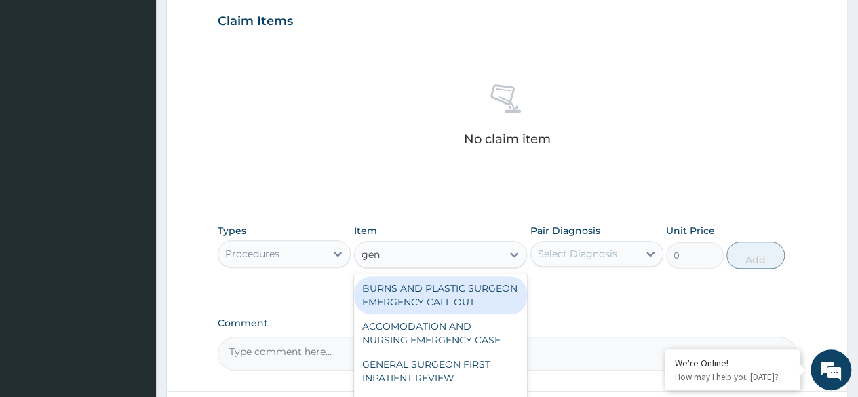
type input "gene"
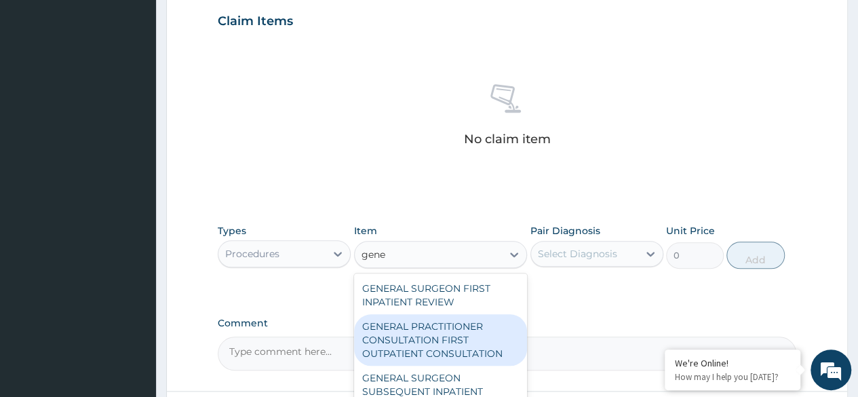
click at [445, 342] on div "GENERAL PRACTITIONER CONSULTATION FIRST OUTPATIENT CONSULTATION" at bounding box center [441, 340] width 174 height 52
type input "3370.125"
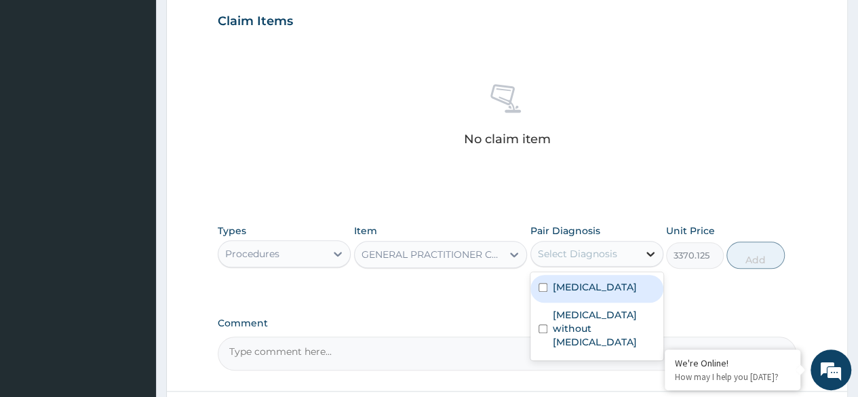
click at [645, 250] on icon at bounding box center [651, 254] width 14 height 14
click at [573, 294] on label "Plasmodium malariae malaria without complication" at bounding box center [595, 287] width 84 height 14
checkbox input "true"
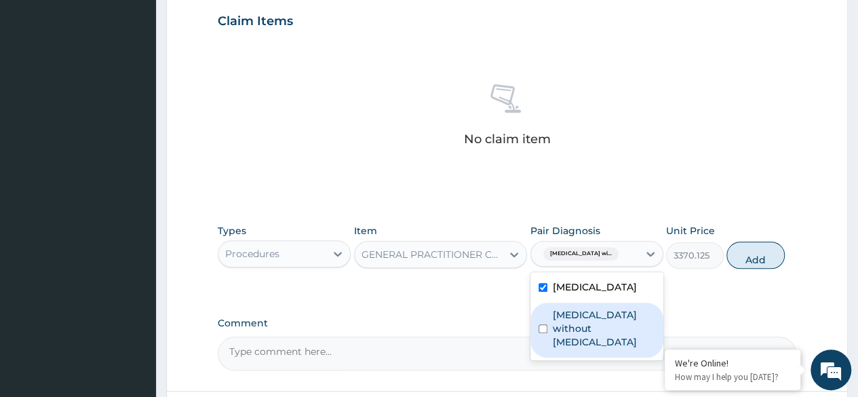
click at [546, 333] on input "checkbox" at bounding box center [542, 328] width 9 height 9
checkbox input "true"
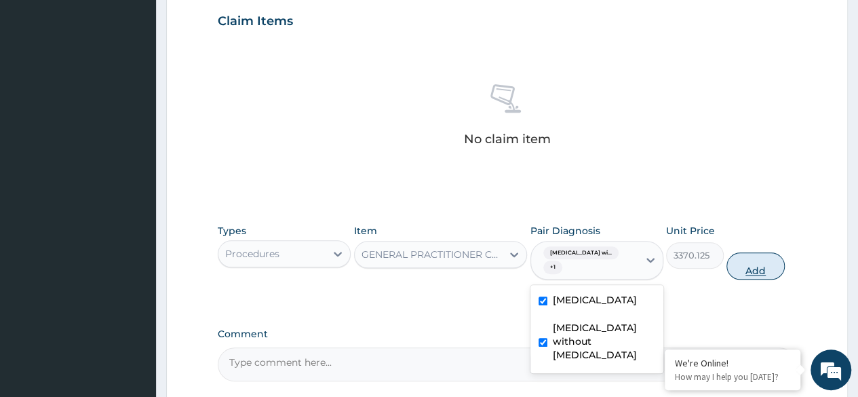
click at [761, 271] on button "Add" at bounding box center [755, 265] width 58 height 27
type input "0"
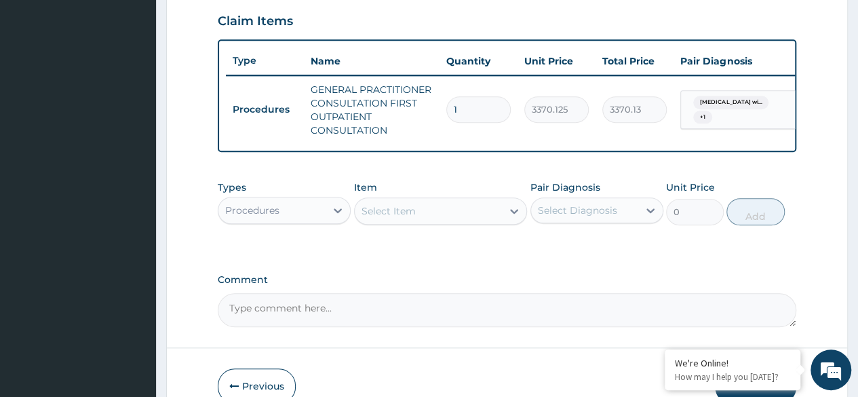
click at [419, 222] on div "Select Item" at bounding box center [429, 211] width 148 height 22
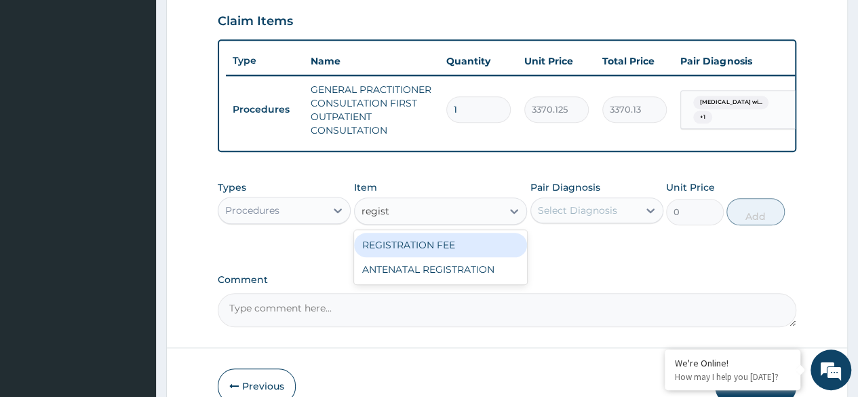
type input "registr"
click at [397, 250] on div "REGISTRATION FEE" at bounding box center [441, 245] width 174 height 24
type input "2042.5"
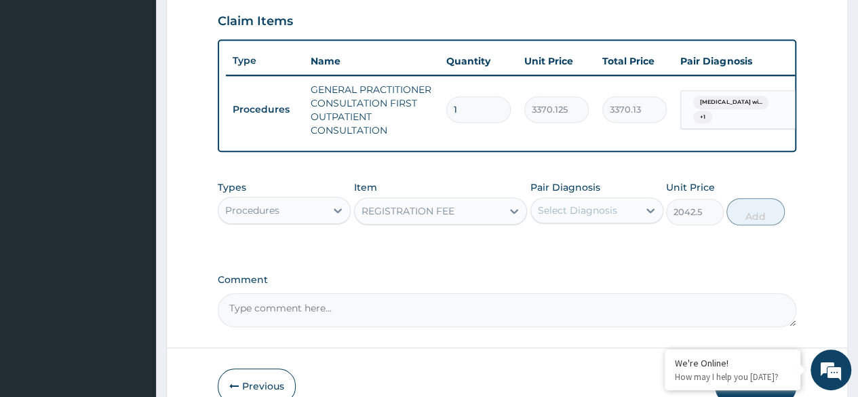
click at [623, 221] on div "Select Diagnosis" at bounding box center [584, 210] width 107 height 22
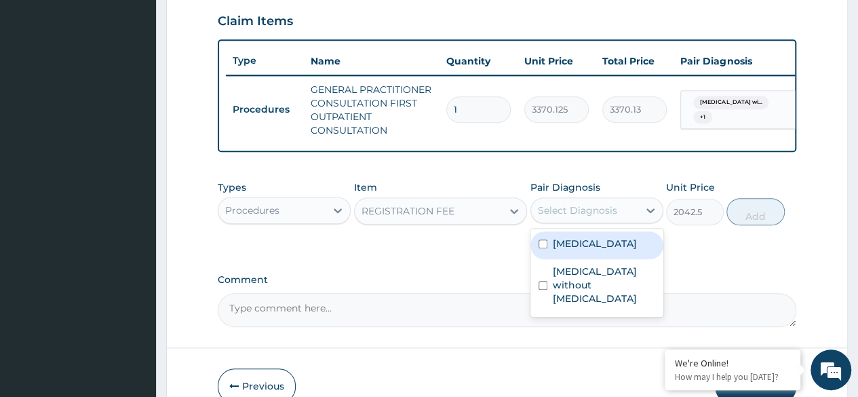
click at [587, 250] on label "Plasmodium malariae malaria without complication" at bounding box center [595, 244] width 84 height 14
checkbox input "true"
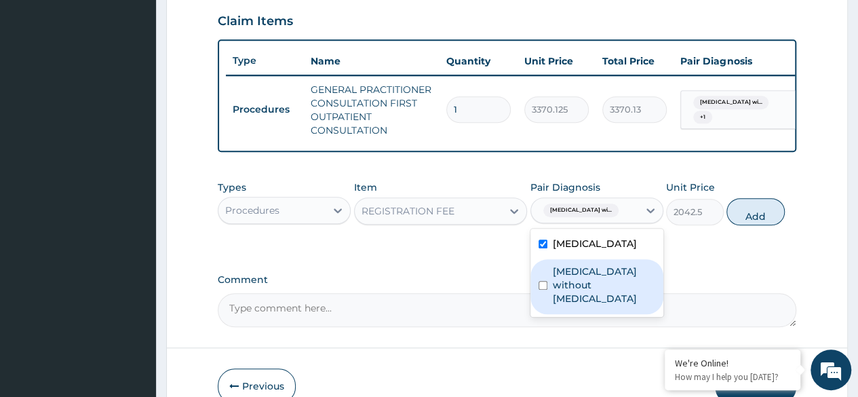
click at [570, 305] on label "Sepsis without septic shock" at bounding box center [604, 284] width 102 height 41
checkbox input "true"
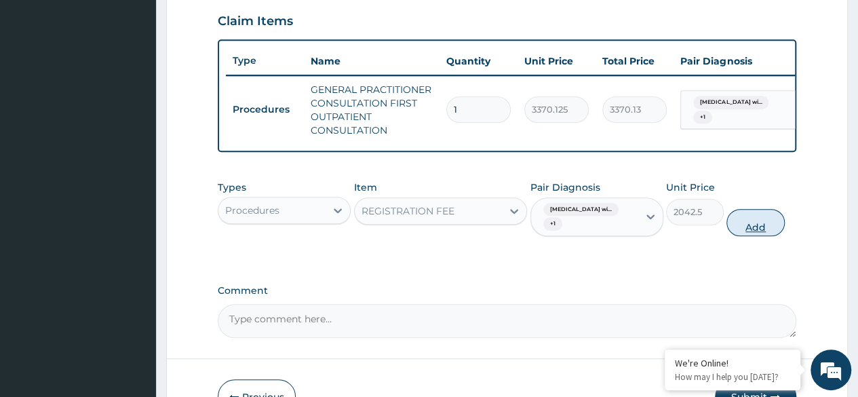
click at [757, 236] on button "Add" at bounding box center [755, 222] width 58 height 27
type input "0"
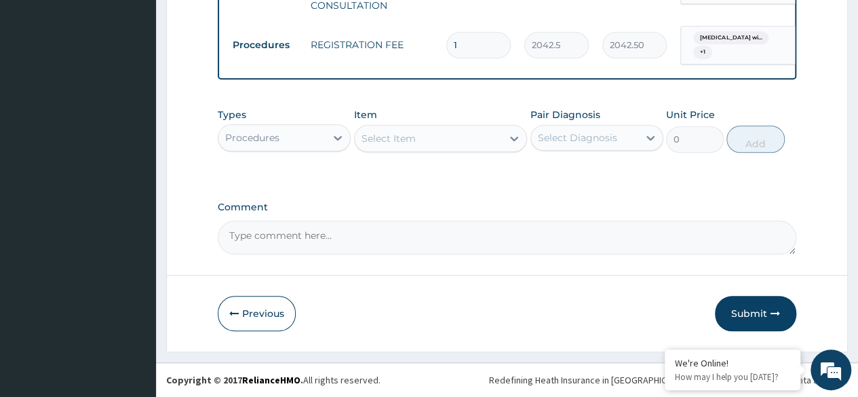
scroll to position [598, 0]
click at [337, 142] on icon at bounding box center [338, 138] width 14 height 14
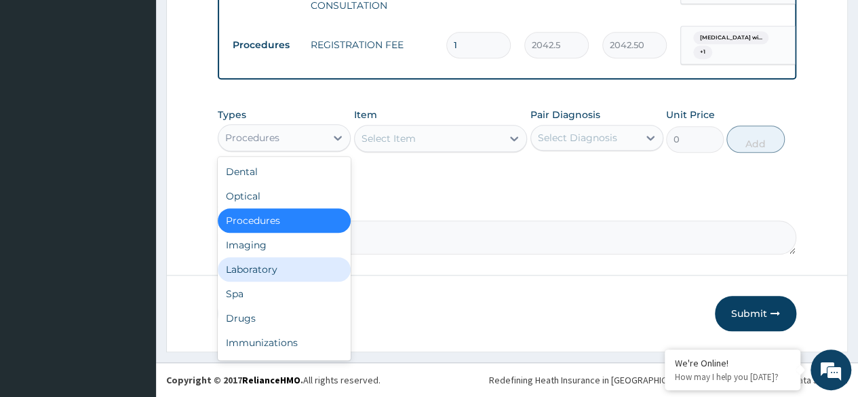
click at [267, 270] on div "Laboratory" at bounding box center [284, 269] width 133 height 24
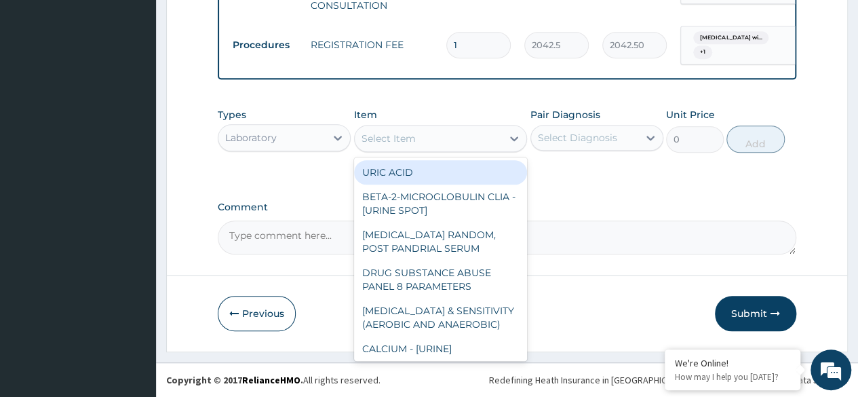
click at [510, 142] on icon at bounding box center [514, 139] width 14 height 14
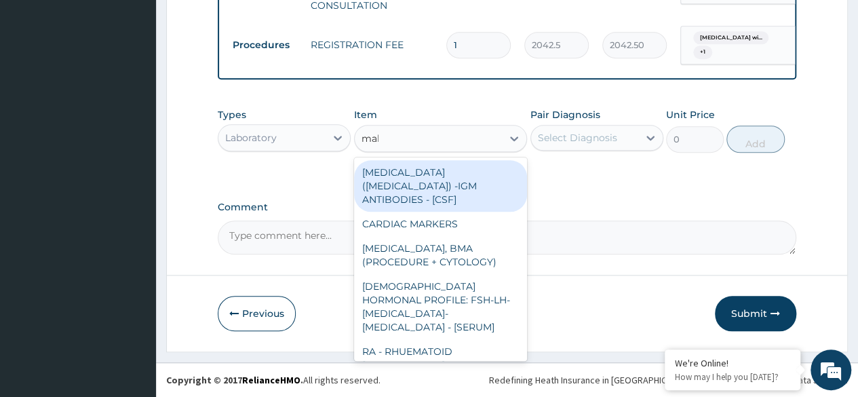
type input "mala"
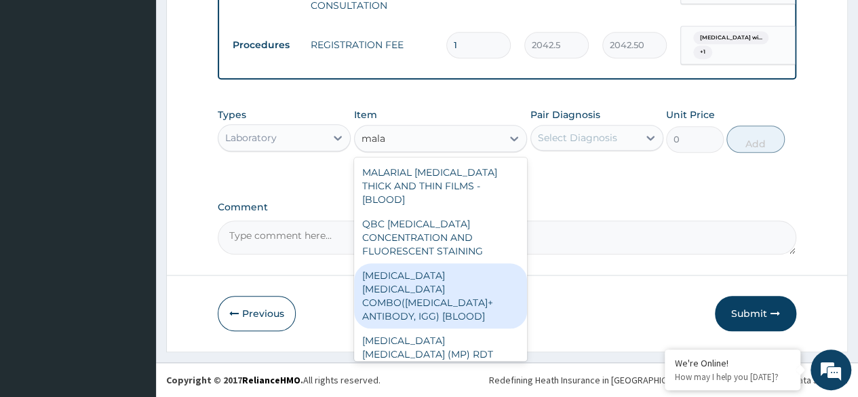
click at [454, 272] on div "MALARIA PARASITE COMBO(BLOOD FILM+ ANTIBODY, IGG) [BLOOD]" at bounding box center [441, 295] width 174 height 65
type input "1531.875"
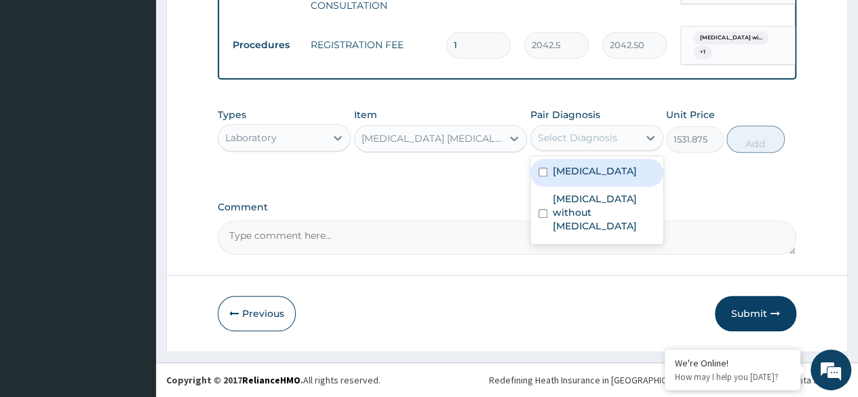
click at [636, 136] on div "Select Diagnosis" at bounding box center [584, 138] width 107 height 22
click at [590, 178] on label "Plasmodium malariae malaria without complication" at bounding box center [595, 171] width 84 height 14
checkbox input "true"
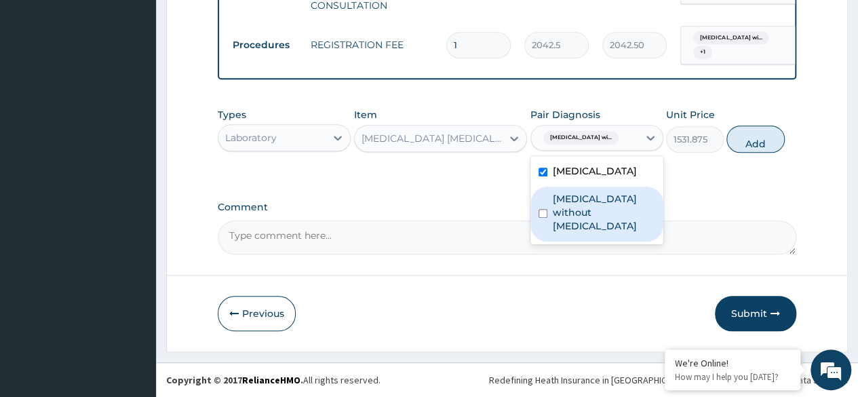
click at [567, 233] on label "Sepsis without septic shock" at bounding box center [604, 212] width 102 height 41
checkbox input "true"
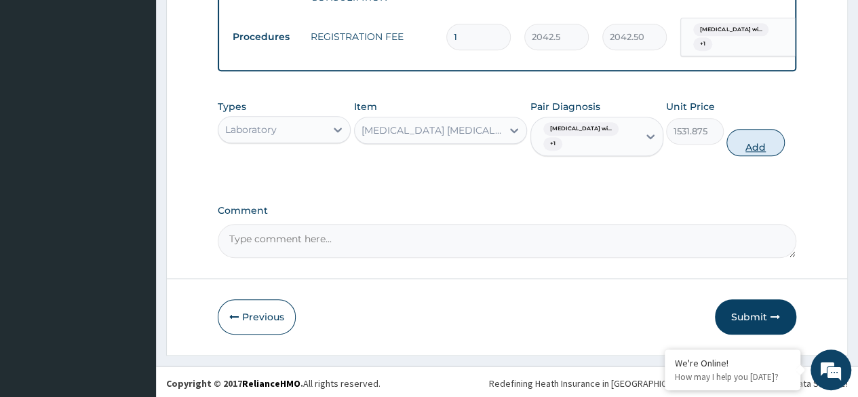
click at [758, 148] on button "Add" at bounding box center [755, 142] width 58 height 27
type input "0"
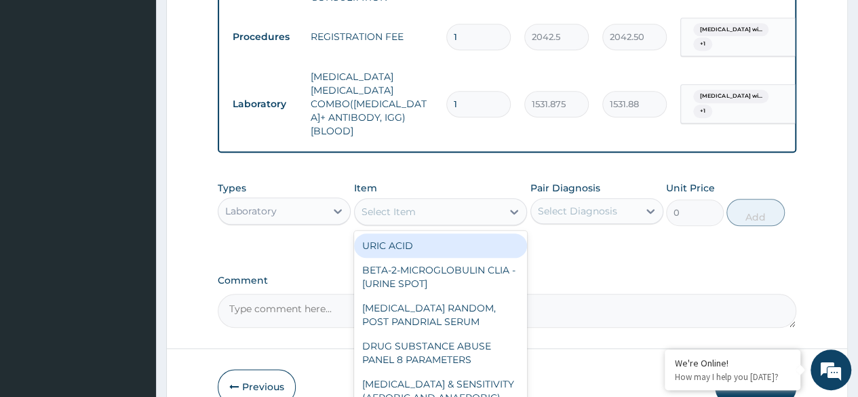
click at [435, 201] on div "Select Item" at bounding box center [429, 212] width 148 height 22
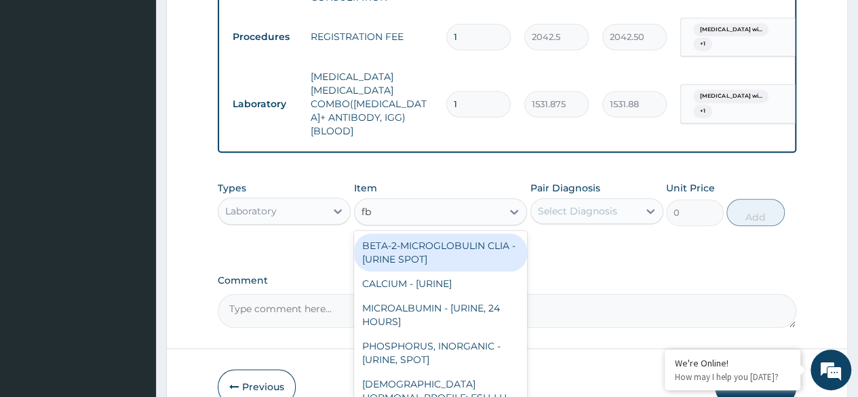
type input "fbc"
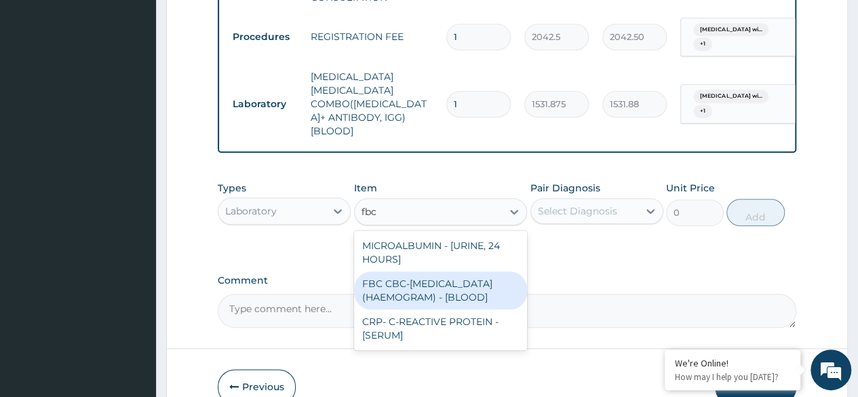
click at [426, 280] on div "FBC CBC-COMPLETE BLOOD COUNT (HAEMOGRAM) - [BLOOD]" at bounding box center [441, 290] width 174 height 38
type input "4085"
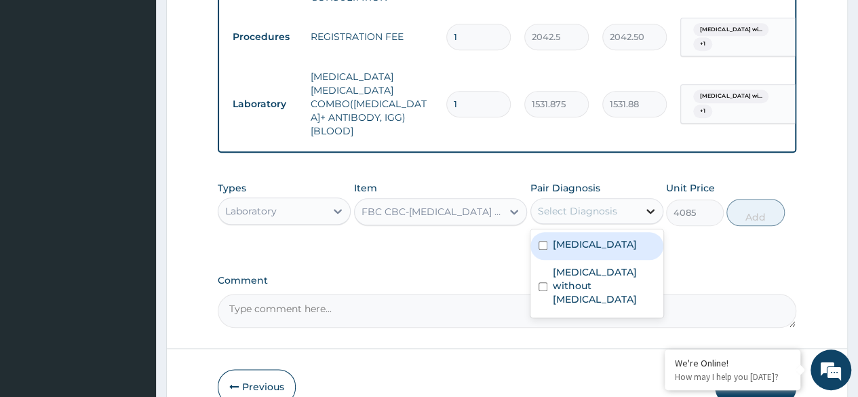
click at [640, 199] on div at bounding box center [650, 211] width 24 height 24
click at [602, 246] on label "Plasmodium malariae malaria without complication" at bounding box center [595, 244] width 84 height 14
checkbox input "true"
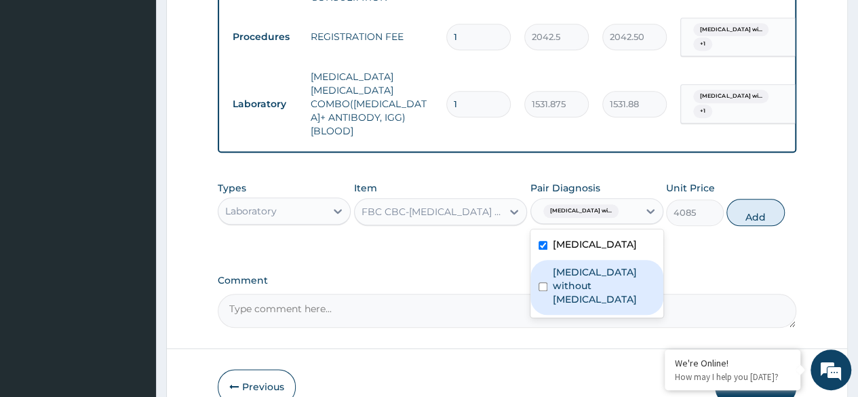
click at [578, 291] on label "Sepsis without septic shock" at bounding box center [604, 285] width 102 height 41
checkbox input "true"
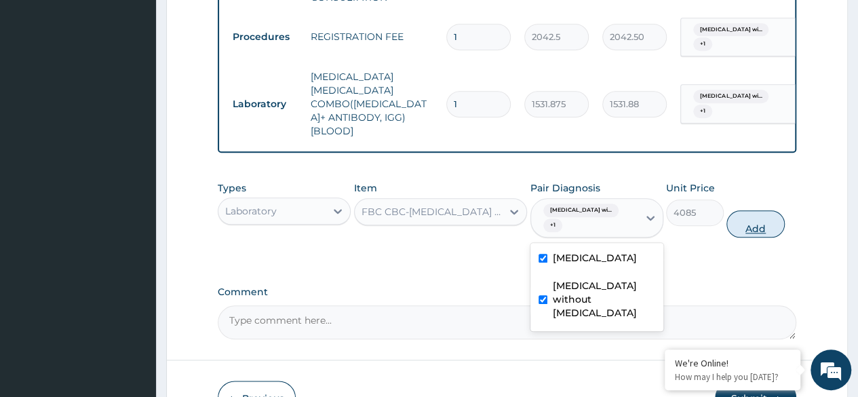
click at [757, 210] on button "Add" at bounding box center [755, 223] width 58 height 27
type input "0"
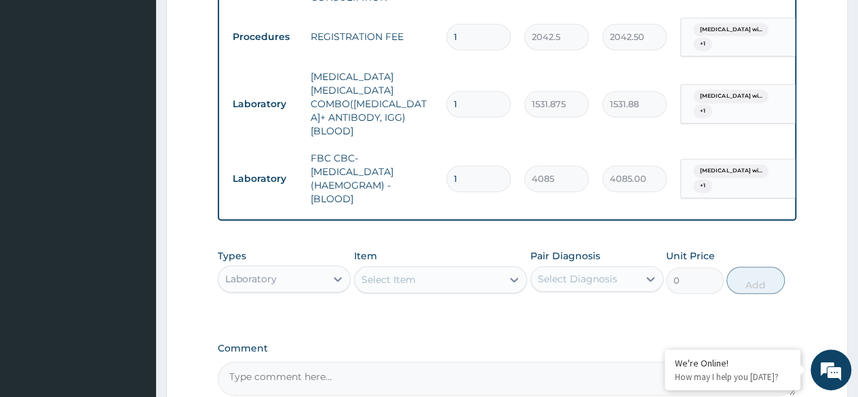
scroll to position [720, 0]
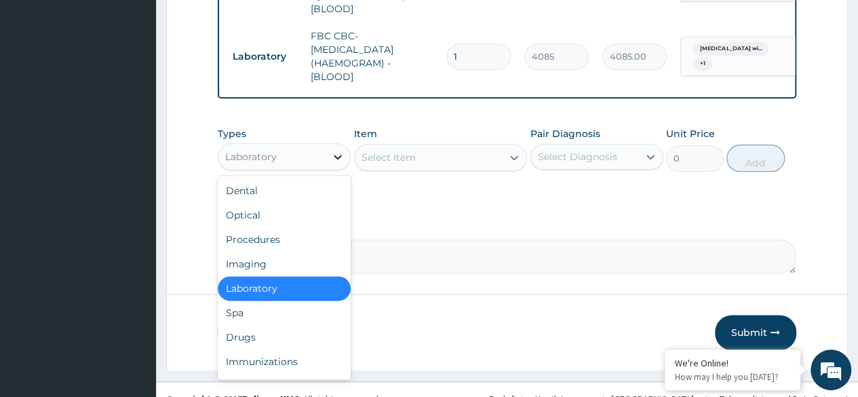
click at [342, 150] on icon at bounding box center [338, 157] width 14 height 14
click at [289, 325] on div "Drugs" at bounding box center [284, 337] width 133 height 24
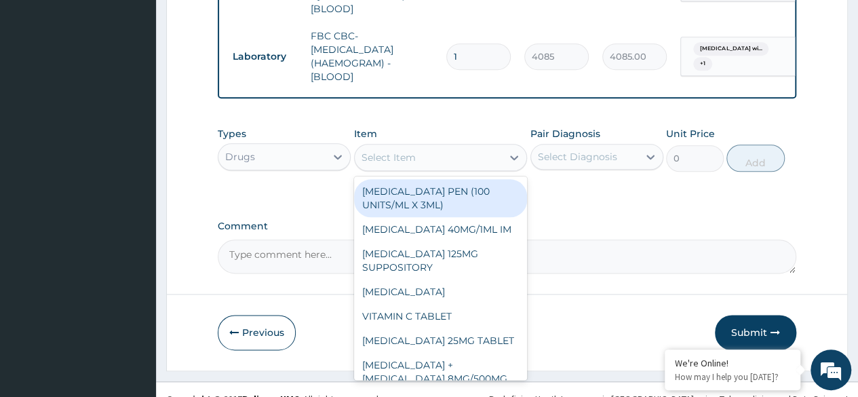
click at [513, 151] on icon at bounding box center [514, 158] width 14 height 14
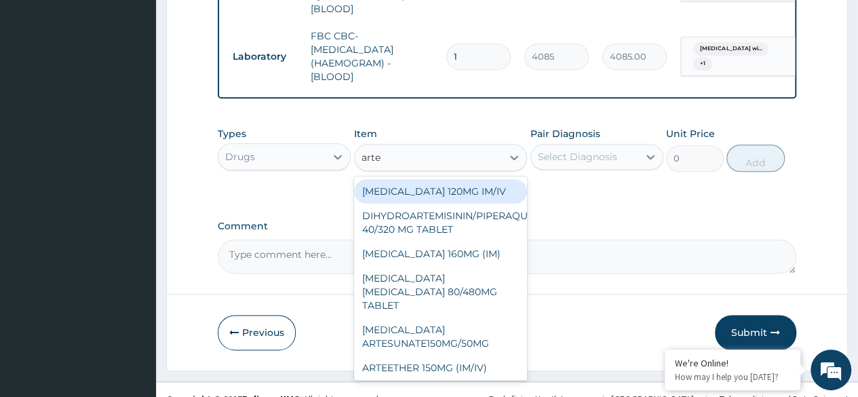
type input "artem"
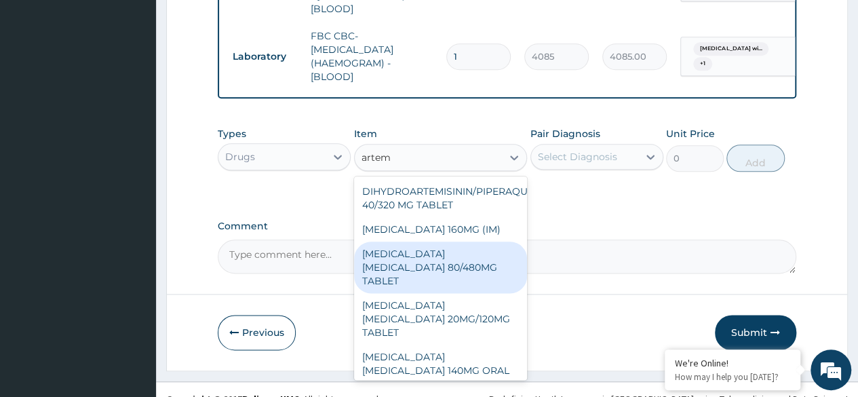
click at [462, 246] on div "ARTEMETHER LUMEFANTRINE 80/480MG TABLET" at bounding box center [441, 267] width 174 height 52
type input "450"
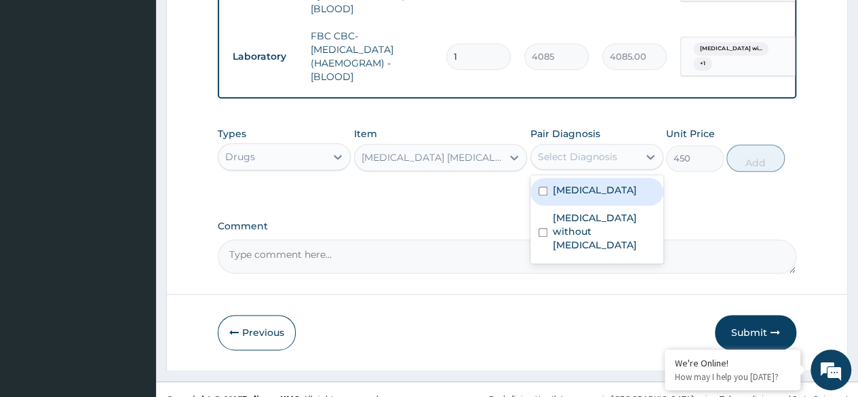
click at [625, 146] on div "Select Diagnosis" at bounding box center [584, 157] width 107 height 22
click at [590, 193] on label "Plasmodium malariae malaria without complication" at bounding box center [595, 190] width 84 height 14
checkbox input "true"
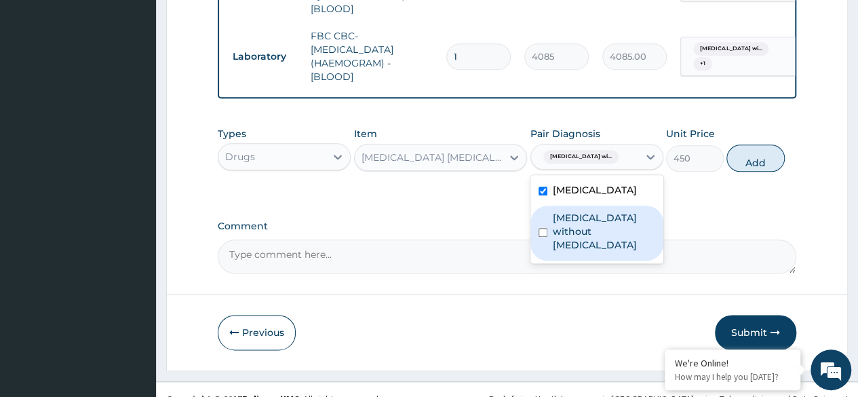
click at [572, 232] on label "Sepsis without septic shock" at bounding box center [604, 231] width 102 height 41
checkbox input "true"
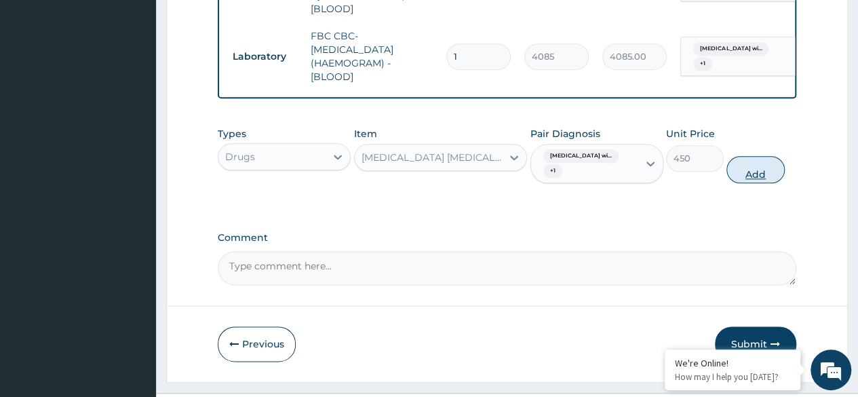
click at [749, 156] on button "Add" at bounding box center [755, 169] width 58 height 27
type input "0"
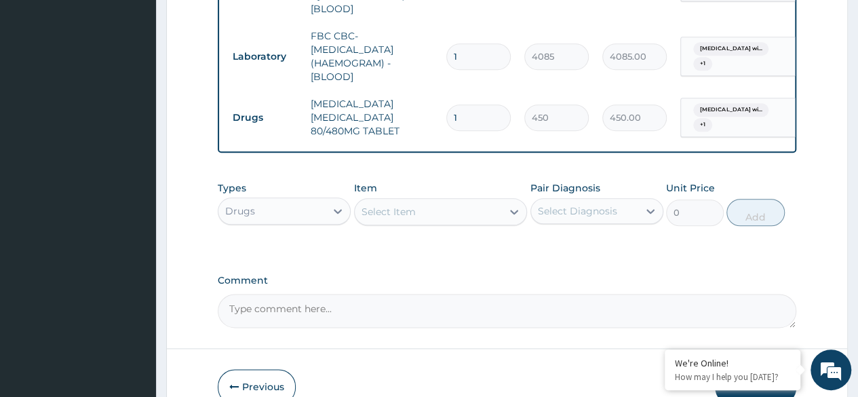
type input "16"
type input "7200.00"
type input "1"
type input "450.00"
type input "0.00"
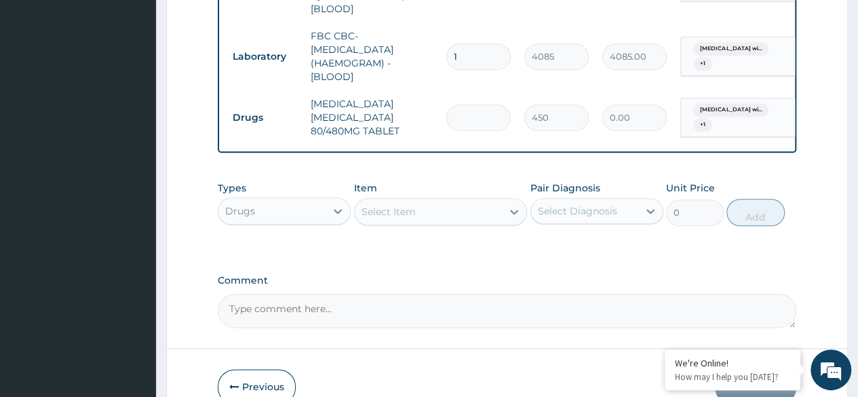
type input "6"
type input "2700.00"
type input "6"
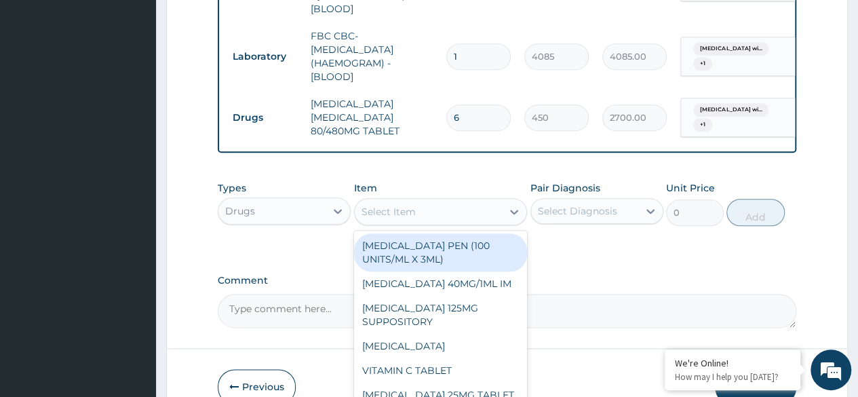
click at [433, 201] on div "Select Item" at bounding box center [429, 212] width 148 height 22
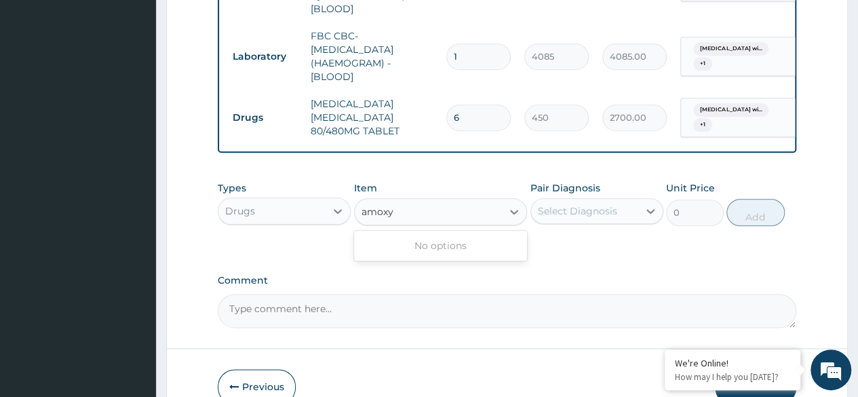
type input "amox"
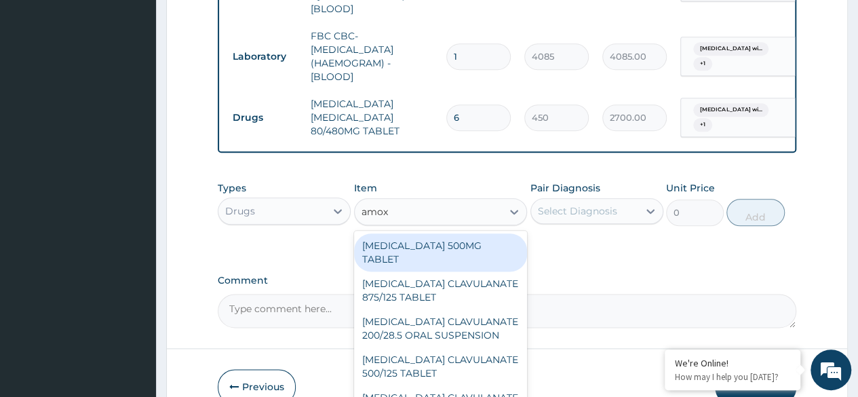
click at [420, 233] on div "AMOXICILLIN 500MG TABLET" at bounding box center [441, 252] width 174 height 38
type input "150"
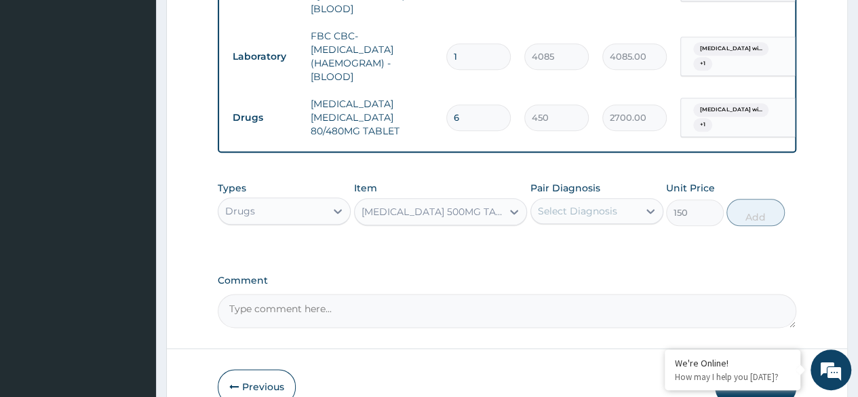
click at [591, 204] on div "Select Diagnosis" at bounding box center [577, 211] width 79 height 14
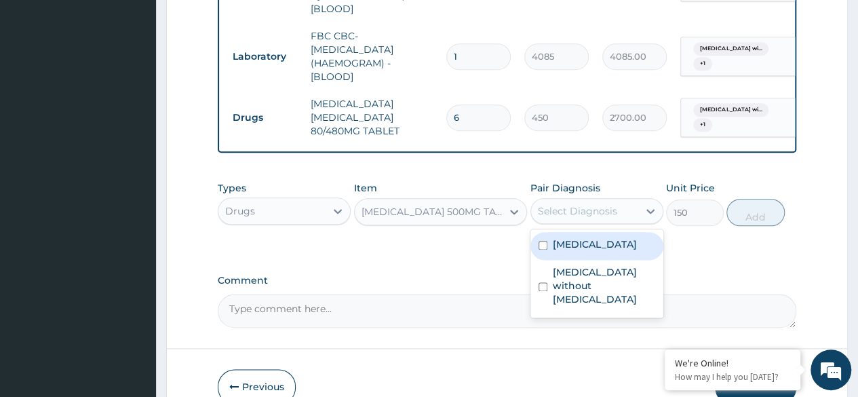
click at [567, 243] on label "Plasmodium malariae malaria without complication" at bounding box center [595, 244] width 84 height 14
checkbox input "true"
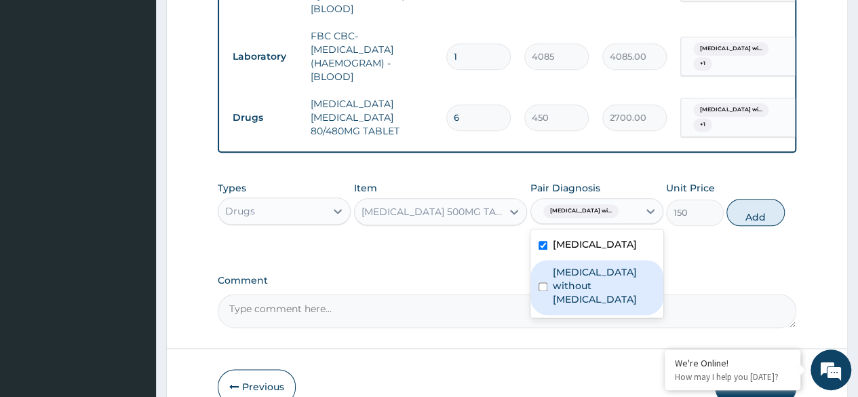
click at [556, 288] on label "Sepsis without septic shock" at bounding box center [604, 285] width 102 height 41
checkbox input "true"
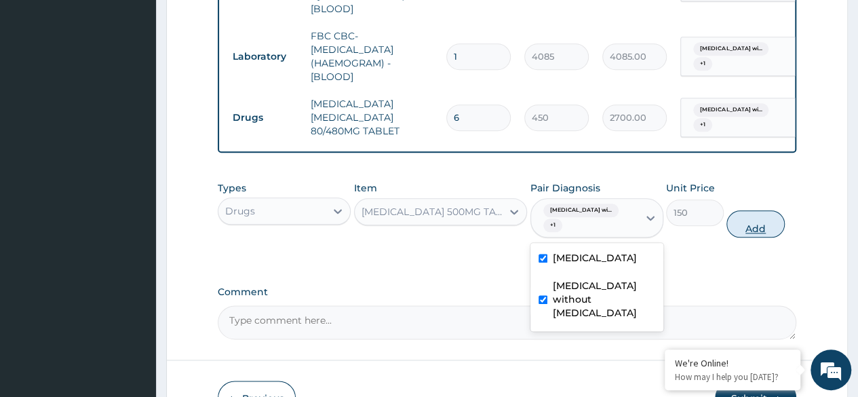
click at [755, 210] on button "Add" at bounding box center [755, 223] width 58 height 27
type input "0"
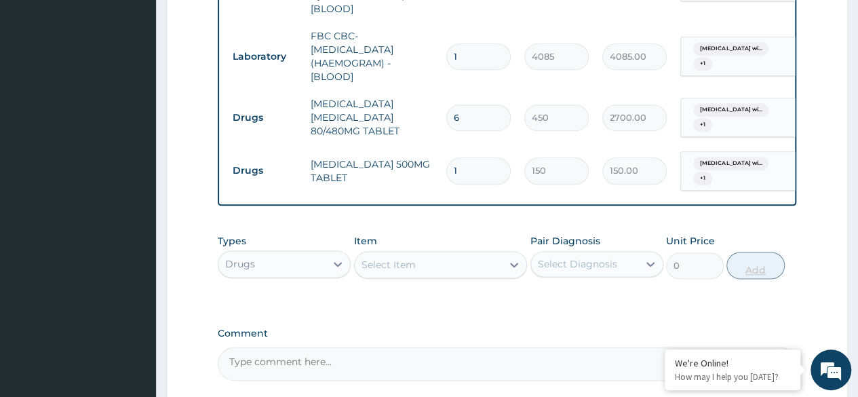
type input "0.00"
type input "3"
type input "450.00"
type input "30"
type input "4500.00"
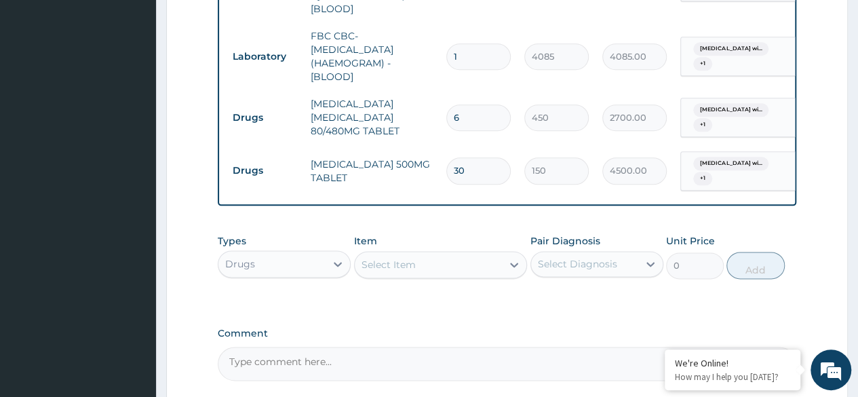
type input "30"
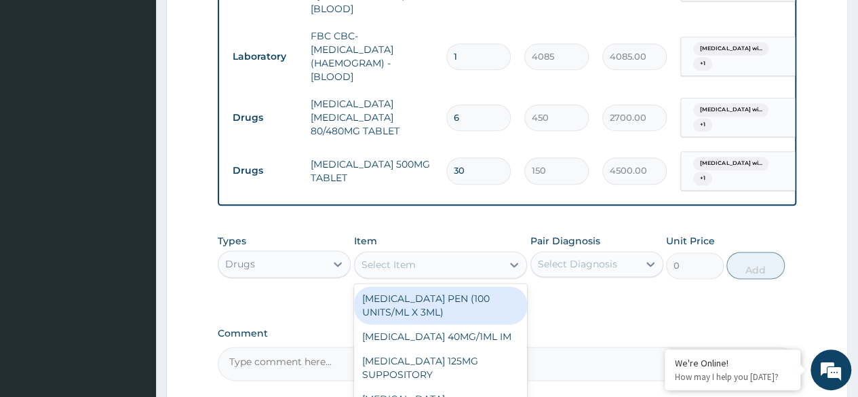
click at [415, 254] on div "Select Item" at bounding box center [429, 265] width 148 height 22
type input "lora"
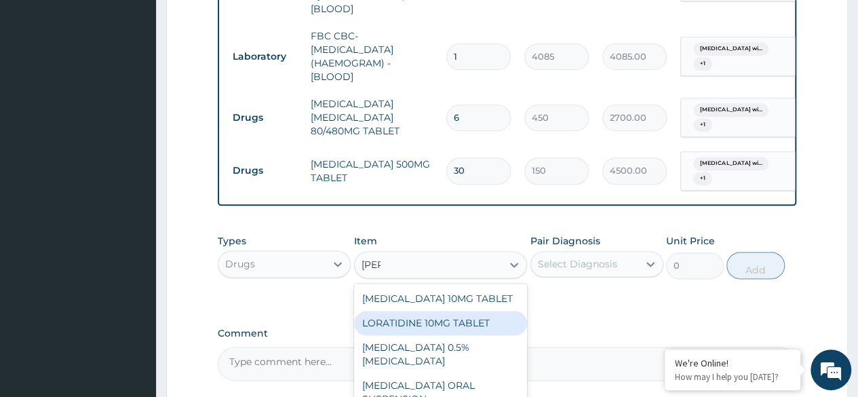
click at [428, 311] on div "LORATIDINE 10MG TABLET" at bounding box center [441, 323] width 174 height 24
type input "96"
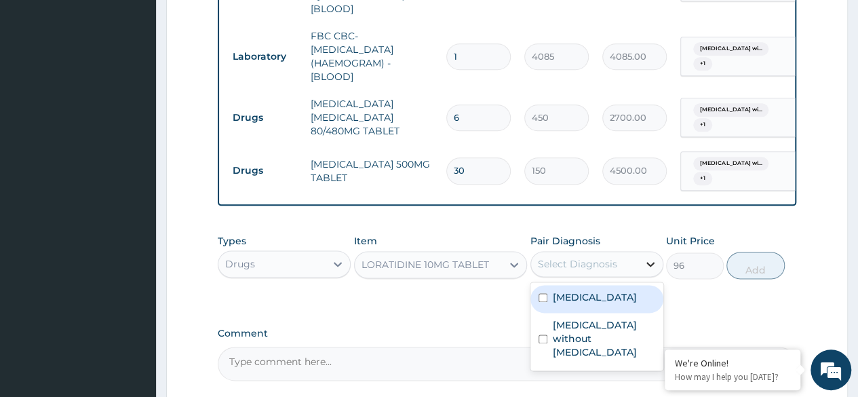
click at [650, 257] on icon at bounding box center [651, 264] width 14 height 14
click at [580, 292] on label "Plasmodium malariae malaria without complication" at bounding box center [595, 297] width 84 height 14
checkbox input "true"
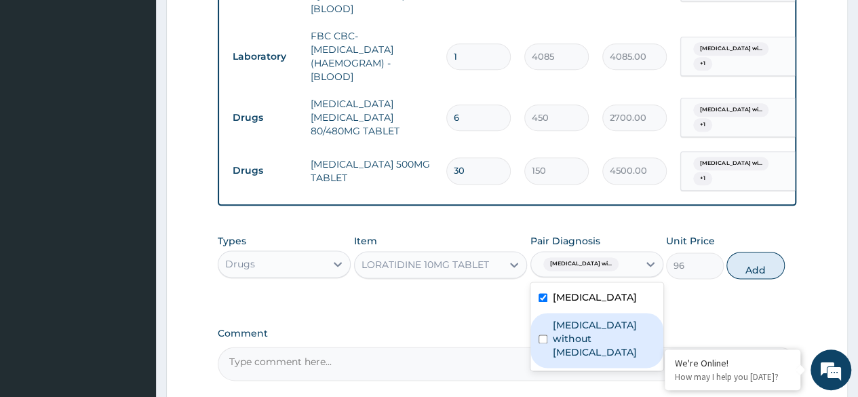
click at [547, 342] on div "Sepsis without septic shock" at bounding box center [596, 340] width 133 height 55
checkbox input "true"
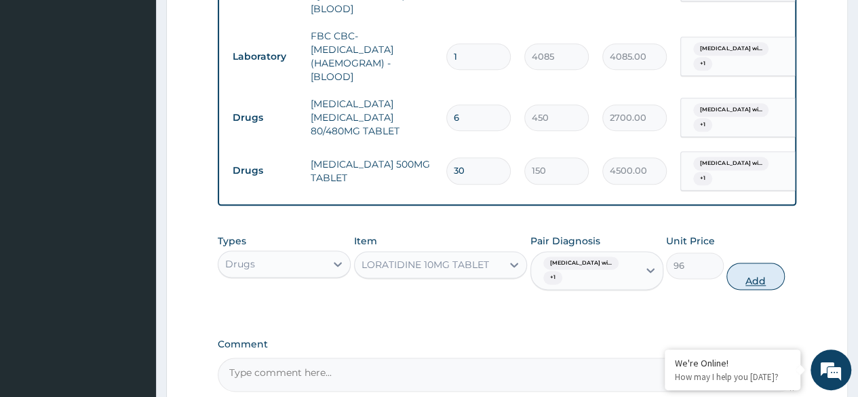
click at [754, 262] on button "Add" at bounding box center [755, 275] width 58 height 27
type input "0"
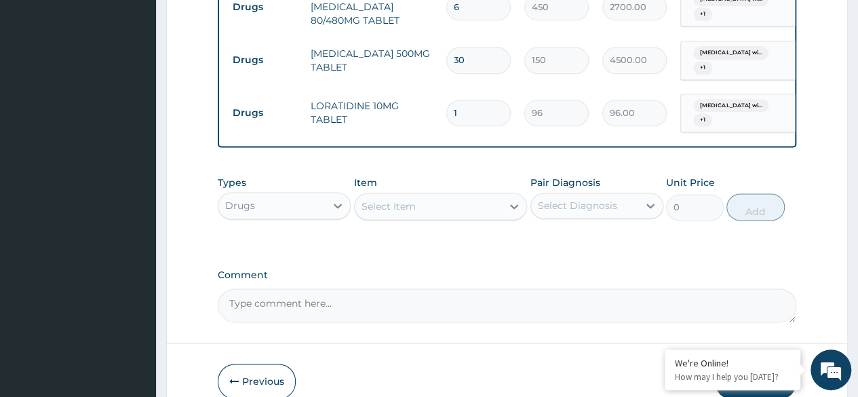
scroll to position [835, 0]
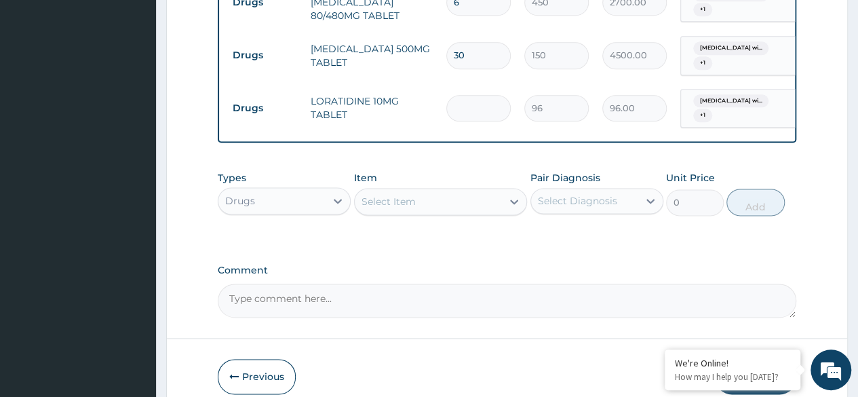
type input "0.00"
type input "5"
type input "480.00"
type input "5"
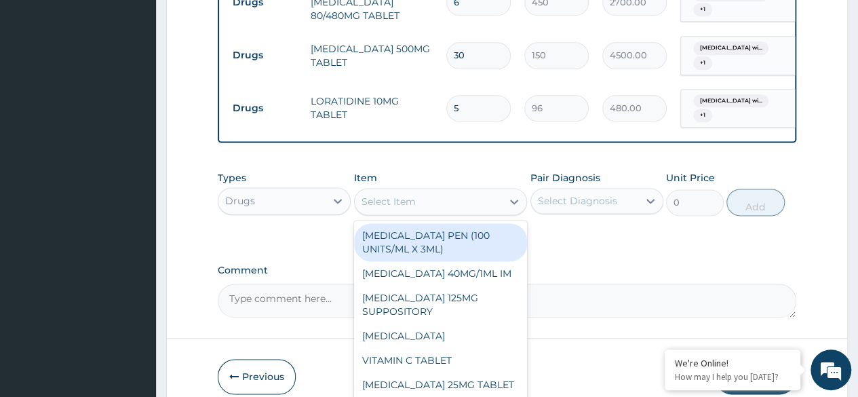
click at [457, 191] on div "Select Item" at bounding box center [429, 202] width 148 height 22
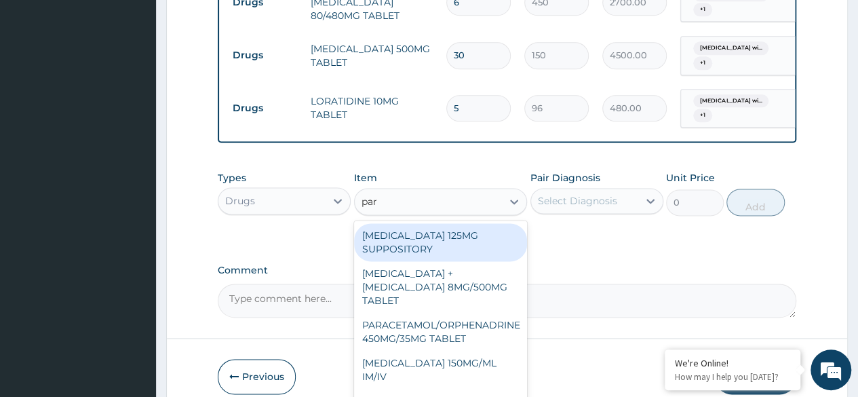
type input "para"
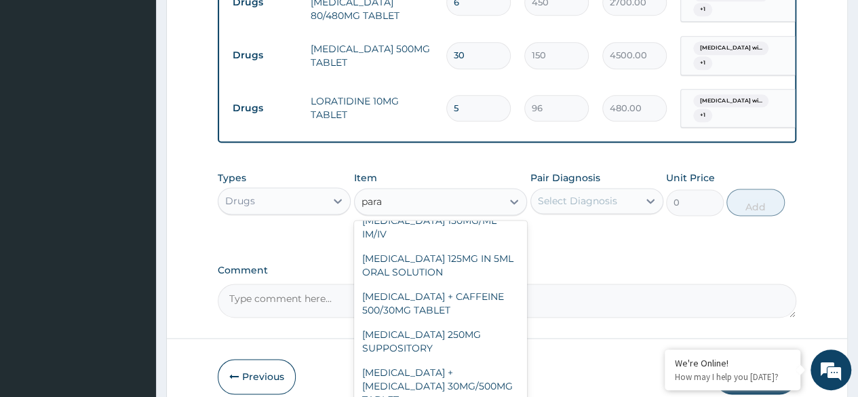
scroll to position [154, 0]
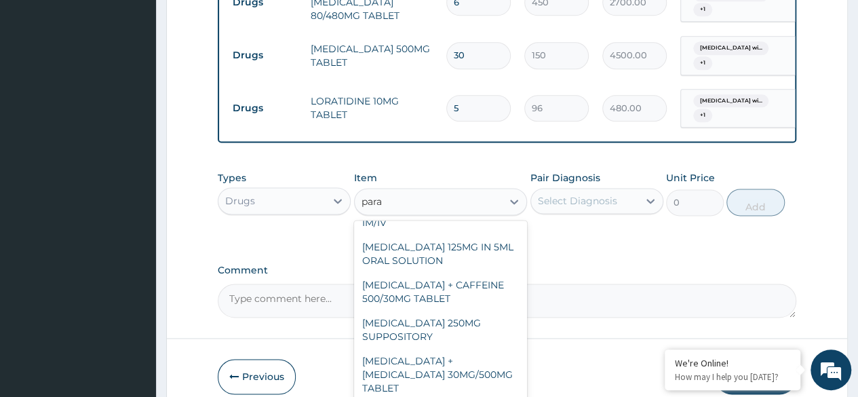
type input "30"
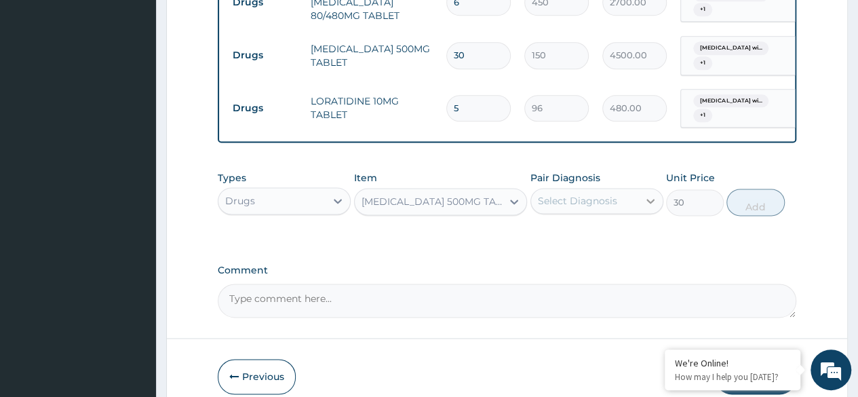
click at [647, 194] on icon at bounding box center [651, 201] width 14 height 14
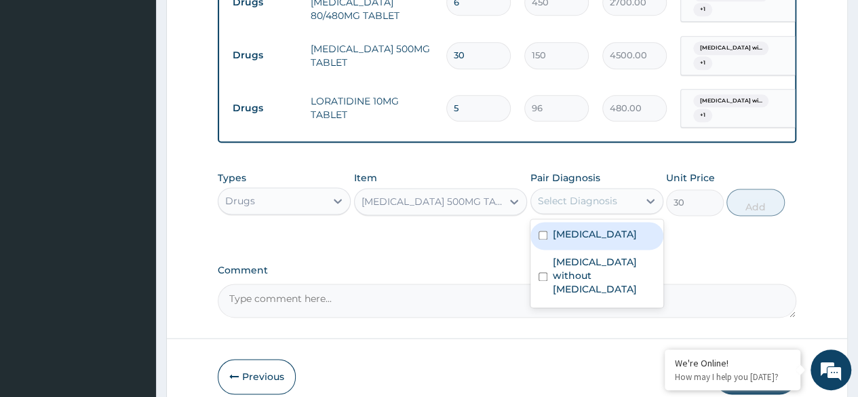
click at [602, 227] on label "Plasmodium malariae malaria without complication" at bounding box center [595, 234] width 84 height 14
checkbox input "true"
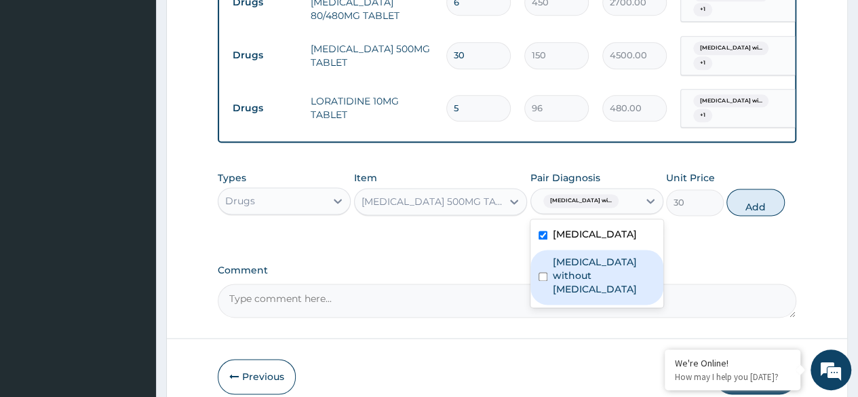
click at [575, 271] on label "Sepsis without septic shock" at bounding box center [604, 275] width 102 height 41
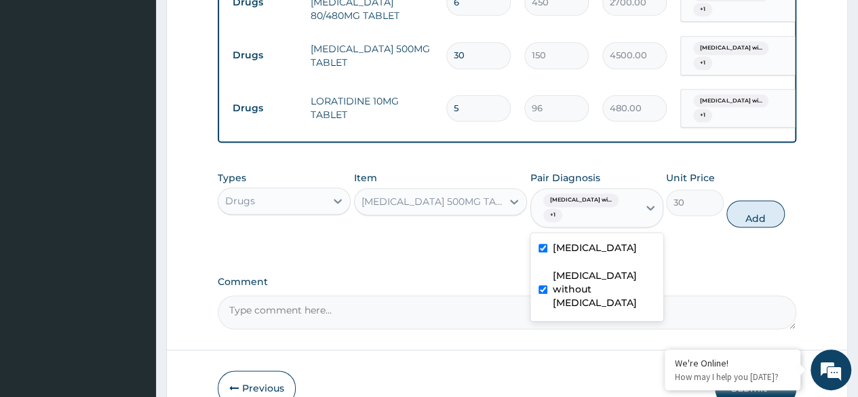
checkbox input "true"
click at [754, 200] on button "Add" at bounding box center [755, 213] width 58 height 27
type input "0"
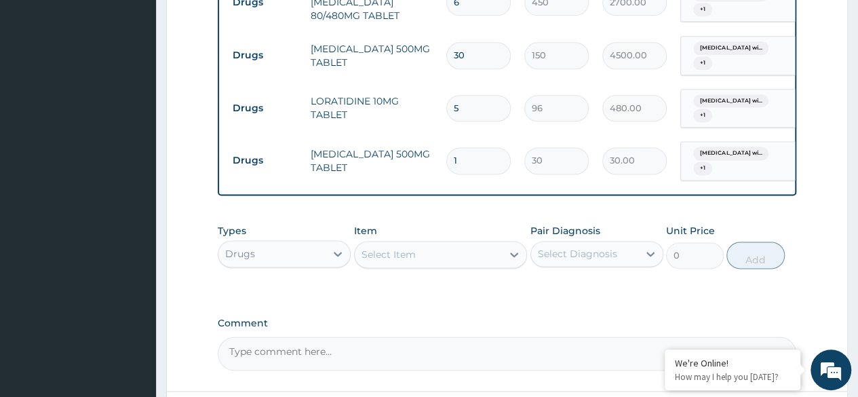
type input "18"
type input "540.00"
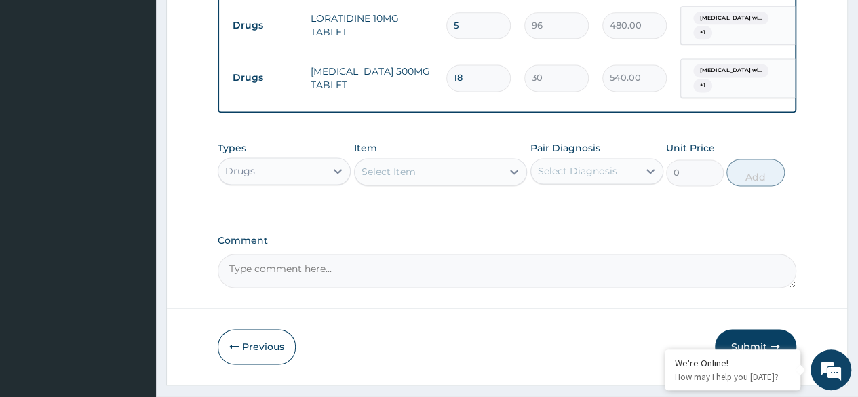
scroll to position [930, 0]
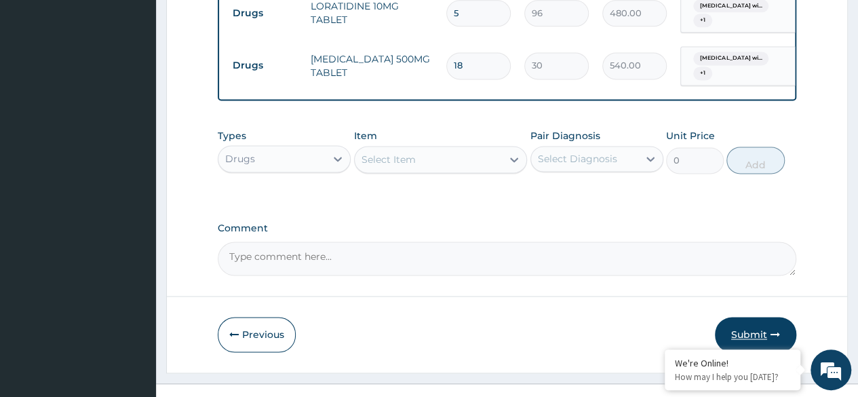
type input "18"
click at [750, 317] on button "Submit" at bounding box center [755, 334] width 81 height 35
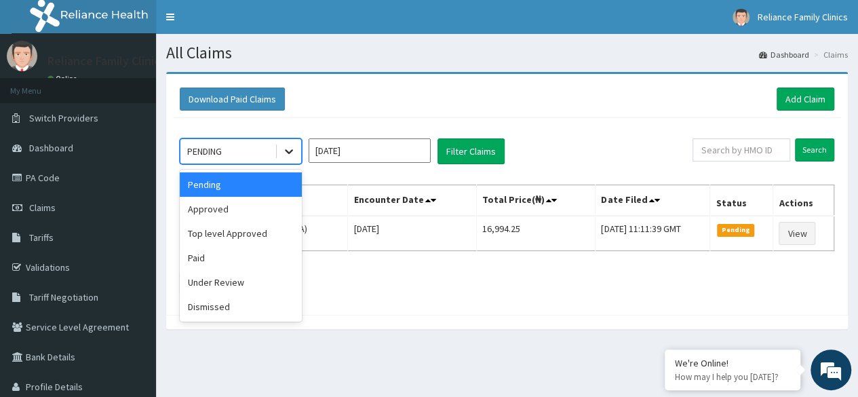
click at [287, 150] on icon at bounding box center [289, 152] width 8 height 5
click at [248, 212] on div "Approved" at bounding box center [241, 209] width 122 height 24
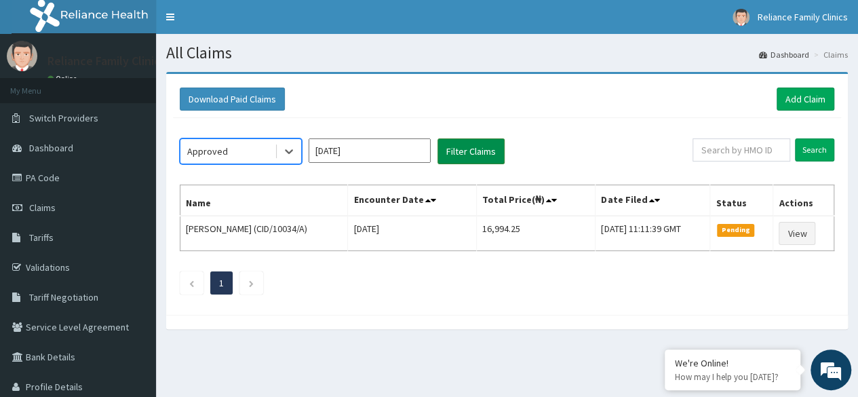
click at [477, 156] on button "Filter Claims" at bounding box center [470, 151] width 67 height 26
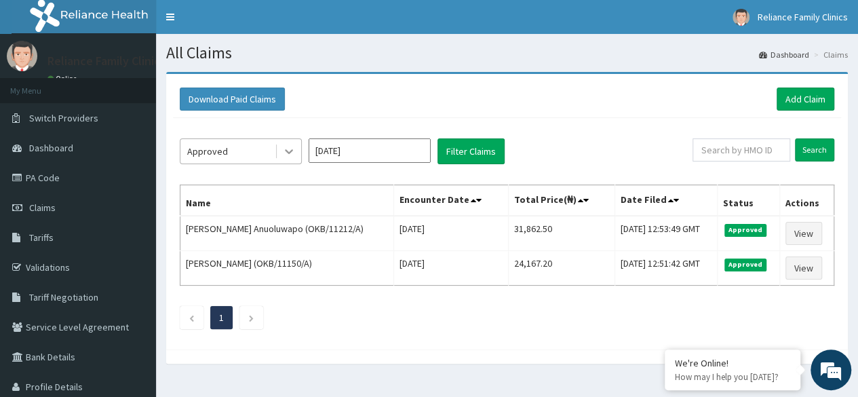
click at [286, 152] on icon at bounding box center [289, 151] width 14 height 14
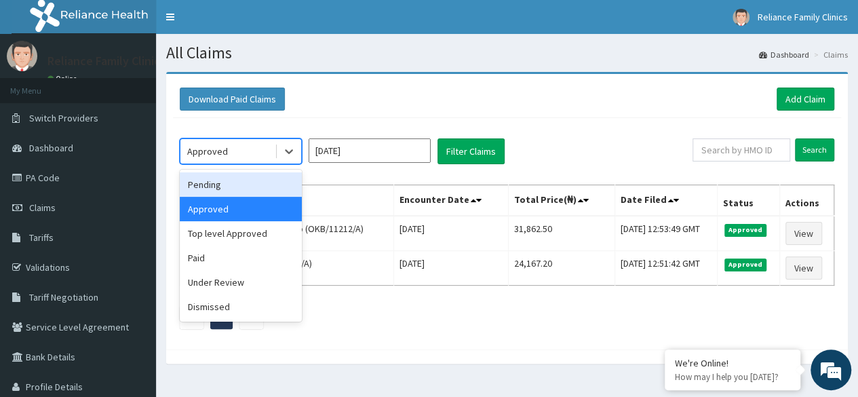
click at [253, 188] on div "Pending" at bounding box center [241, 184] width 122 height 24
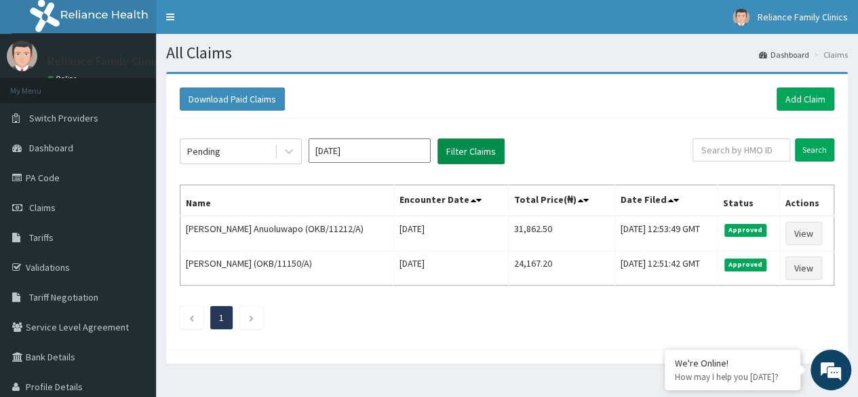
click at [440, 155] on button "Filter Claims" at bounding box center [470, 151] width 67 height 26
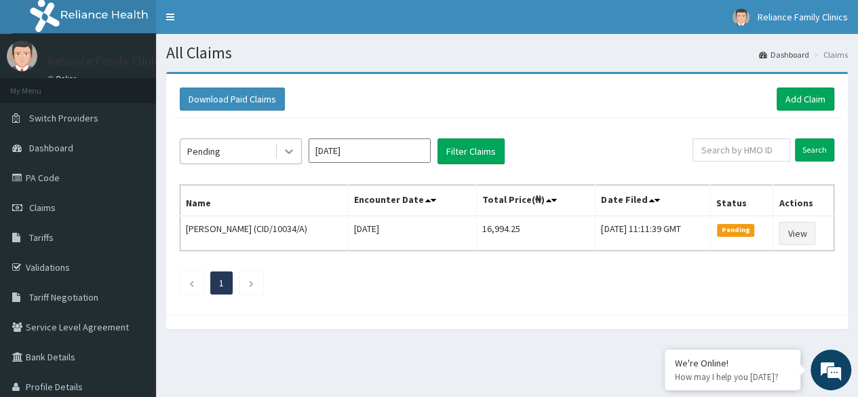
click at [289, 151] on icon at bounding box center [289, 151] width 14 height 14
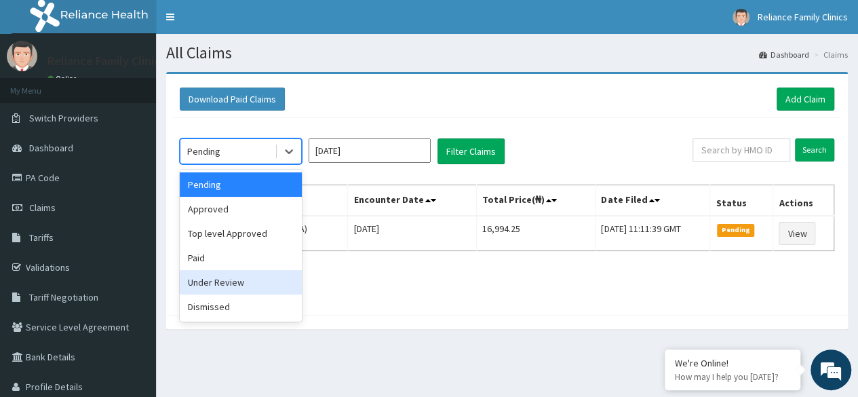
click at [254, 281] on div "Under Review" at bounding box center [241, 282] width 122 height 24
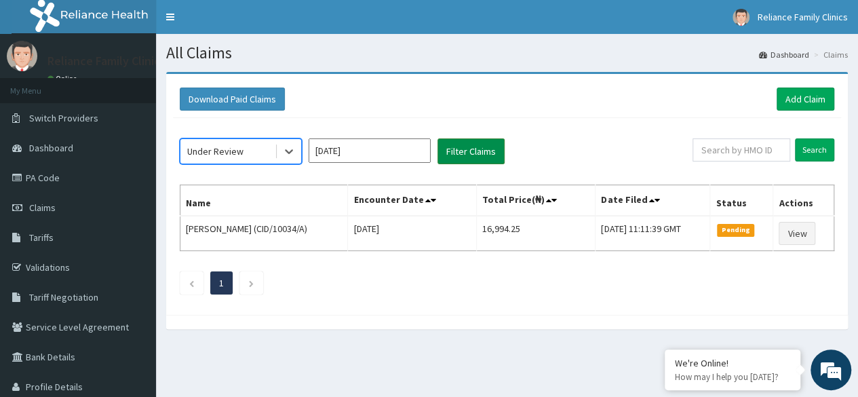
click at [476, 153] on button "Filter Claims" at bounding box center [470, 151] width 67 height 26
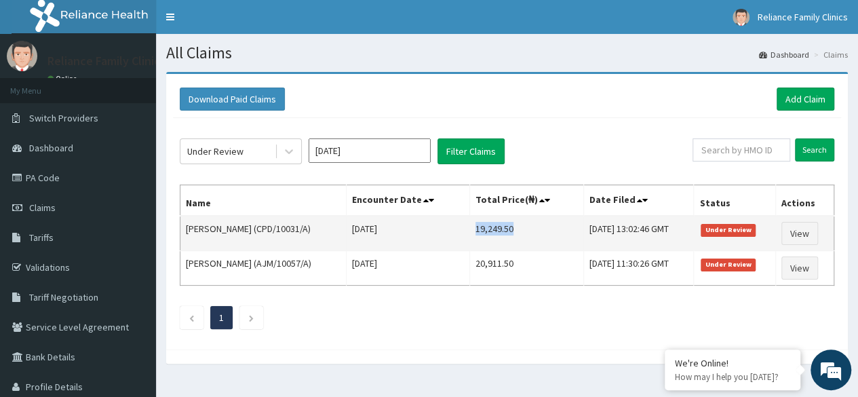
drag, startPoint x: 462, startPoint y: 227, endPoint x: 505, endPoint y: 229, distance: 42.1
click at [505, 229] on td "19,249.50" at bounding box center [526, 233] width 114 height 35
copy td "19,249.50"
